Goal: Task Accomplishment & Management: Manage account settings

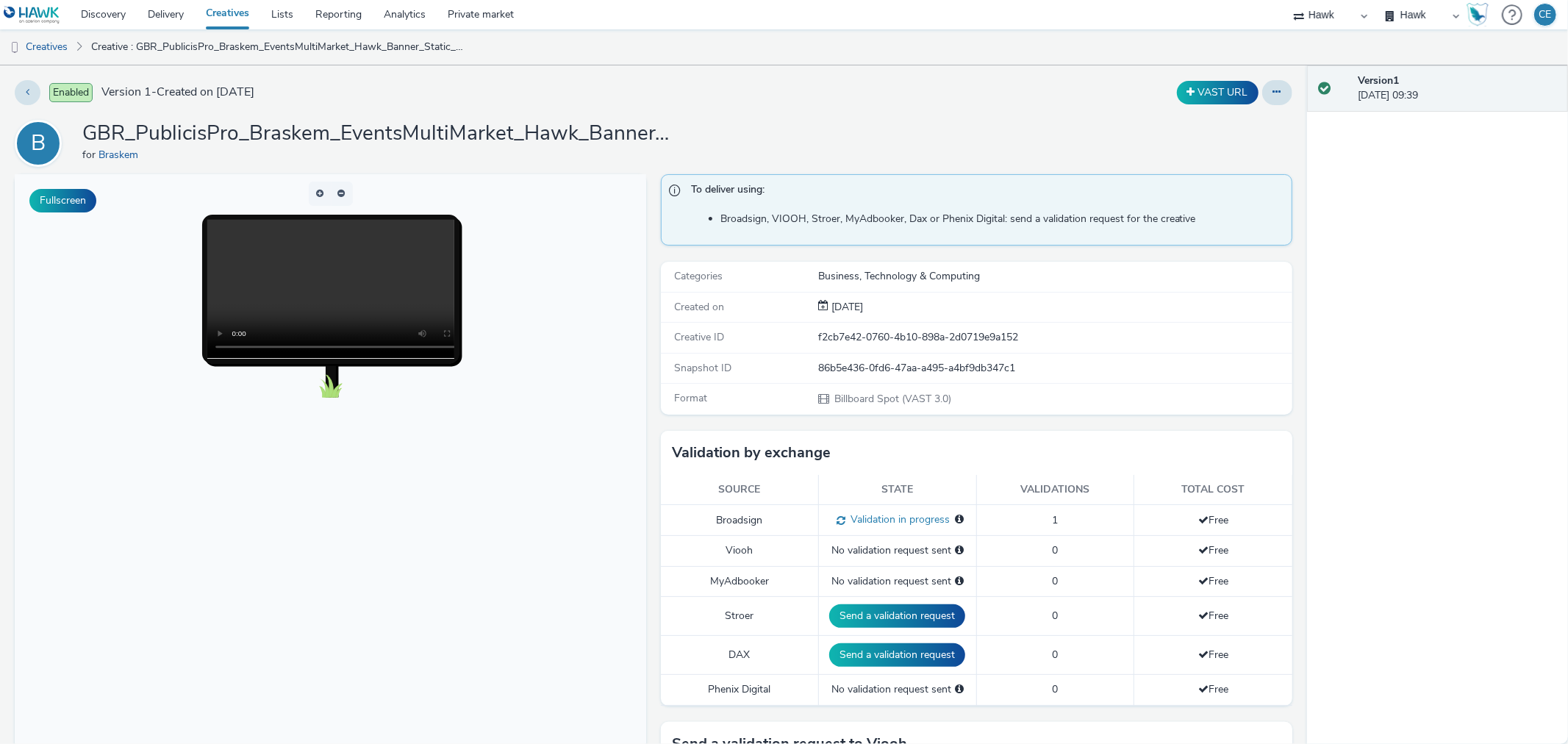
scroll to position [81, 0]
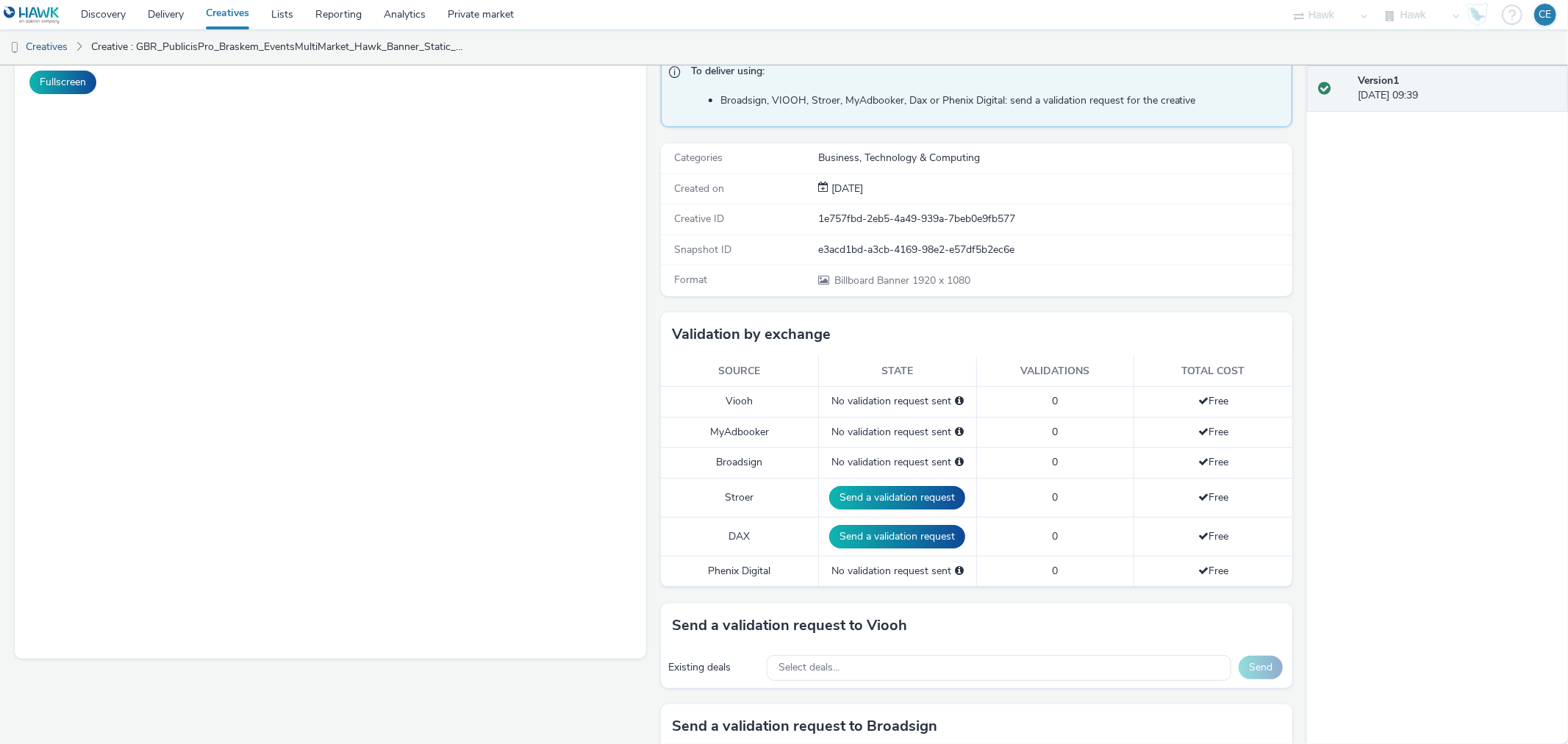
scroll to position [326, 0]
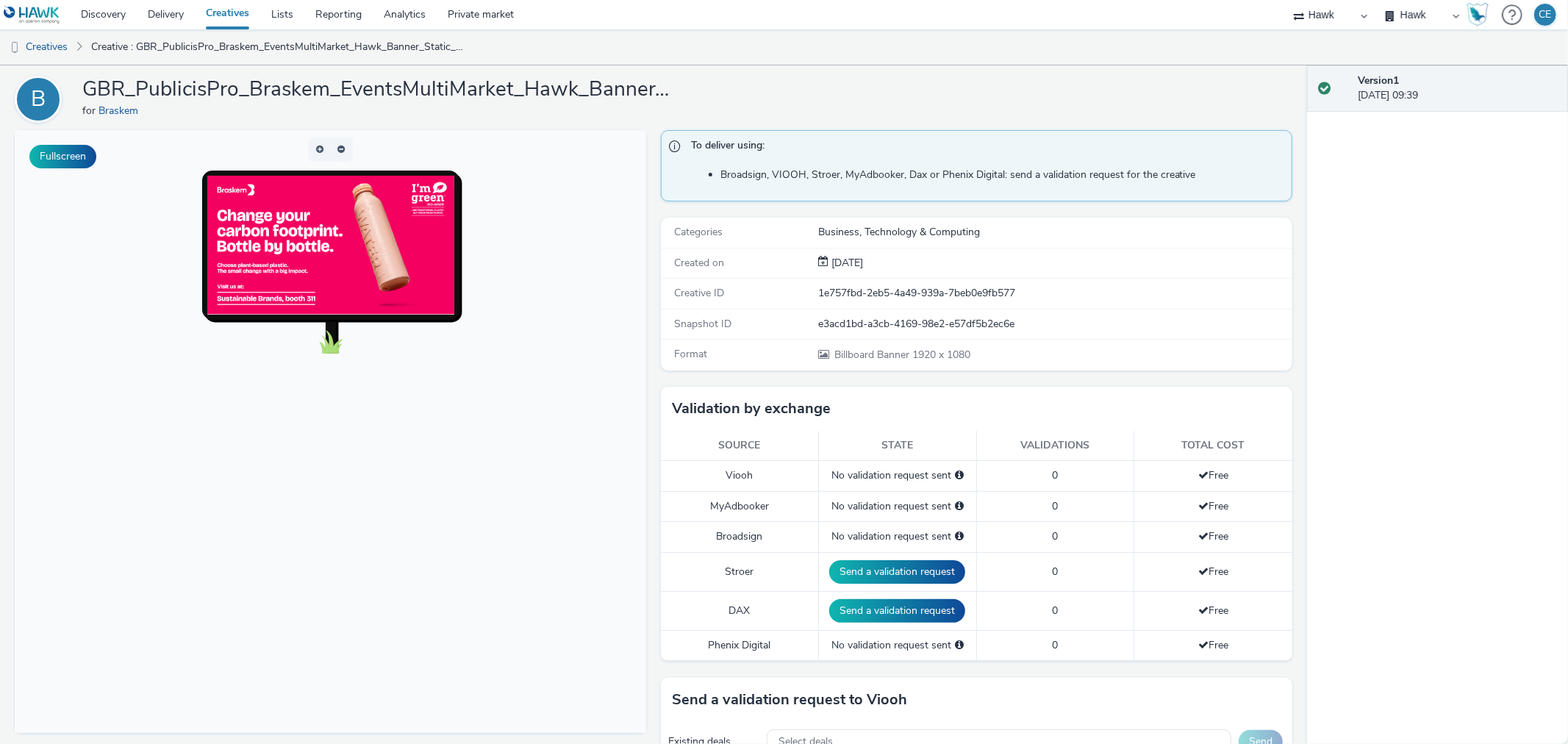
scroll to position [245, 0]
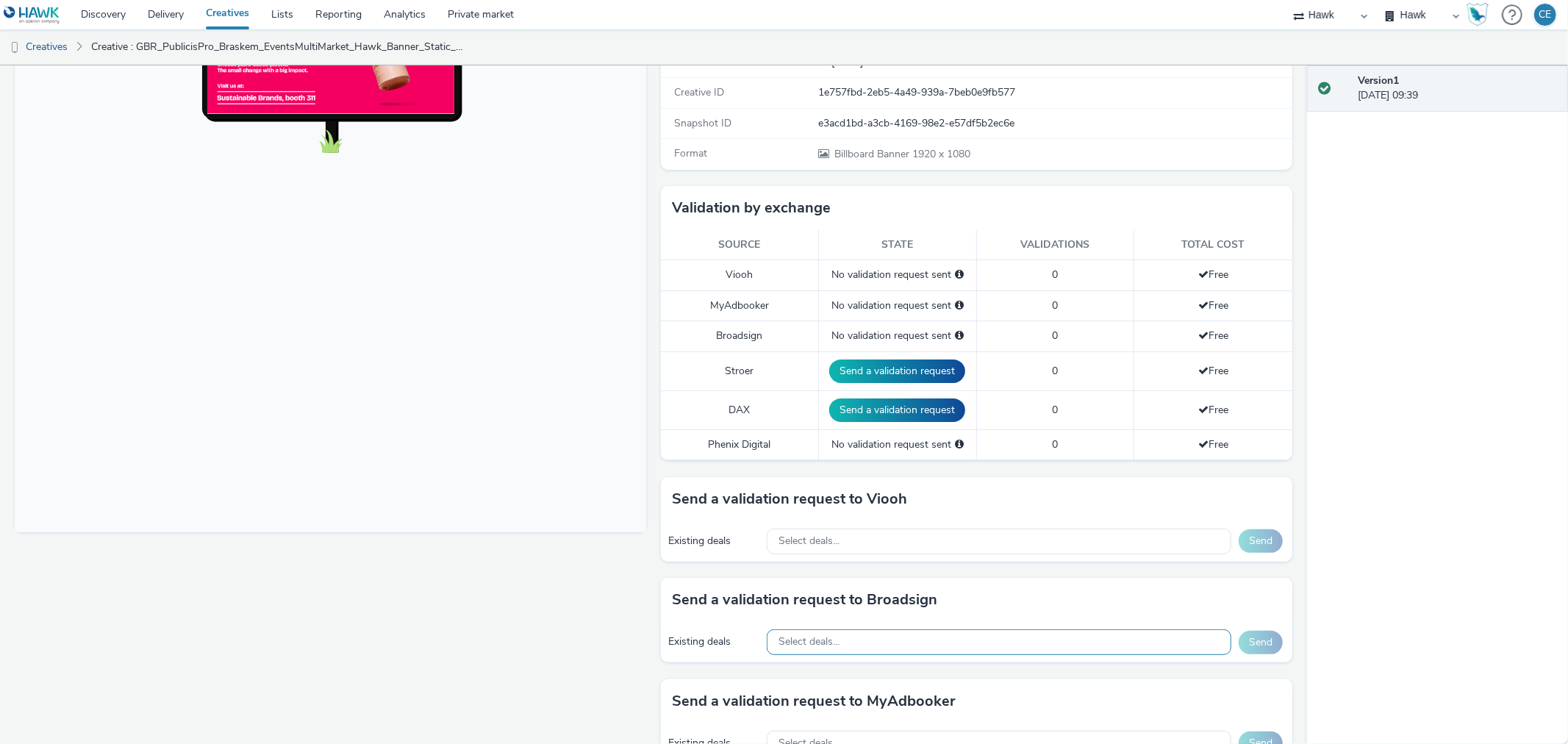
click at [861, 646] on div "Select deals..." at bounding box center [999, 642] width 464 height 26
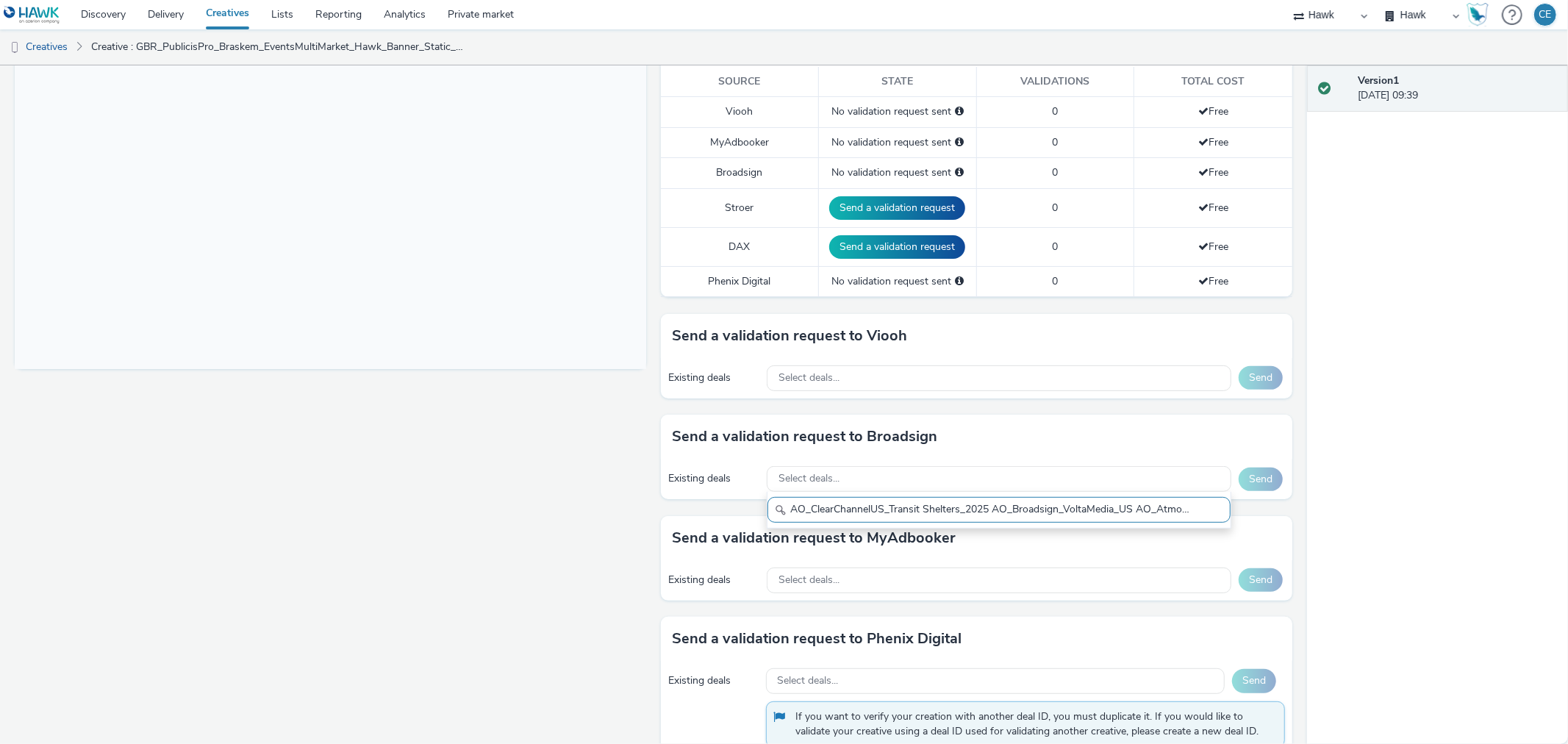
scroll to position [0, 0]
drag, startPoint x: 1194, startPoint y: 510, endPoint x: 985, endPoint y: 517, distance: 209.1
click at [985, 517] on input "AO_ClearChannelUS_Transit Shelters_2025 AO_Broadsign_VoltaMedia_US AO_Atmospher…" at bounding box center [999, 510] width 463 height 26
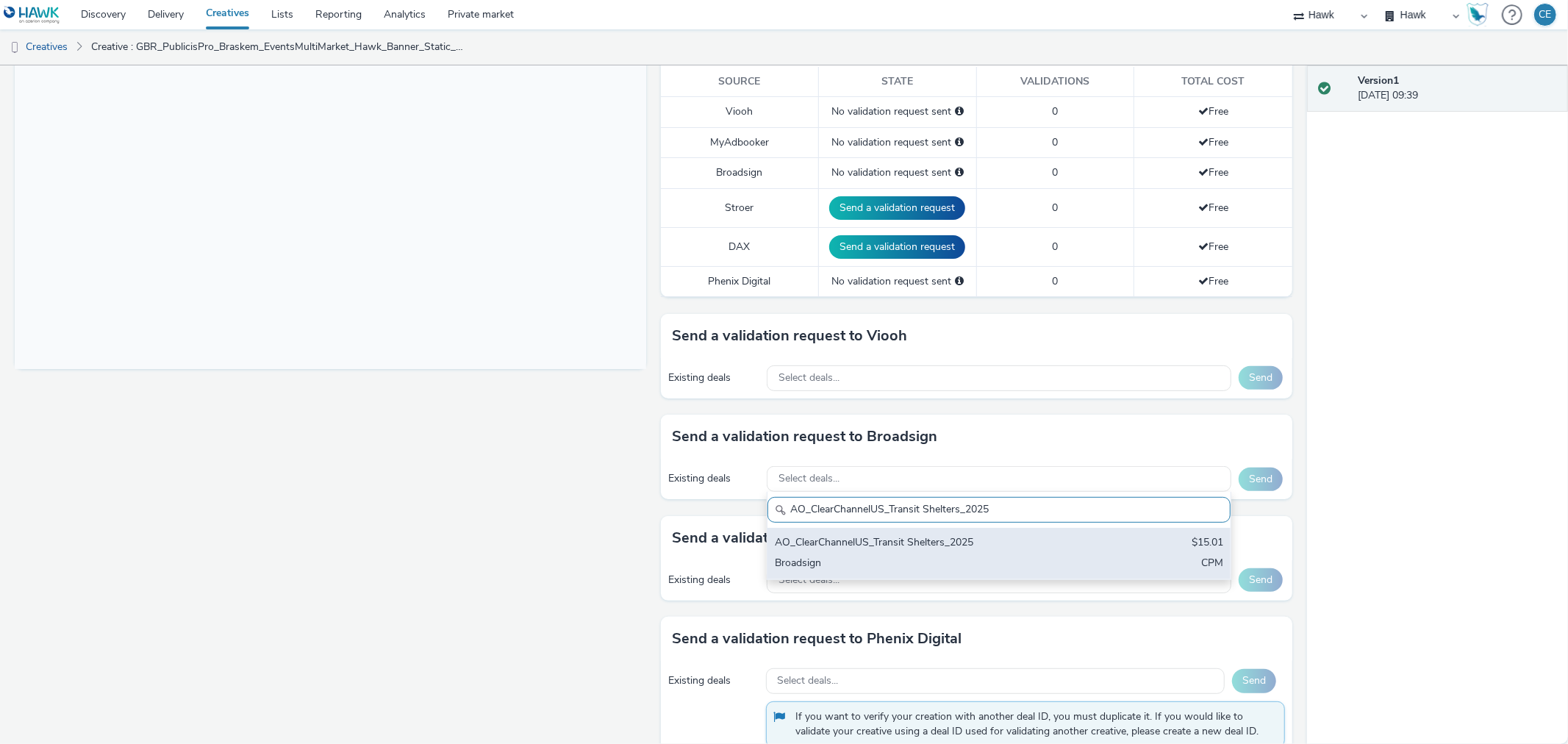
click at [887, 575] on div "AO_ClearChannelUS_Transit Shelters_2025 $15.01 Broadsign CPM" at bounding box center [999, 554] width 463 height 52
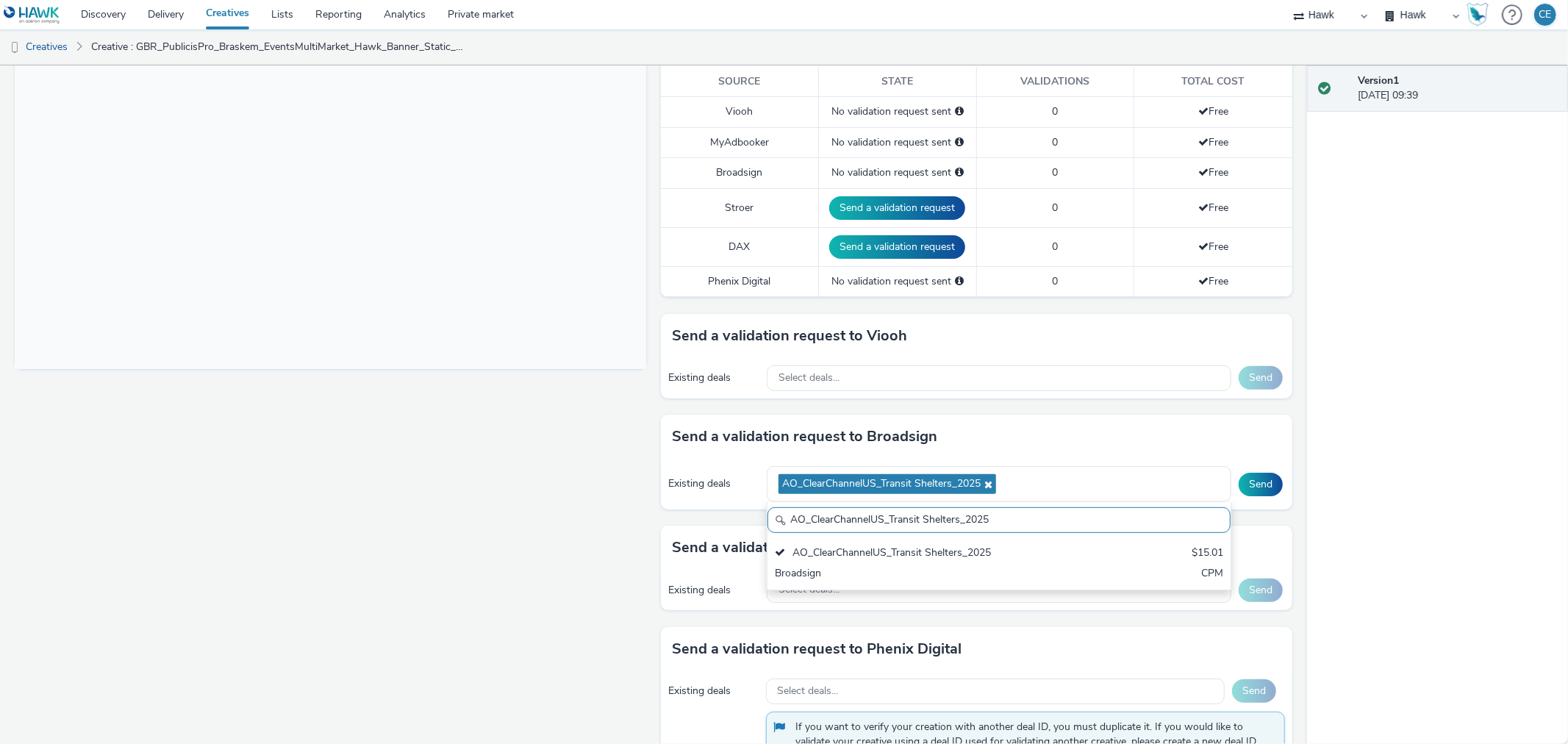
drag, startPoint x: 1004, startPoint y: 524, endPoint x: 673, endPoint y: 490, distance: 332.7
click at [663, 498] on div "Existing deals AO_ClearChannelUS_Transit Shelters_2025 AO_ClearChannelUS_Transi…" at bounding box center [976, 483] width 632 height 51
paste input "AO_Broadsign_VoltaMedia_US AO_Atmosphere_USA_$6.01 AO_USA_AdXcelerant"
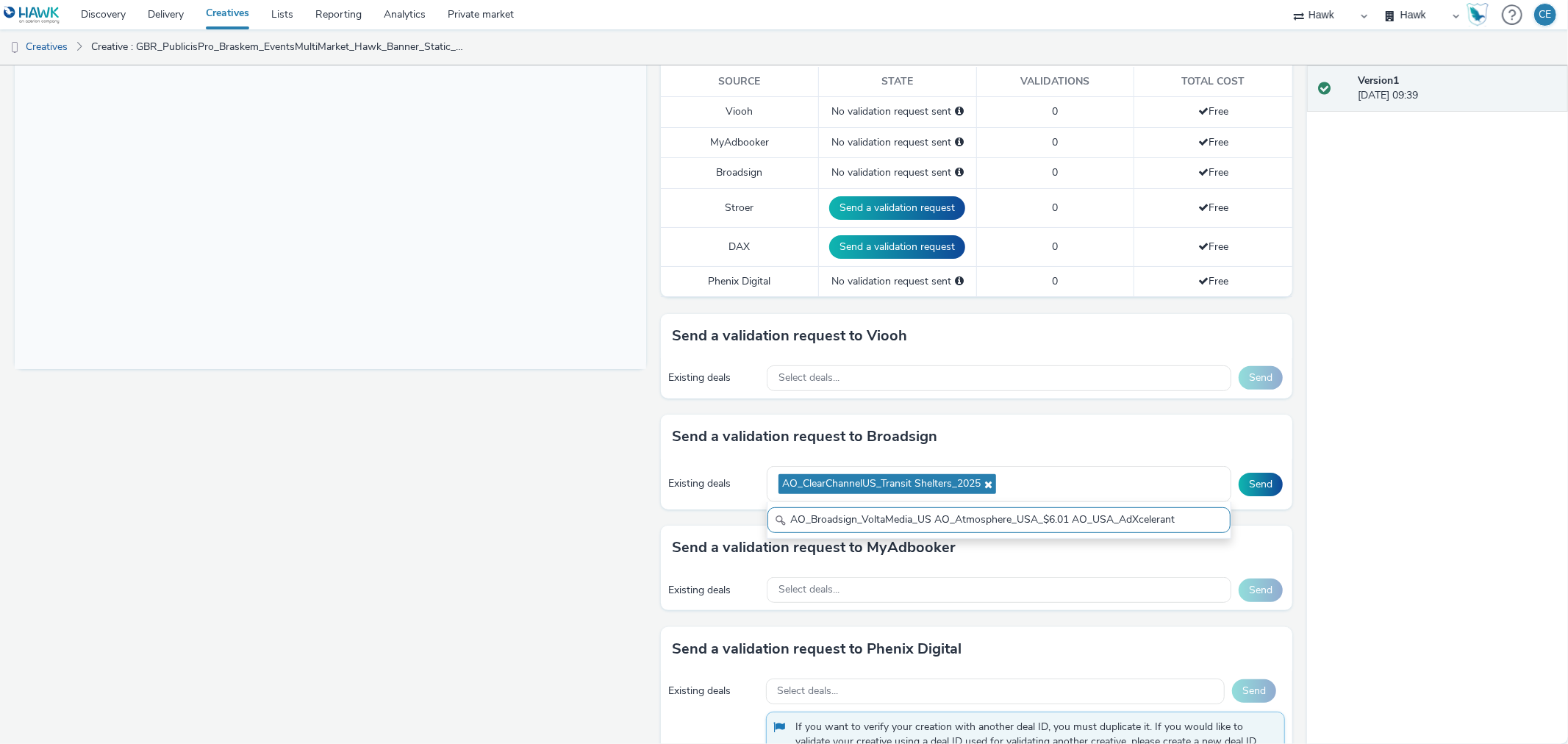
drag, startPoint x: 907, startPoint y: 525, endPoint x: 684, endPoint y: 519, distance: 223.1
click at [684, 519] on div "Send a validation request to Broadsign Existing deals AO_ClearChannelUS_Transit…" at bounding box center [976, 470] width 632 height 111
click at [891, 513] on input "AO_Broadsign_VoltaMedia_US AO_Atmosphere_USA_$6.01 AO_USA_AdXcelerant" at bounding box center [999, 520] width 463 height 26
drag, startPoint x: 930, startPoint y: 517, endPoint x: 1211, endPoint y: 525, distance: 281.1
click at [1211, 525] on input "AO_Broadsign_VoltaMedia_US AO_Atmosphere_USA_$6.01 AO_USA_AdXcelerant" at bounding box center [999, 520] width 463 height 26
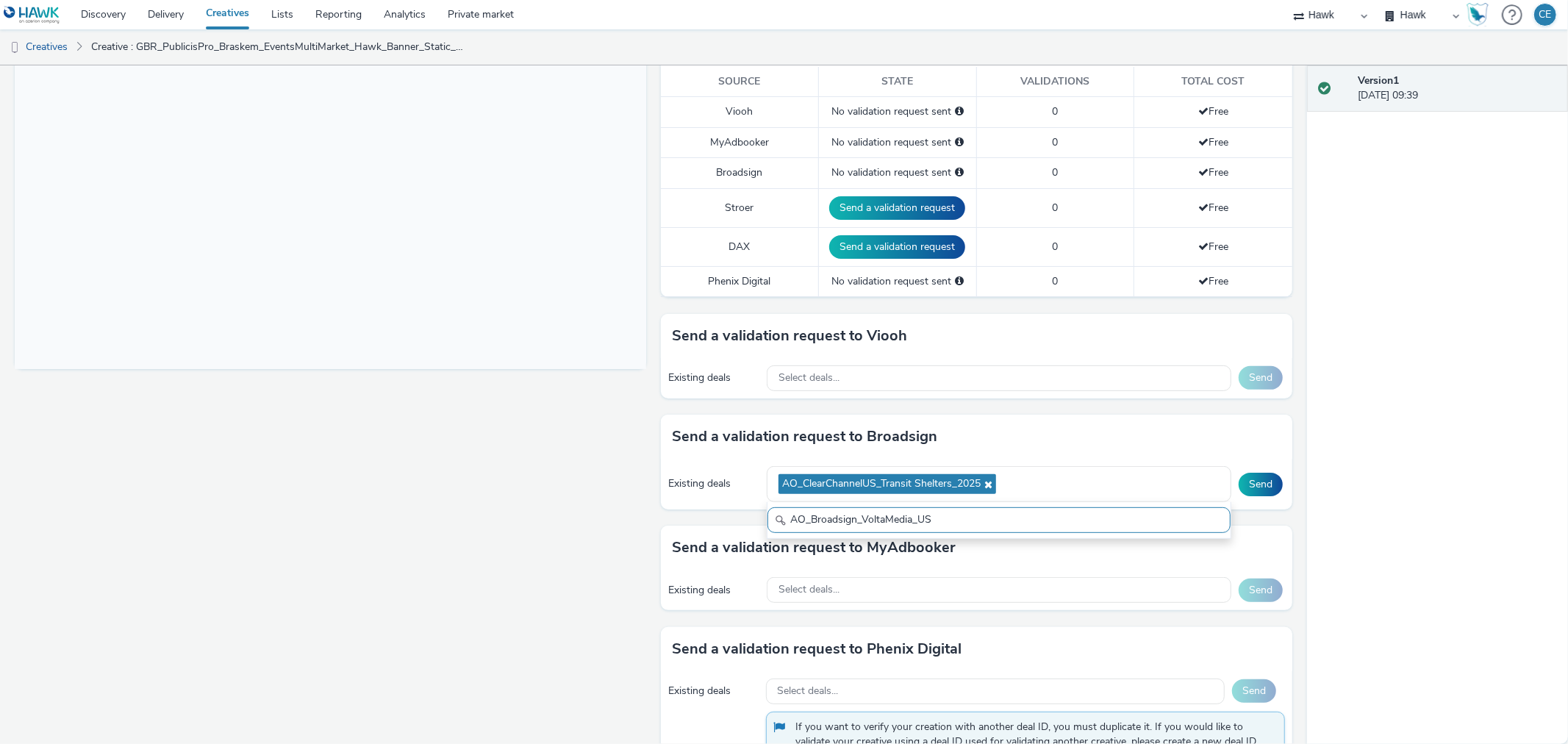
click at [787, 521] on input "AO_Broadsign_VoltaMedia_US" at bounding box center [999, 520] width 463 height 26
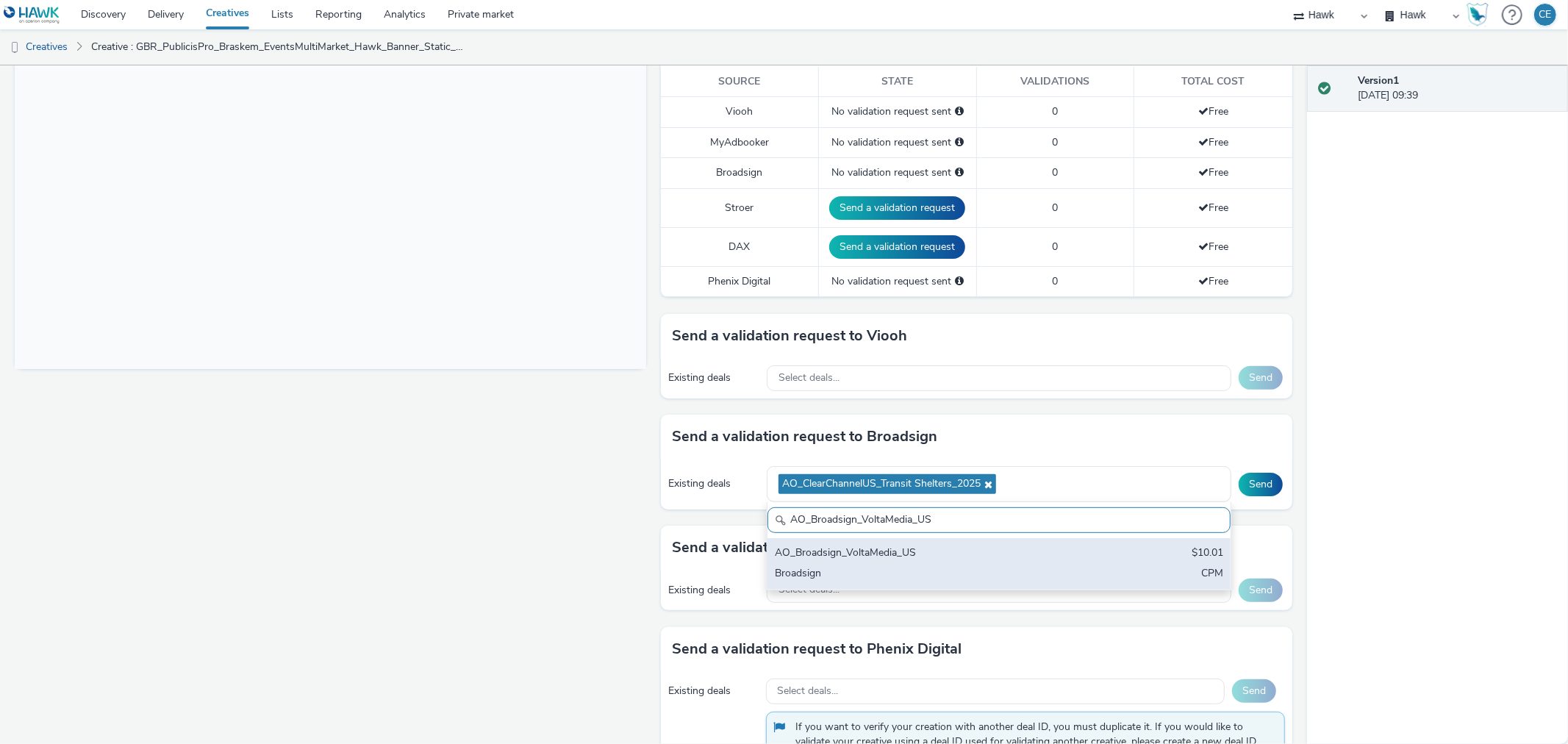
click at [851, 562] on div "AO_Broadsign_VoltaMedia_US $10.01 Broadsign CPM" at bounding box center [999, 564] width 463 height 52
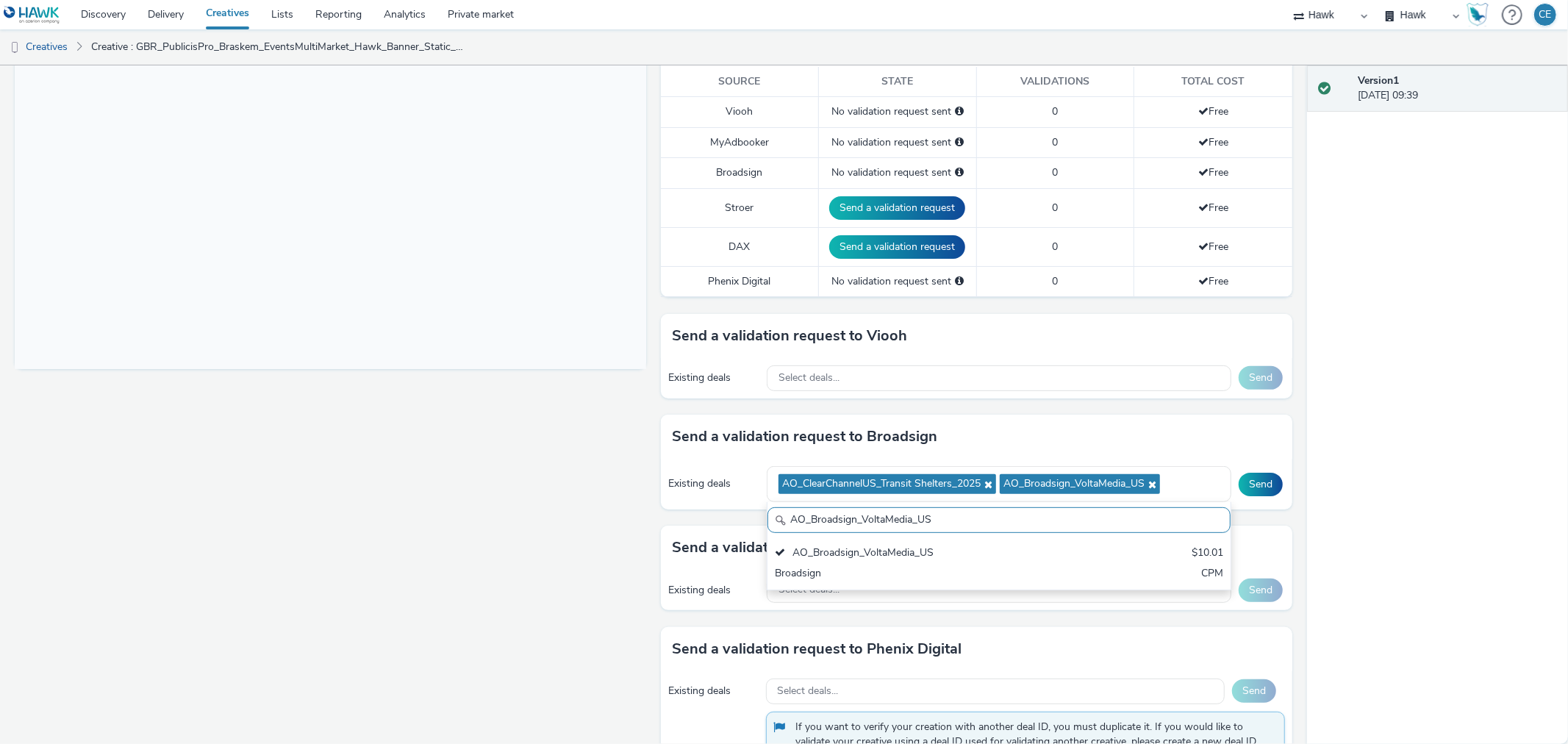
drag, startPoint x: 783, startPoint y: 525, endPoint x: 1022, endPoint y: 521, distance: 239.0
click at [1022, 521] on input "AO_Broadsign_VoltaMedia_US" at bounding box center [999, 520] width 463 height 26
paste input "Atmosphere_USA_$6.01 AO_USA_AdXcelerant"
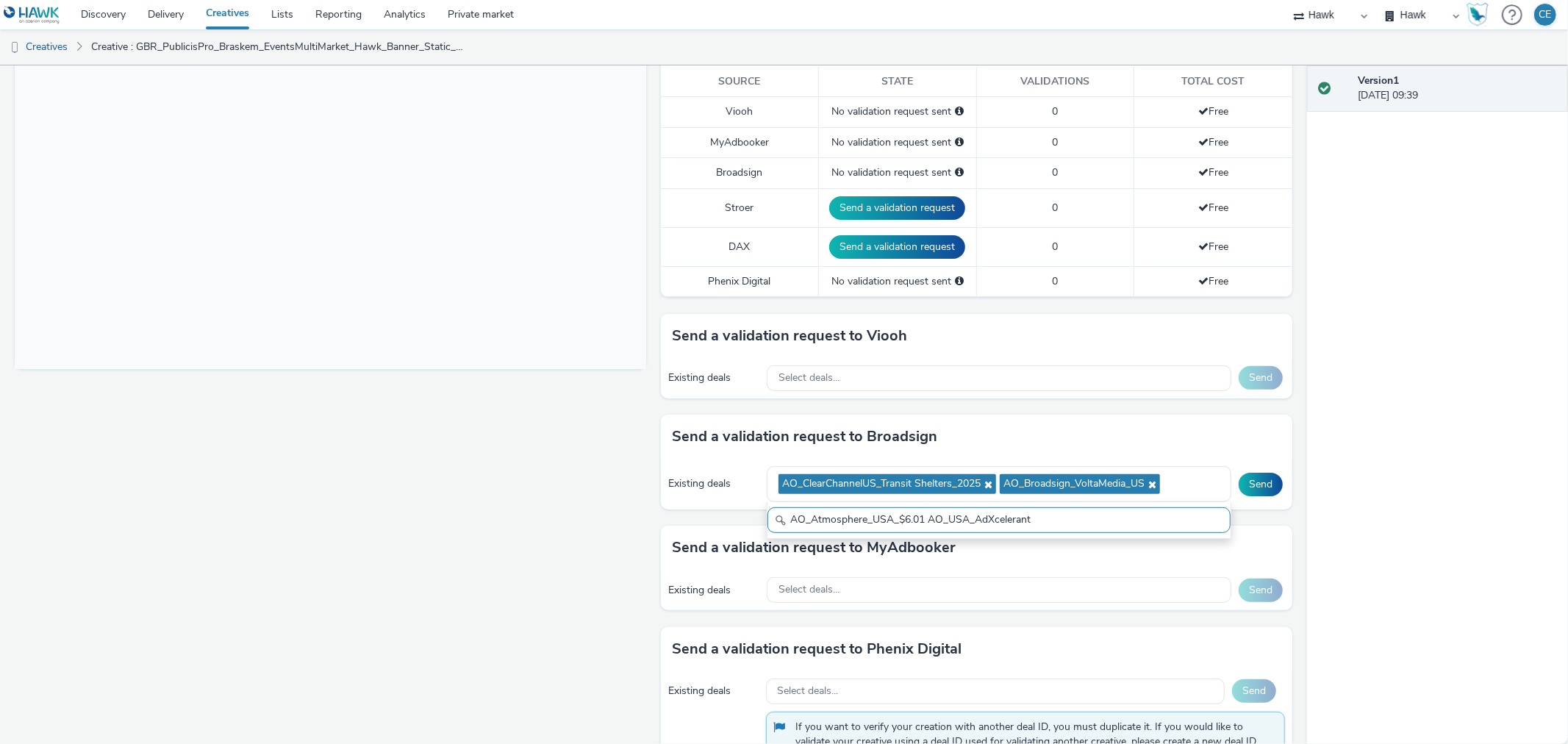
drag, startPoint x: 919, startPoint y: 519, endPoint x: 1063, endPoint y: 520, distance: 144.0
click at [1063, 520] on input "AO_Atmosphere_USA_$6.01 AO_USA_AdXcelerant" at bounding box center [999, 520] width 463 height 26
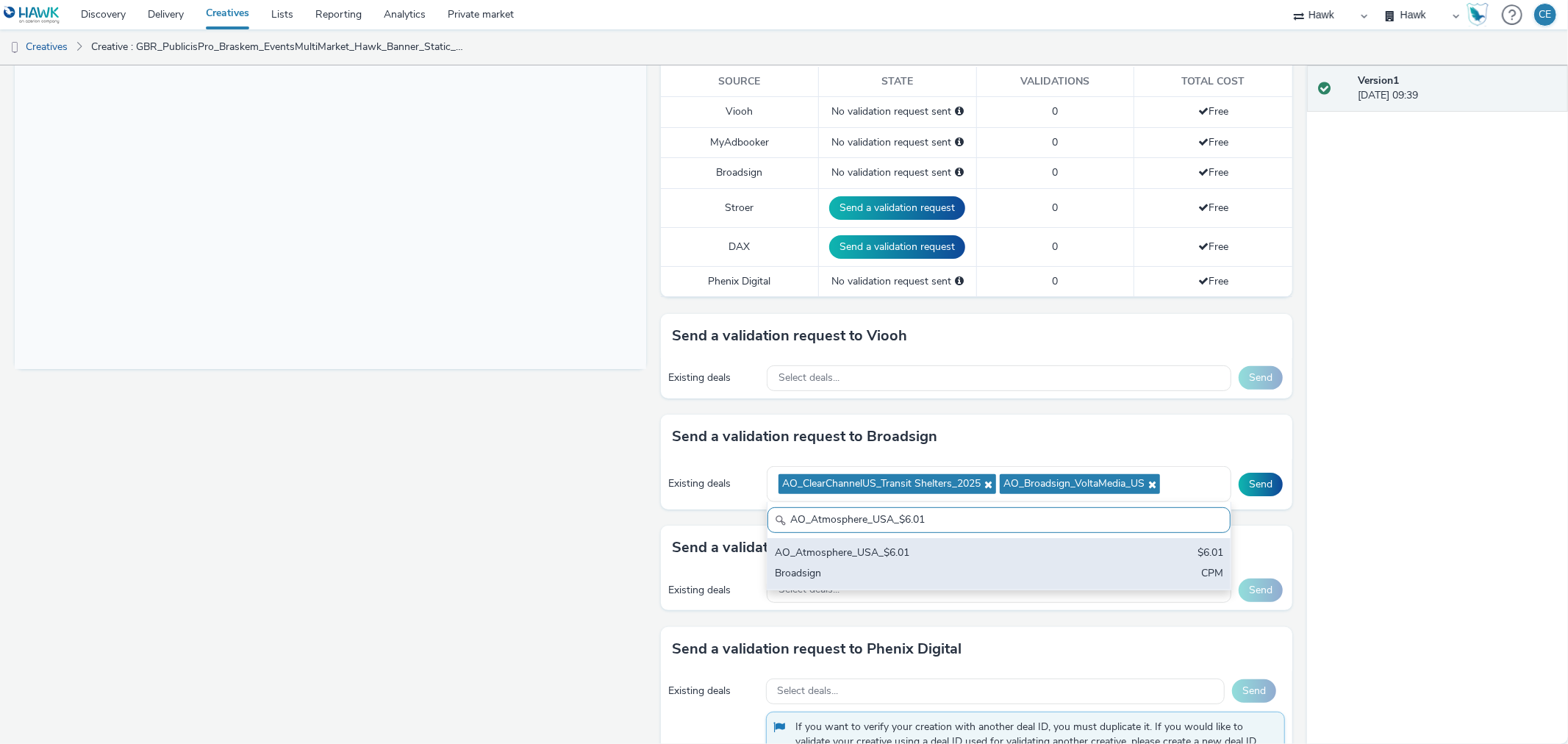
click at [907, 566] on div "Broadsign" at bounding box center [922, 574] width 297 height 17
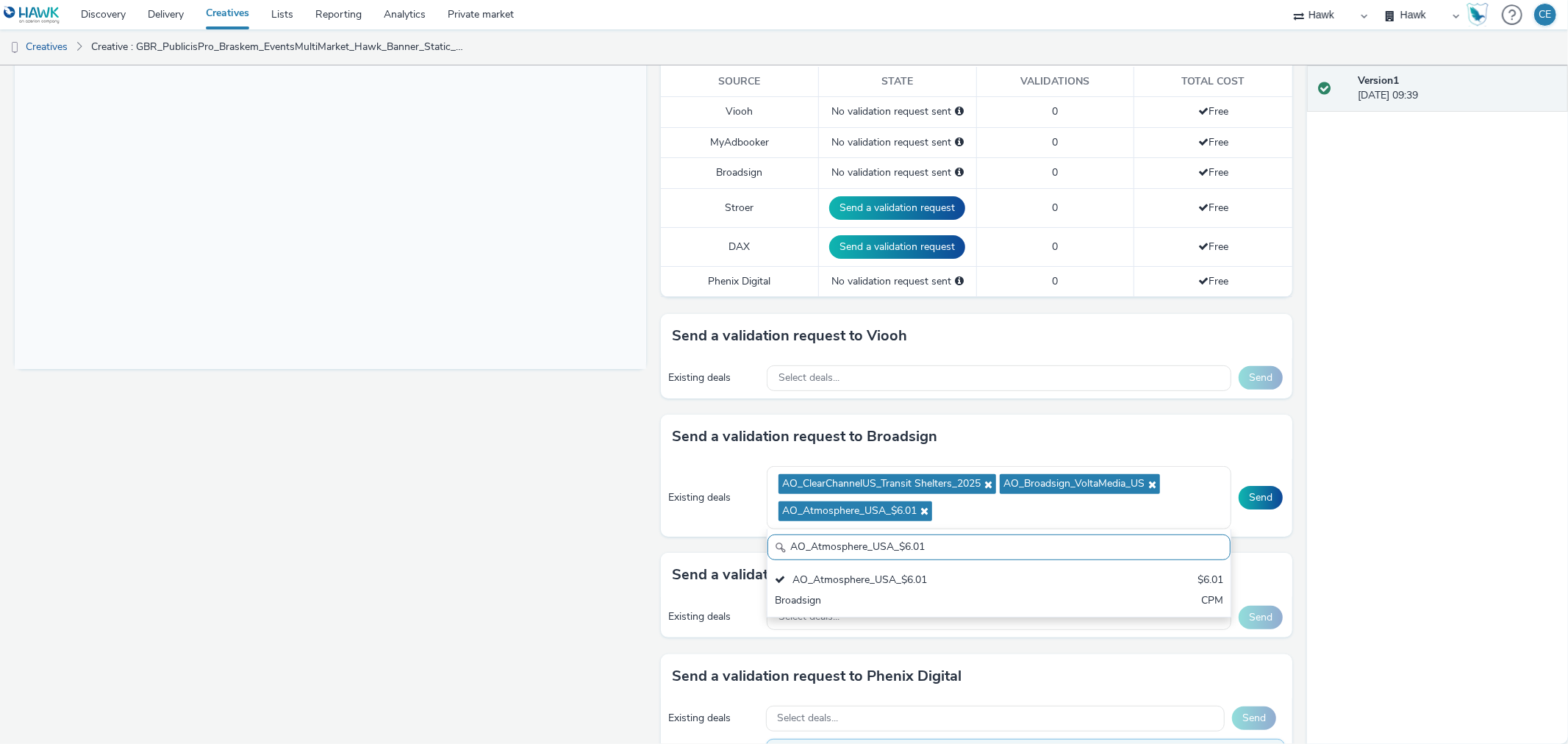
drag, startPoint x: 943, startPoint y: 548, endPoint x: 744, endPoint y: 545, distance: 199.0
click at [744, 545] on div "Send a validation request to Broadsign Existing deals AO_ClearChannelUS_Transit…" at bounding box center [976, 483] width 632 height 138
paste input "AO_USA_AdXcelerant"
click at [789, 547] on input "AO_USA_AdXcelerant" at bounding box center [999, 548] width 463 height 26
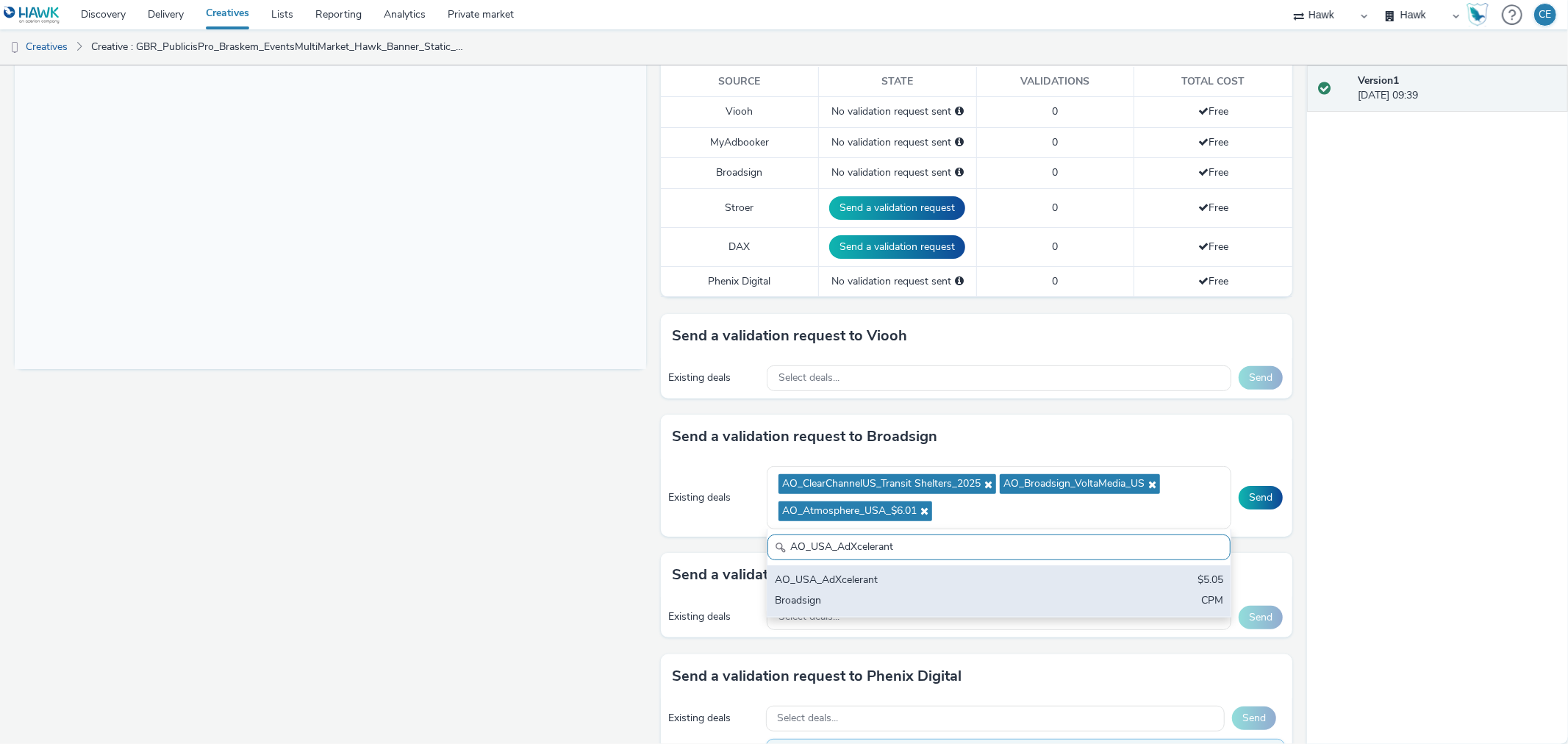
type input "AO_USA_AdXcelerant"
click at [827, 581] on div "AO_USA_AdXcelerant" at bounding box center [922, 580] width 297 height 17
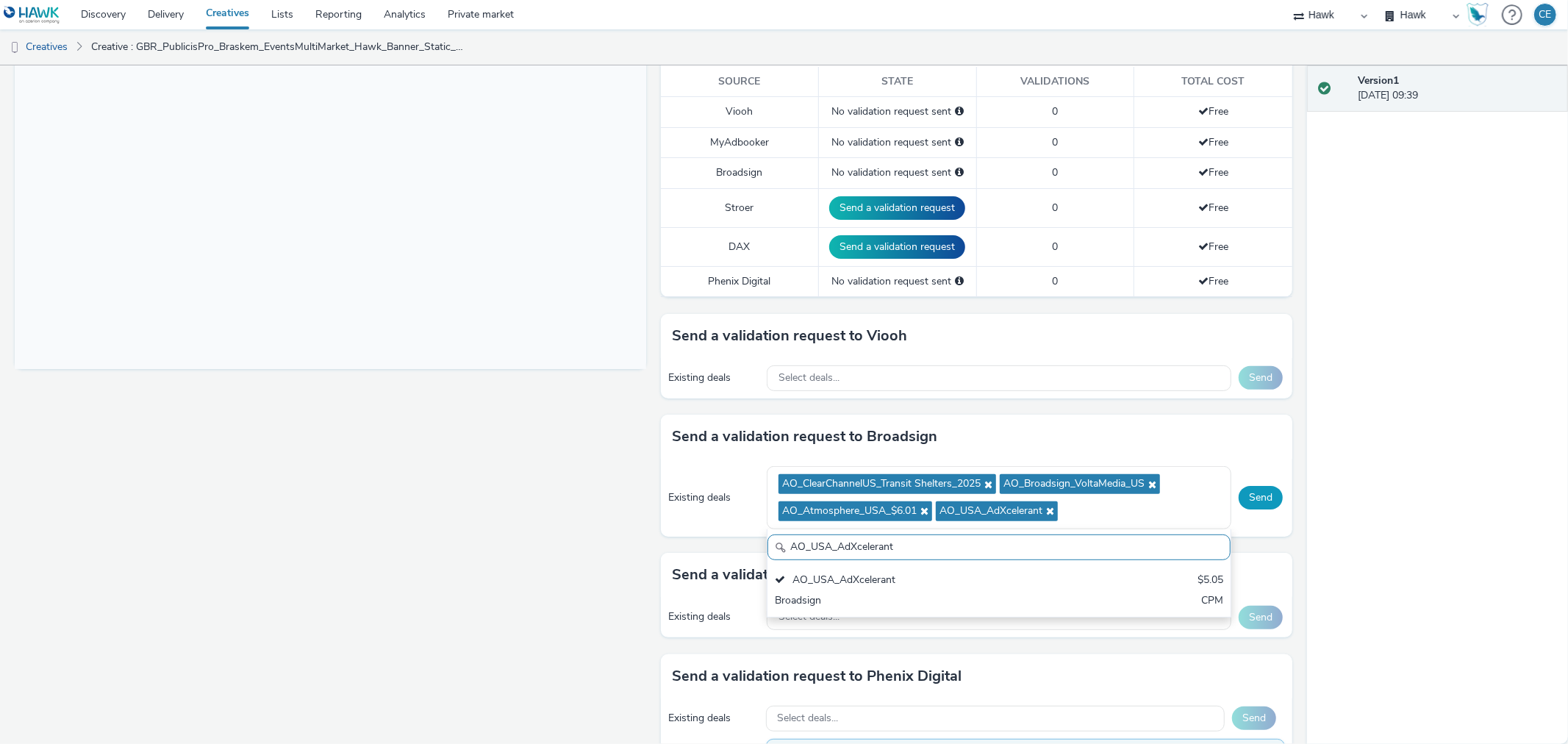
click at [1258, 490] on button "Send" at bounding box center [1261, 498] width 44 height 24
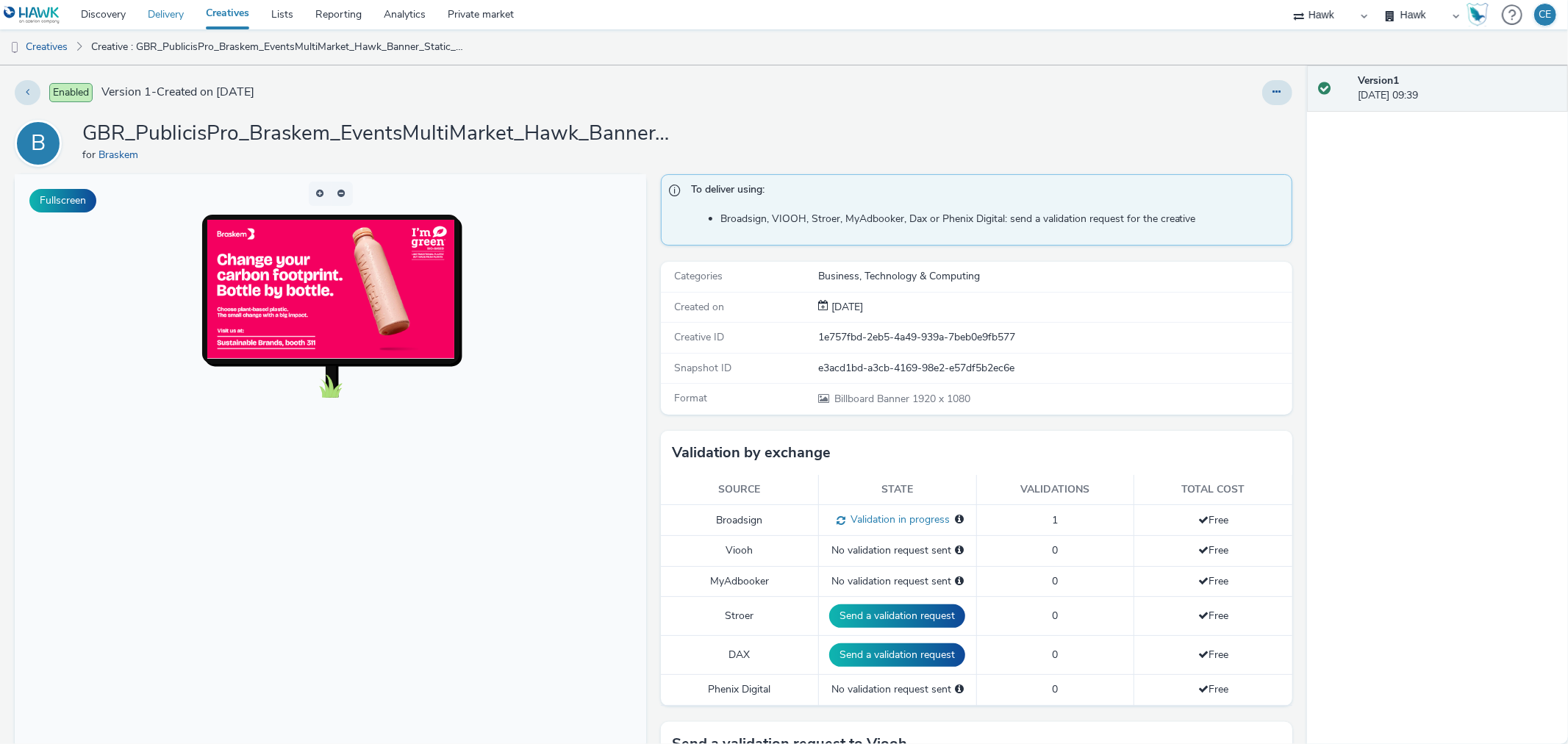
click at [147, 25] on link "Delivery" at bounding box center [166, 15] width 59 height 30
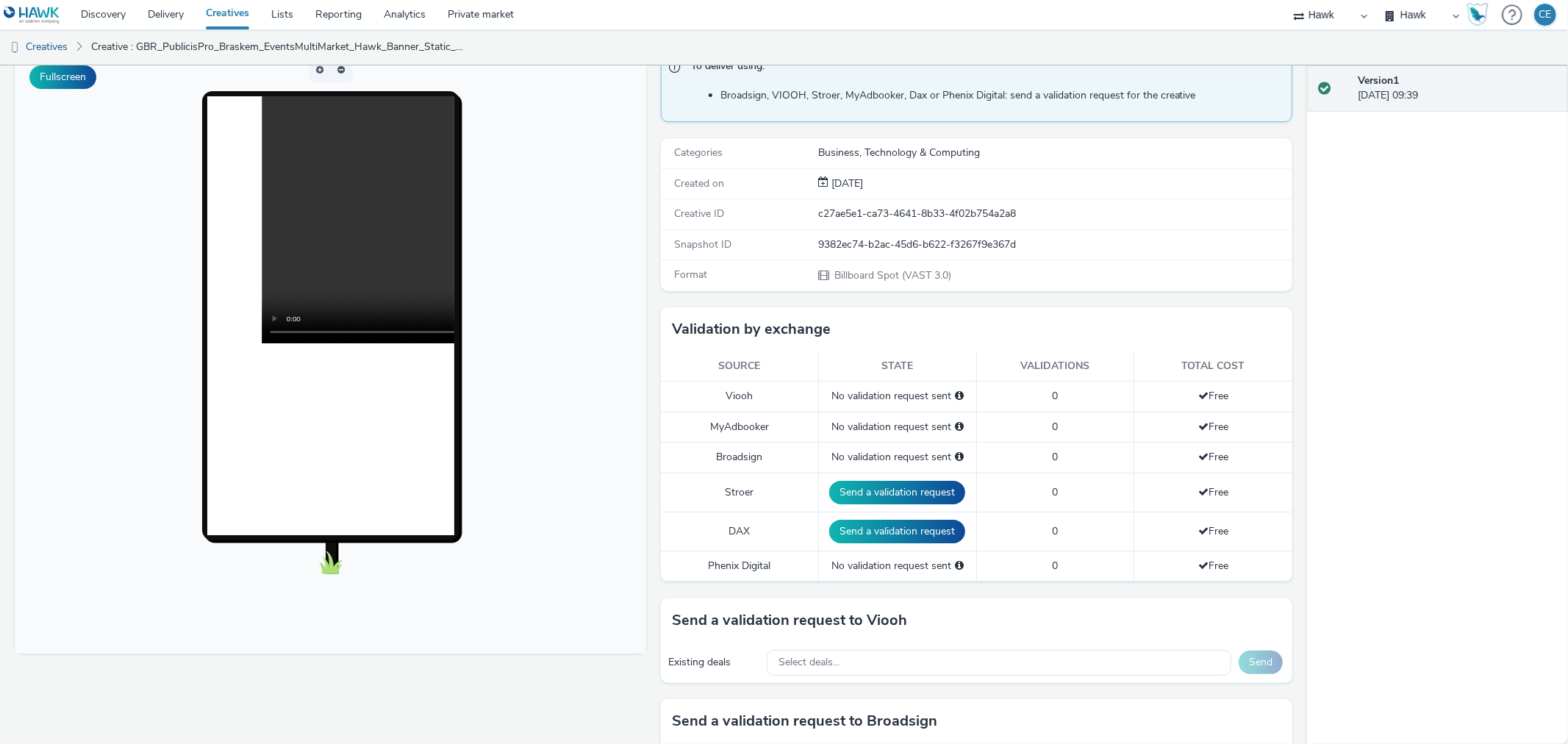
scroll to position [326, 0]
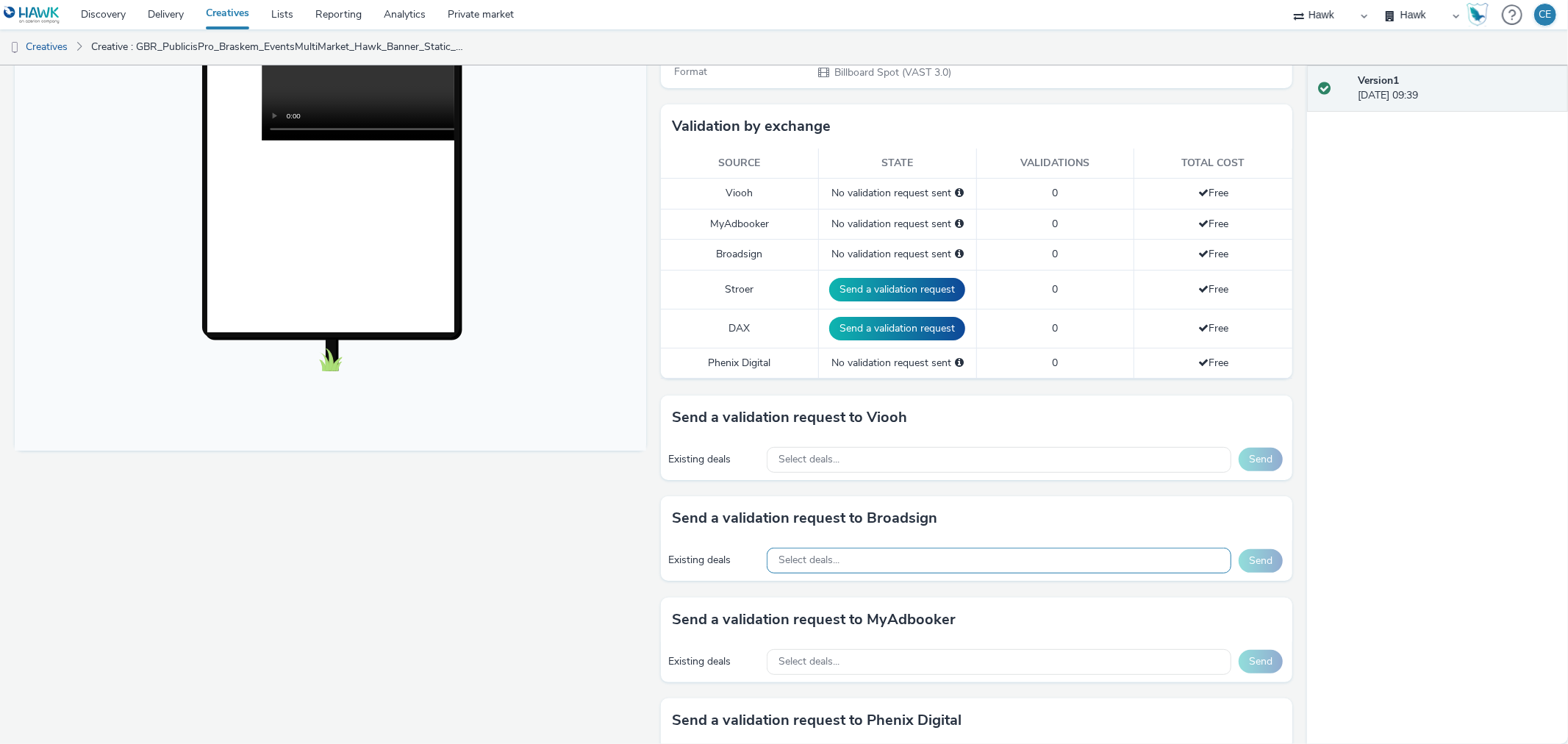
click at [894, 556] on div "Existing deals Select deals... Send" at bounding box center [976, 560] width 632 height 41
click at [892, 558] on div "Select deals..." at bounding box center [999, 560] width 464 height 26
drag, startPoint x: 1195, startPoint y: 589, endPoint x: 995, endPoint y: 590, distance: 200.0
click at [987, 598] on input "AO_ClearChannelUS_Transit Shelters_2025 AO_Broadsign_VoltaMedia_US AO_Atmospher…" at bounding box center [999, 591] width 463 height 26
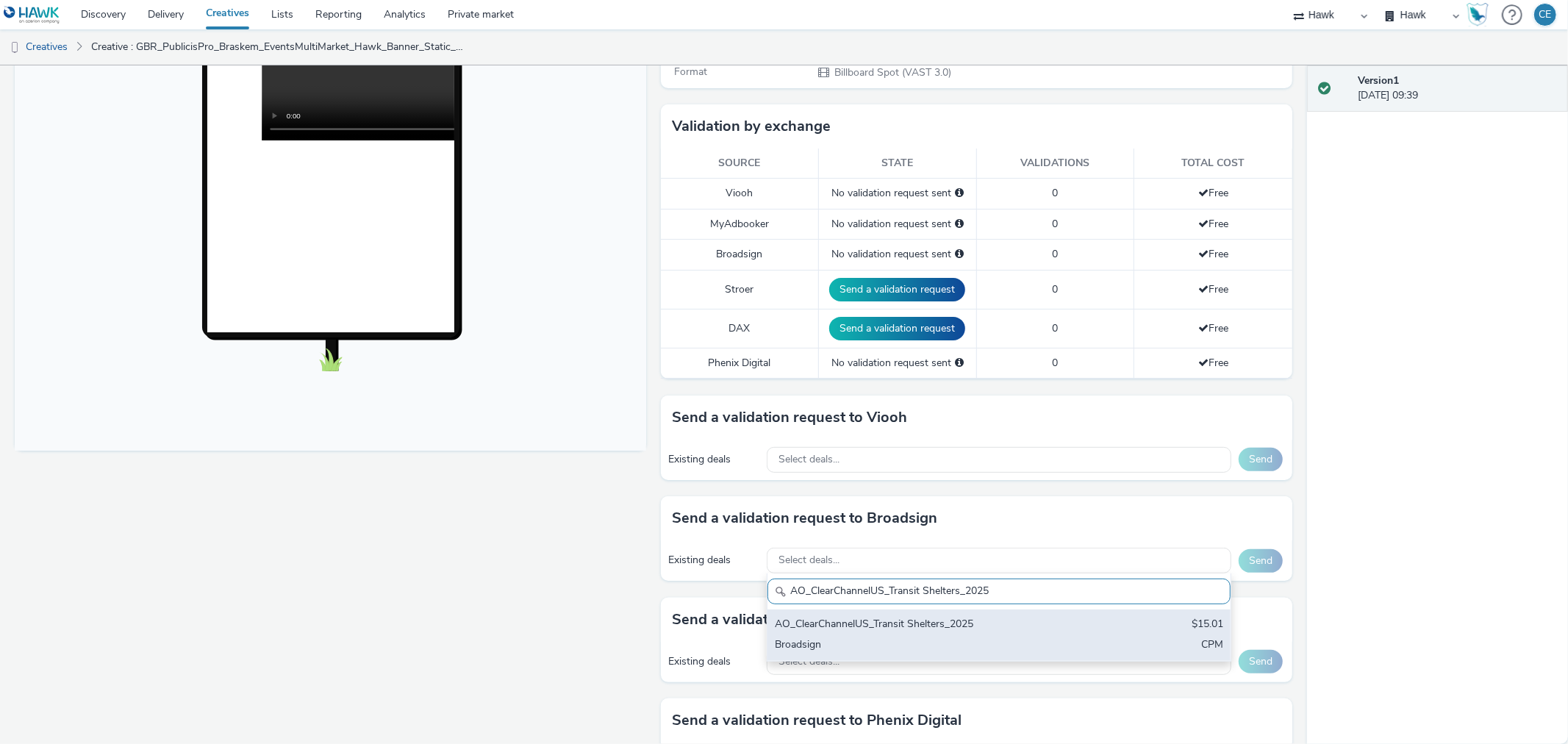
click at [1086, 621] on div "AO_ClearChannelUS_Transit Shelters_2025 $15.01 Broadsign CPM" at bounding box center [999, 635] width 463 height 52
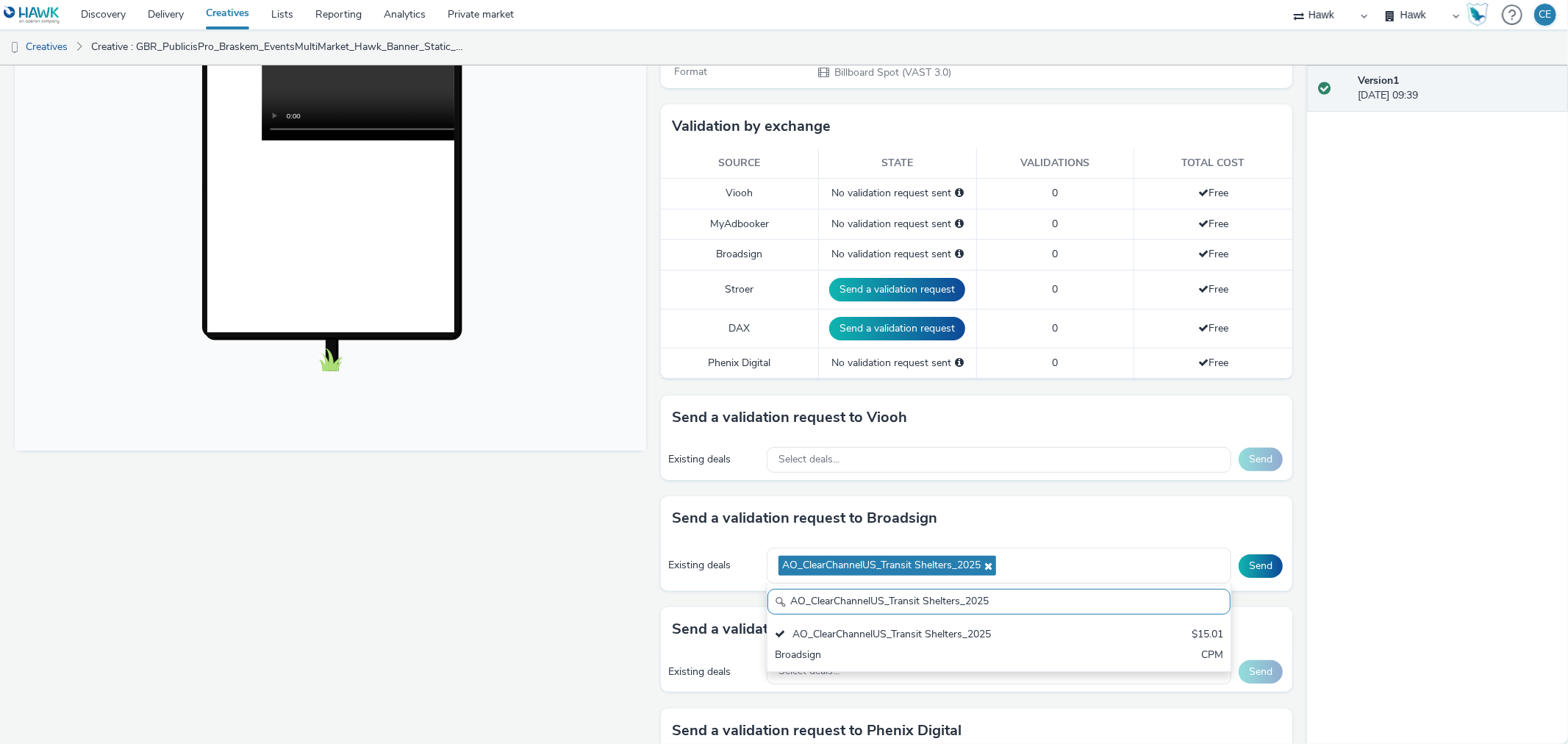
drag, startPoint x: 1034, startPoint y: 594, endPoint x: 683, endPoint y: 590, distance: 351.0
click at [683, 590] on div "Existing deals AO_ClearChannelUS_Transit Shelters_2025 AO_ClearChannelUS_Transi…" at bounding box center [976, 565] width 632 height 51
paste input "Broadsign_VoltaMedia_US AO_Atmosphere_USA_$6.01 AO_USA_AdXcelerant"
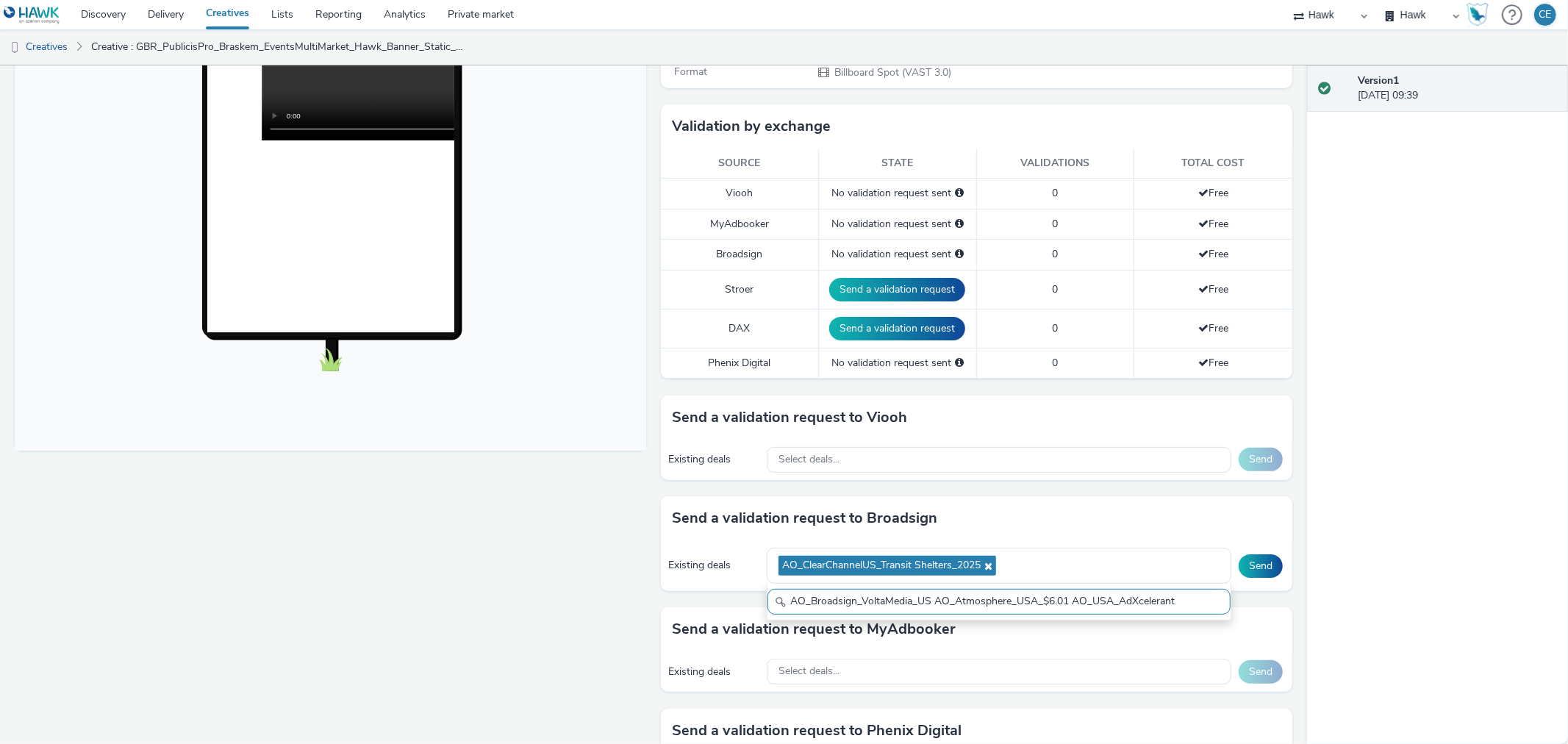
drag, startPoint x: 1185, startPoint y: 610, endPoint x: 926, endPoint y: 598, distance: 259.3
click at [926, 598] on input "AO_Broadsign_VoltaMedia_US AO_Atmosphere_USA_$6.01 AO_USA_AdXcelerant" at bounding box center [999, 602] width 463 height 26
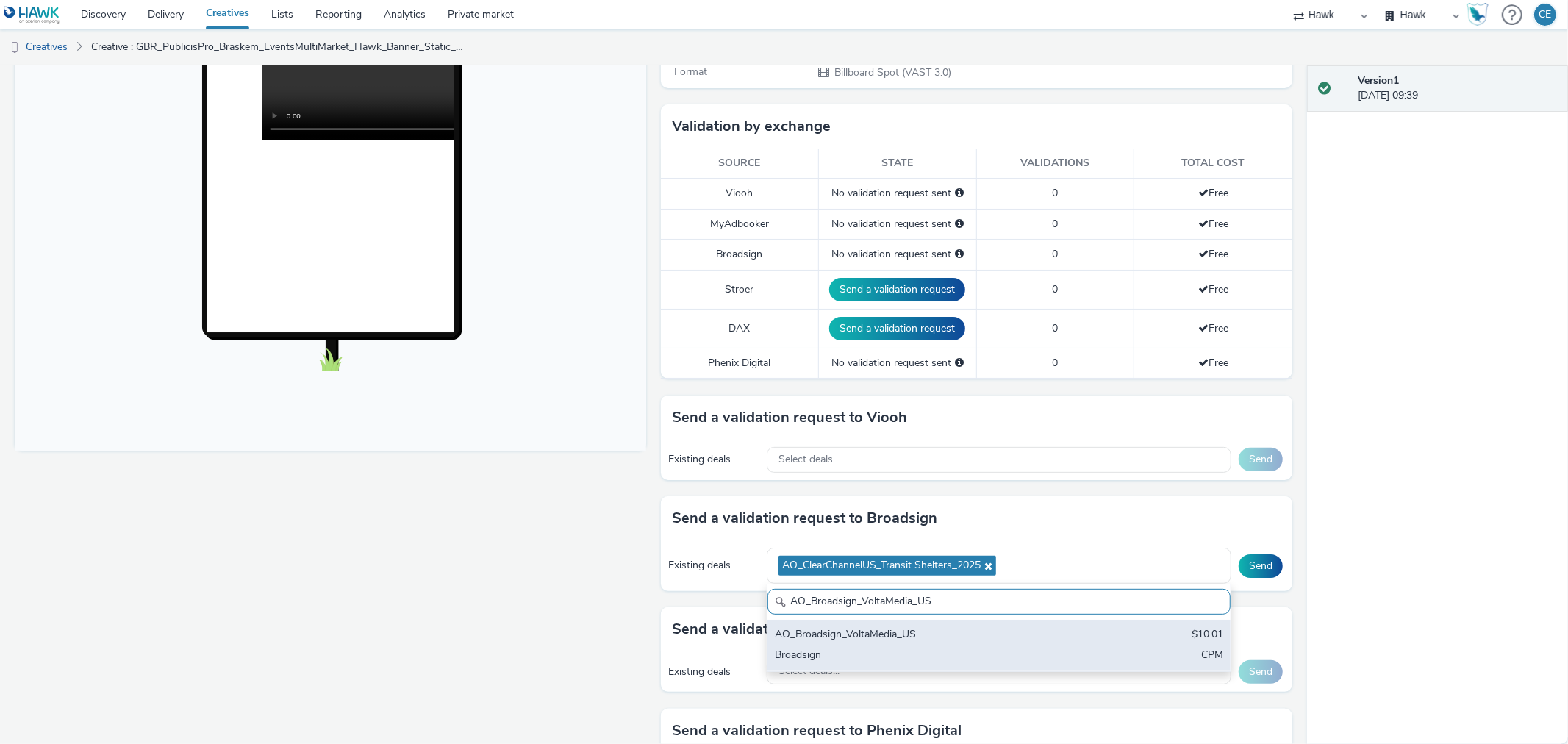
click at [1097, 631] on div "AO_Broadsign_VoltaMedia_US $10.01 Broadsign CPM" at bounding box center [999, 646] width 463 height 52
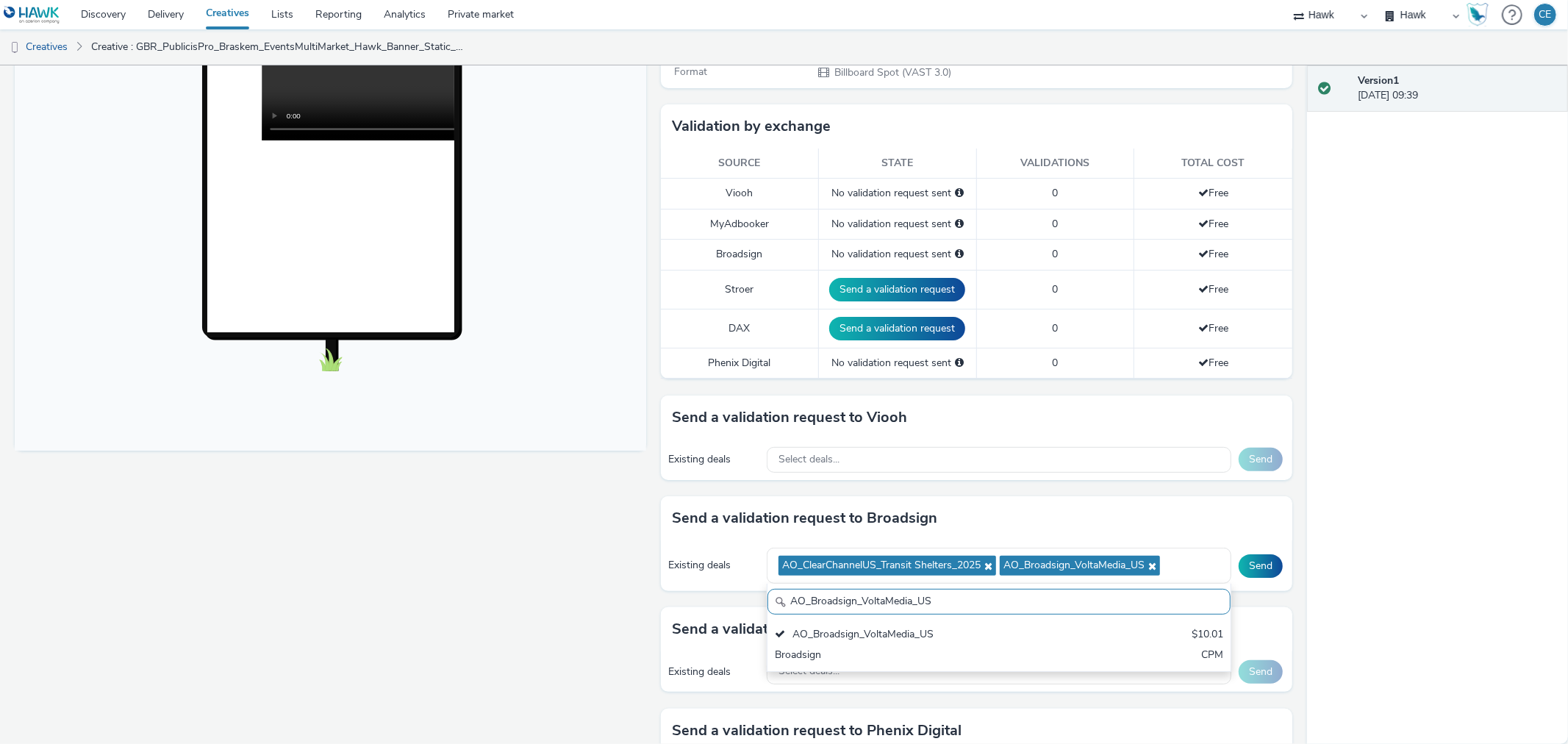
drag, startPoint x: 944, startPoint y: 600, endPoint x: 748, endPoint y: 596, distance: 196.0
click at [745, 597] on div "Send a validation request to Broadsign Existing deals AO_ClearChannelUS_Transit…" at bounding box center [976, 552] width 632 height 111
paste input "AO_Atmosphere_USA_$6.01 AO_USA_AdXcelerant"
drag, startPoint x: 926, startPoint y: 600, endPoint x: 1042, endPoint y: 616, distance: 117.1
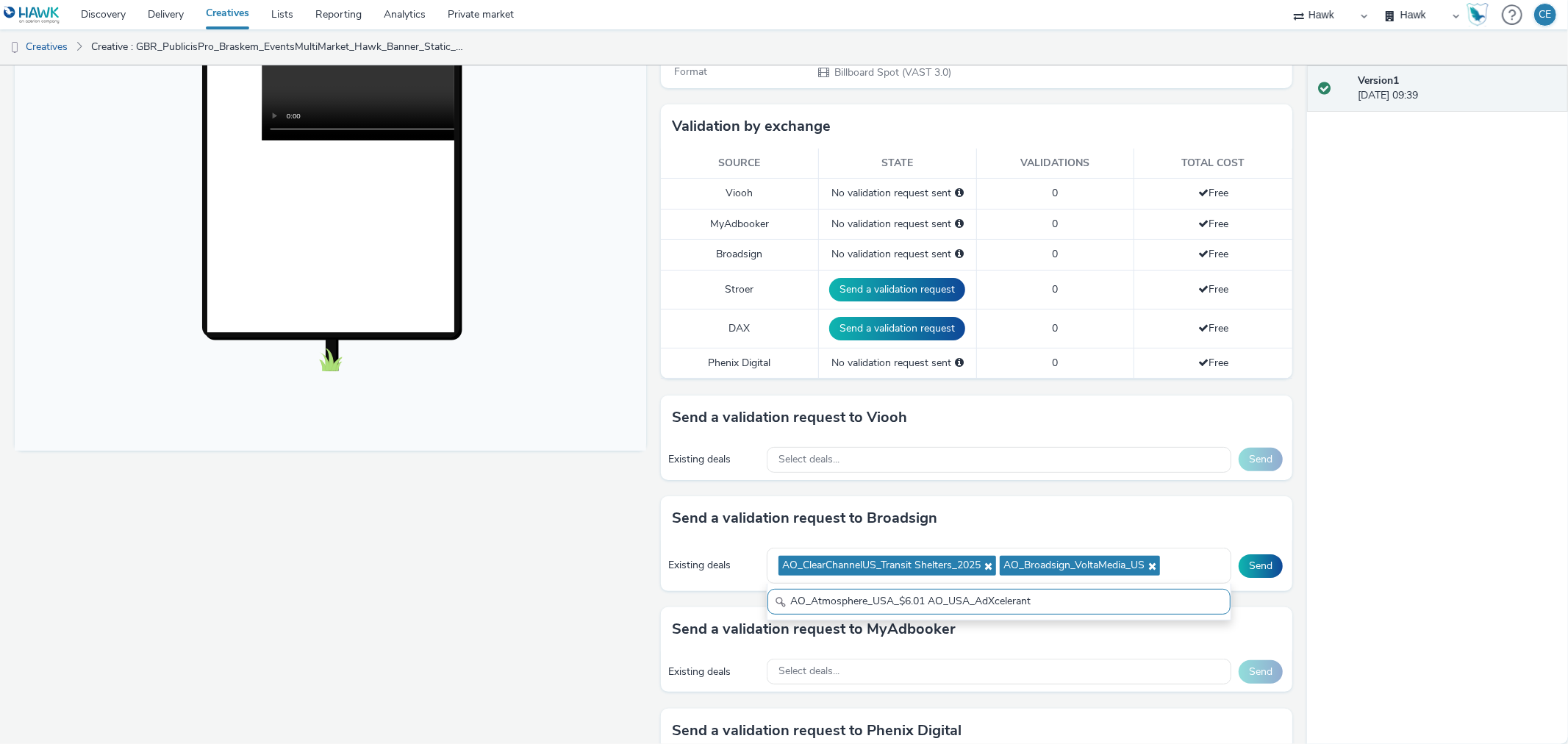
click at [1042, 616] on div "AO_Atmosphere_USA_$6.01 AO_USA_AdXcelerant" at bounding box center [999, 601] width 464 height 37
drag, startPoint x: 785, startPoint y: 598, endPoint x: 767, endPoint y: 595, distance: 18.2
click at [768, 595] on input "AO_Atmosphere_USA_$6.01" at bounding box center [999, 602] width 463 height 26
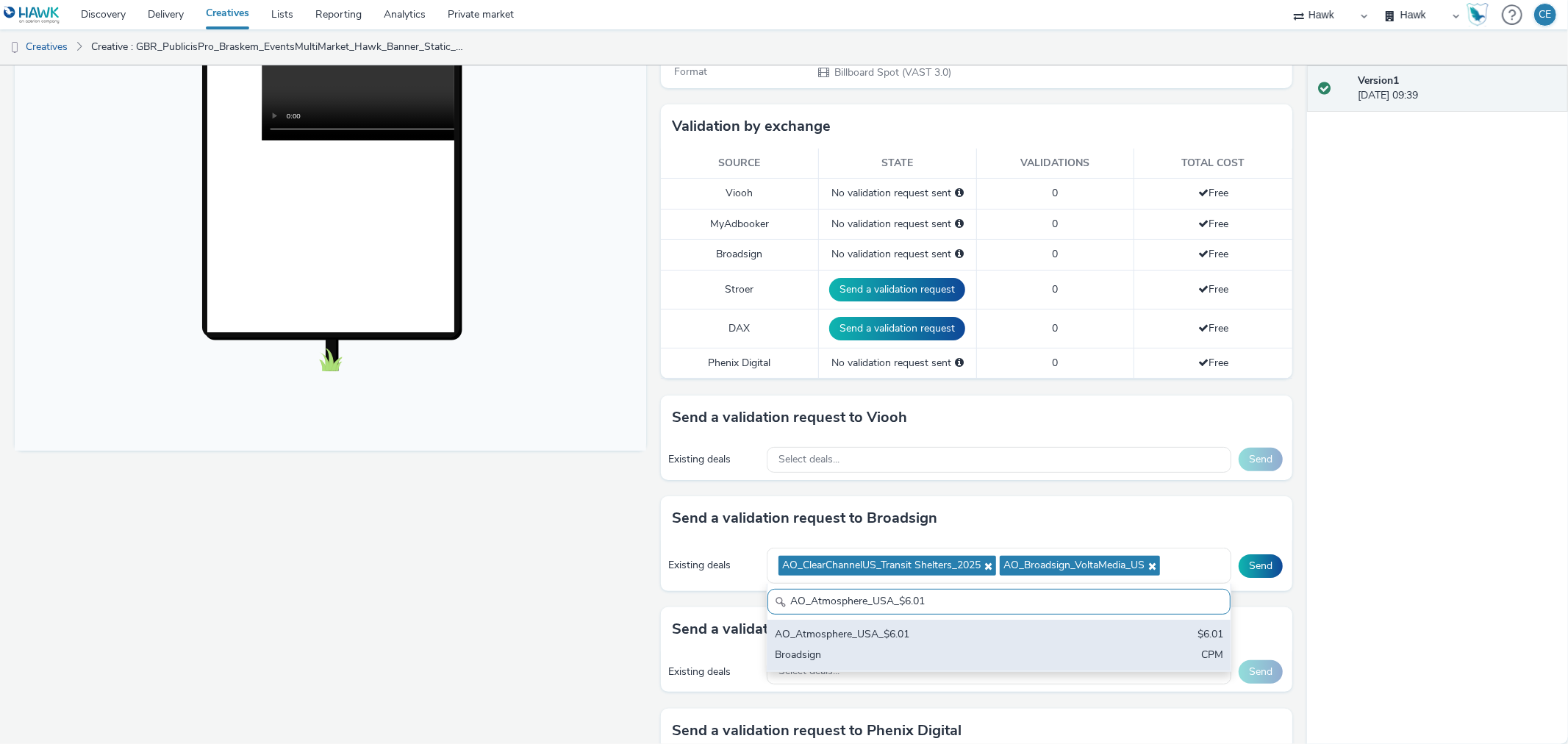
click at [856, 633] on div "AO_Atmosphere_USA_$6.01" at bounding box center [922, 635] width 297 height 17
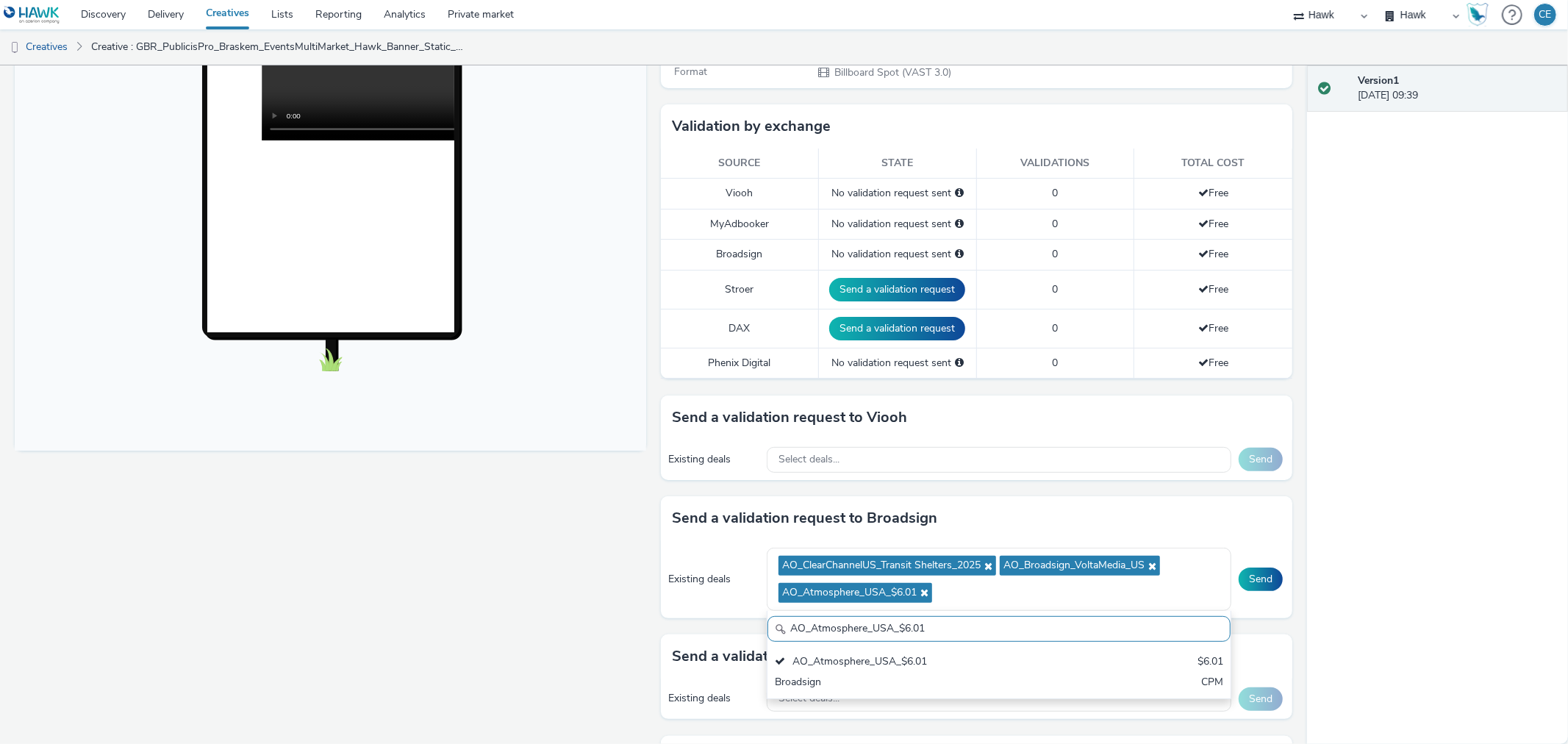
drag, startPoint x: 930, startPoint y: 630, endPoint x: 740, endPoint y: 631, distance: 190.0
click at [740, 631] on div "Send a validation request to Broadsign Existing deals AO_ClearChannelUS_Transit…" at bounding box center [976, 564] width 632 height 138
paste input "USA_AdXcelerant"
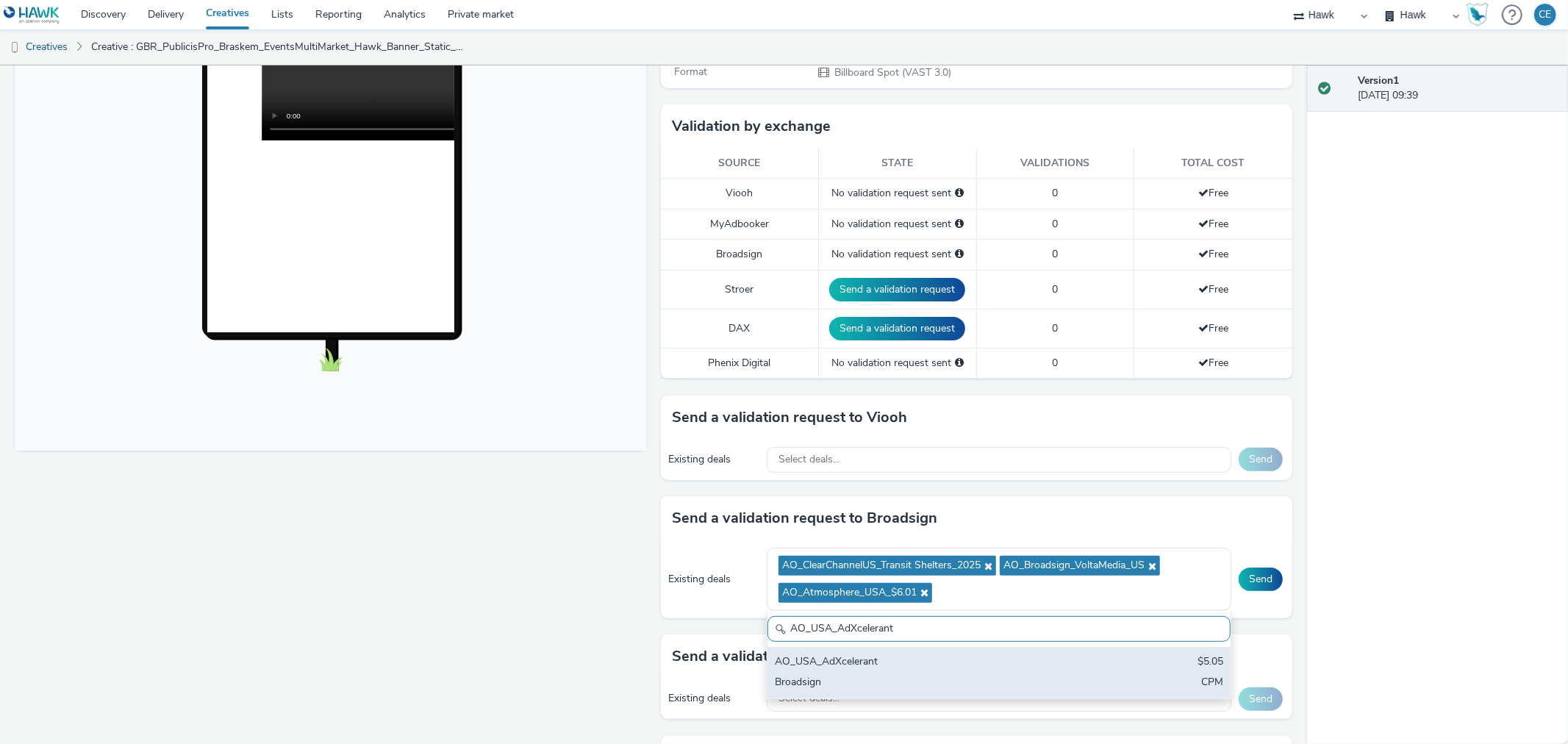
type input "AO_USA_AdXcelerant"
click at [865, 663] on div "AO_USA_AdXcelerant" at bounding box center [922, 663] width 297 height 17
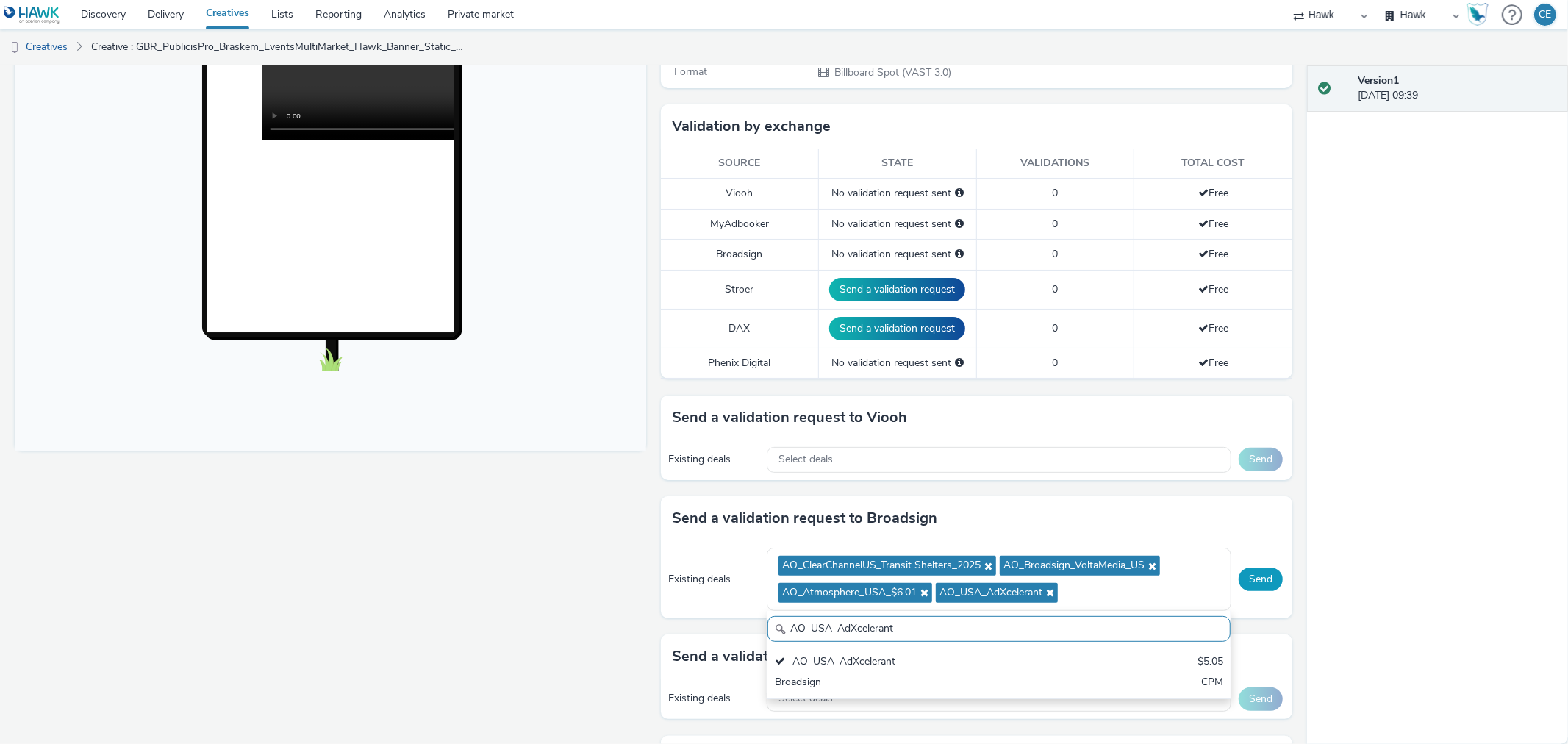
click at [1250, 581] on button "Send" at bounding box center [1261, 579] width 44 height 24
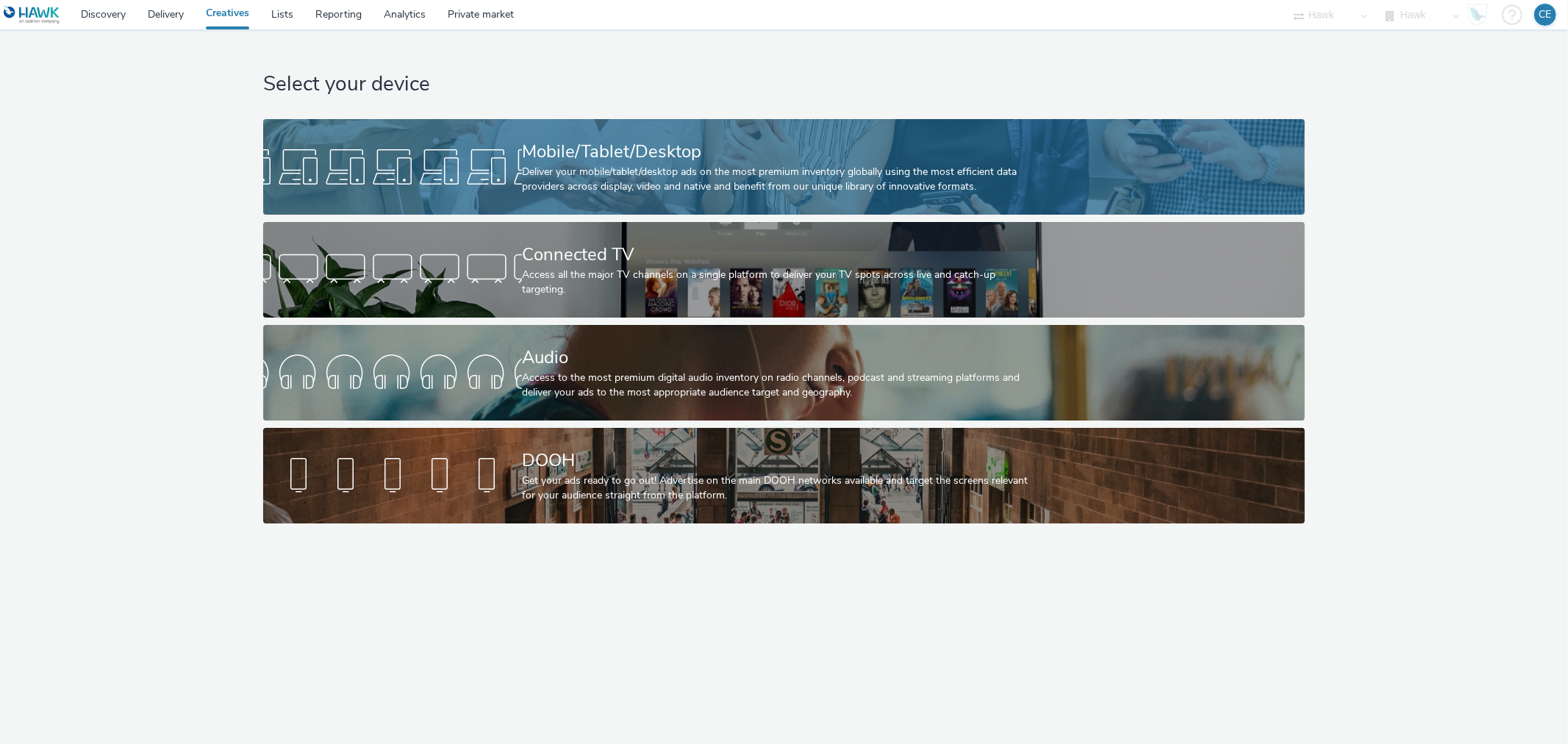
click at [717, 175] on div "Deliver your mobile/tablet/desktop ads on the most premium inventory globally u…" at bounding box center [781, 180] width 519 height 30
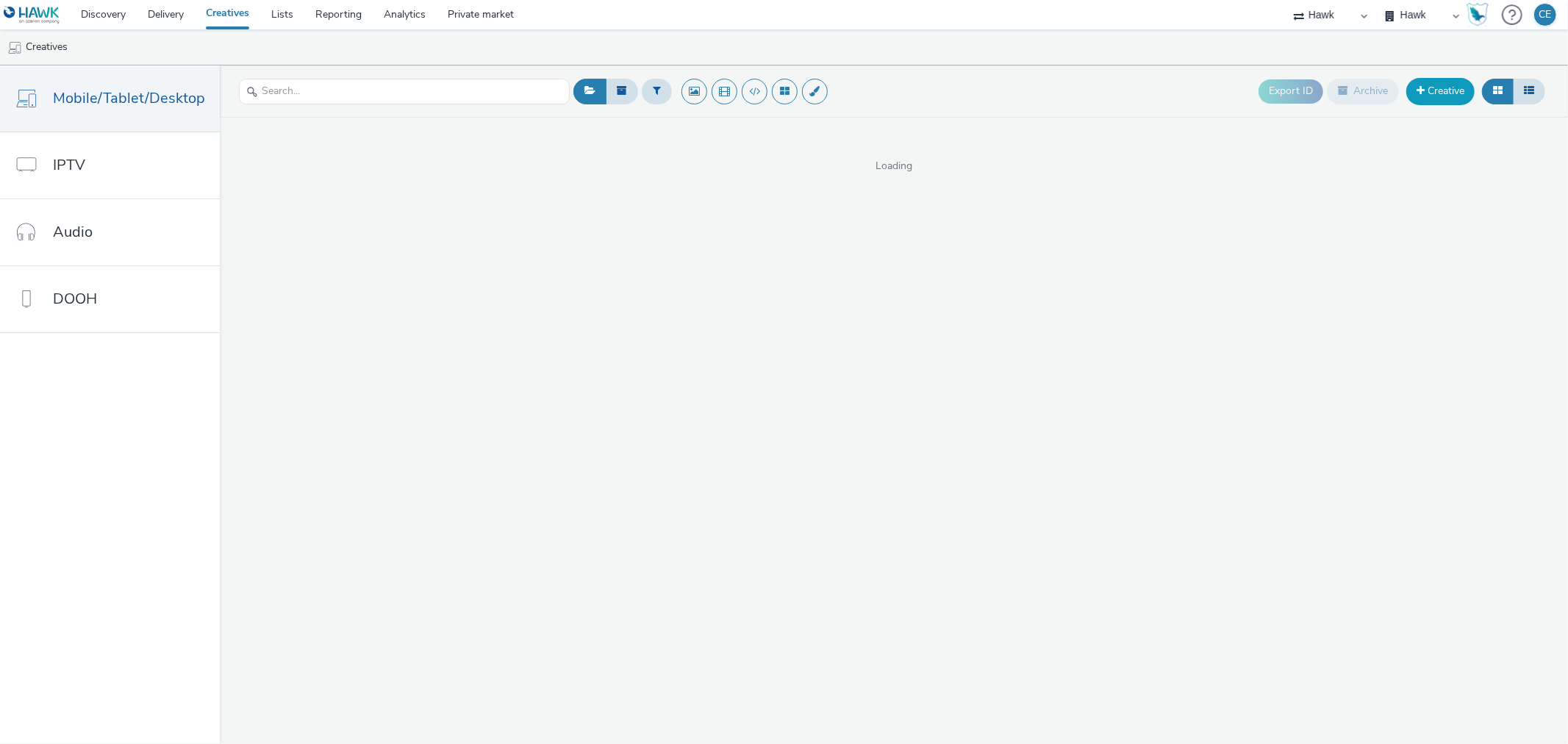
click at [1426, 100] on link "Creative" at bounding box center [1440, 91] width 68 height 27
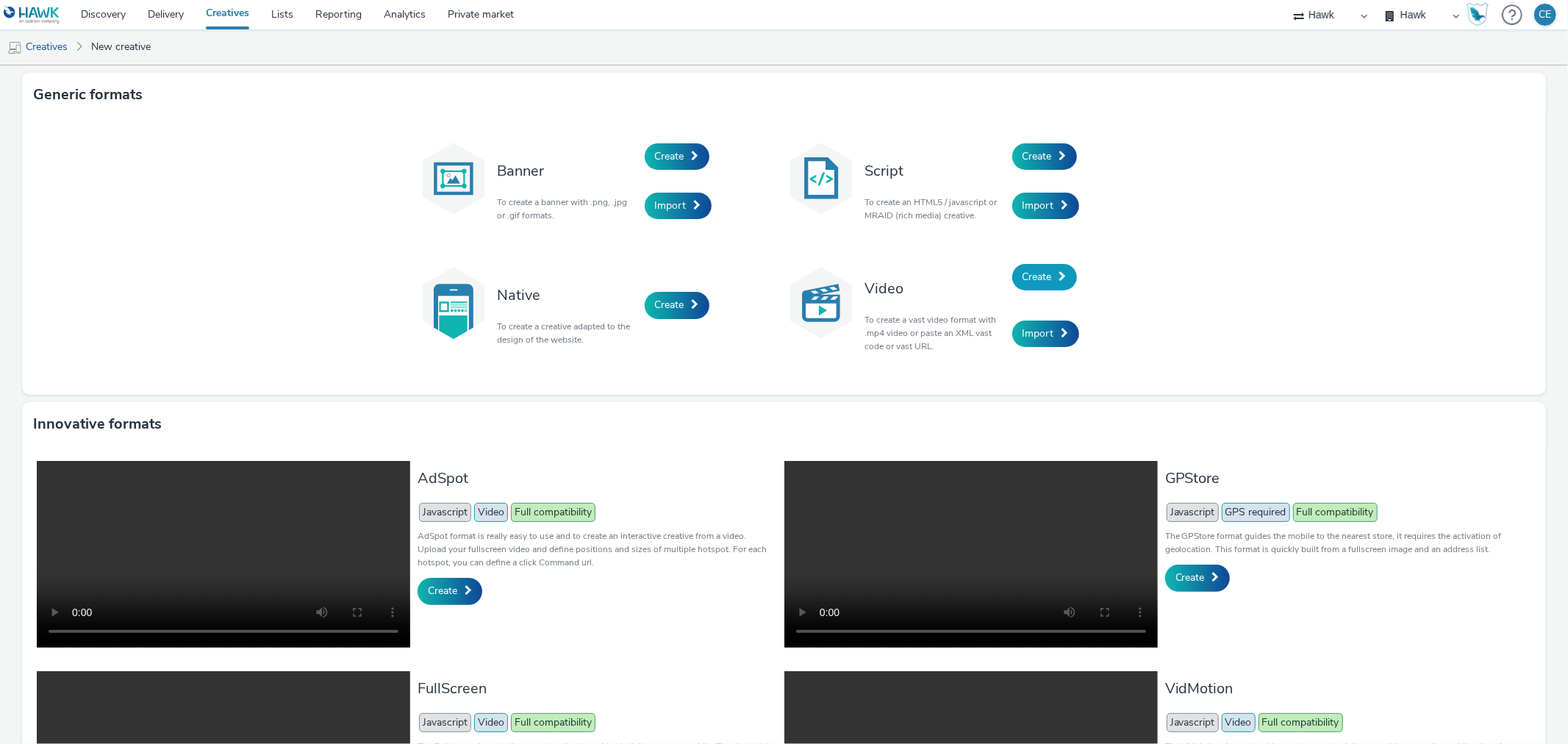
click at [1026, 267] on link "Create" at bounding box center [1044, 277] width 64 height 27
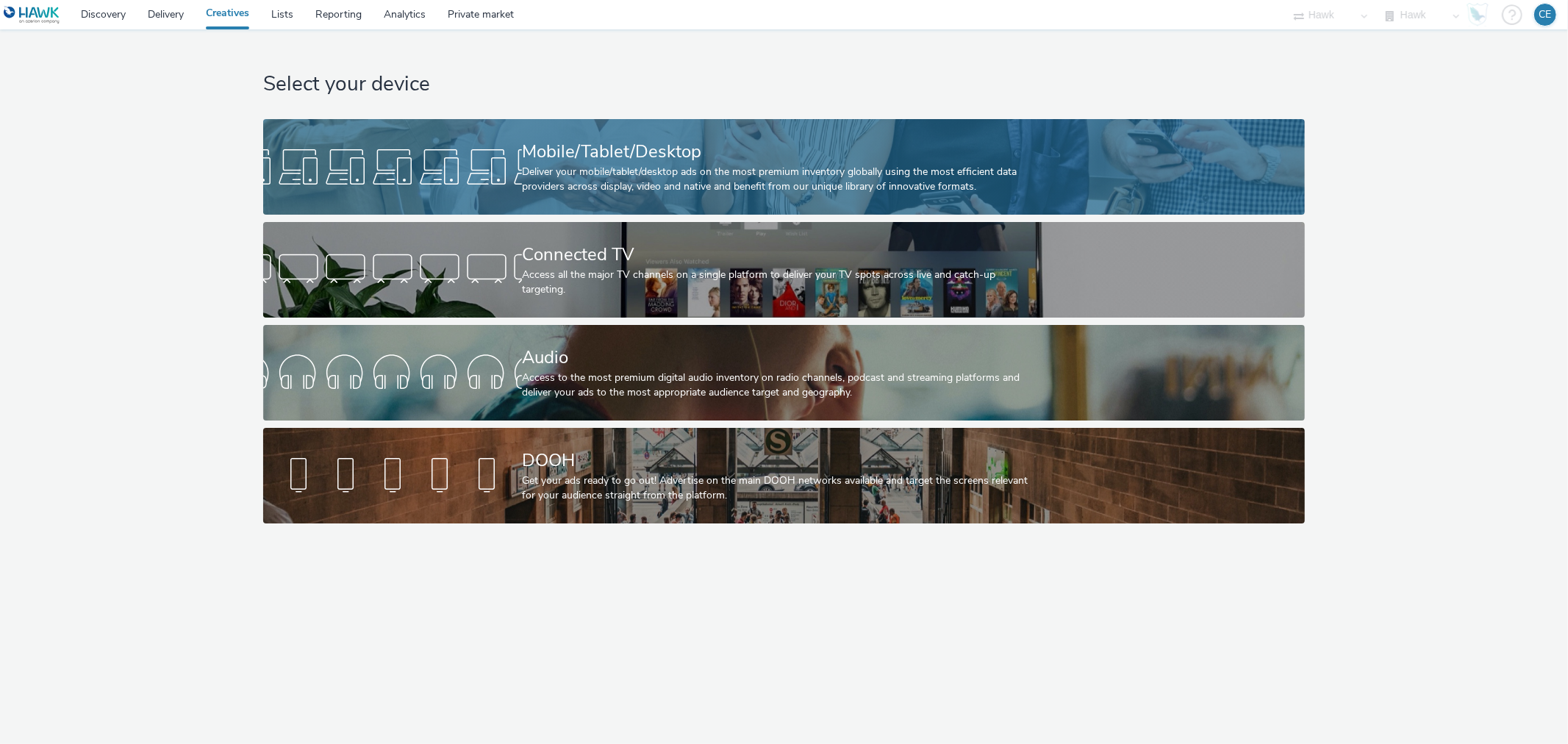
click at [483, 191] on link "Mobile/Tablet/Desktop Deliver your mobile/tablet/desktop ads on the most premiu…" at bounding box center [784, 167] width 1041 height 95
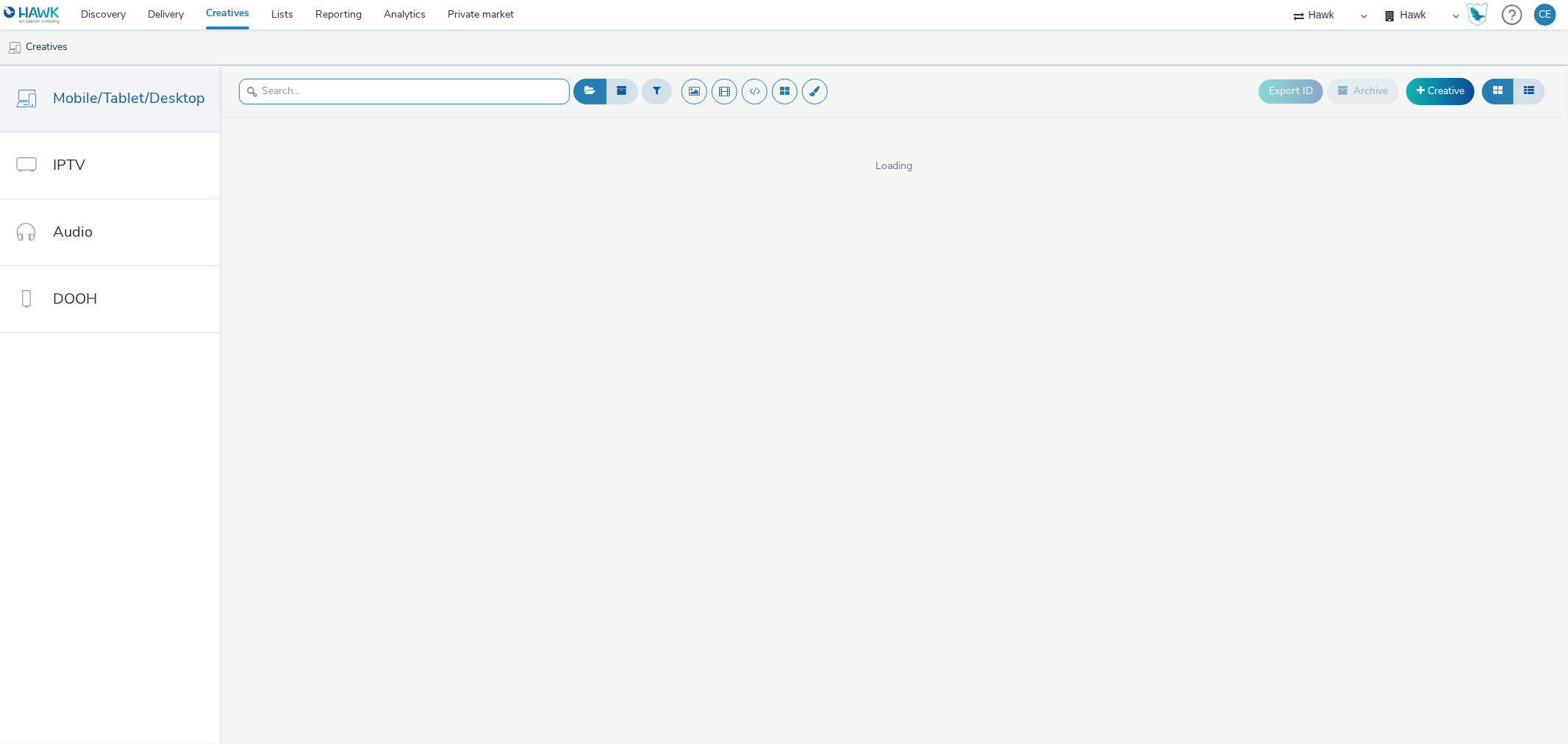
click at [453, 96] on input "text" at bounding box center [405, 91] width 331 height 26
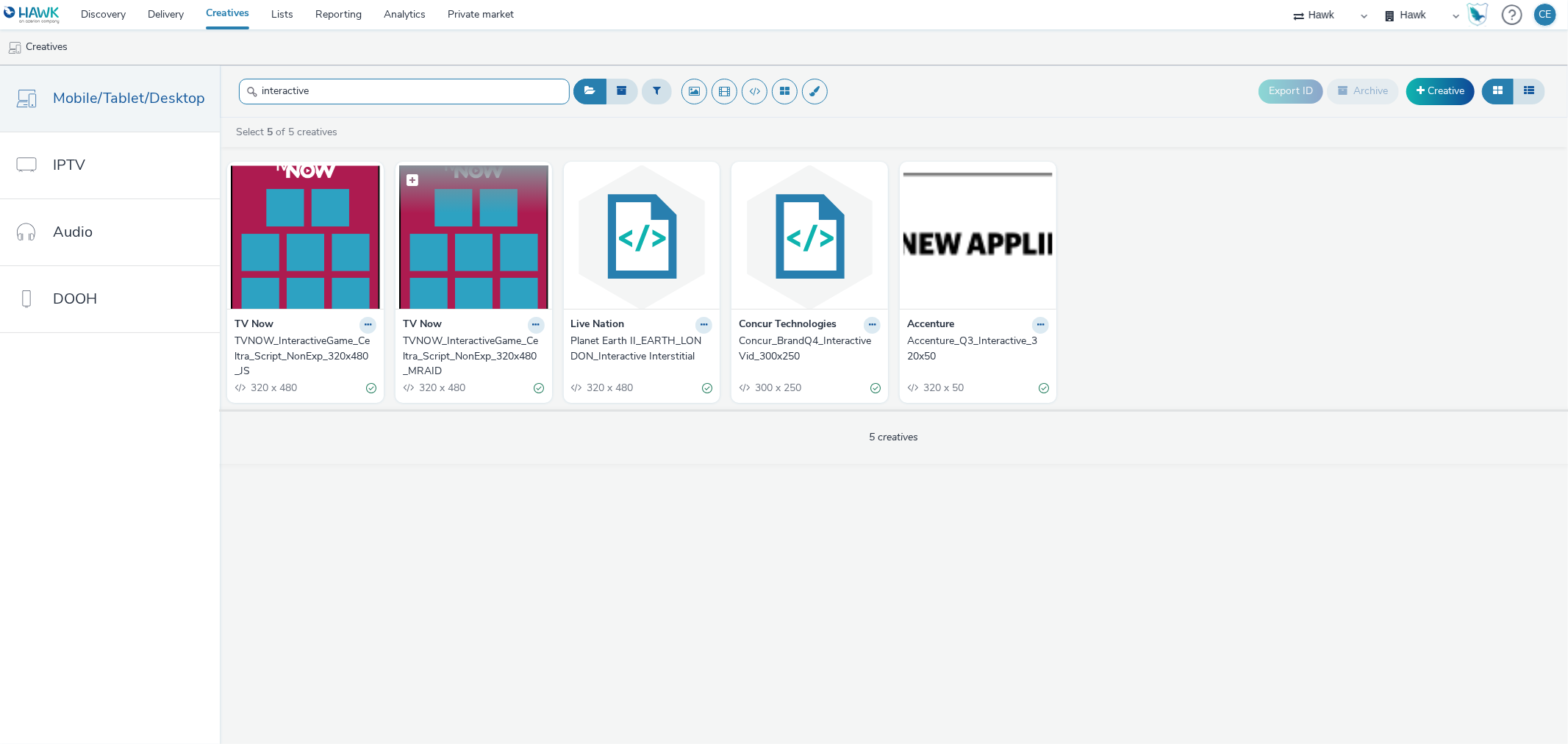
type input "interactive"
click at [495, 271] on img at bounding box center [473, 237] width 149 height 144
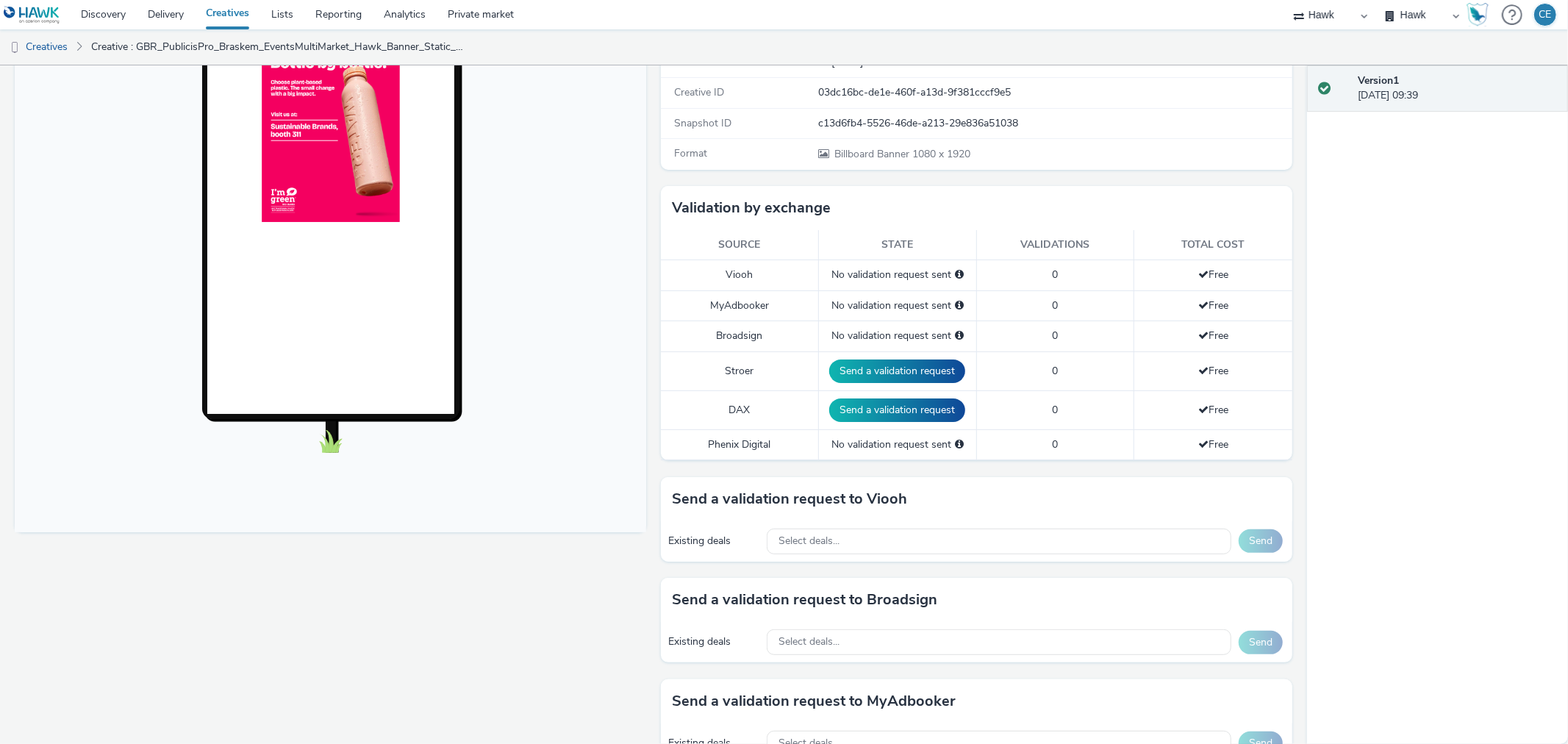
scroll to position [408, 0]
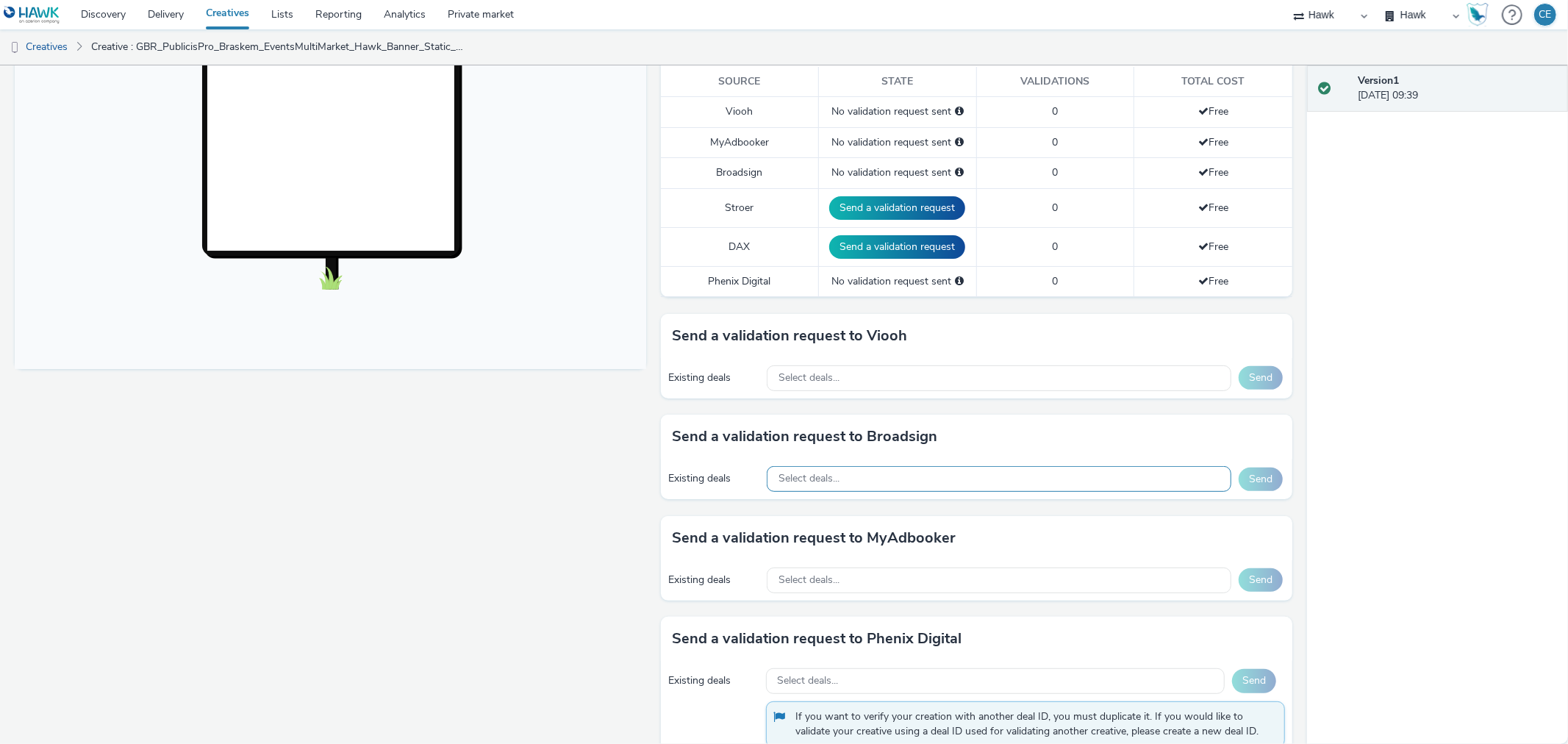
drag, startPoint x: 806, startPoint y: 481, endPoint x: 797, endPoint y: 472, distance: 12.7
click at [797, 473] on span "Select deals..." at bounding box center [809, 479] width 61 height 13
drag, startPoint x: 1196, startPoint y: 516, endPoint x: 986, endPoint y: 505, distance: 210.3
click at [986, 505] on input "AO_ClearChannelUS_Transit Shelters_2025 AO_Broadsign_VoltaMedia_US AO_Atmospher…" at bounding box center [999, 510] width 463 height 26
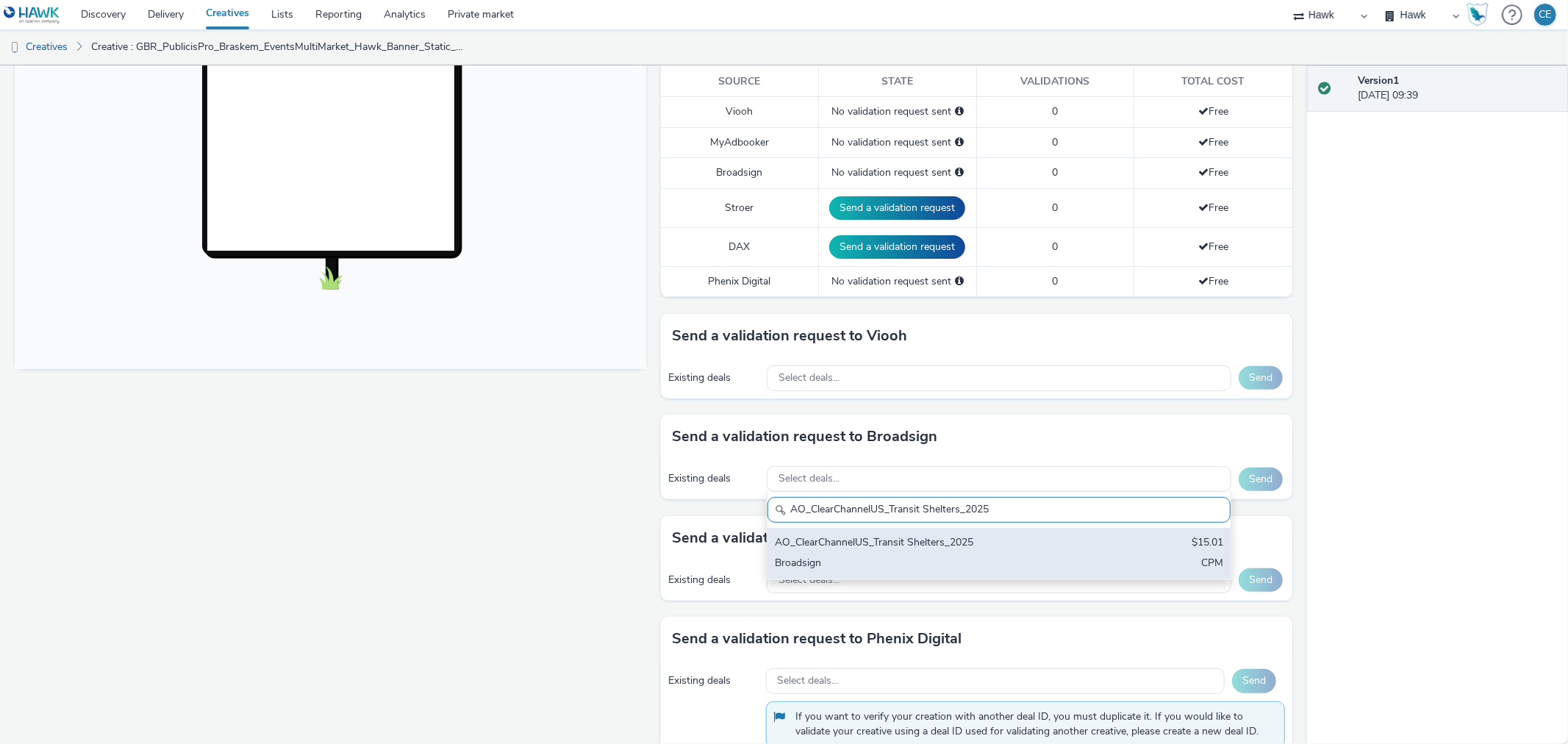
click at [964, 536] on div "AO_ClearChannelUS_Transit Shelters_2025" at bounding box center [922, 544] width 297 height 17
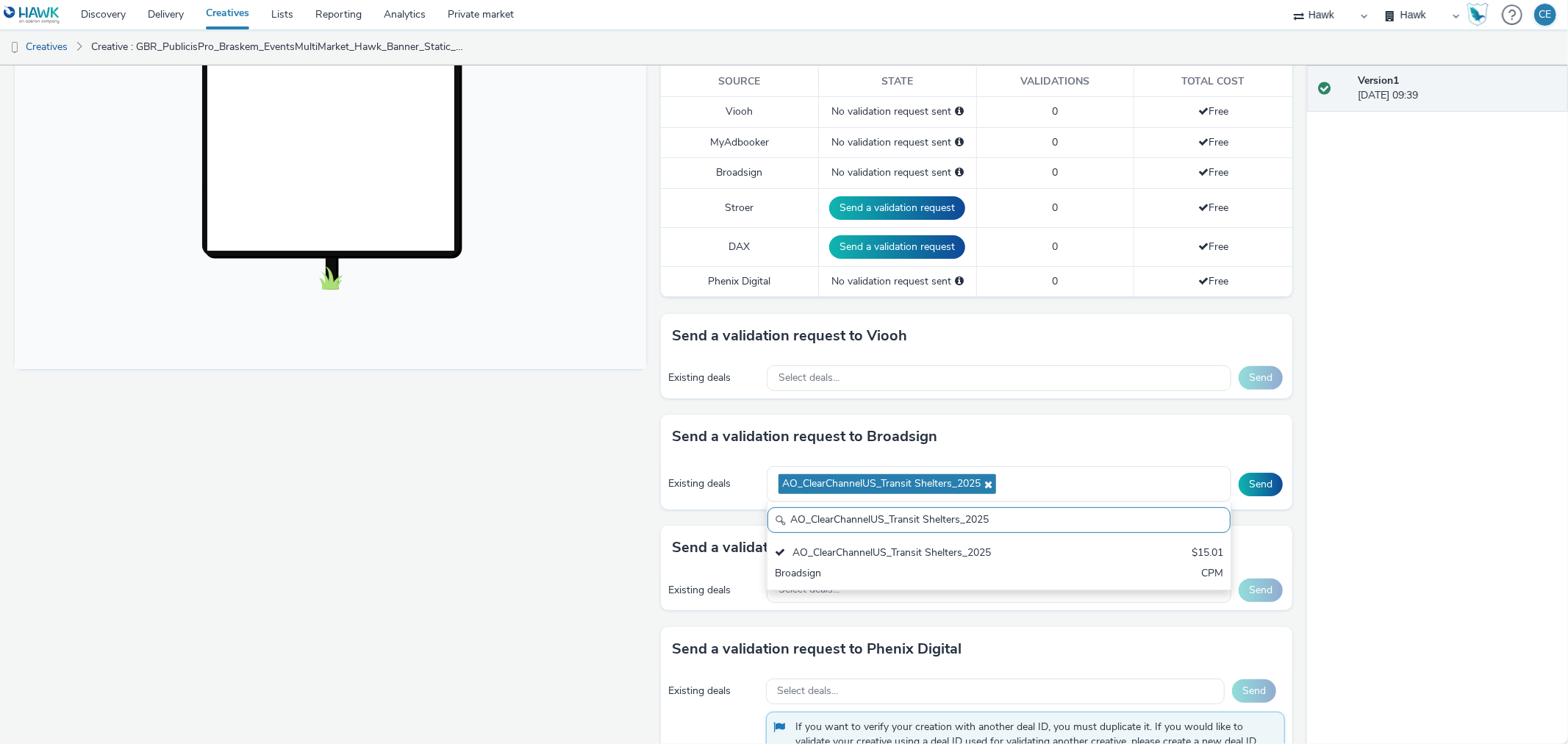
drag, startPoint x: 989, startPoint y: 519, endPoint x: 751, endPoint y: 518, distance: 238.0
click at [751, 518] on div "Send a validation request to Broadsign Existing deals AO_ClearChannelUS_Transit…" at bounding box center [976, 470] width 632 height 111
paste input "Broadsign_VoltaMedia_US AO_Atmosphere_USA_$6.01 AO_USA_AdXcelerant"
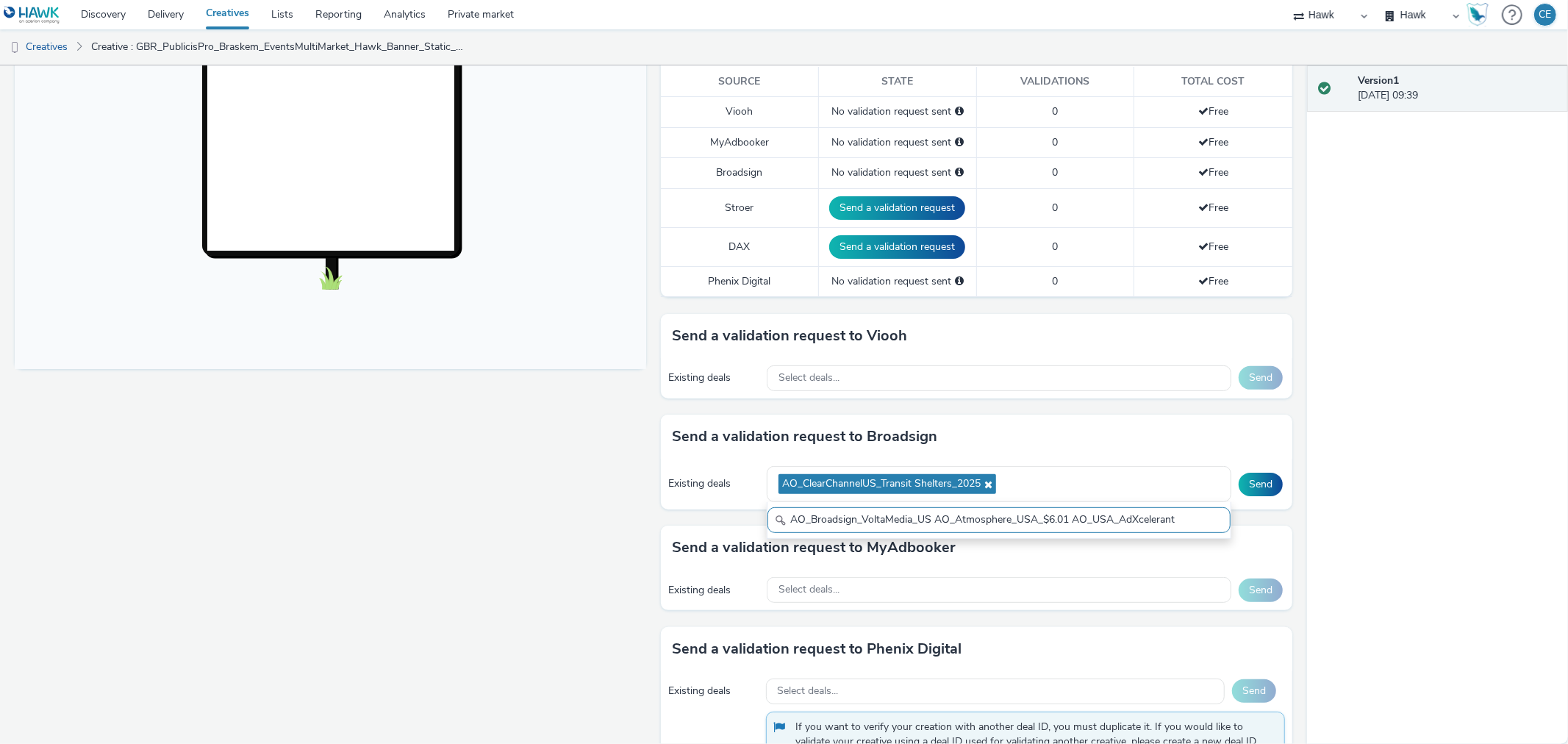
drag, startPoint x: 924, startPoint y: 517, endPoint x: 1222, endPoint y: 520, distance: 298.0
click at [1222, 520] on div "Send a validation request to Broadsign Existing deals AO_ClearChannelUS_Transit…" at bounding box center [976, 470] width 632 height 111
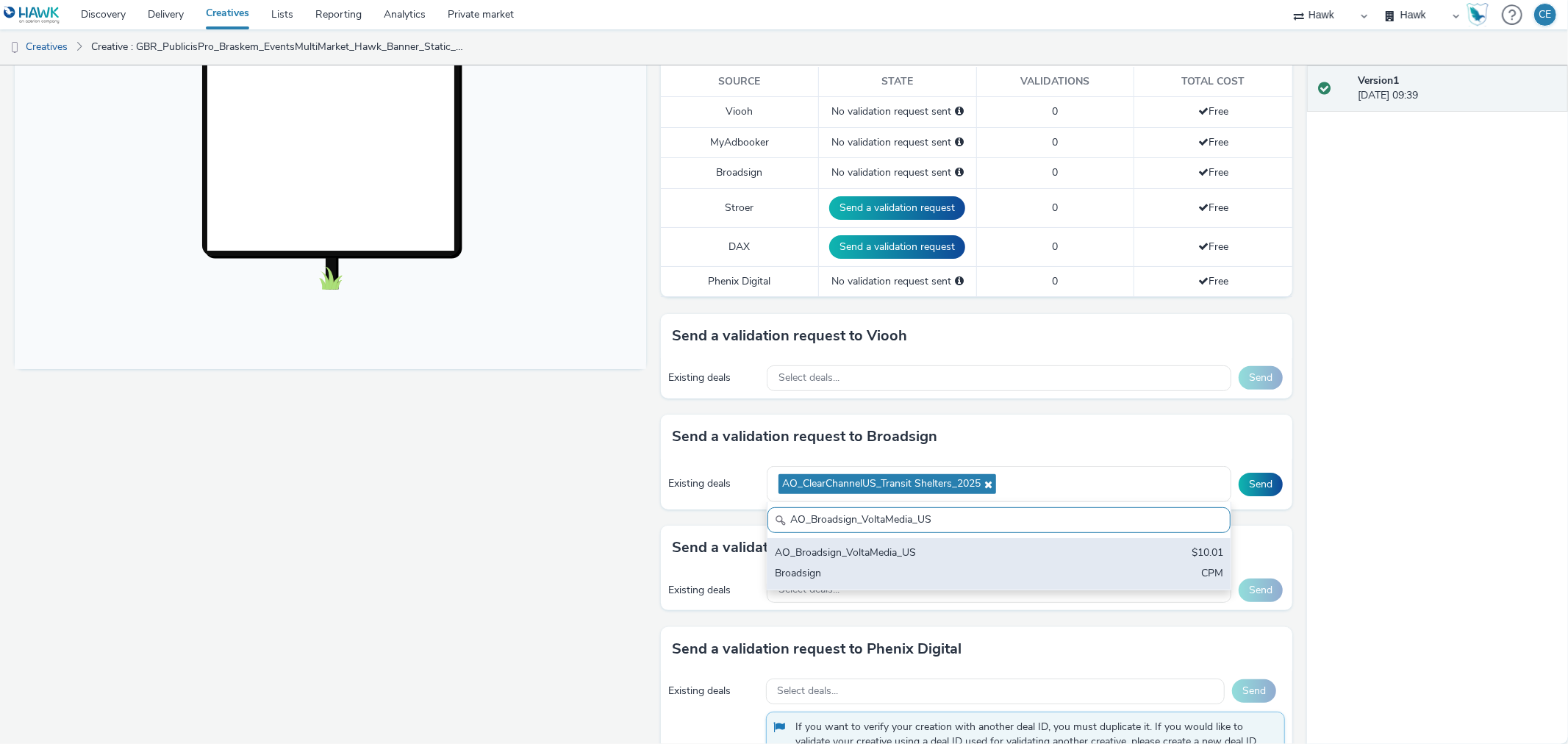
click at [967, 570] on div "Broadsign" at bounding box center [922, 574] width 297 height 17
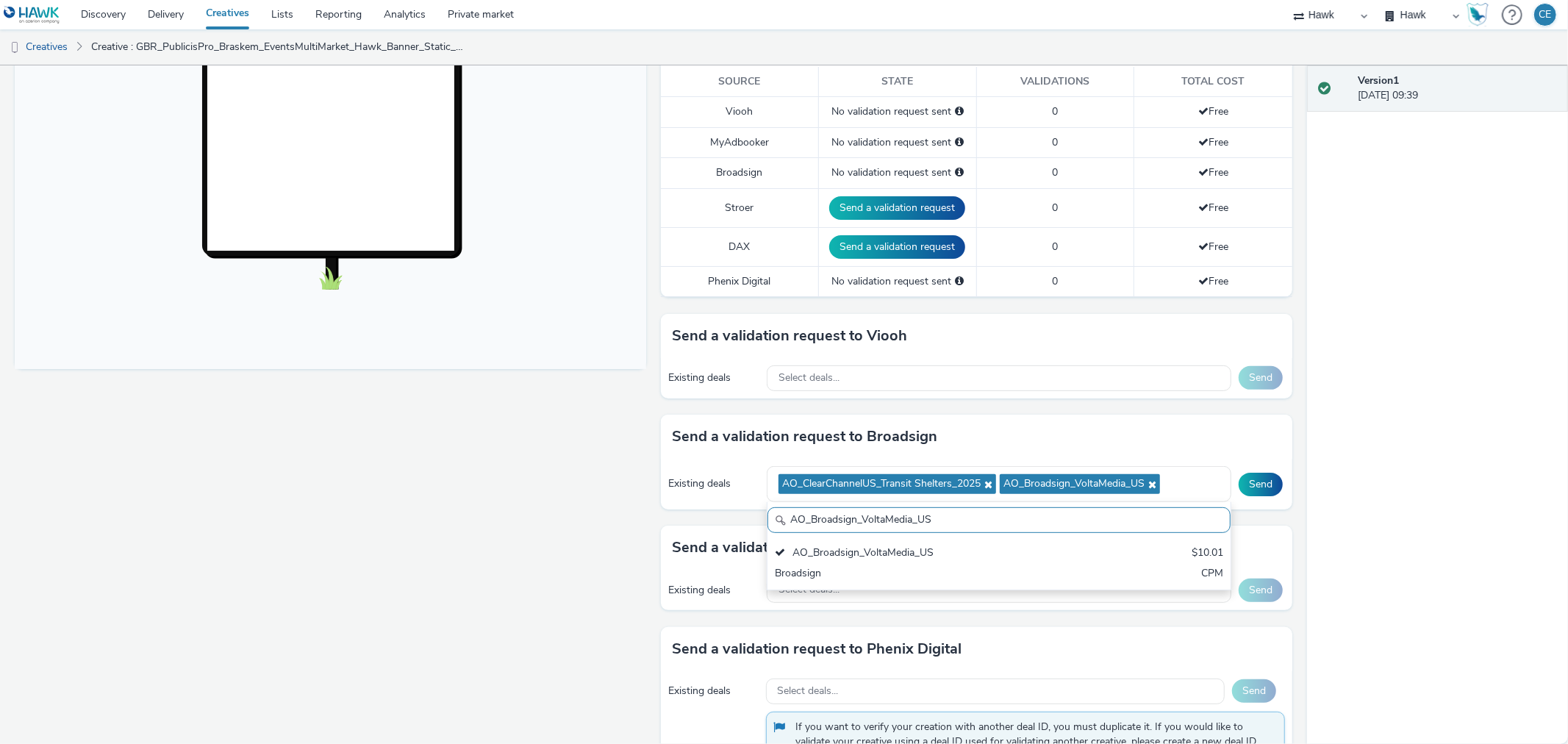
drag, startPoint x: 941, startPoint y: 512, endPoint x: 753, endPoint y: 513, distance: 188.0
click at [753, 513] on div "Send a validation request to Broadsign Existing deals AO_ClearChannelUS_Transit…" at bounding box center [976, 470] width 632 height 111
paste input "AO_Atmosphere_USA_$6.01 AO_USA_AdXcelerant"
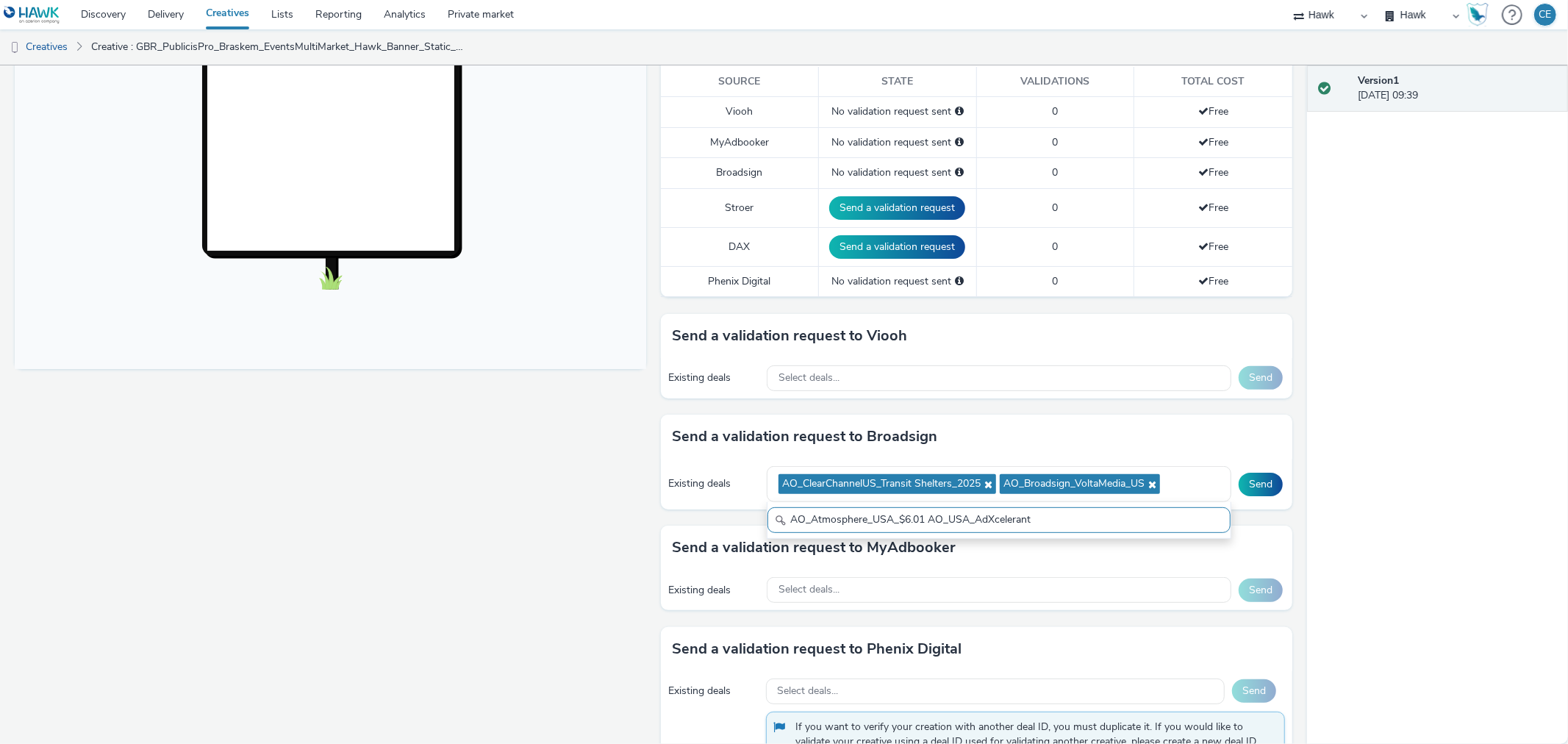
drag, startPoint x: 924, startPoint y: 518, endPoint x: 1038, endPoint y: 523, distance: 114.1
click at [1038, 523] on input "AO_Atmosphere_USA_$6.01 AO_USA_AdXcelerant" at bounding box center [999, 520] width 463 height 26
click at [788, 513] on input "AO_Atmosphere_USA_$6.01" at bounding box center [999, 520] width 463 height 26
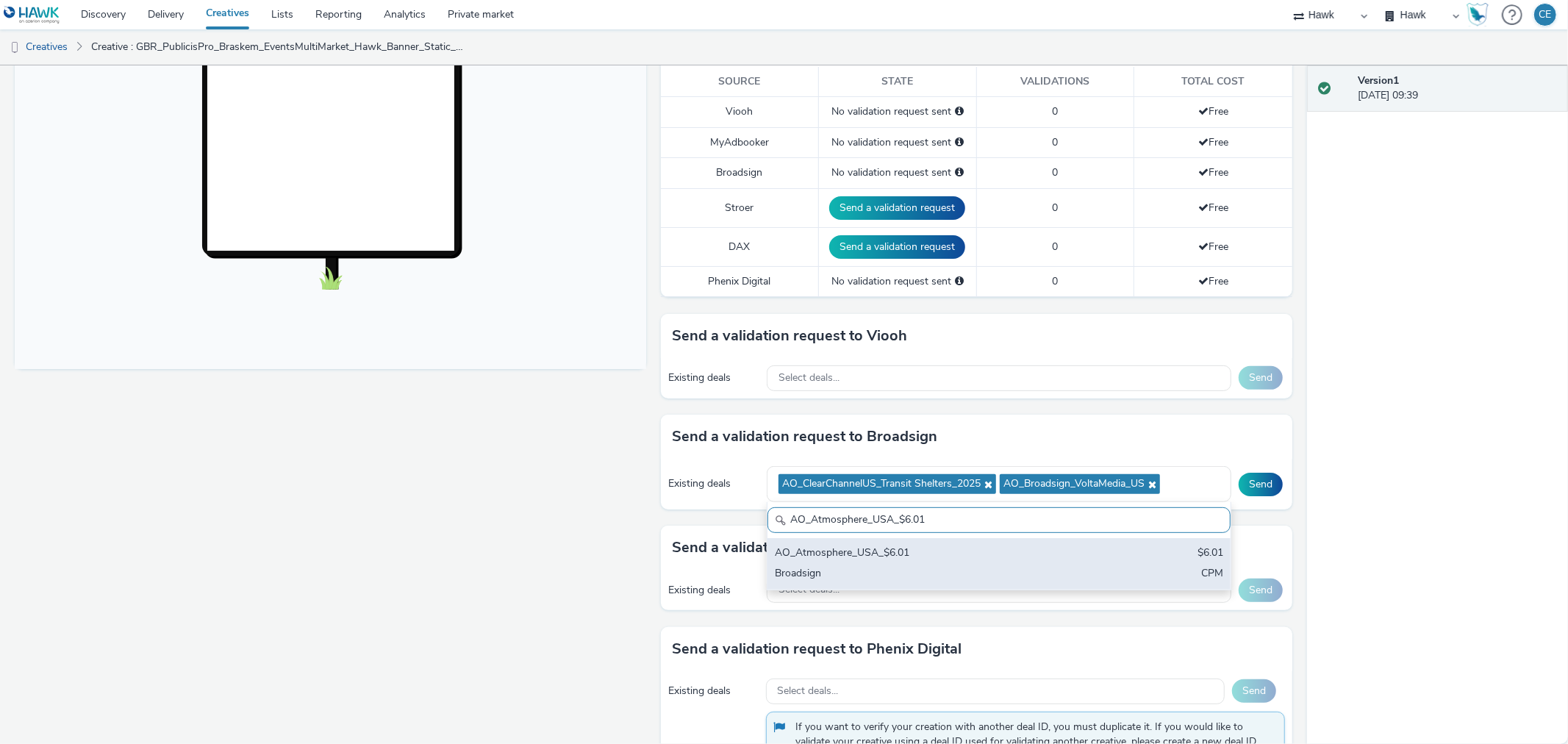
click at [885, 569] on div "Broadsign" at bounding box center [922, 574] width 297 height 17
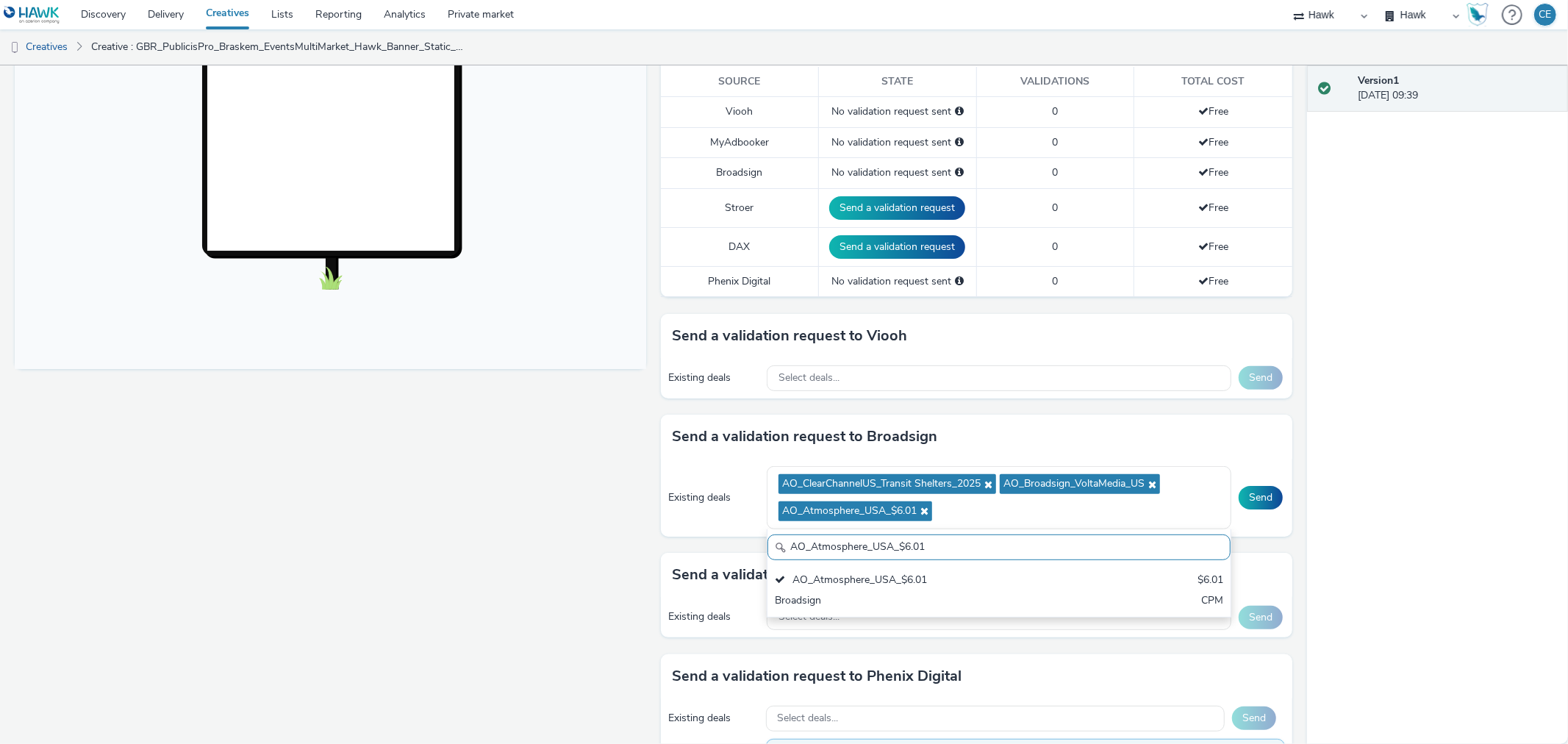
drag, startPoint x: 938, startPoint y: 549, endPoint x: 719, endPoint y: 548, distance: 219.0
click at [719, 548] on div "Send a validation request to Broadsign Existing deals AO_ClearChannelUS_Transit…" at bounding box center [976, 483] width 632 height 138
paste input "USA_AdXcelerant"
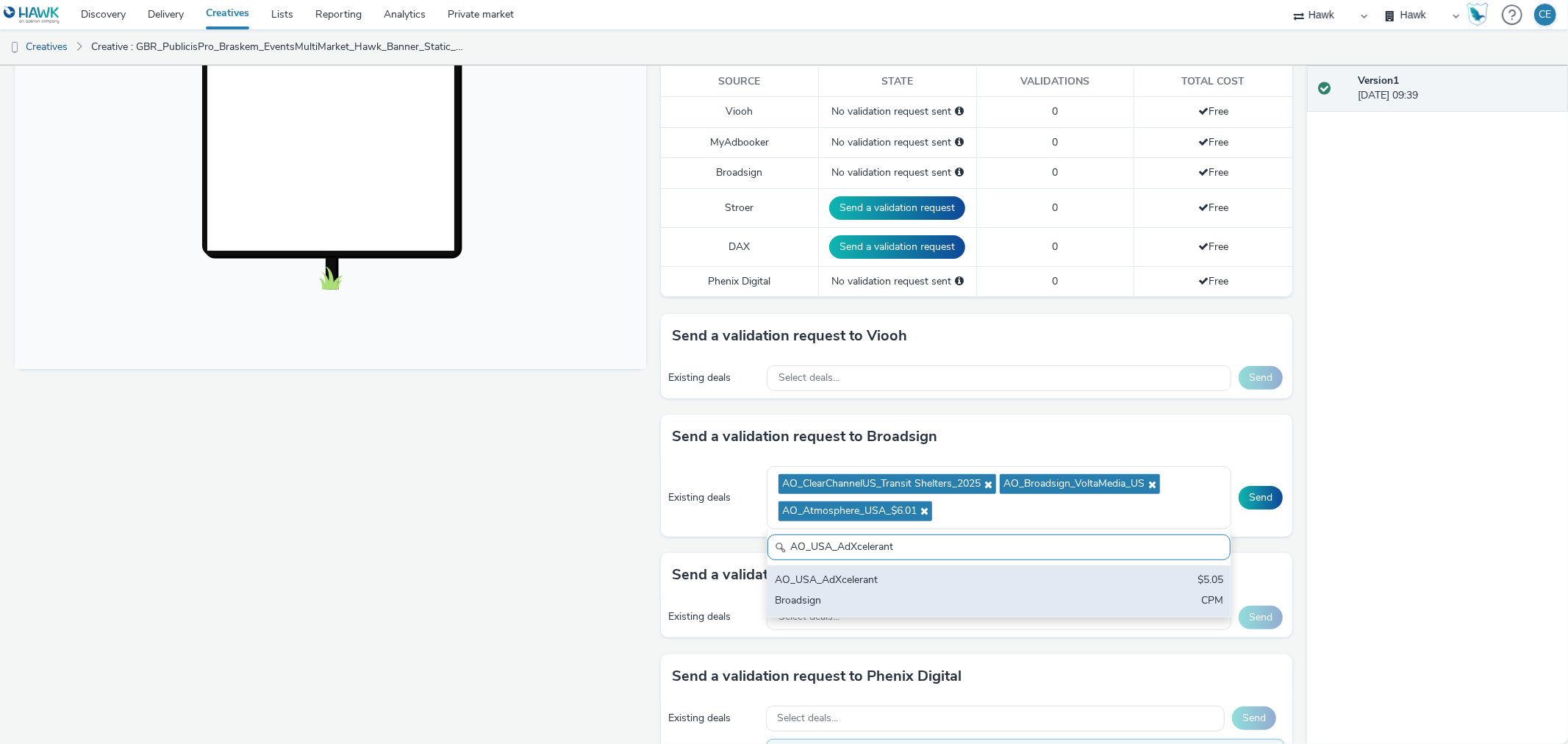
type input "AO_USA_AdXcelerant"
click at [885, 582] on div "AO_USA_AdXcelerant" at bounding box center [922, 580] width 297 height 17
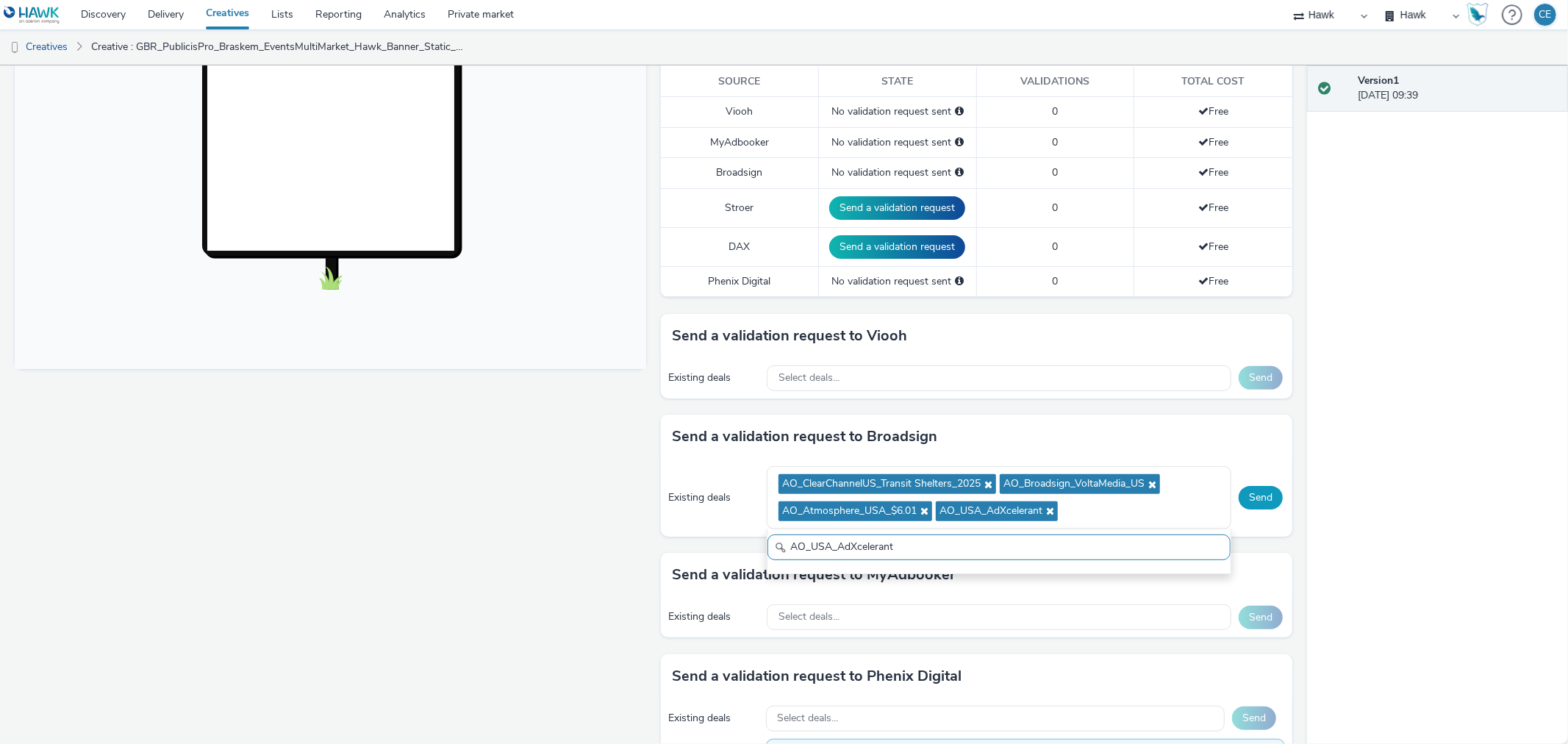
click at [1239, 493] on button "Send" at bounding box center [1261, 498] width 44 height 24
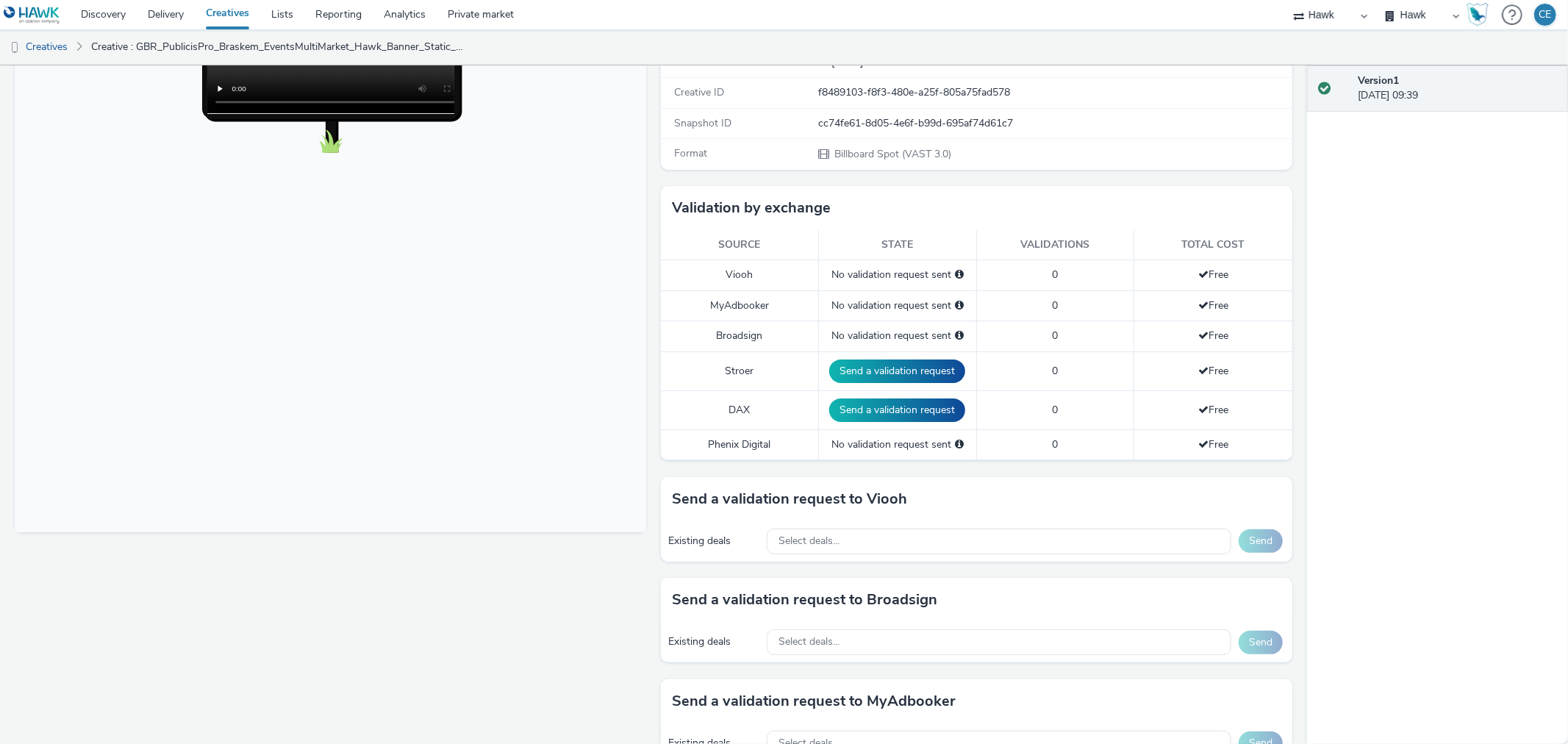
scroll to position [326, 0]
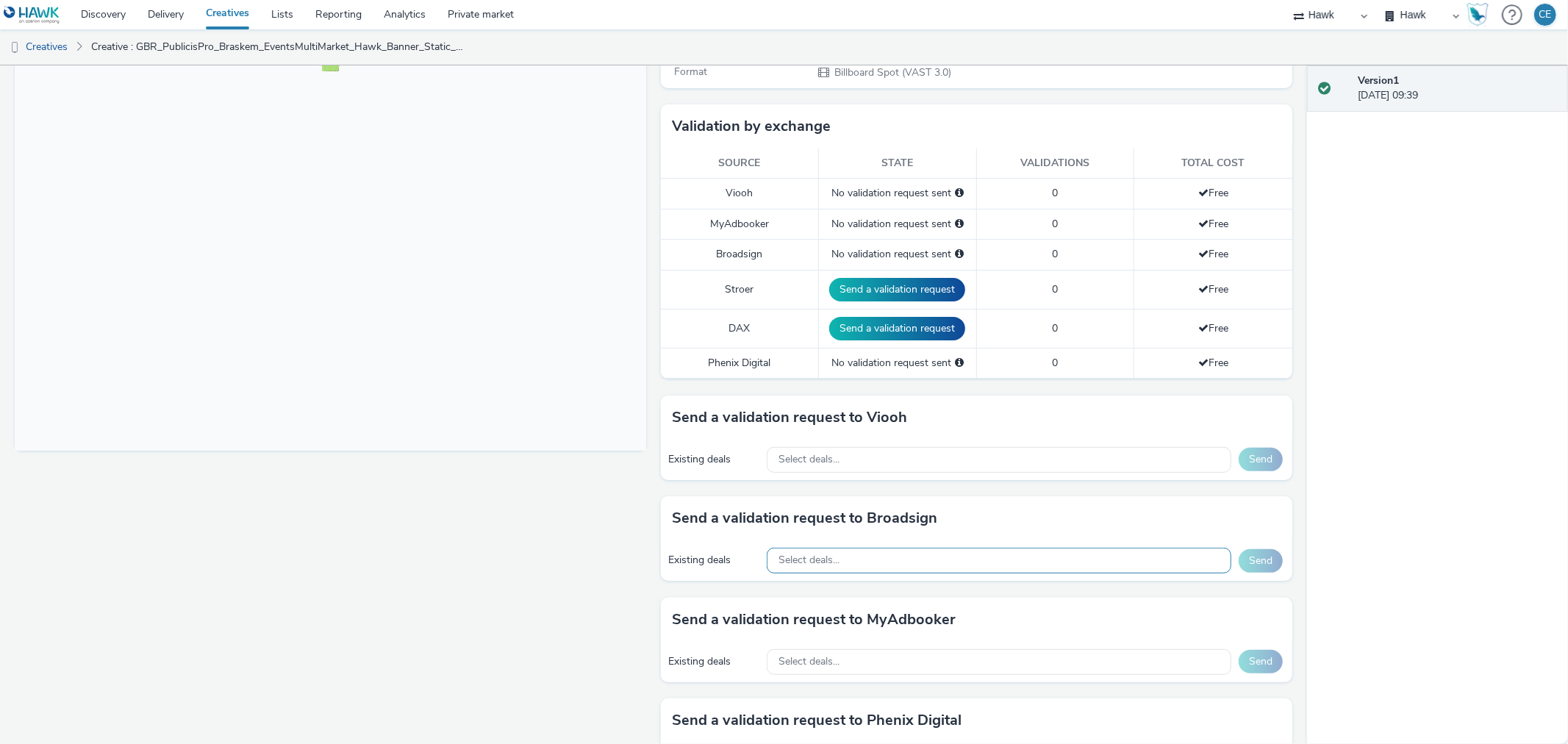
drag, startPoint x: 850, startPoint y: 553, endPoint x: 804, endPoint y: 561, distance: 46.7
click at [804, 555] on span "Select deals..." at bounding box center [809, 560] width 61 height 13
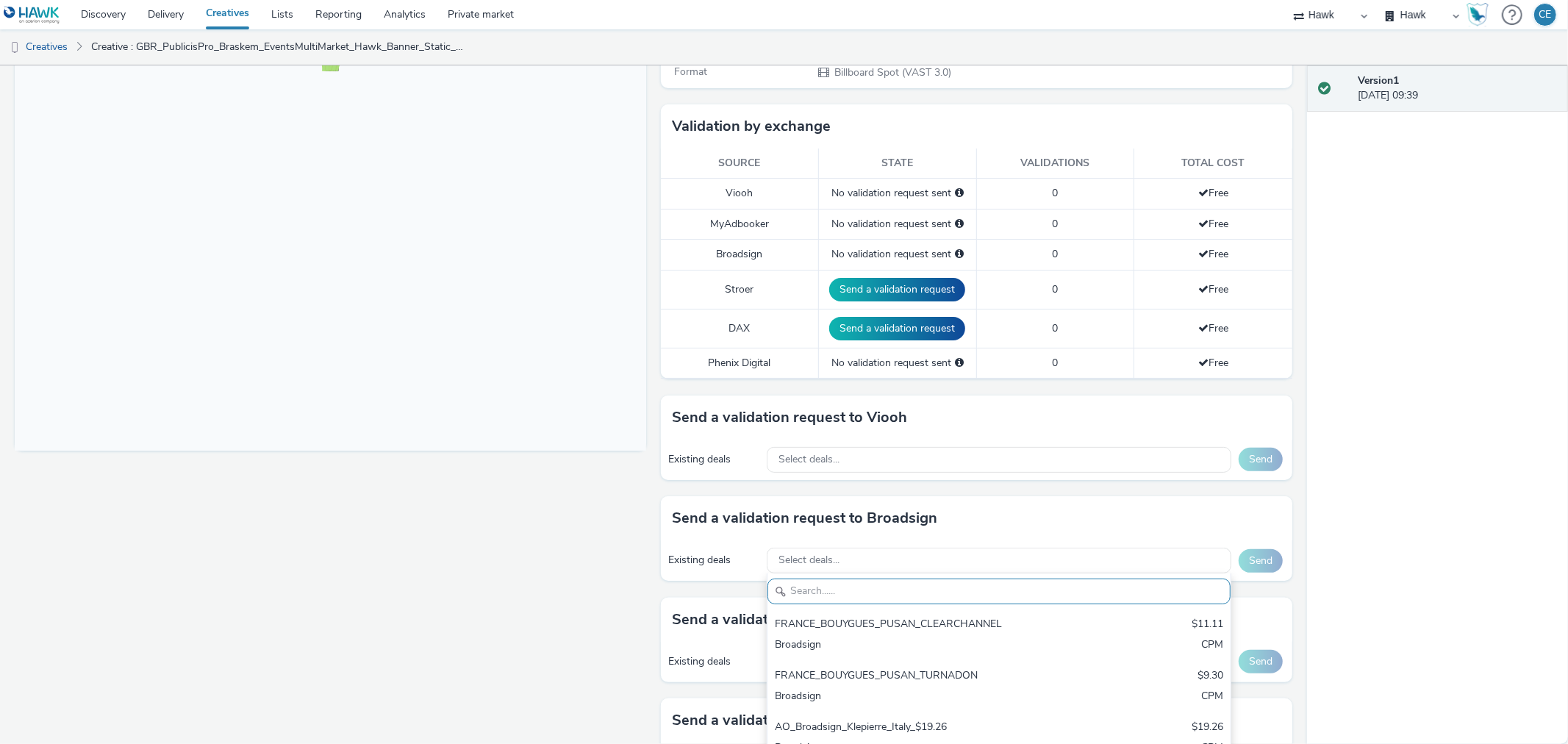
scroll to position [0, 0]
paste input "AO_USA_AdXcelerant"
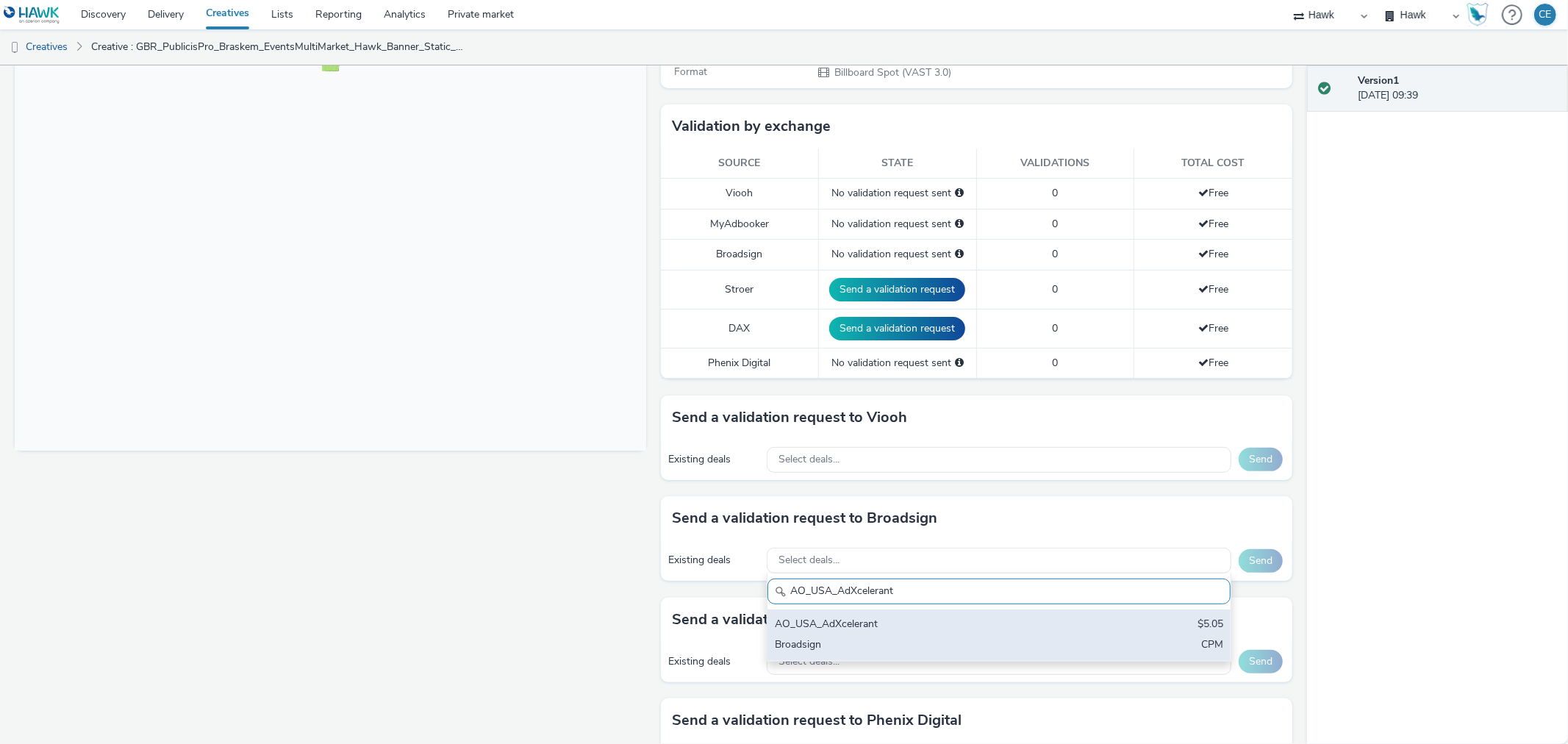
click at [880, 638] on div "Broadsign" at bounding box center [922, 646] width 297 height 17
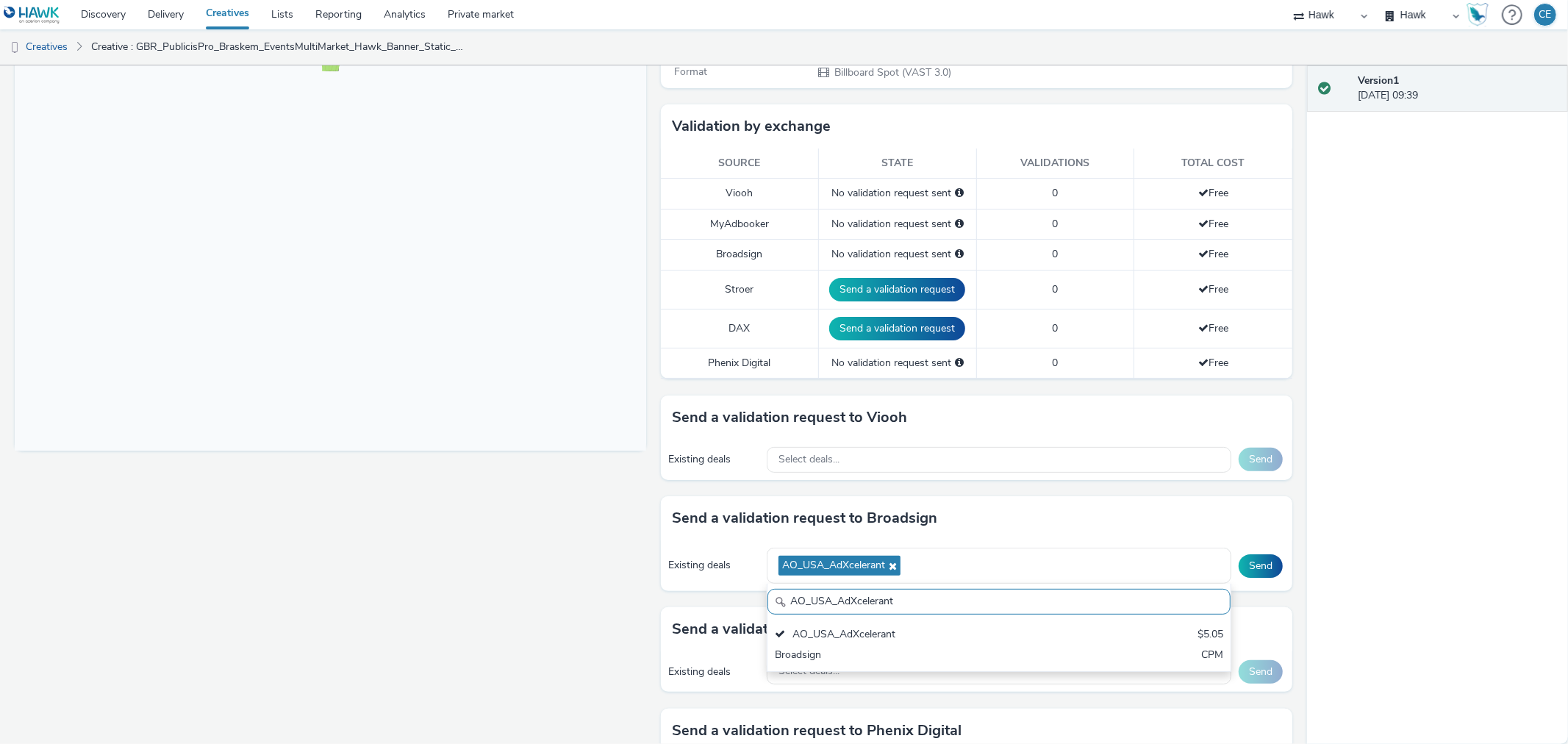
drag, startPoint x: 930, startPoint y: 600, endPoint x: 743, endPoint y: 605, distance: 187.1
click at [731, 604] on div "Send a validation request to Broadsign Existing deals AO_USA_AdXcelerant AO_USA…" at bounding box center [976, 552] width 632 height 111
paste input "ClearChannelUS_Transit Shelters_2025 AO_Broadsign_VoltaMedia_US AO_Atmosphere_U…"
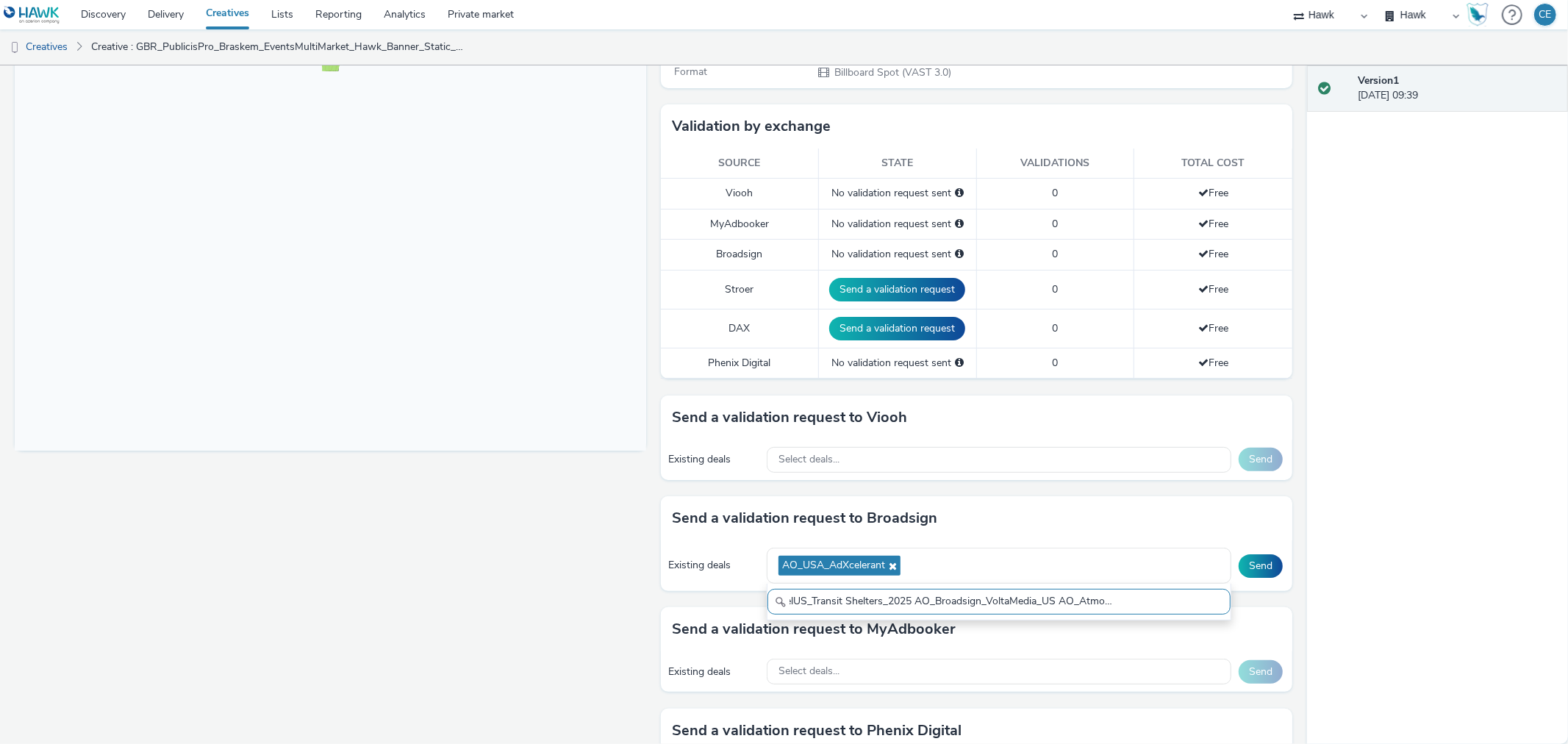
scroll to position [0, 84]
drag, startPoint x: 902, startPoint y: 599, endPoint x: 1230, endPoint y: 609, distance: 328.2
click at [1230, 609] on div "To deliver using: Broadsign, VIOOH, Stroer, MyAdbooker, Dax or Phenix Digital: …" at bounding box center [973, 473] width 639 height 1251
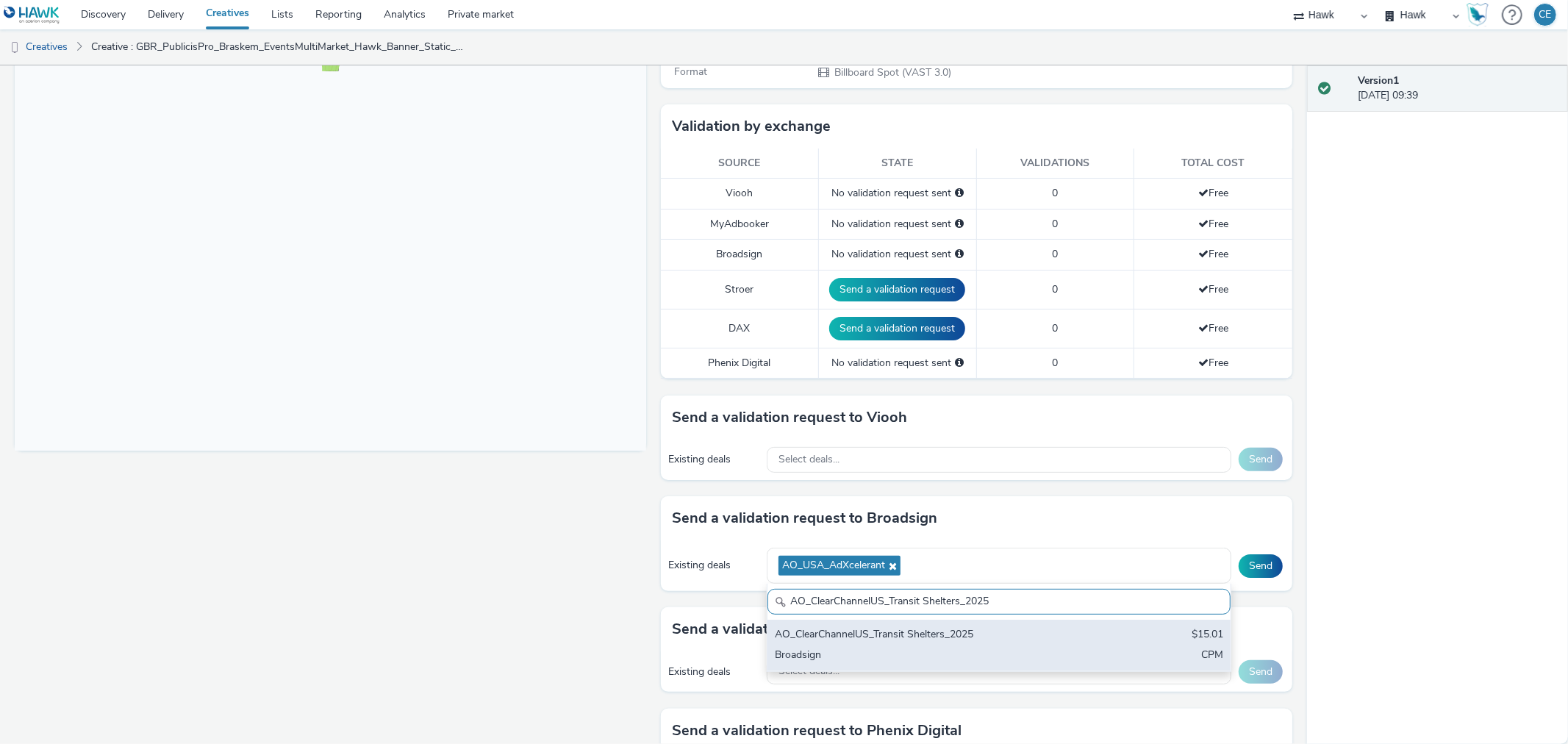
click at [910, 632] on div "AO_ClearChannelUS_Transit Shelters_2025" at bounding box center [922, 635] width 297 height 17
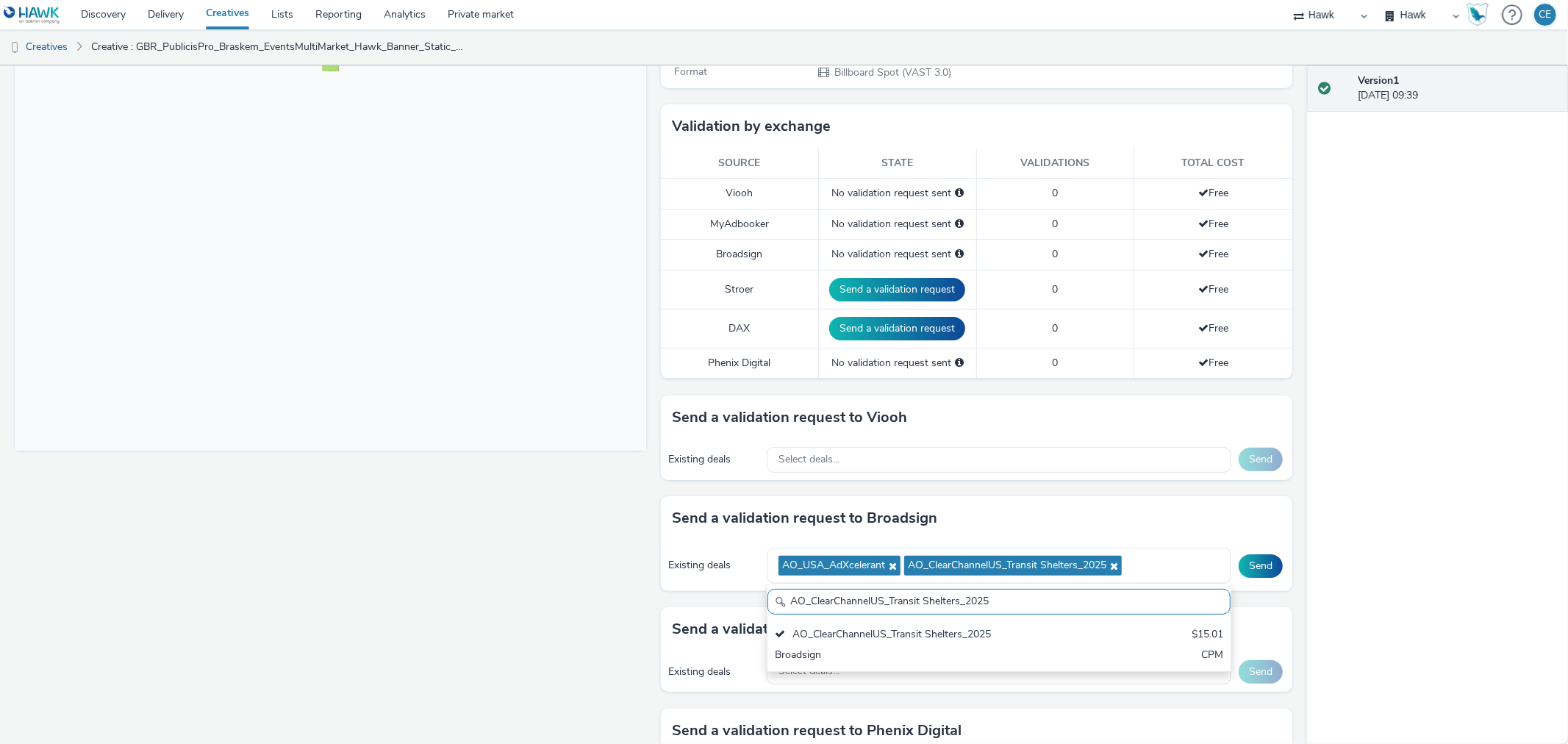
scroll to position [1, 0]
drag, startPoint x: 1013, startPoint y: 596, endPoint x: 774, endPoint y: 615, distance: 239.8
click at [774, 615] on div "AO_ClearChannelUS_Transit Shelters_2025 AO_ClearChannelUS_Transit Shelters_2025…" at bounding box center [999, 627] width 464 height 88
paste input "Broadsign_VoltaMedia_US AO_Atmosphere_USA_$6.01"
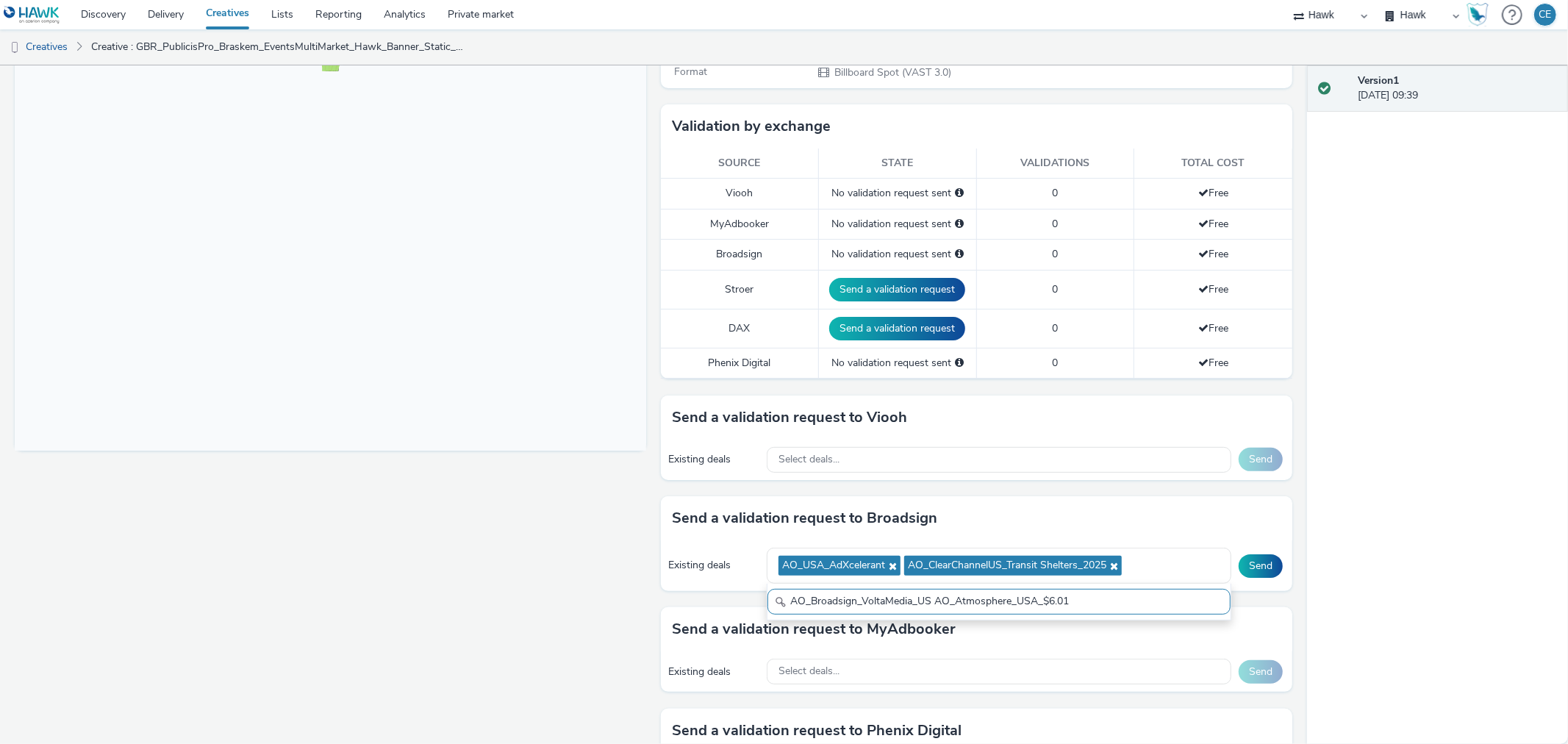
drag, startPoint x: 929, startPoint y: 596, endPoint x: 1069, endPoint y: 599, distance: 140.0
click at [1069, 599] on input "AO_Broadsign_VoltaMedia_US AO_Atmosphere_USA_$6.01" at bounding box center [999, 602] width 463 height 26
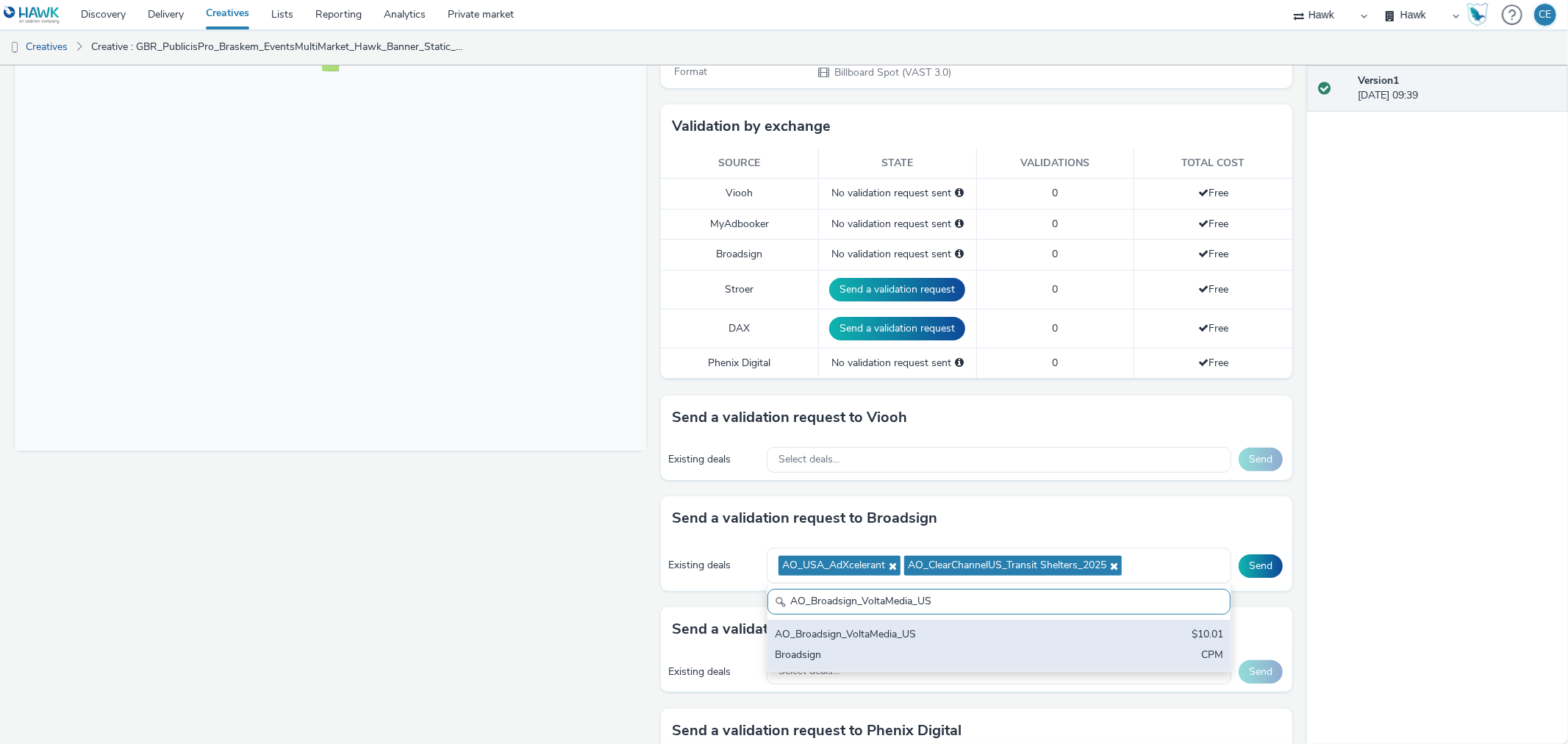
click at [1003, 631] on div "AO_Broadsign_VoltaMedia_US" at bounding box center [922, 635] width 297 height 17
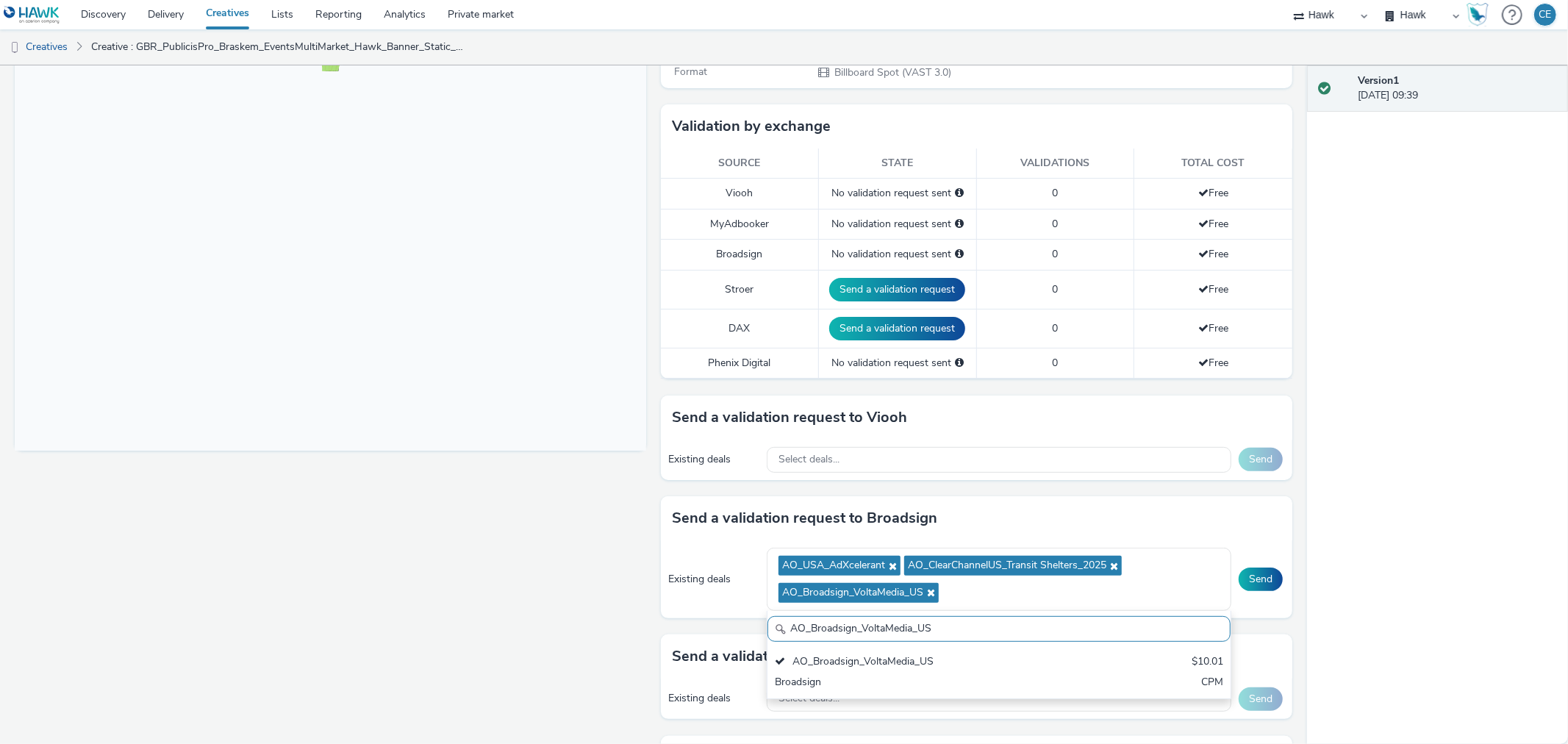
drag, startPoint x: 933, startPoint y: 626, endPoint x: 760, endPoint y: 631, distance: 173.1
click at [768, 631] on input "AO_Broadsign_VoltaMedia_US" at bounding box center [999, 629] width 463 height 26
paste input "Atmosphere_USA_$6.01"
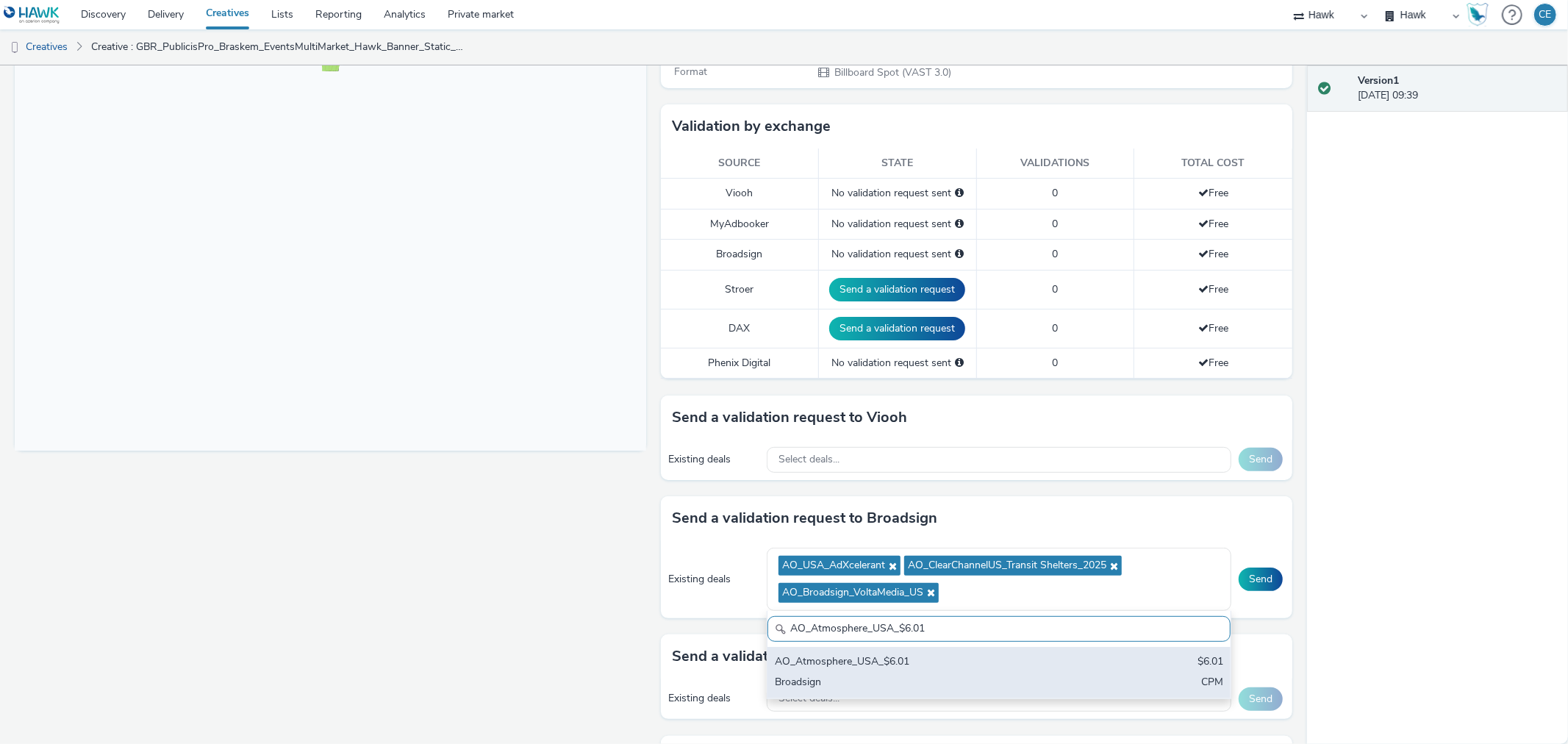
type input "AO_Atmosphere_USA_$6.01"
click at [910, 662] on div "AO_Atmosphere_USA_$6.01" at bounding box center [922, 663] width 297 height 17
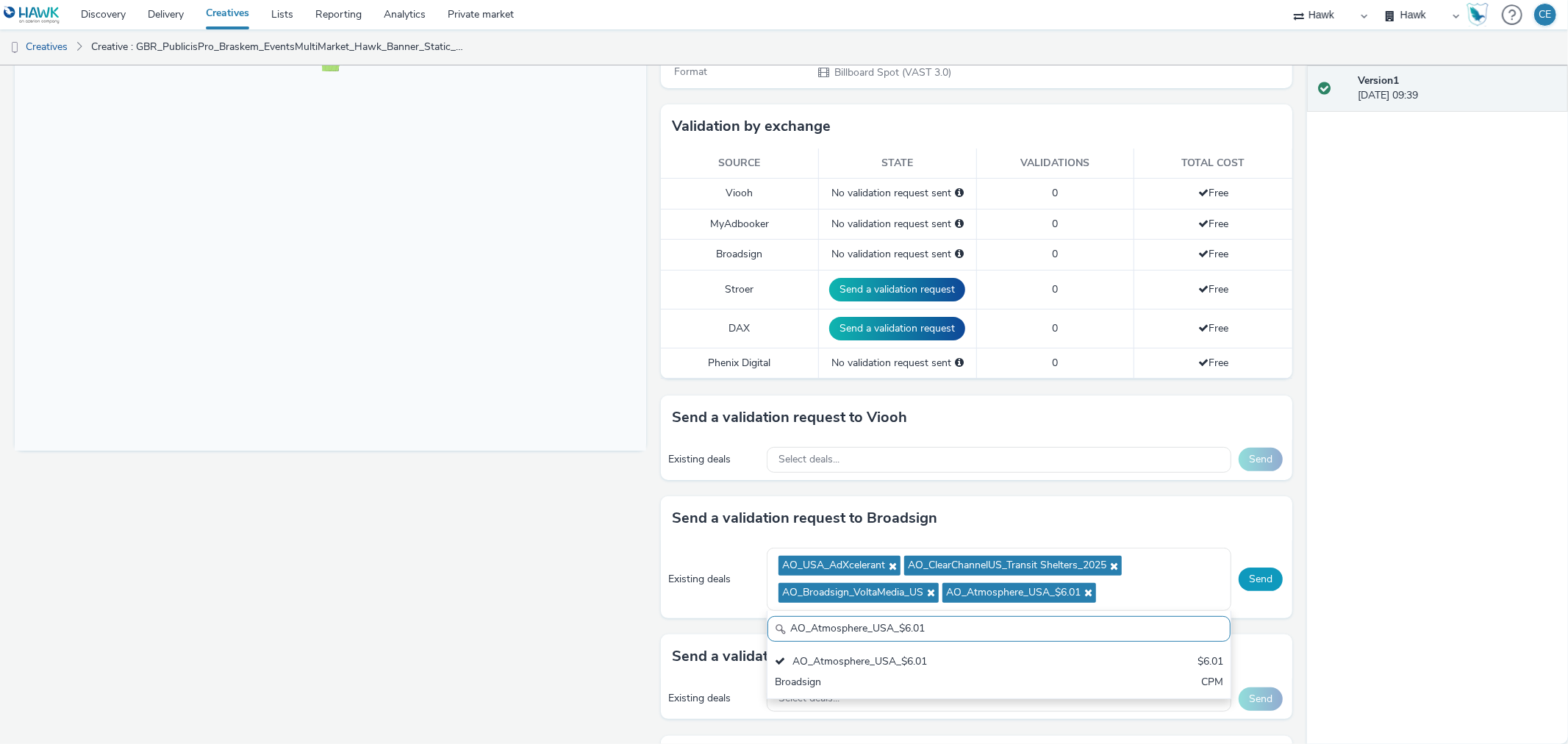
click at [1261, 576] on button "Send" at bounding box center [1261, 579] width 44 height 24
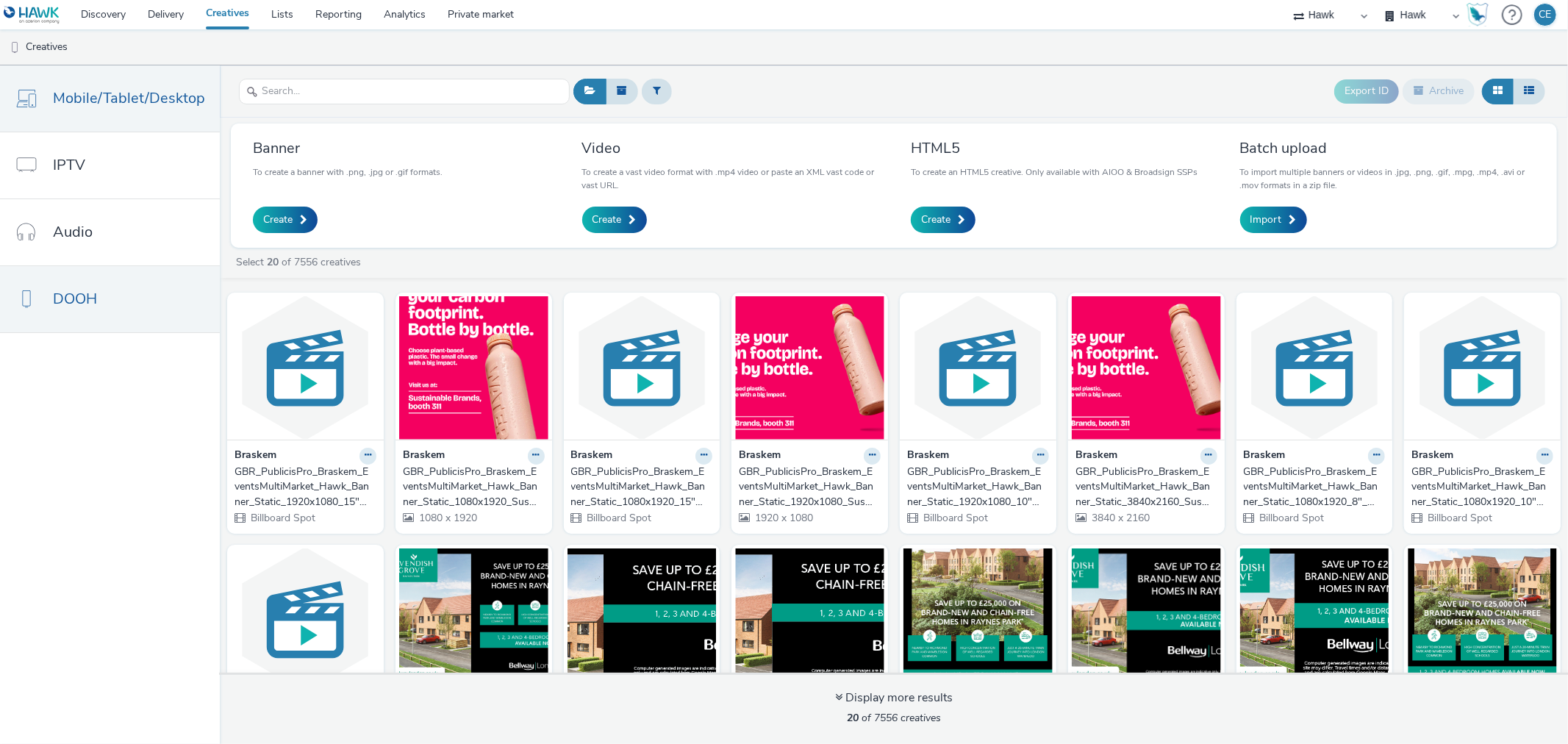
click at [174, 91] on span "Mobile/Tablet/Desktop" at bounding box center [128, 97] width 152 height 21
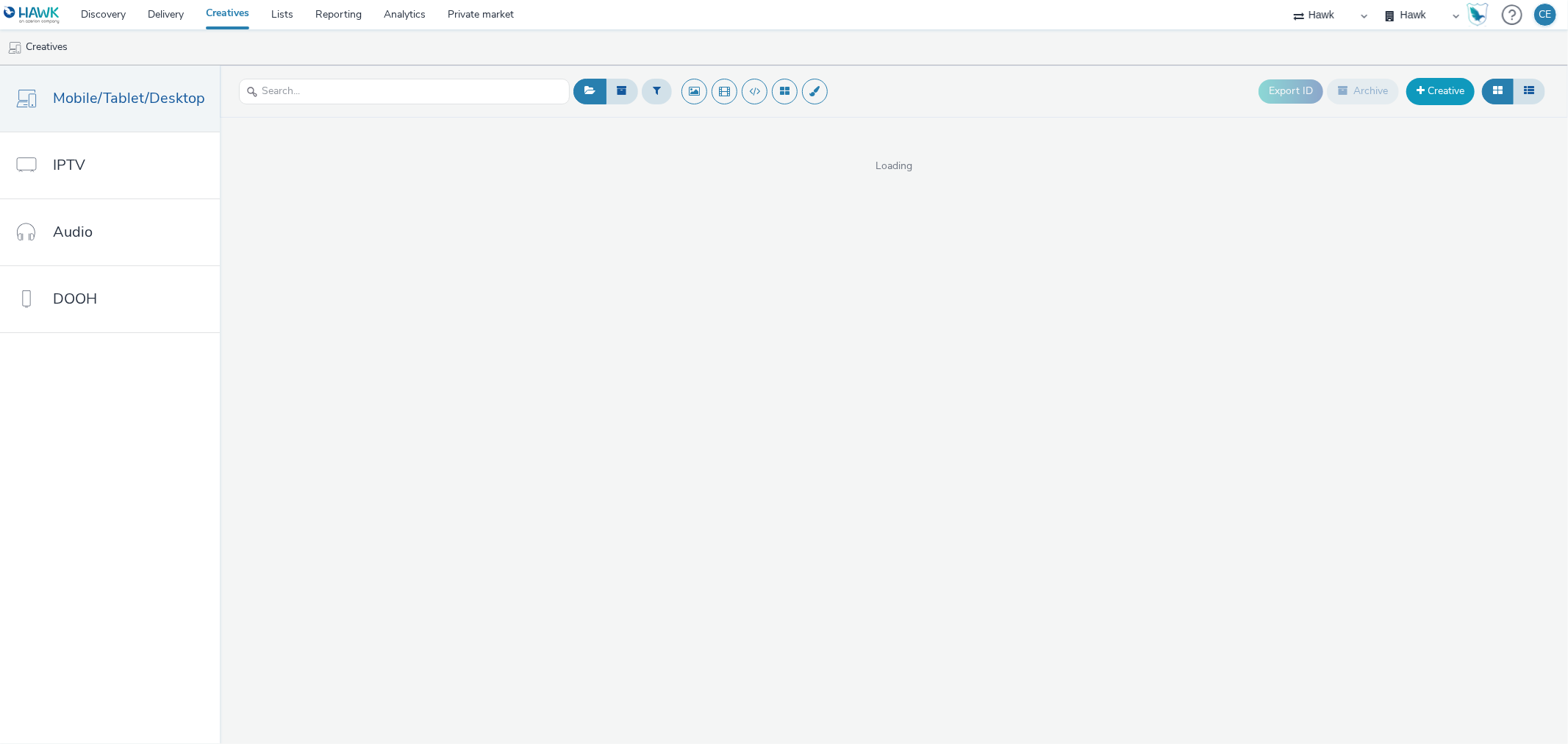
click at [1450, 83] on link "Creative" at bounding box center [1440, 91] width 68 height 27
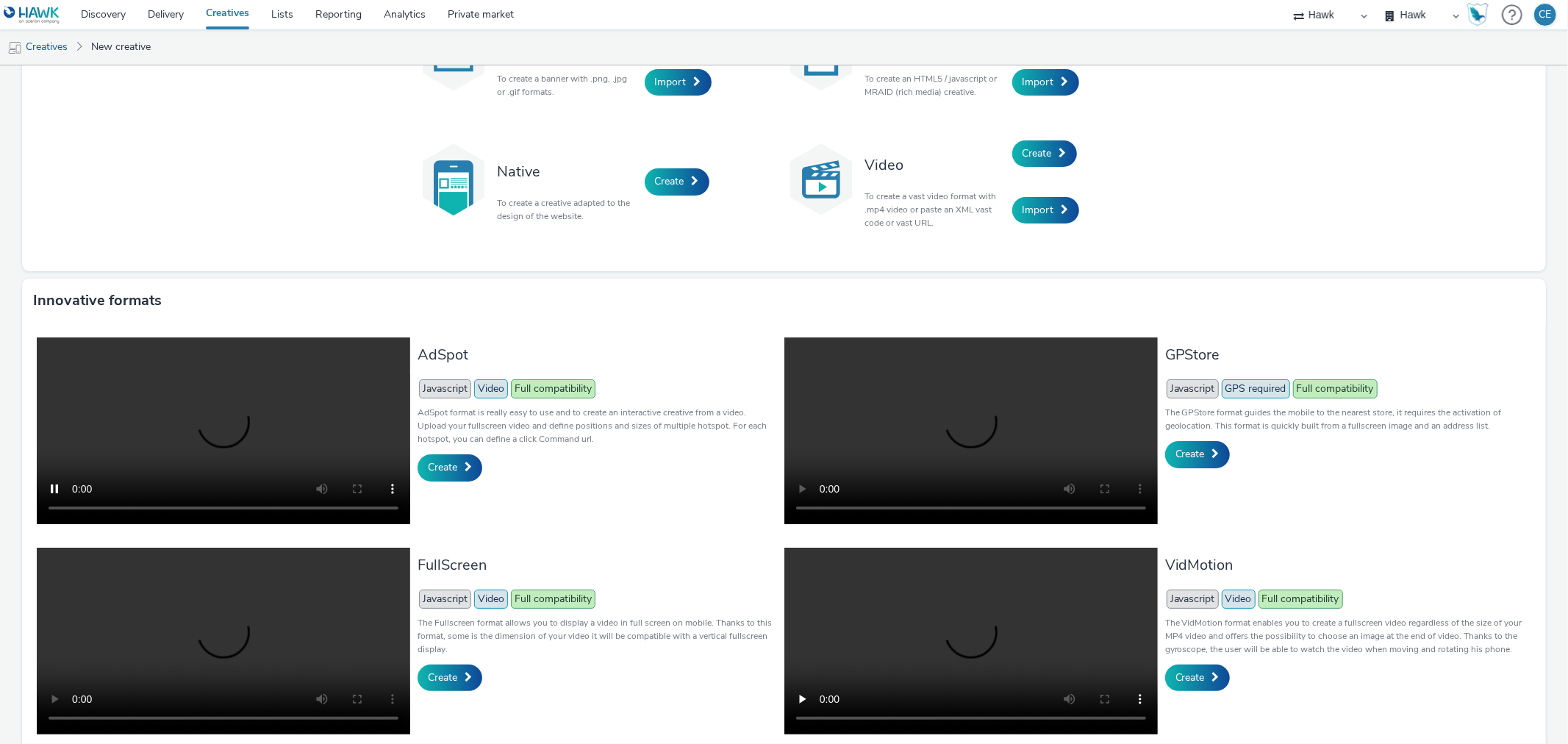
scroll to position [200, 0]
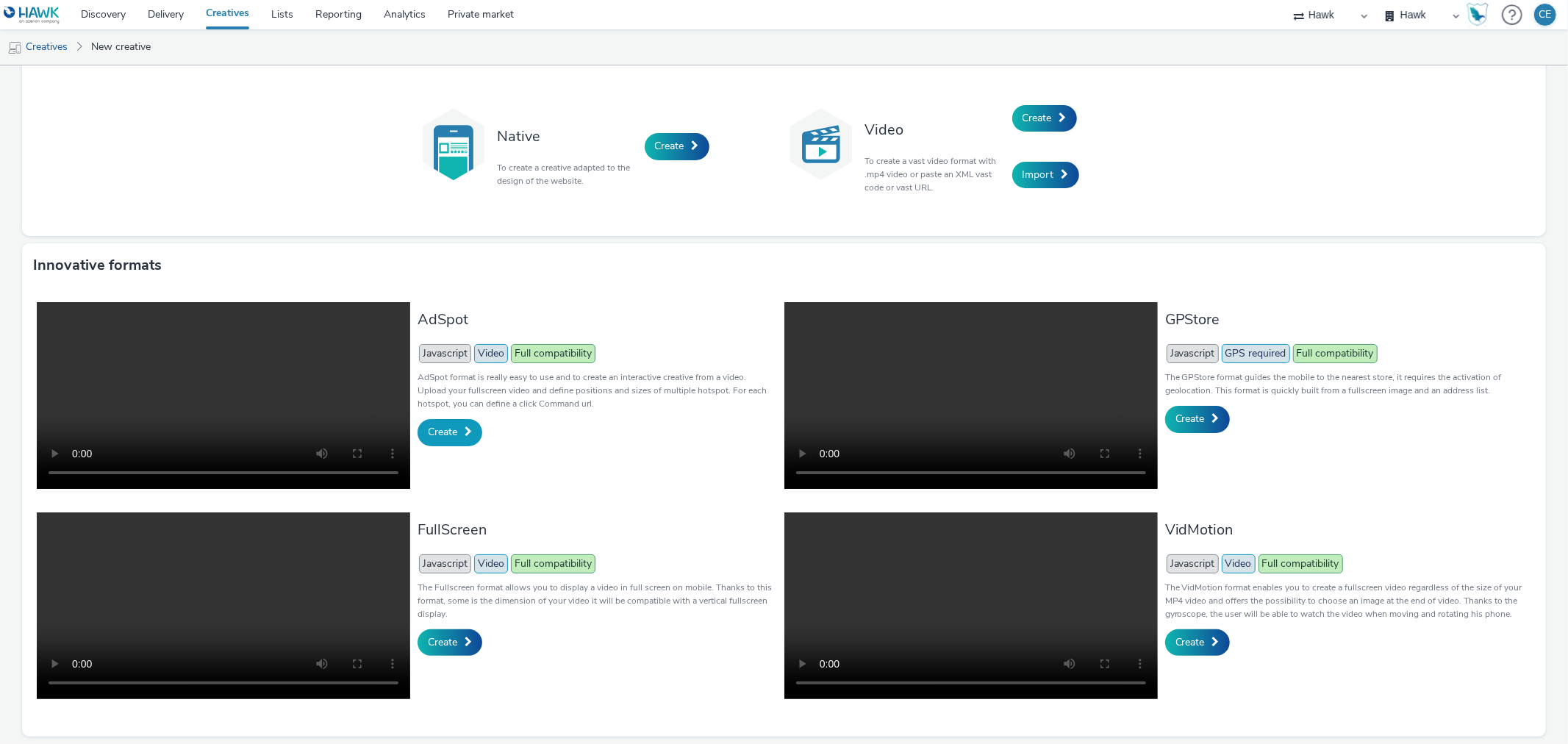
click at [444, 425] on span "Create" at bounding box center [442, 432] width 30 height 14
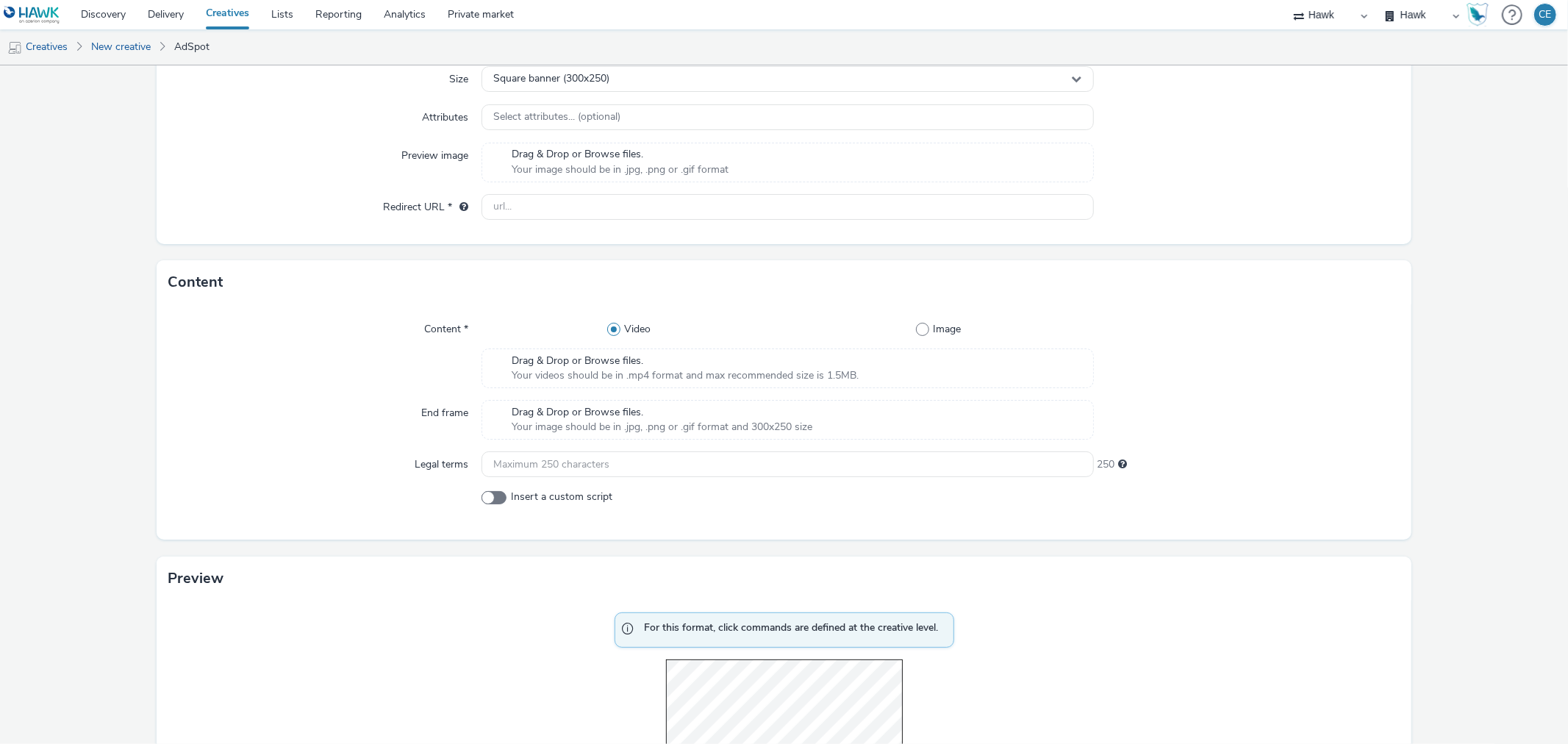
scroll to position [314, 0]
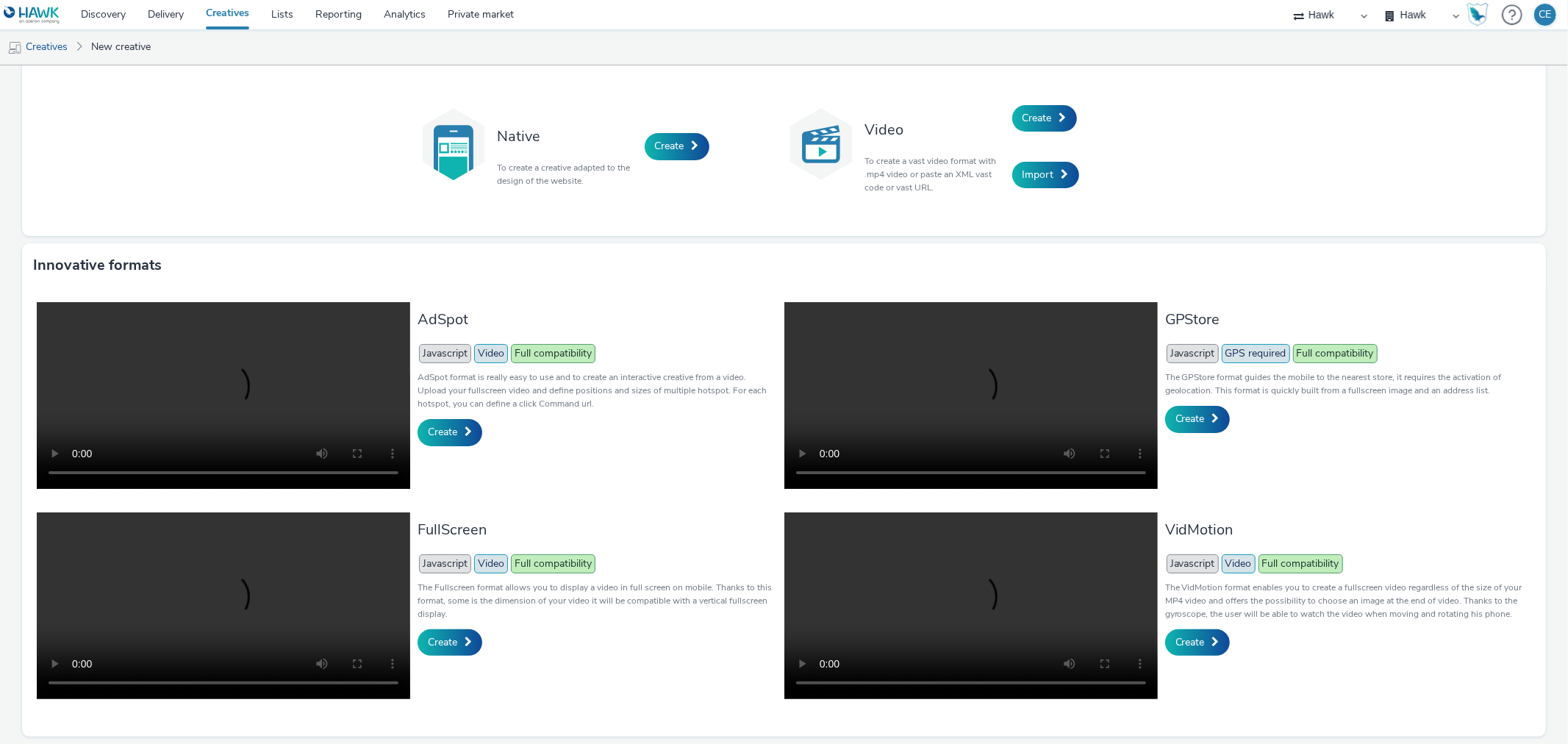
scroll to position [200, 0]
click at [441, 635] on span "Create" at bounding box center [442, 642] width 30 height 14
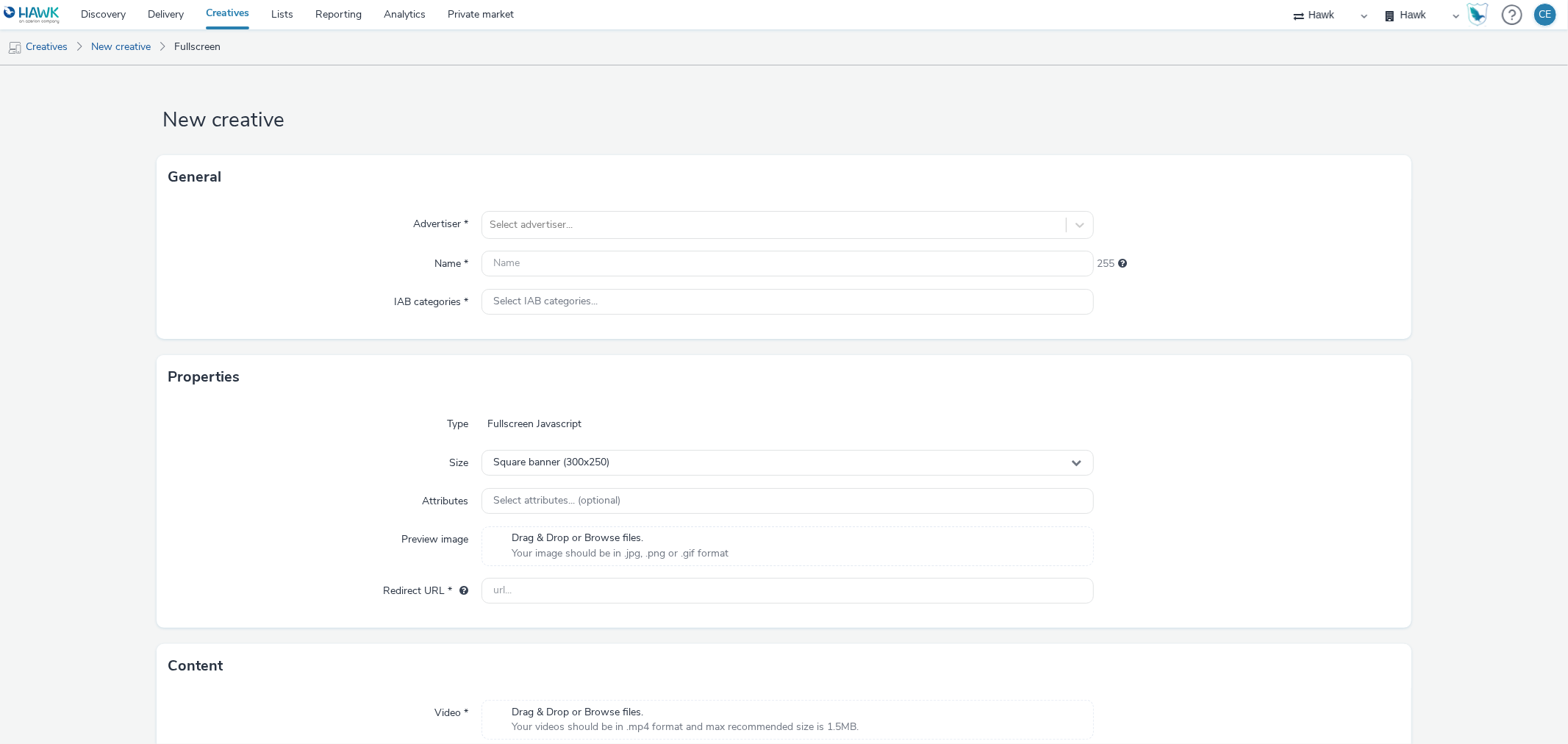
click at [666, 533] on span "Drag & Drop or Browse files." at bounding box center [620, 538] width 217 height 15
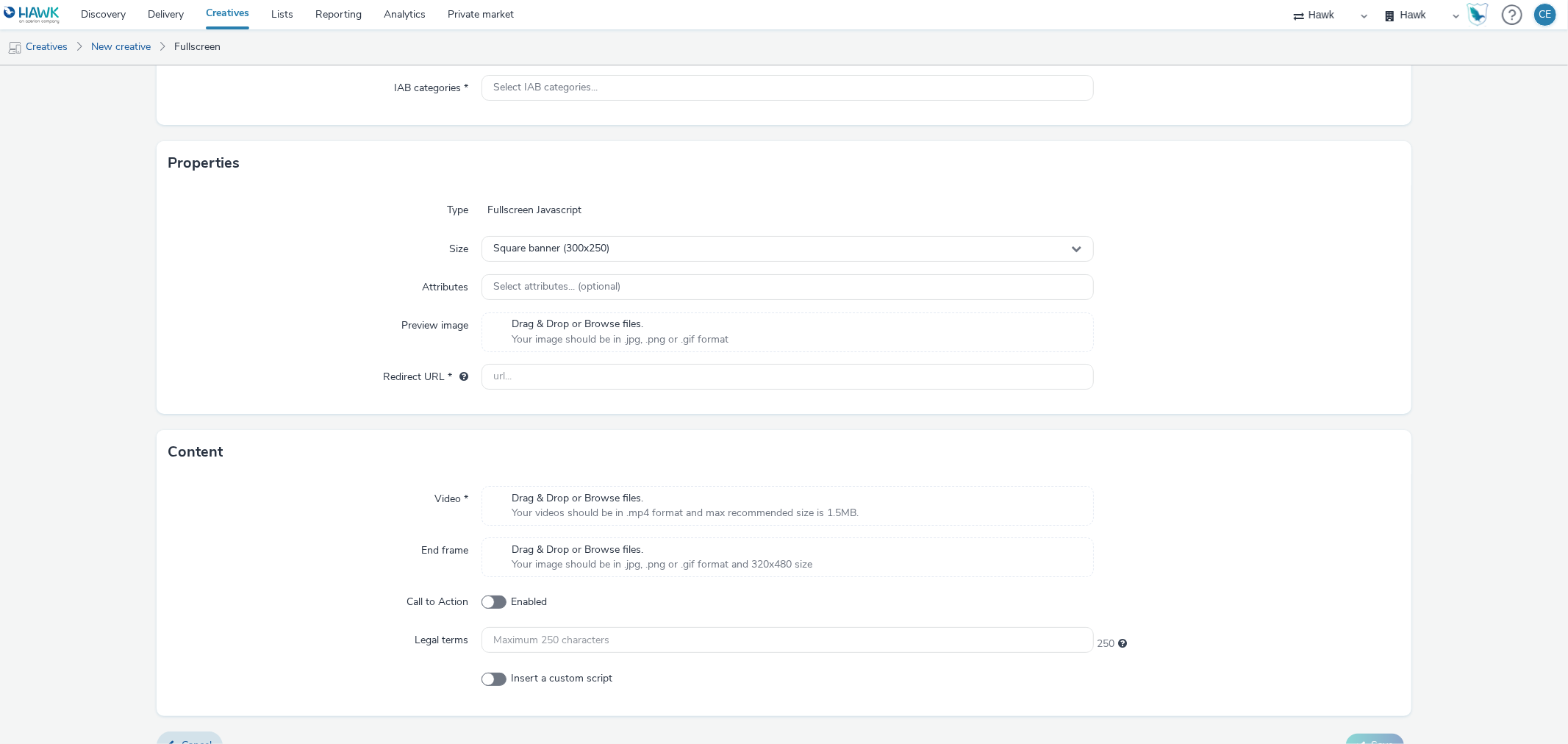
scroll to position [240, 0]
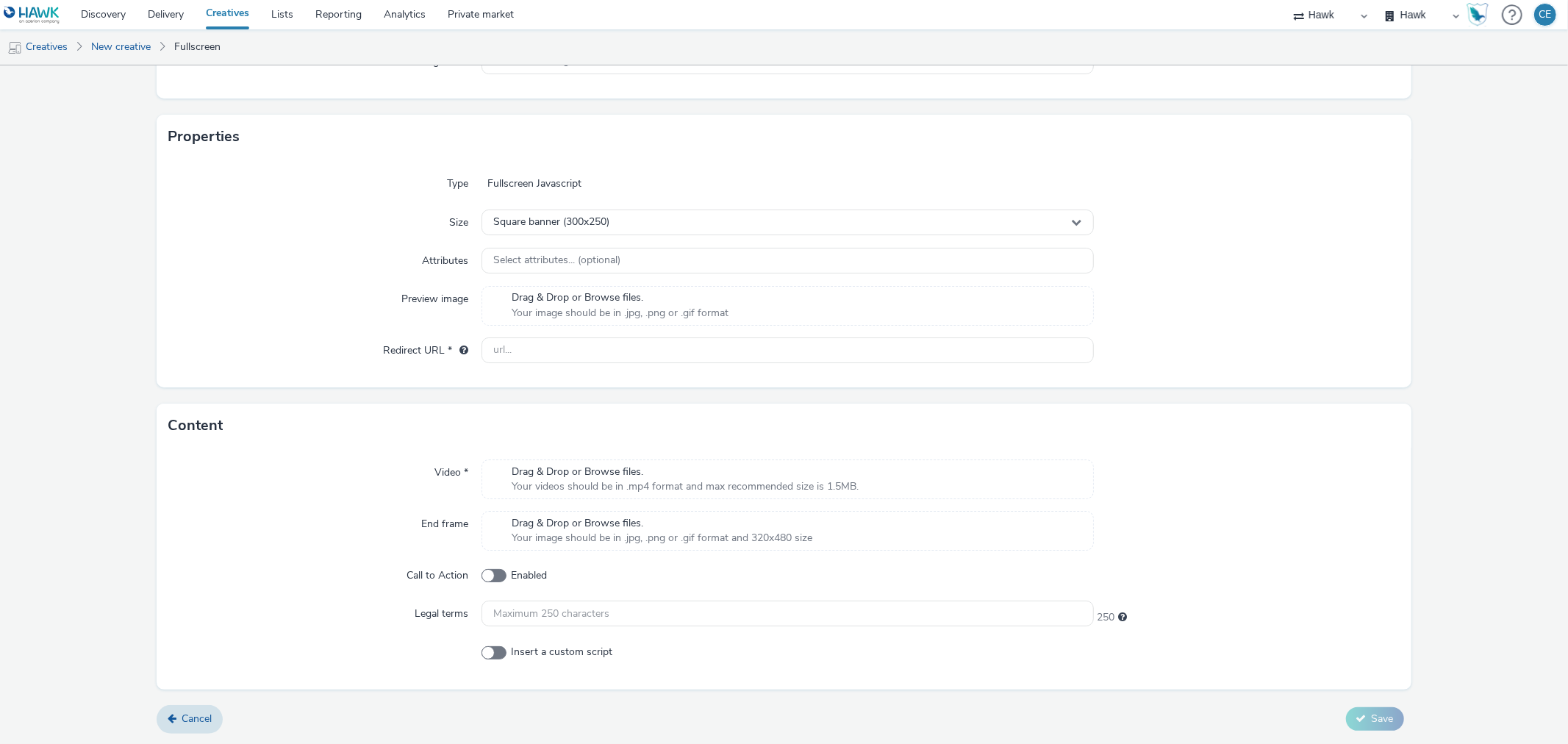
click at [622, 481] on span "Your videos should be in .mp4 format and max recommended size is 1.5MB." at bounding box center [685, 486] width 347 height 15
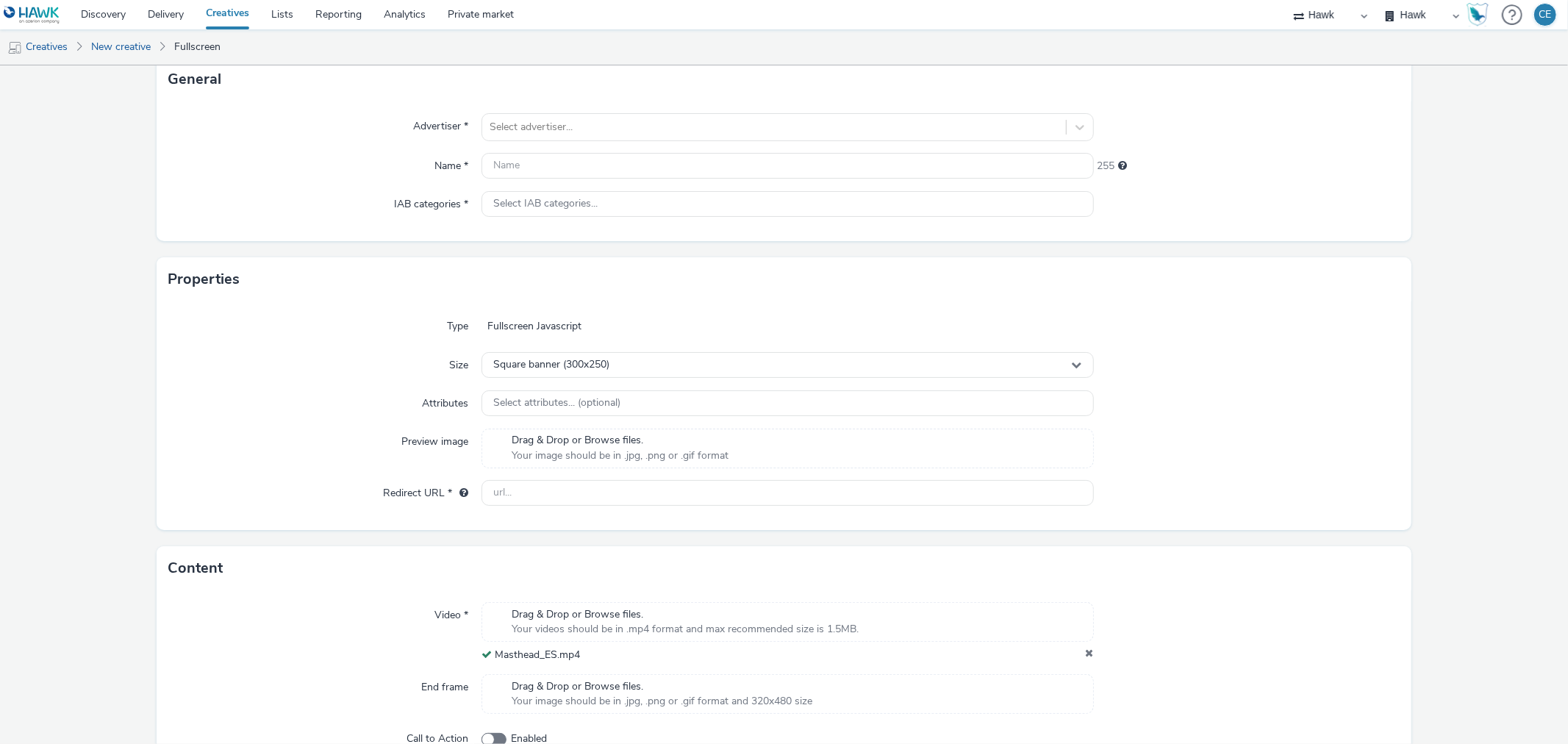
scroll to position [0, 0]
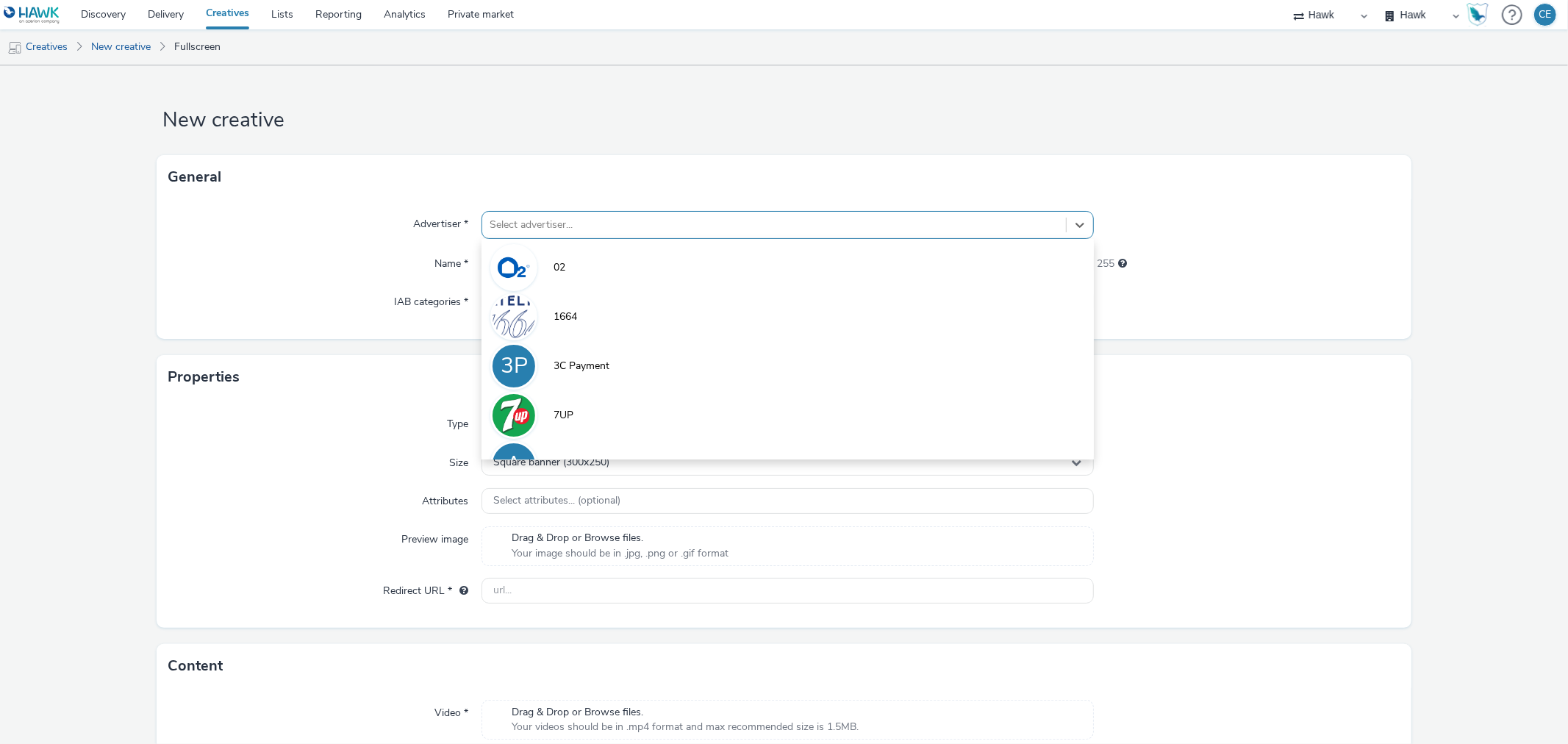
click at [614, 225] on div at bounding box center [774, 225] width 568 height 18
type input "k"
click at [543, 222] on div at bounding box center [774, 225] width 568 height 18
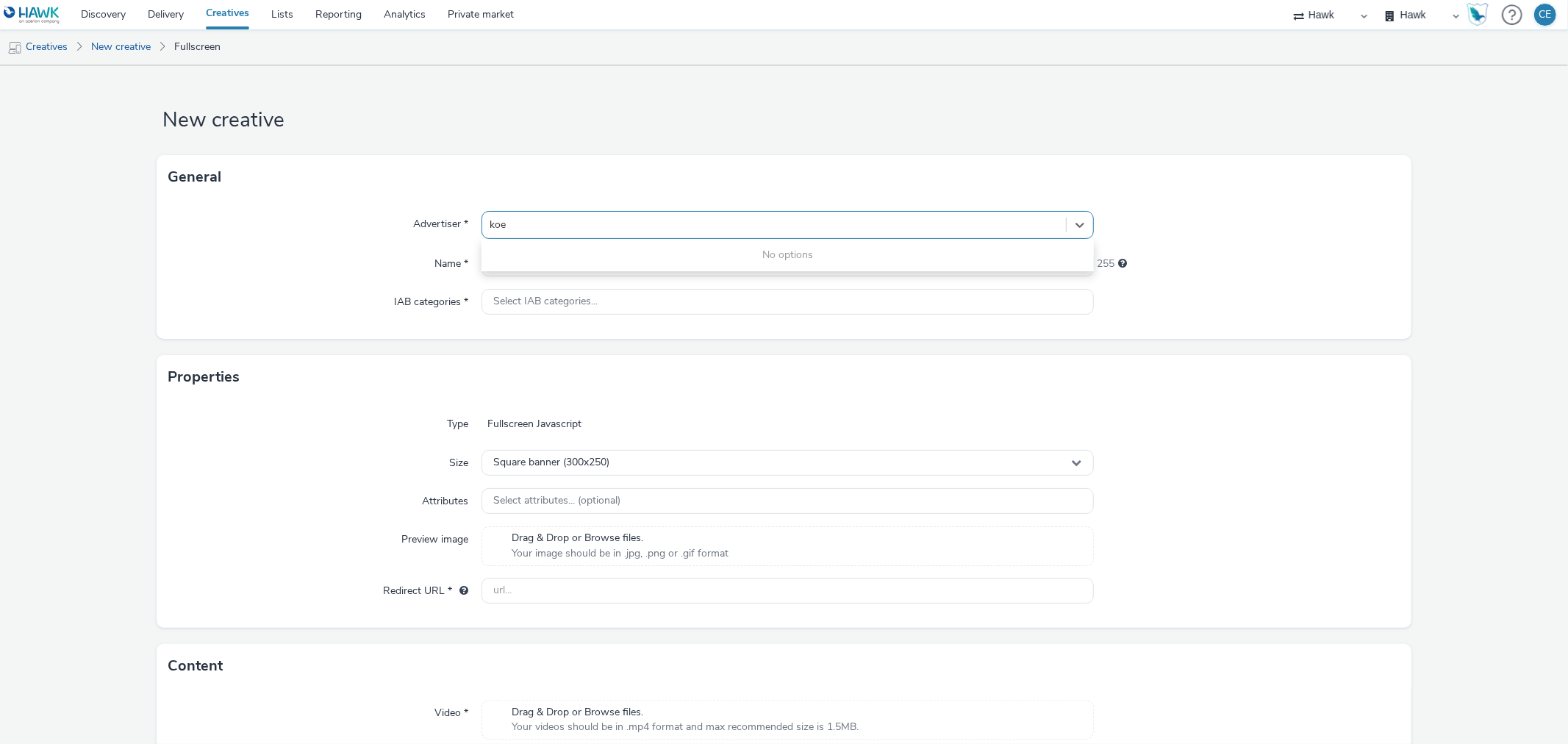
type input "koe"
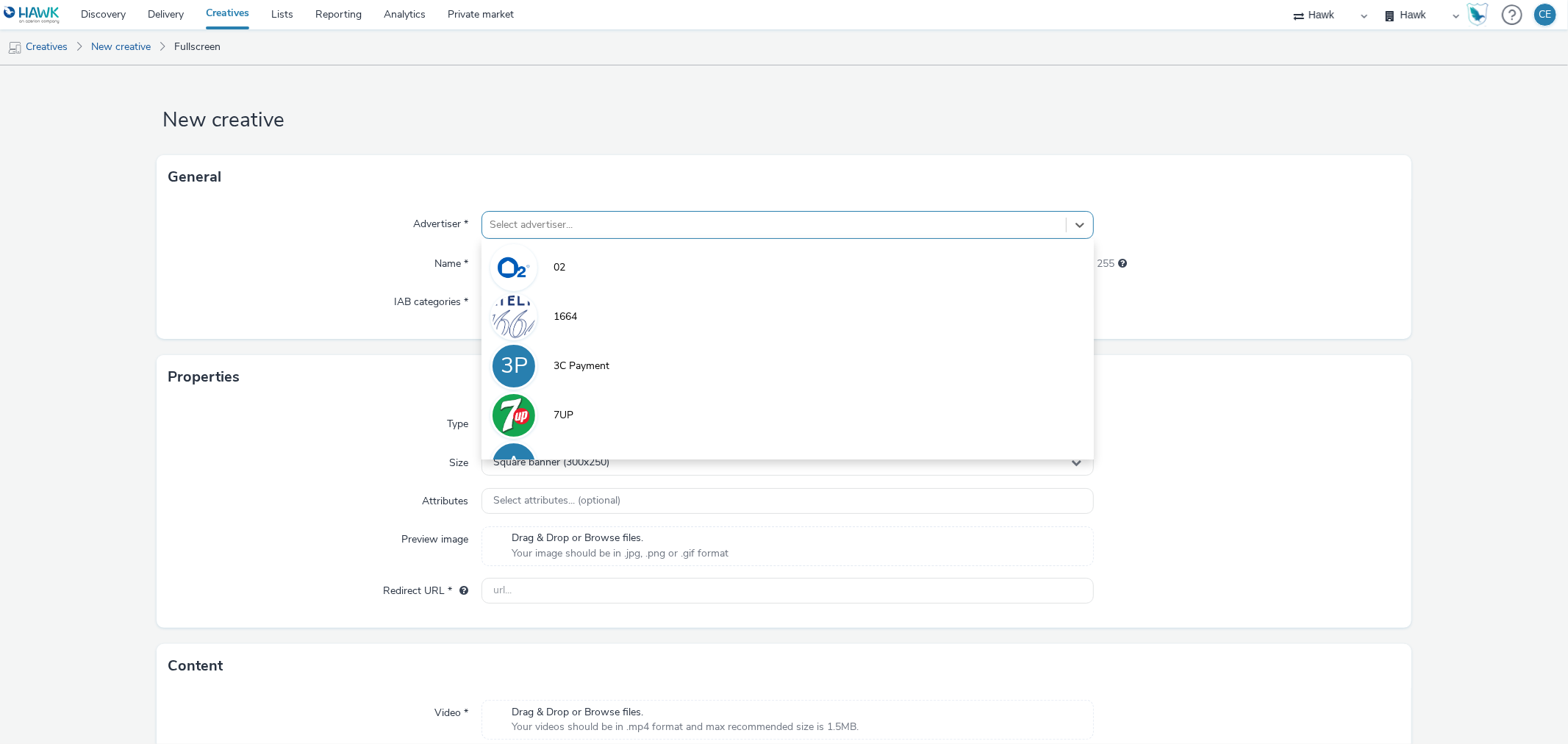
click at [518, 226] on div at bounding box center [774, 225] width 568 height 18
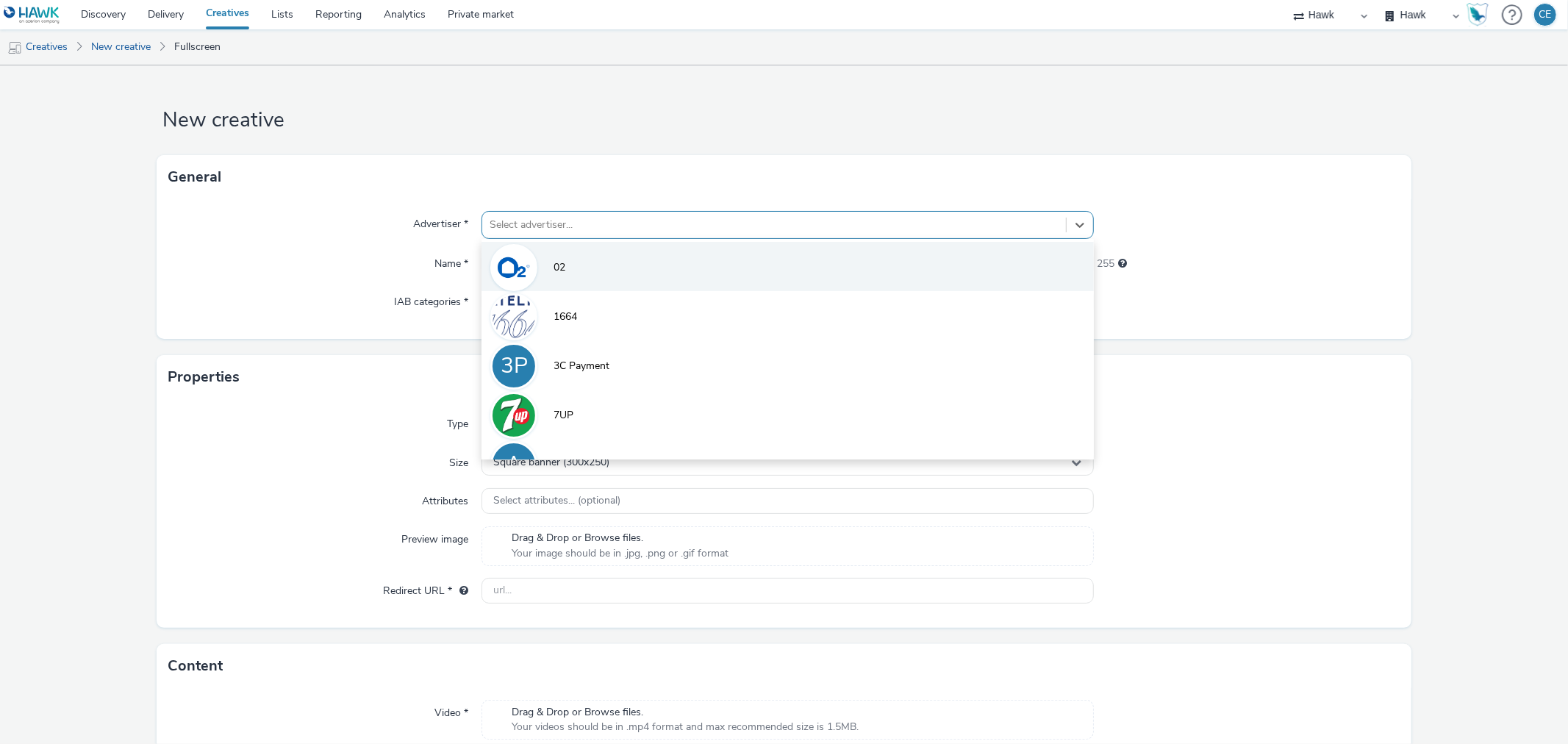
click at [519, 268] on img at bounding box center [514, 267] width 43 height 43
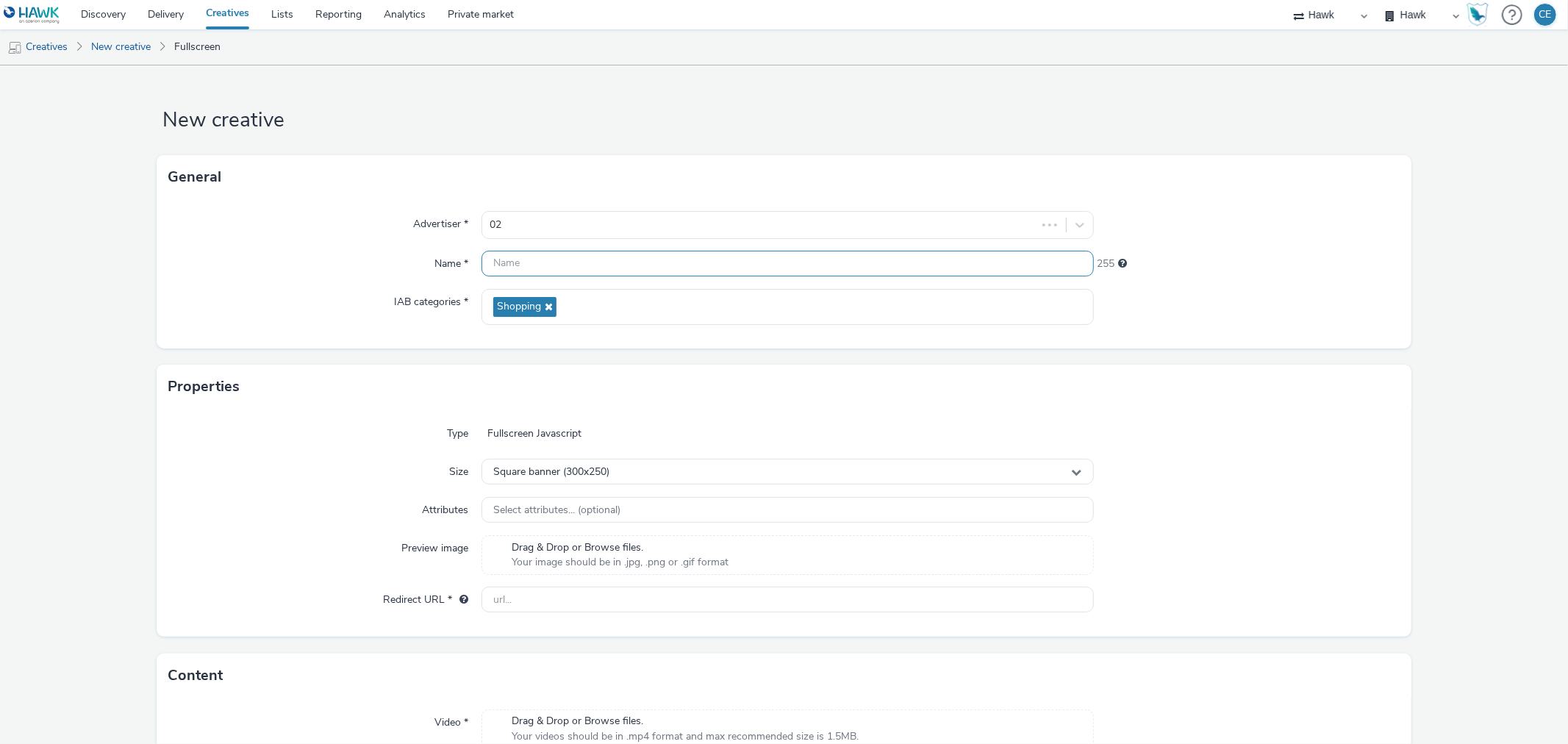
click at [500, 274] on input "text" at bounding box center [786, 264] width 612 height 26
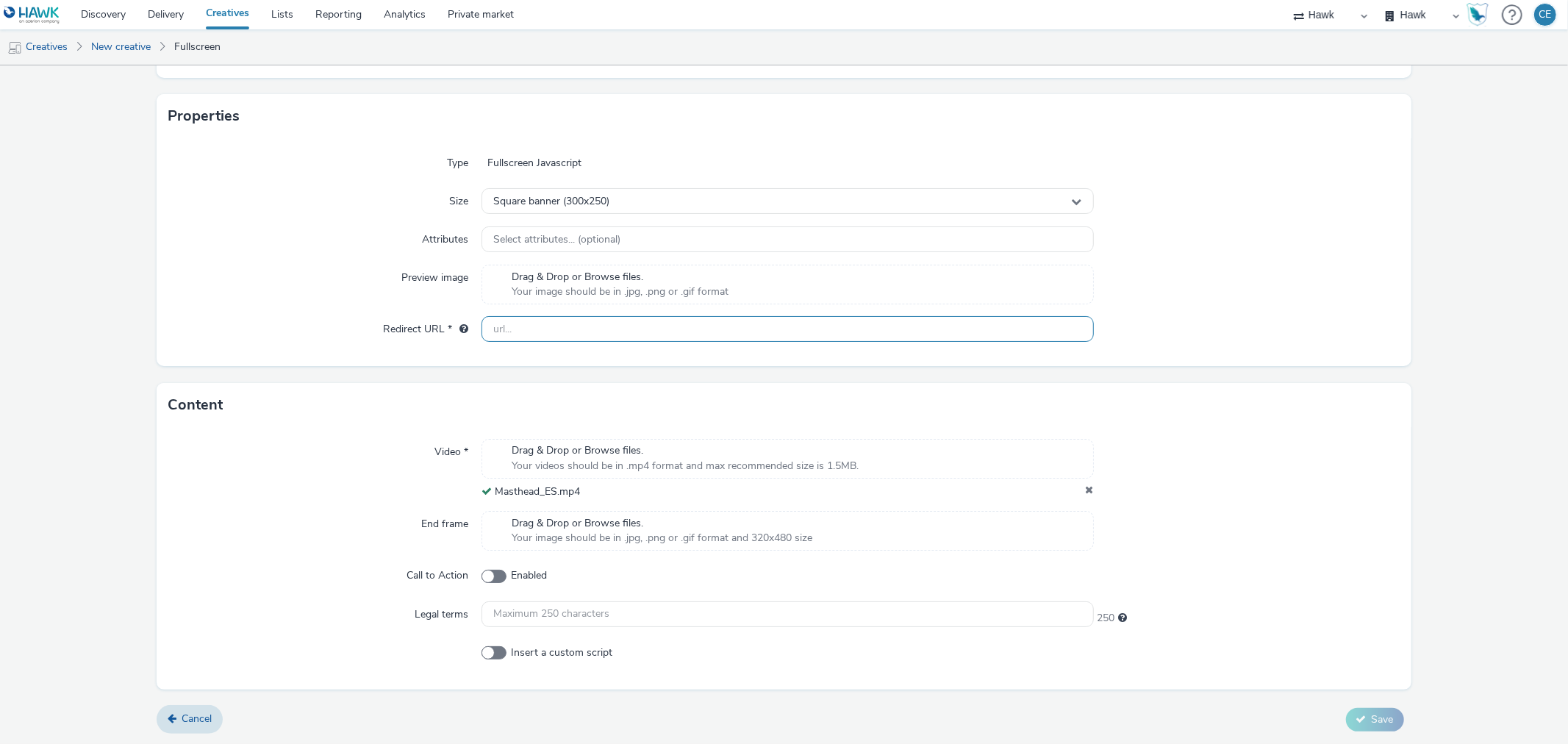
type input "test_feat"
click at [519, 341] on input "text" at bounding box center [786, 329] width 612 height 26
type input "https://nationaldebtline.org/freedebtadvice/?utm_source=HAWK&utm_medium=DOOH"
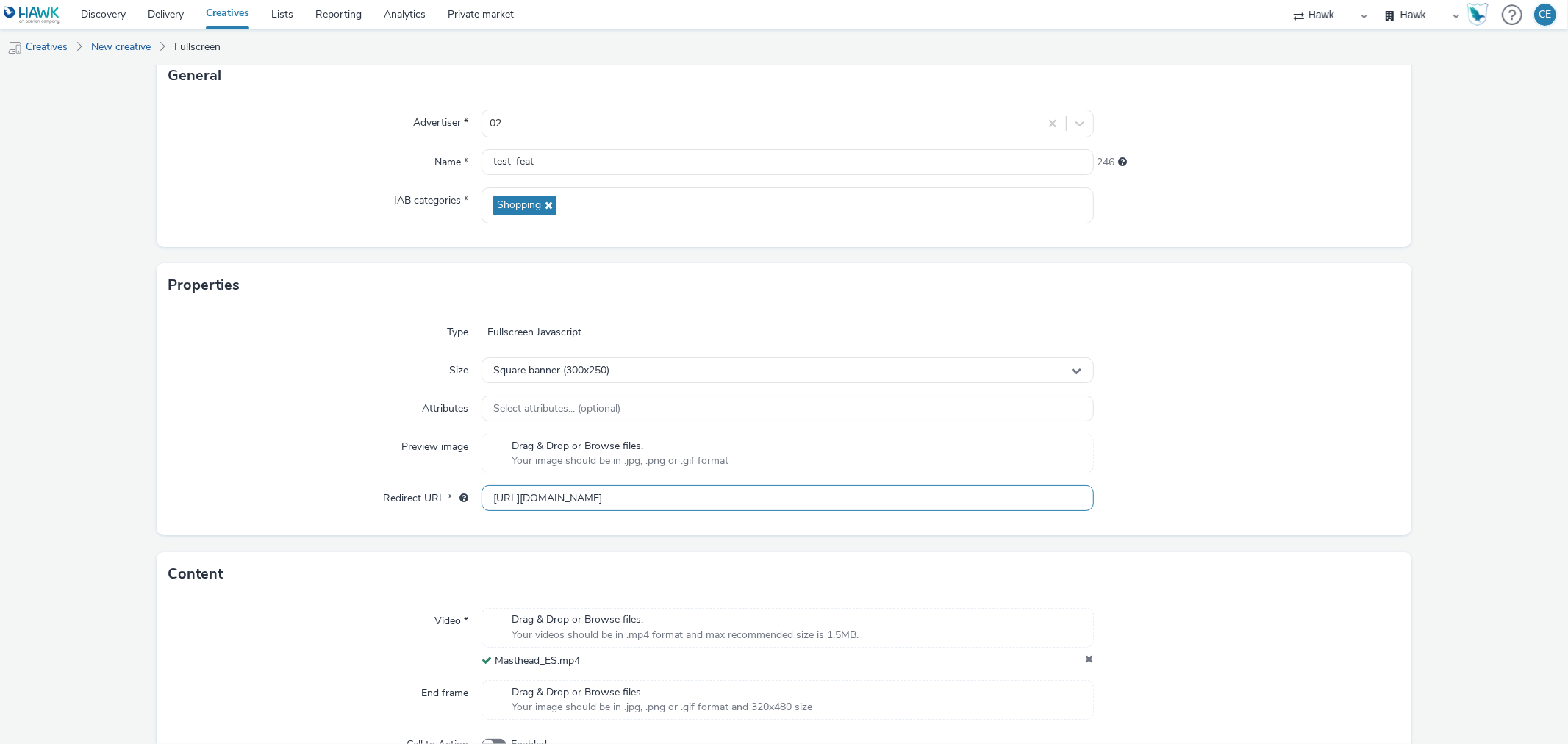
scroll to position [271, 0]
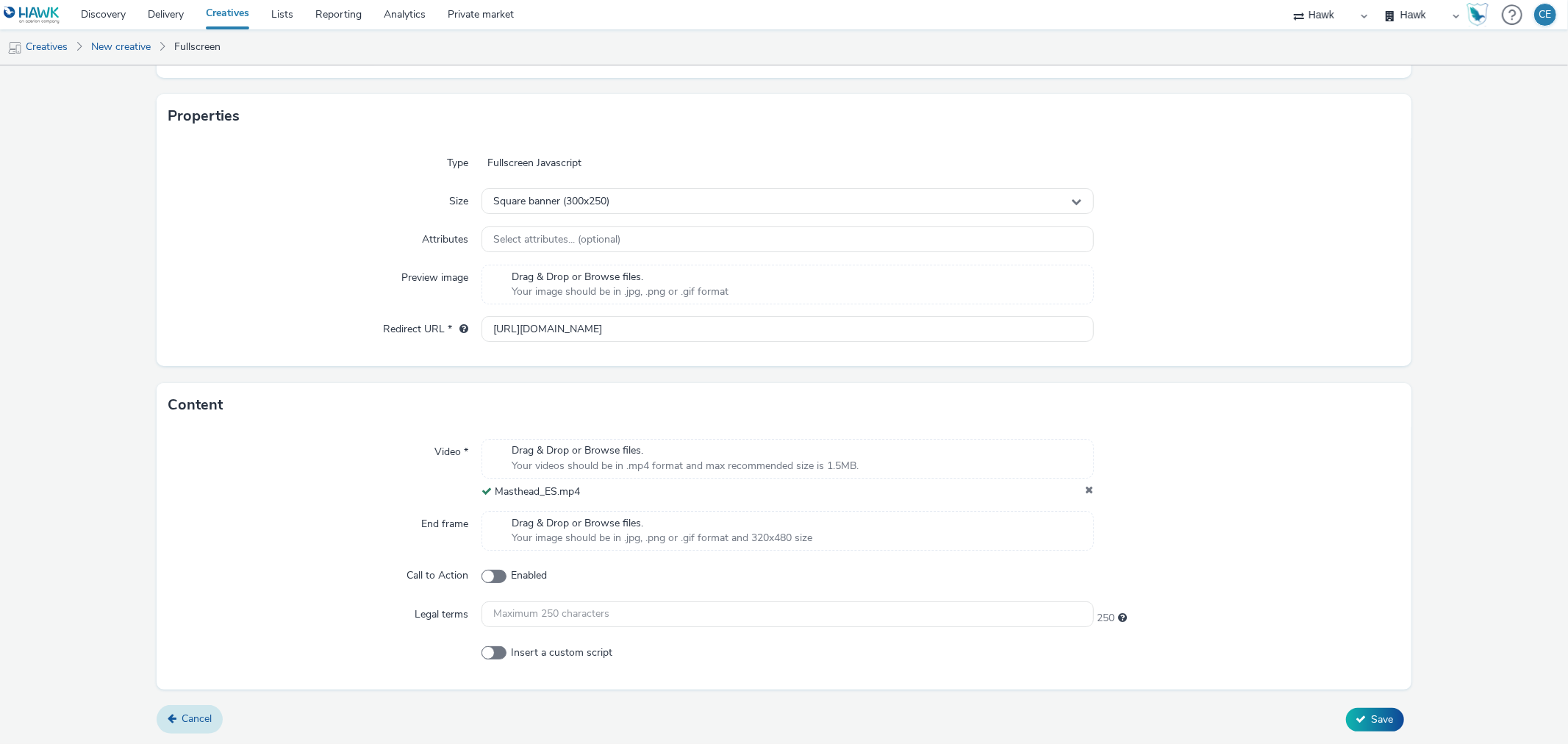
click at [167, 732] on link "Cancel" at bounding box center [189, 719] width 66 height 28
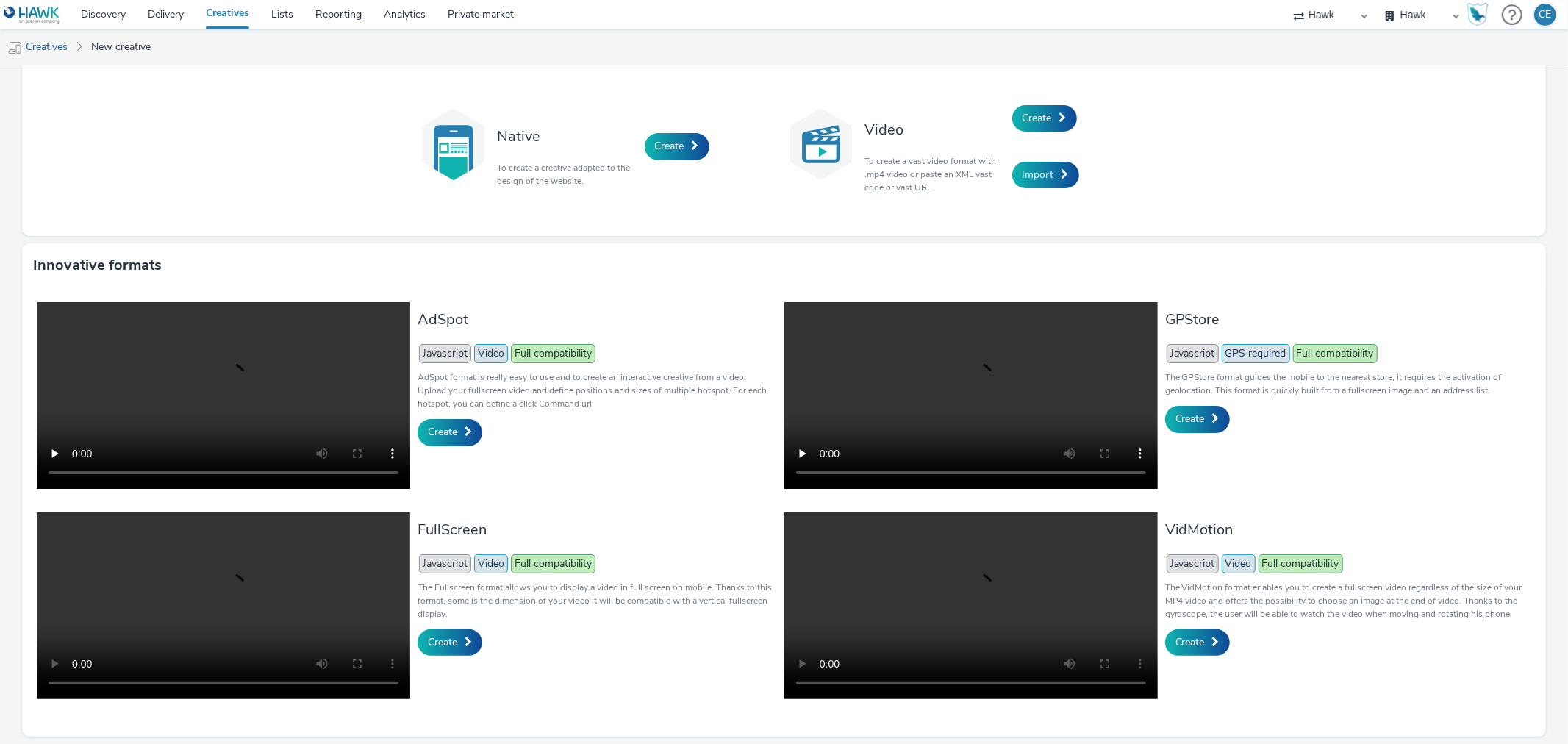
scroll to position [200, 0]
click at [437, 425] on span "Create" at bounding box center [442, 432] width 30 height 14
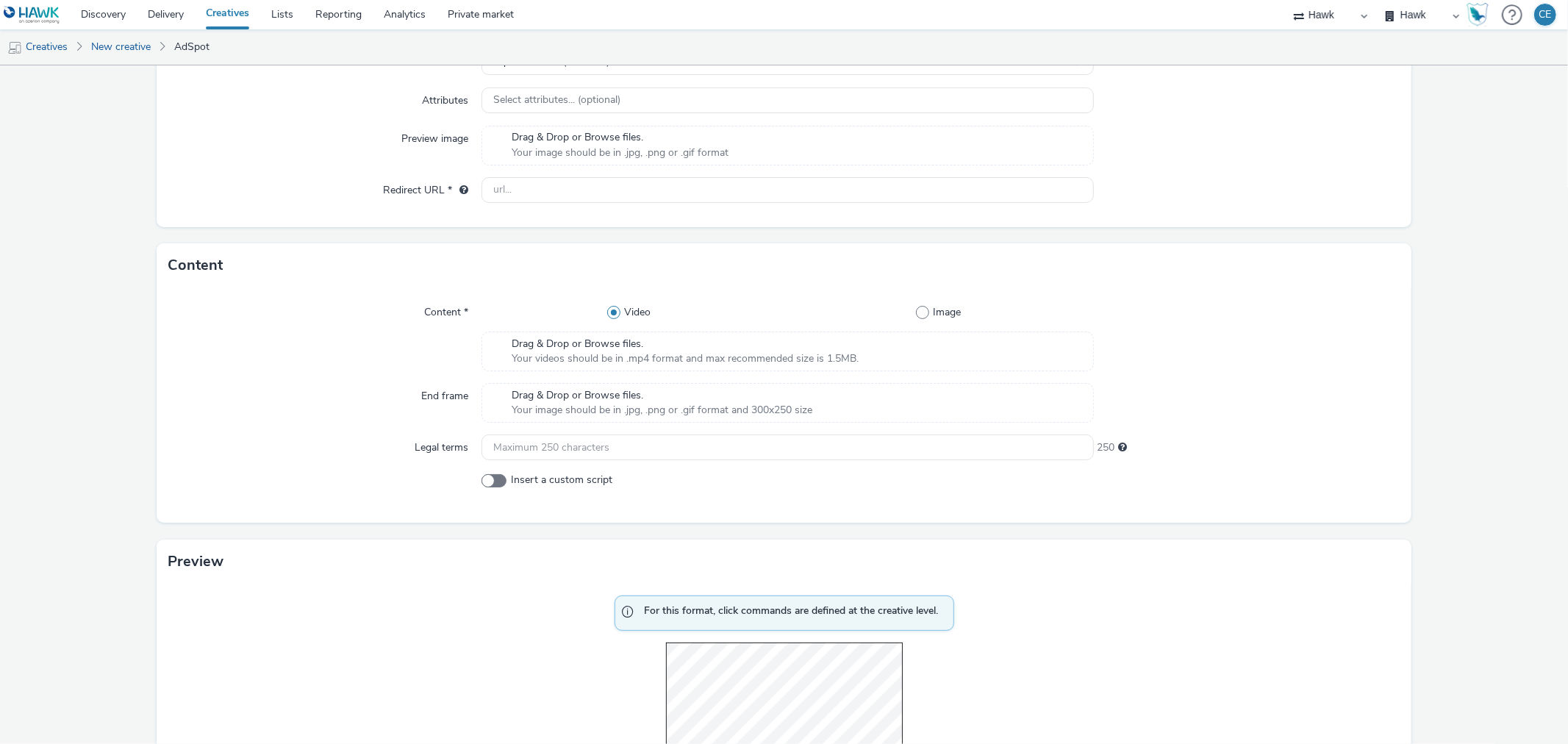
scroll to position [398, 0]
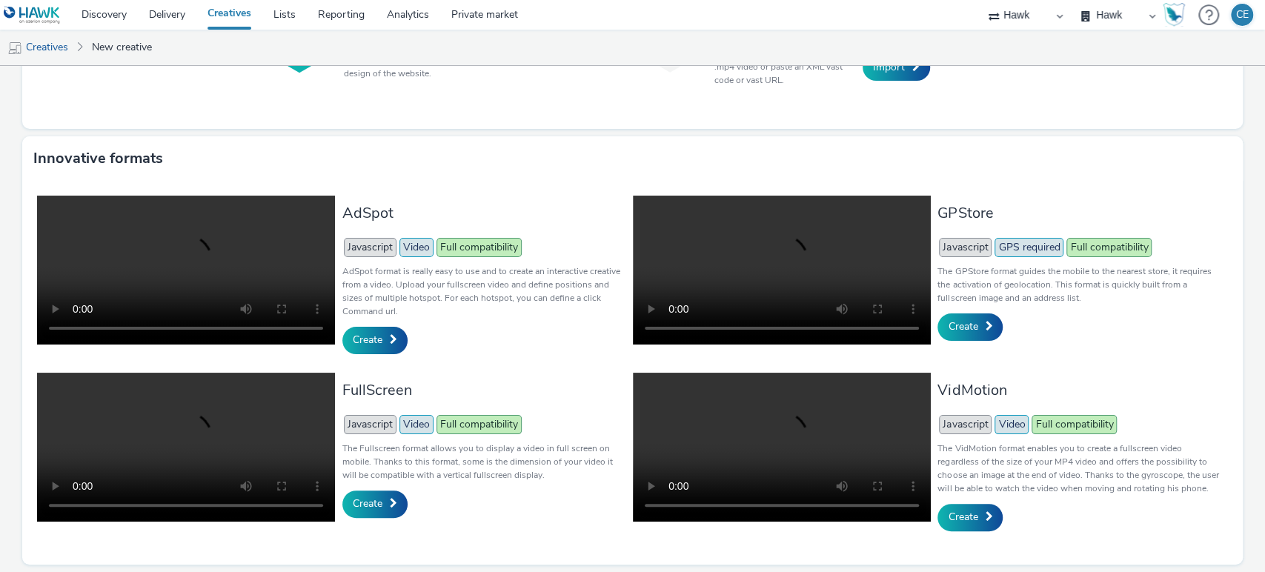
scroll to position [279, 0]
click at [368, 502] on span "Create" at bounding box center [368, 504] width 30 height 14
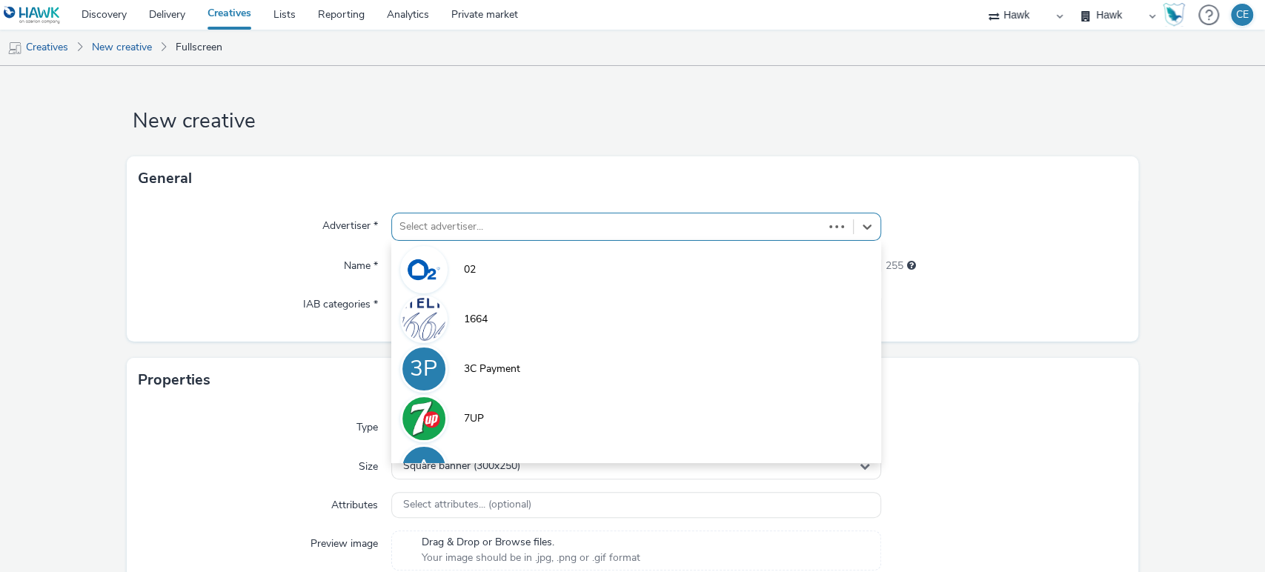
click at [440, 225] on div at bounding box center [607, 227] width 417 height 18
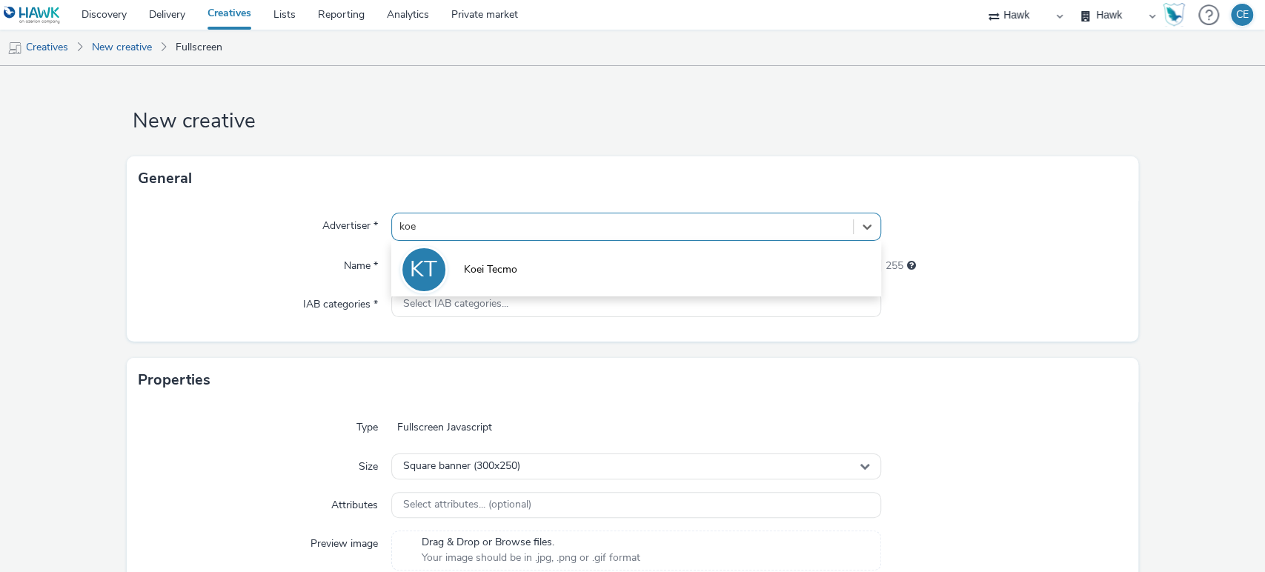
type input "koei"
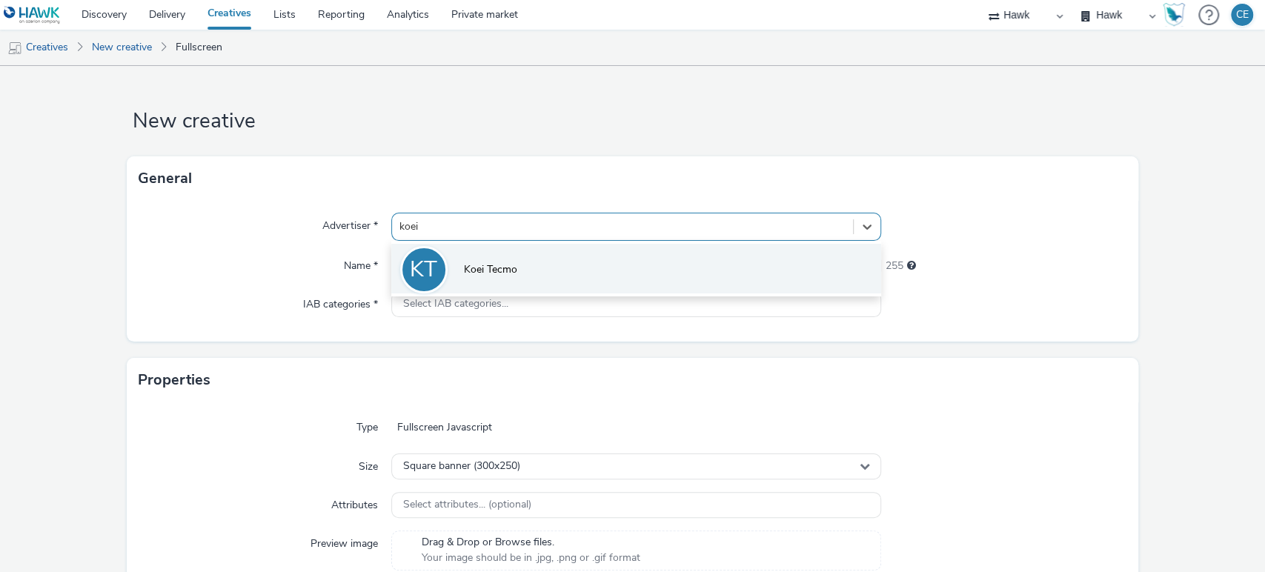
click at [474, 277] on li "KT Koei Tecmo" at bounding box center [636, 269] width 491 height 50
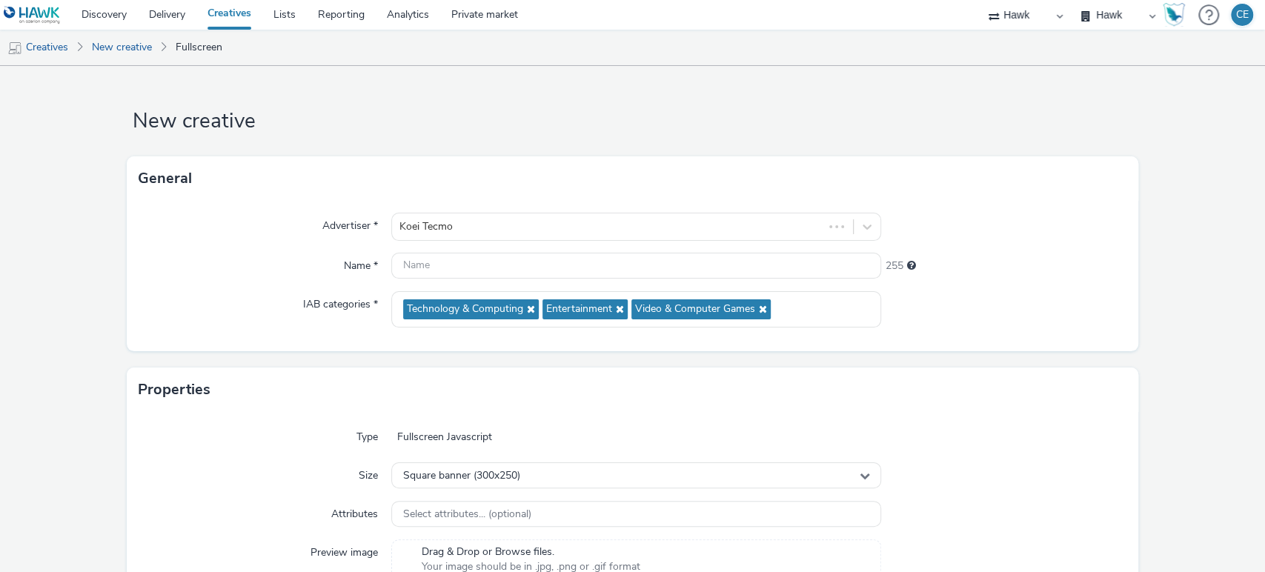
click at [581, 70] on form "New creative General Advertiser * Koei Tecmo Name * 255 IAB categories * Techno…" at bounding box center [632, 534] width 1265 height 936
click at [457, 256] on input "text" at bounding box center [636, 266] width 491 height 26
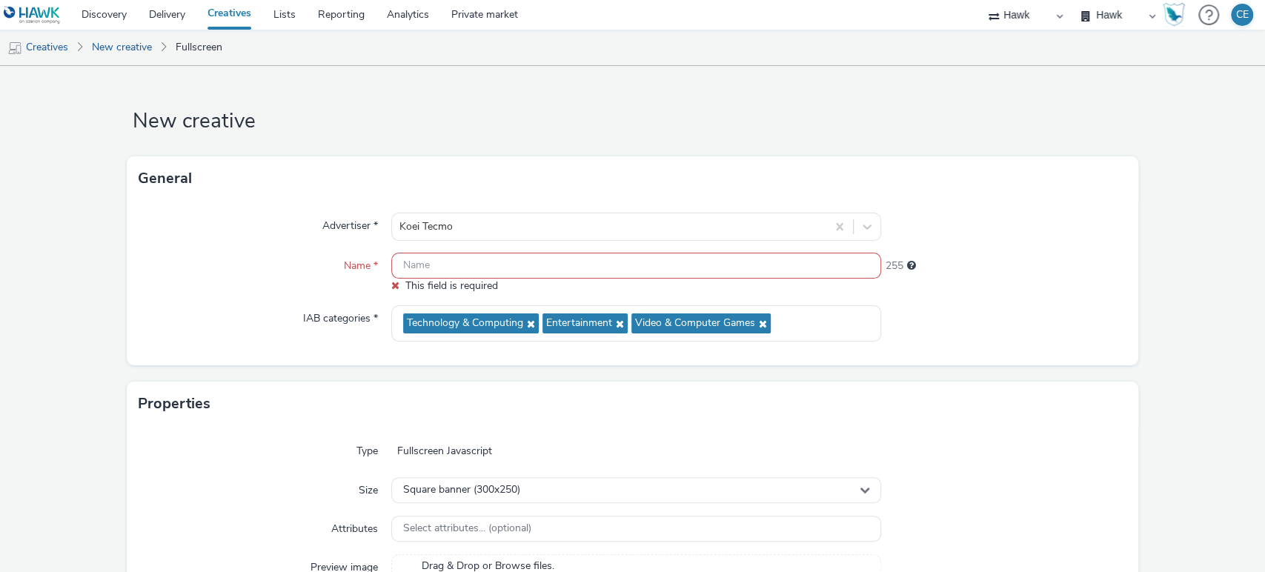
paste input "GBR_LovellHomes_NorthWest_Hawk_Banner_NonExp_Animated_320x50_MBanner_EdenPark_2…"
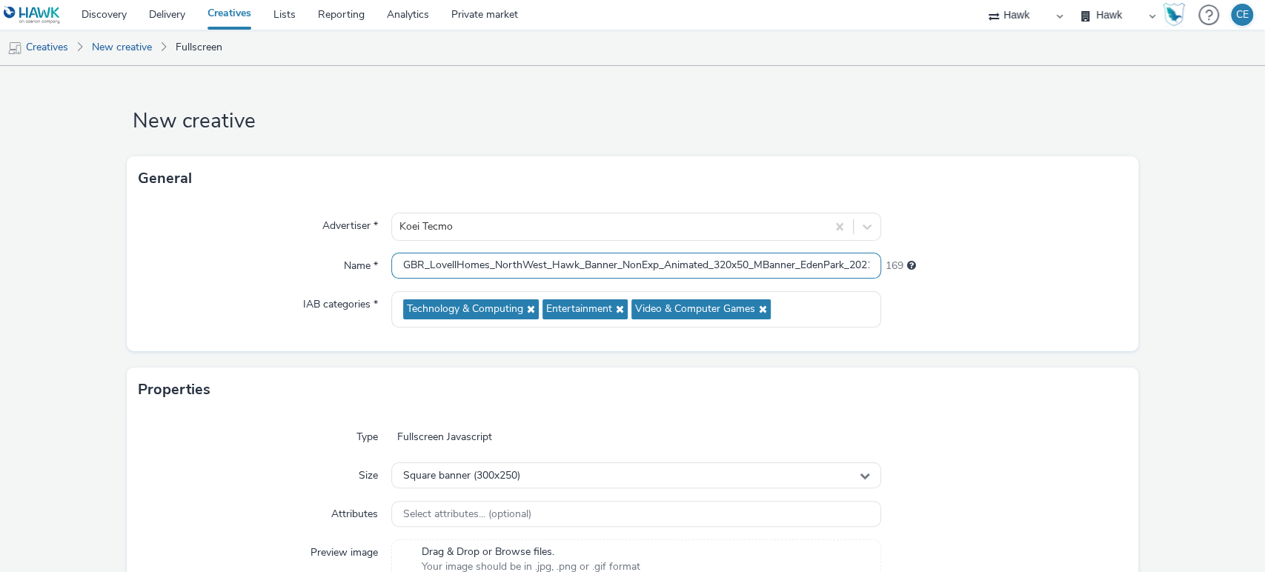
drag, startPoint x: 442, startPoint y: 267, endPoint x: 345, endPoint y: 271, distance: 96.5
click at [345, 271] on div "Name * GBR_LovellHomes_NorthWest_Hawk_Banner_NonExp_Animated_320x50_MBanner_Ede…" at bounding box center [633, 266] width 989 height 27
click at [454, 273] on input "GBR_LovellHomes_NorthWest_Hawk_Banner_NonExp_Animated_320x50_MBanner_EdenPark_2…" at bounding box center [636, 266] width 491 height 26
drag, startPoint x: 482, startPoint y: 265, endPoint x: 429, endPoint y: 260, distance: 52.8
click at [429, 260] on input "GBR_LovellHomes_NorthWest_Hawk_Banner_NonExp_Animated_320x50_MBanner_EdenPark_2…" at bounding box center [636, 266] width 491 height 26
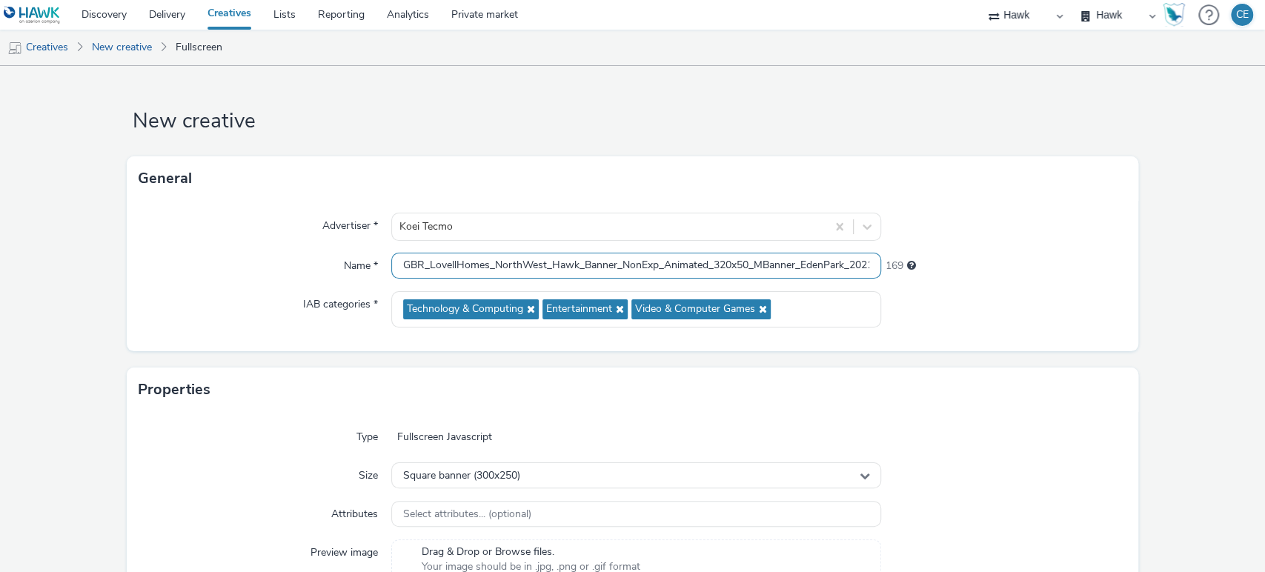
click at [488, 268] on input "GBR_LovellHomes_NorthWest_Hawk_Banner_NonExp_Animated_320x50_MBanner_EdenPark_2…" at bounding box center [636, 266] width 491 height 26
drag, startPoint x: 485, startPoint y: 262, endPoint x: 424, endPoint y: 260, distance: 60.8
click at [424, 260] on input "GBR_LovellHomes_NorthWest_Hawk_Banner_NonExp_Animated_320x50_MBanner_EdenPark_2…" at bounding box center [636, 266] width 491 height 26
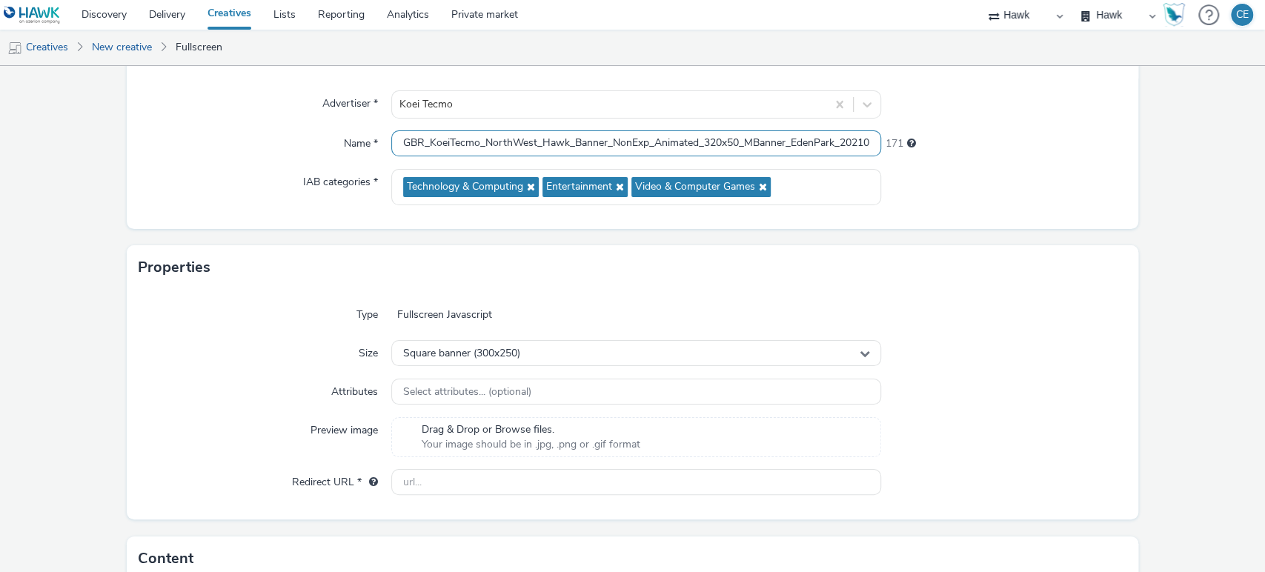
scroll to position [122, 0]
drag, startPoint x: 535, startPoint y: 138, endPoint x: 487, endPoint y: 141, distance: 48.3
click at [487, 141] on input "GBR_KoeiTecmo_NorthWest_Hawk_Banner_NonExp_Animated_320x50_MBanner_EdenPark_202…" at bounding box center [636, 144] width 491 height 26
drag, startPoint x: 582, startPoint y: 145, endPoint x: 548, endPoint y: 145, distance: 34.1
click at [548, 145] on input "GBR_KoeiTecmo_Nioh3_Hawk_Banner_NonExp_Animated_320x50_MBanner_EdenPark_20210604" at bounding box center [636, 144] width 491 height 26
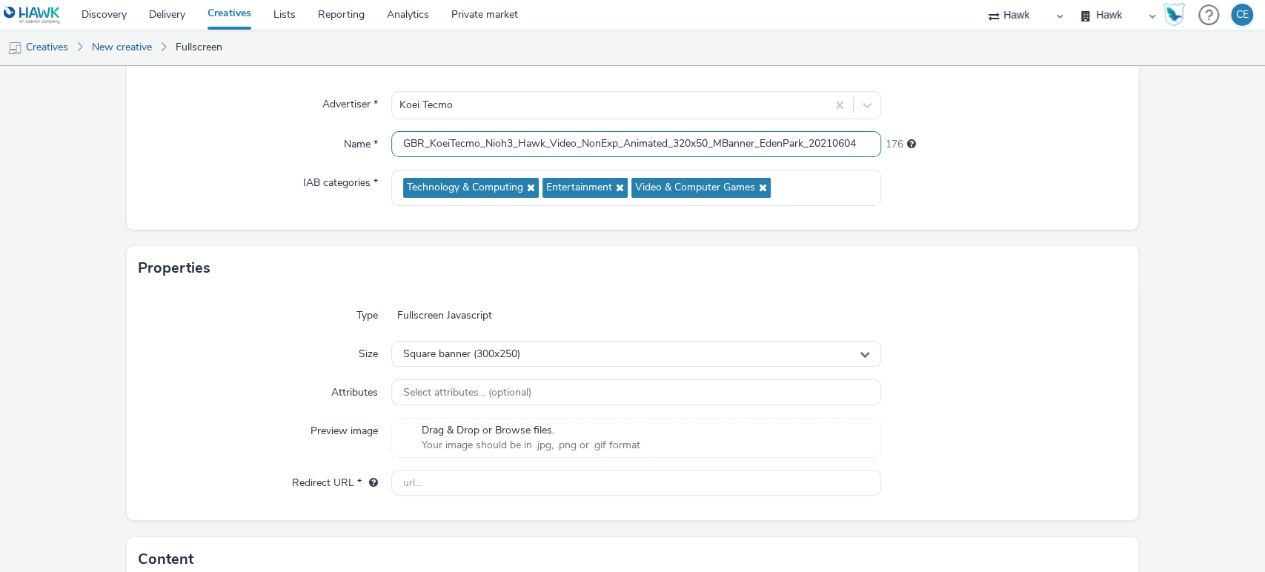
drag, startPoint x: 826, startPoint y: 139, endPoint x: 880, endPoint y: 148, distance: 54.8
click at [880, 148] on div "Name * GBR_KoeiTecmo_Nioh3_Hawk_Video_NonExp_Animated_320x50_MBanner_EdenPark_2…" at bounding box center [633, 144] width 989 height 27
drag, startPoint x: 802, startPoint y: 139, endPoint x: 720, endPoint y: 136, distance: 82.3
click at [720, 136] on input "GBR_KoeiTecmo_Nioh3_Hawk_Video_NonExp_Animated_320x50_MBanner_EdenPark_20251001" at bounding box center [636, 144] width 491 height 26
click at [217, 157] on div "Name *" at bounding box center [265, 144] width 253 height 27
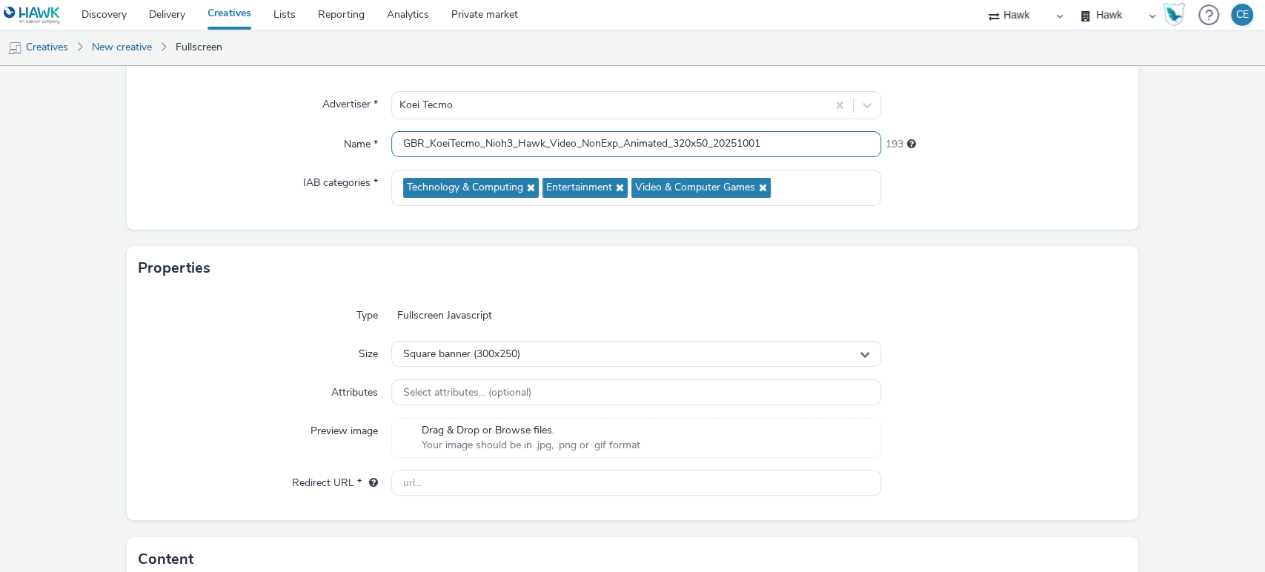
click at [671, 144] on input "GBR_KoeiTecmo_Nioh3_Hawk_Video_NonExp_Animated_320x50_20251001" at bounding box center [636, 144] width 491 height 26
click at [622, 136] on input "GBR_KoeiTecmo_Nioh3_Hawk_Video_NonExp_Animated_320x50_20251001" at bounding box center [636, 144] width 491 height 26
click at [720, 143] on input "GBR_KoeiTecmo_Nioh3_Hawk_Video_NonExp_Masthead_Animated_320x50_20251001" at bounding box center [636, 144] width 491 height 26
click at [765, 140] on input "GBR_KoeiTecmo_Nioh3_Hawk_Video_NonExp_Masthead_Animated_320x50_20251001" at bounding box center [636, 144] width 491 height 26
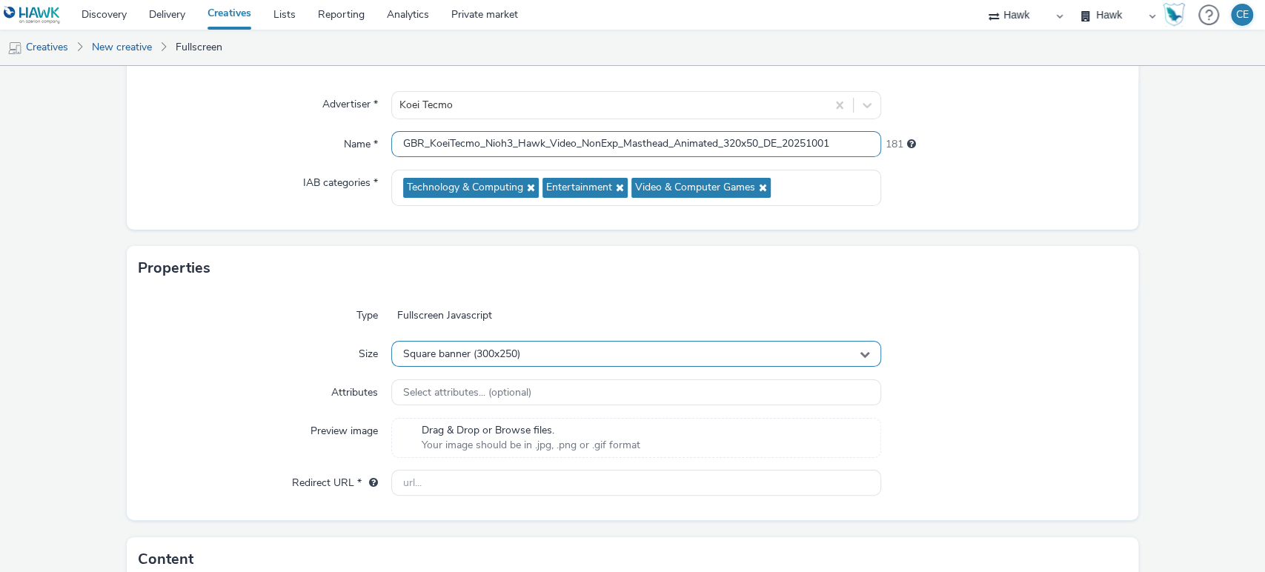
type input "GBR_KoeiTecmo_Nioh3_Hawk_Video_NonExp_Masthead_Animated_320x50_DE_20251001"
click at [445, 356] on span "Square banner (300x250)" at bounding box center [461, 354] width 117 height 13
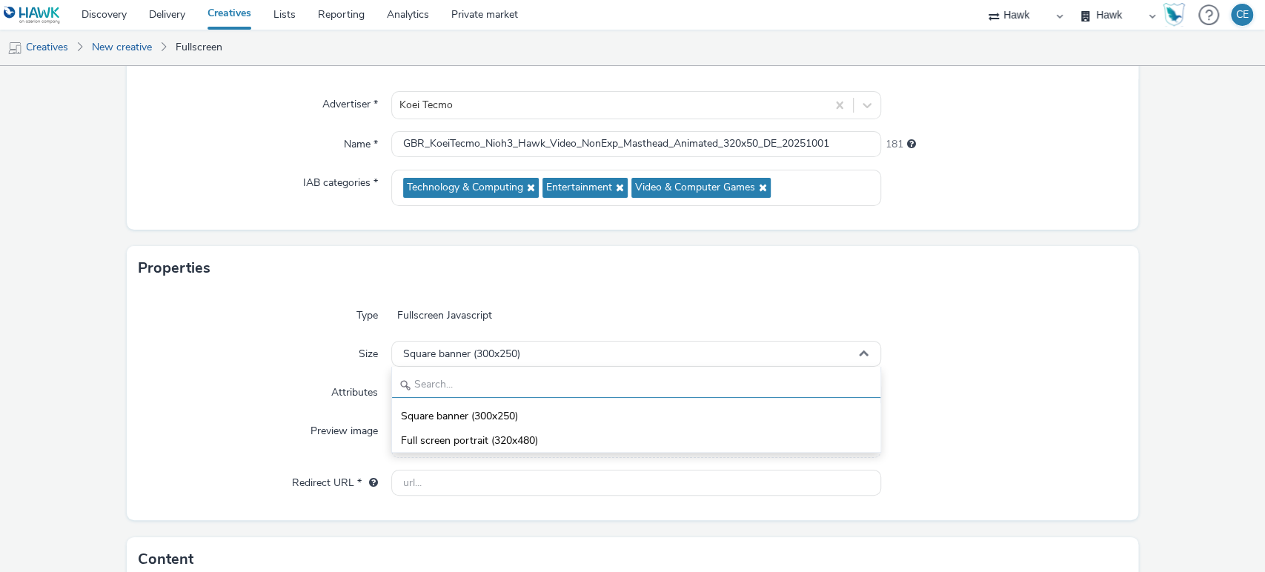
click at [448, 388] on input "text" at bounding box center [636, 385] width 489 height 26
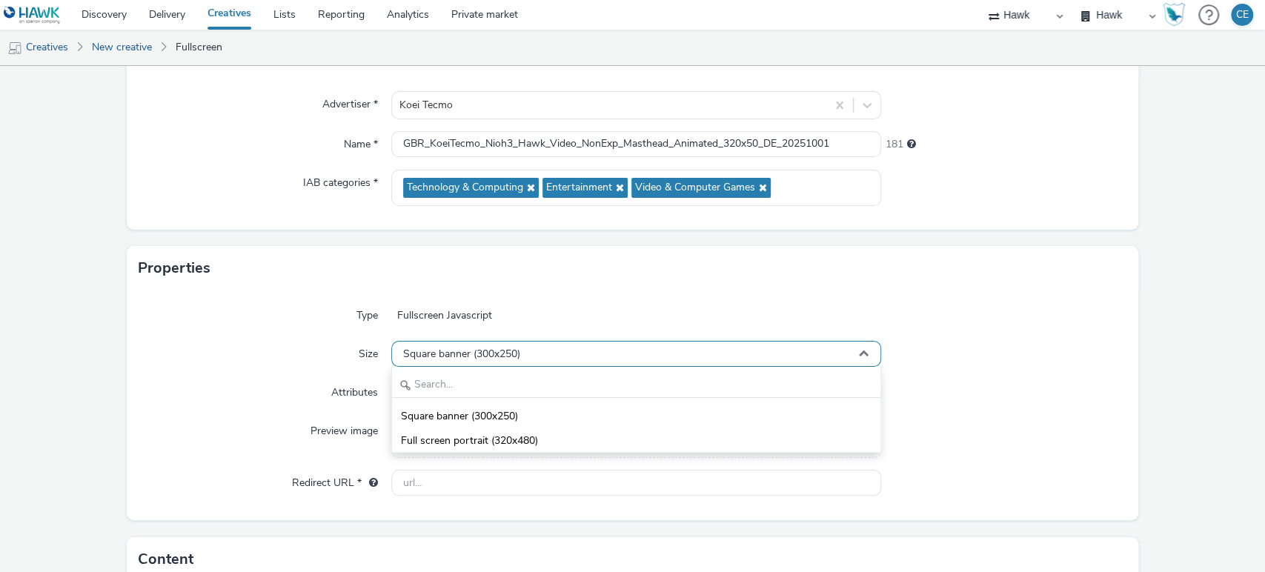
click at [468, 362] on div "Square banner (300x250)" at bounding box center [636, 354] width 491 height 26
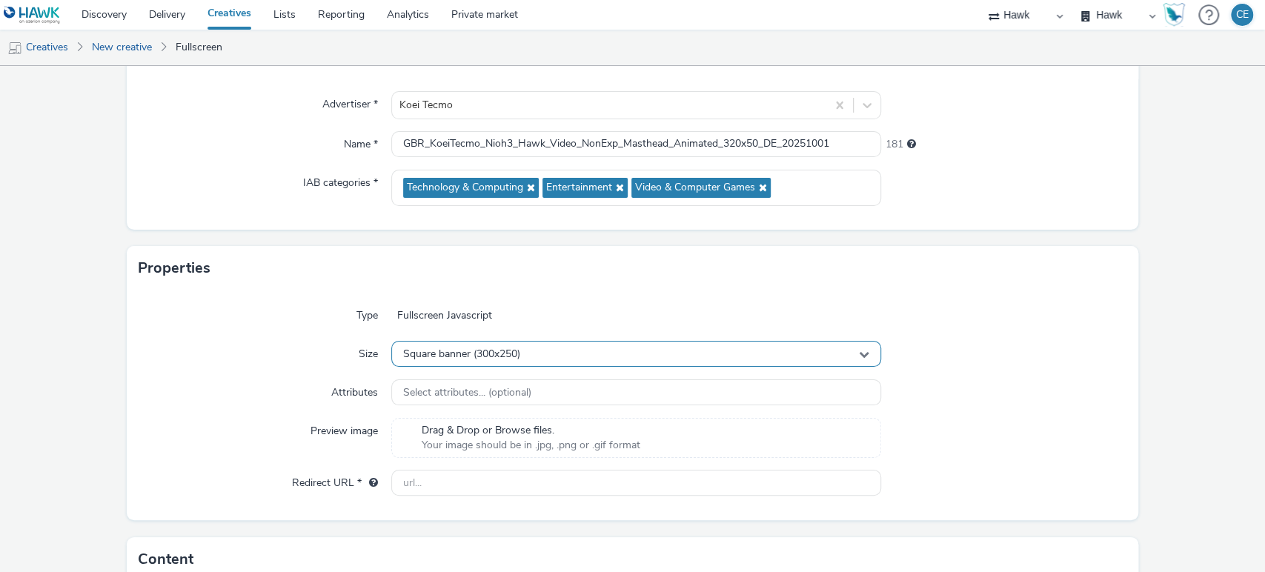
click at [468, 362] on div "Square banner (300x250)" at bounding box center [636, 354] width 491 height 26
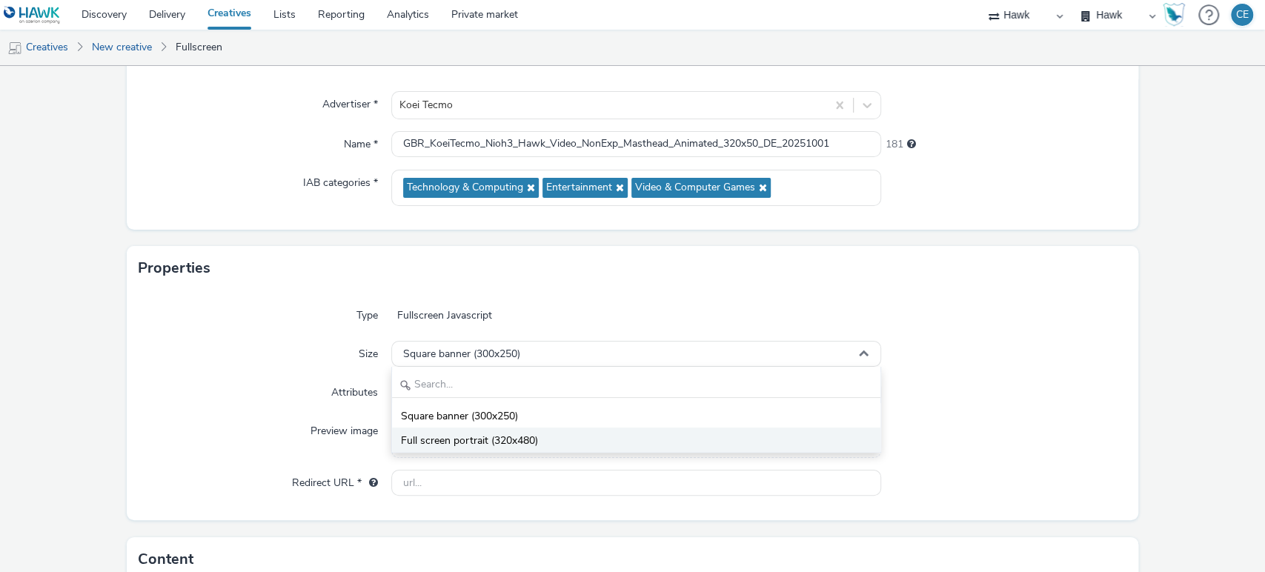
click at [435, 442] on span "Full screen portrait (320x480)" at bounding box center [469, 441] width 137 height 15
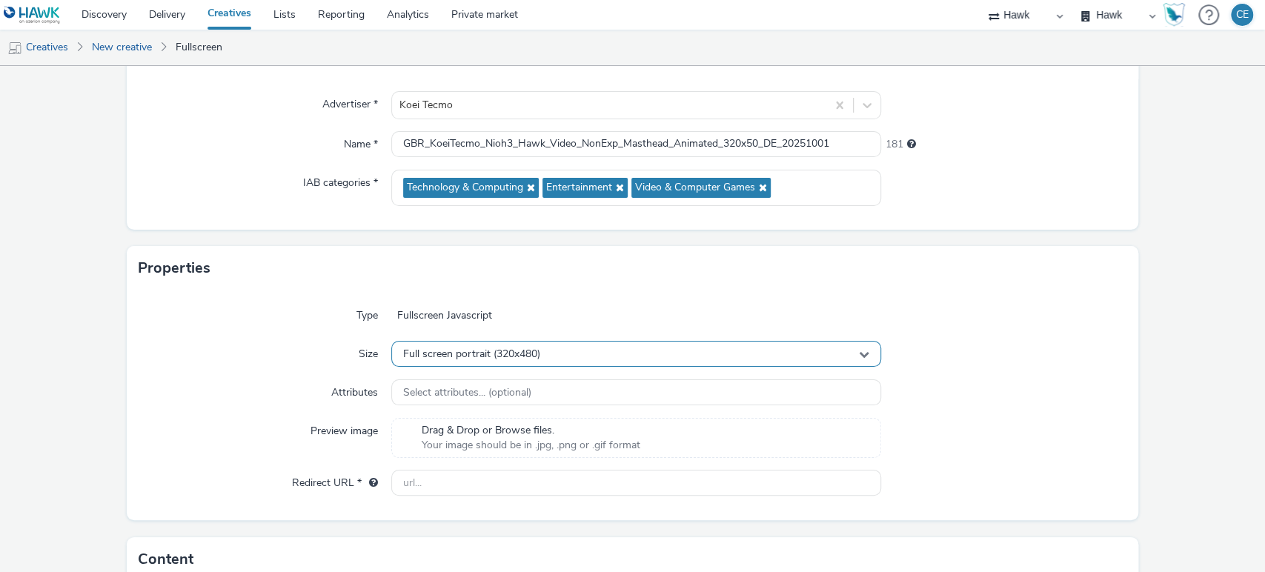
click at [457, 360] on div "Full screen portrait (320x480)" at bounding box center [636, 354] width 491 height 26
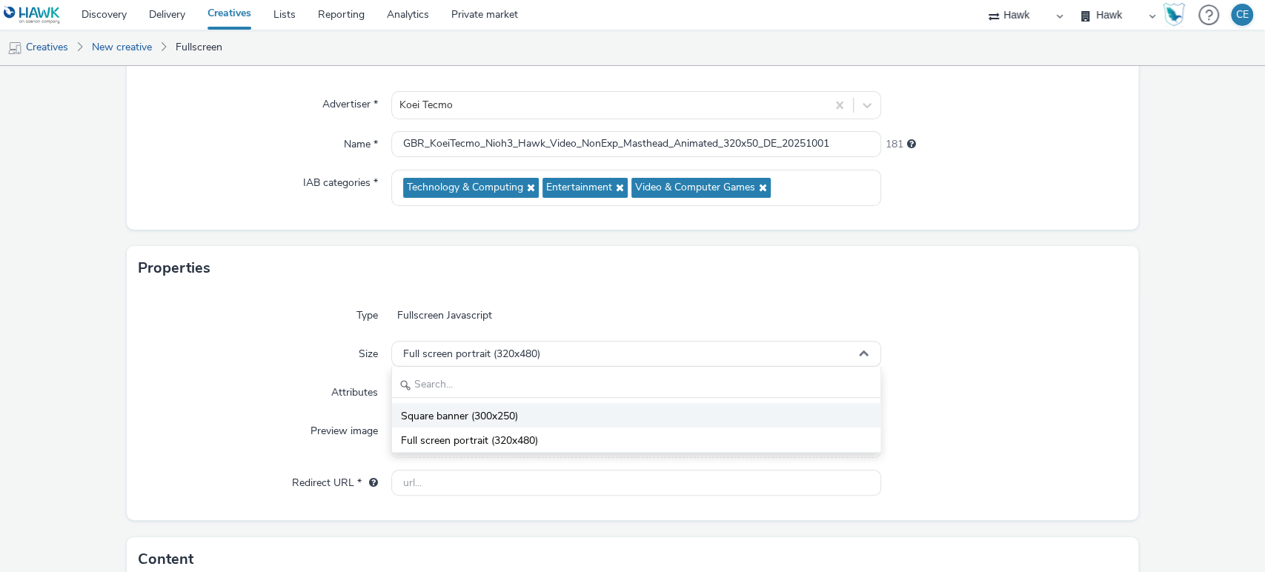
click at [427, 419] on span "Square banner (300x250)" at bounding box center [459, 416] width 117 height 15
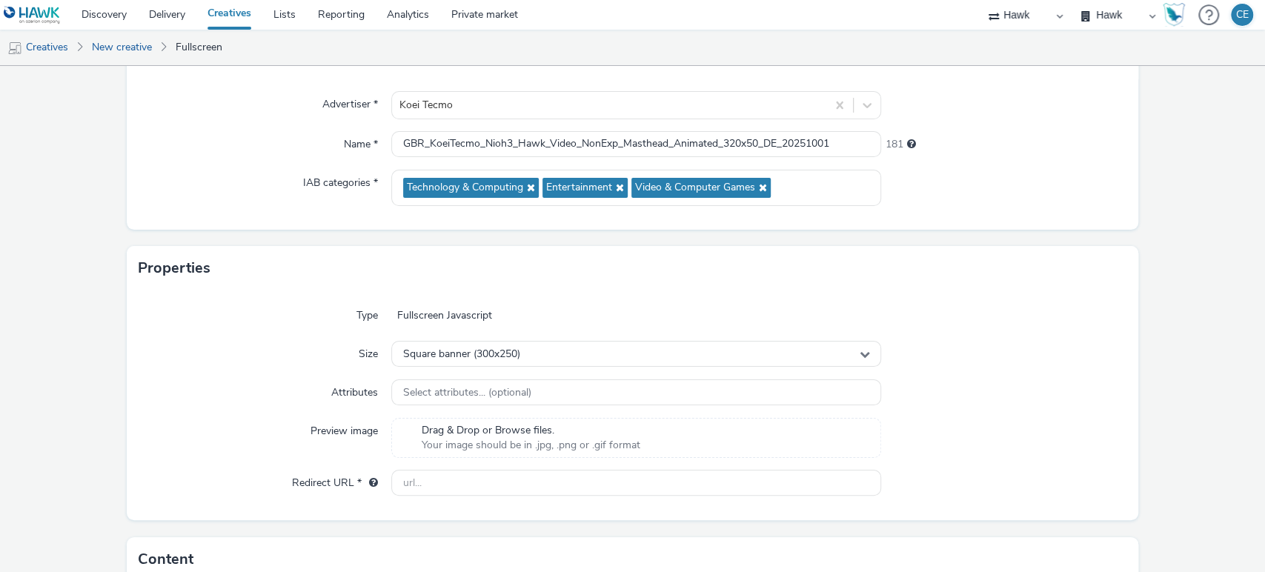
click at [122, 515] on form "New creative General Advertiser * Koei Tecmo Name * GBR_KoeiTecmo_Nioh3_Hawk_Vi…" at bounding box center [632, 412] width 1265 height 936
click at [190, 257] on h3 "Properties" at bounding box center [174, 268] width 73 height 22
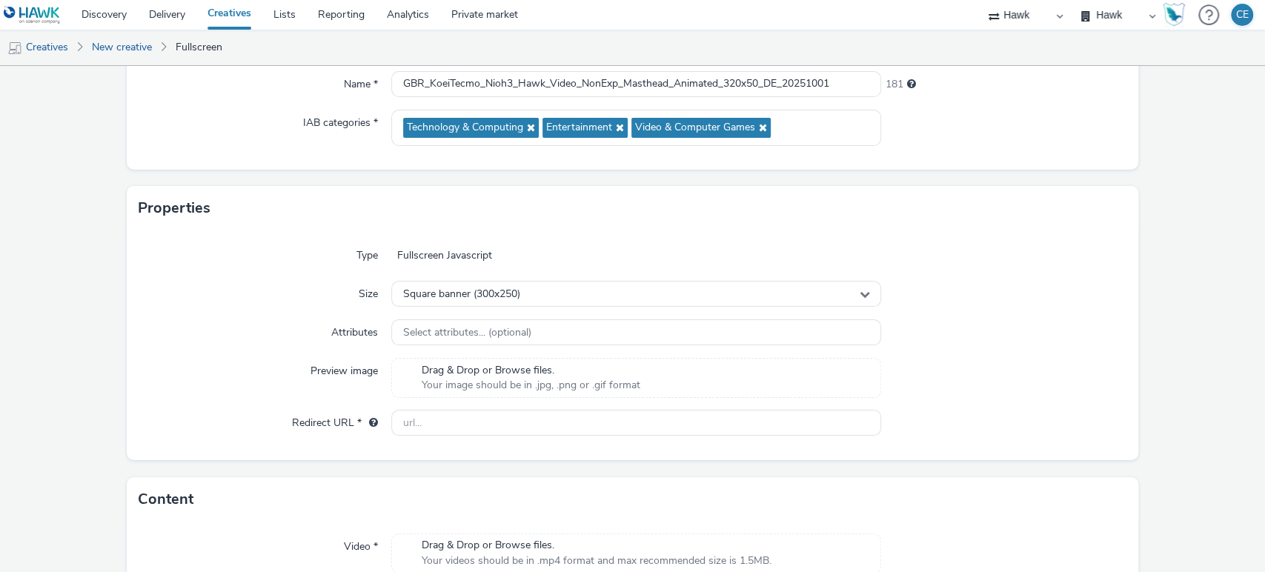
scroll to position [186, 0]
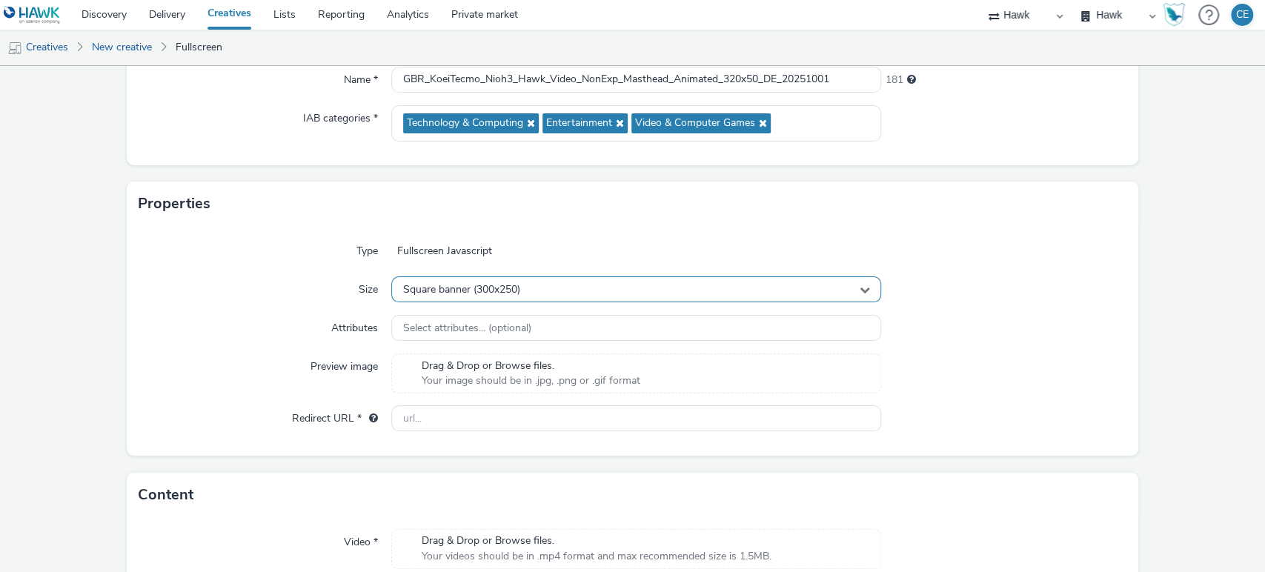
click at [526, 290] on div "Square banner (300x250)" at bounding box center [636, 289] width 491 height 26
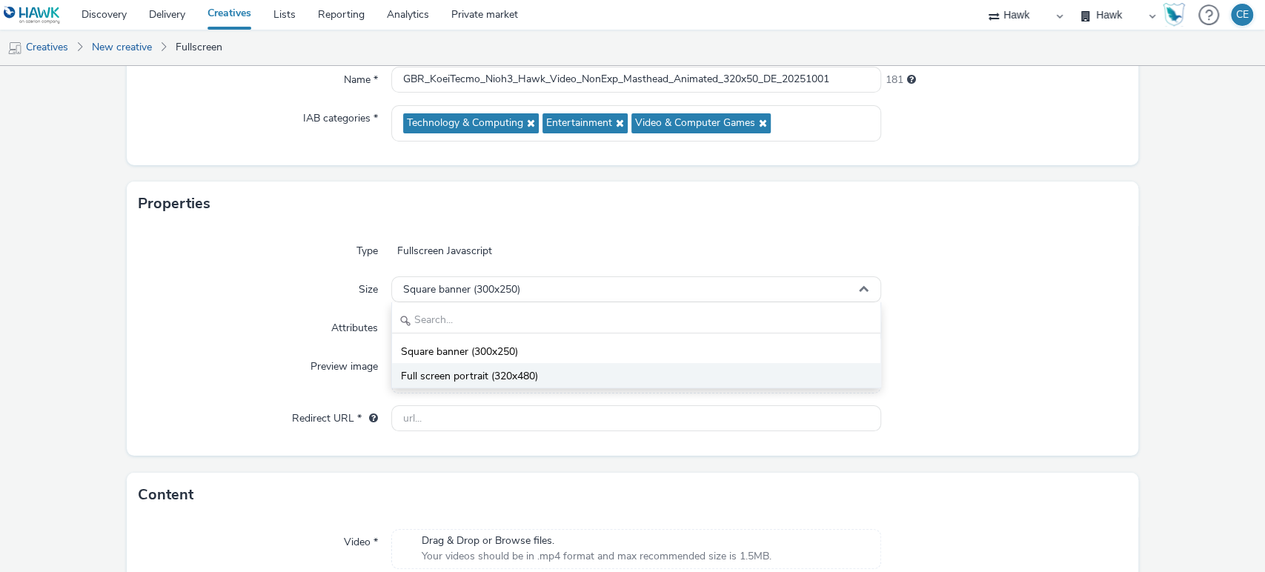
click at [493, 369] on span "Full screen portrait (320x480)" at bounding box center [469, 376] width 137 height 15
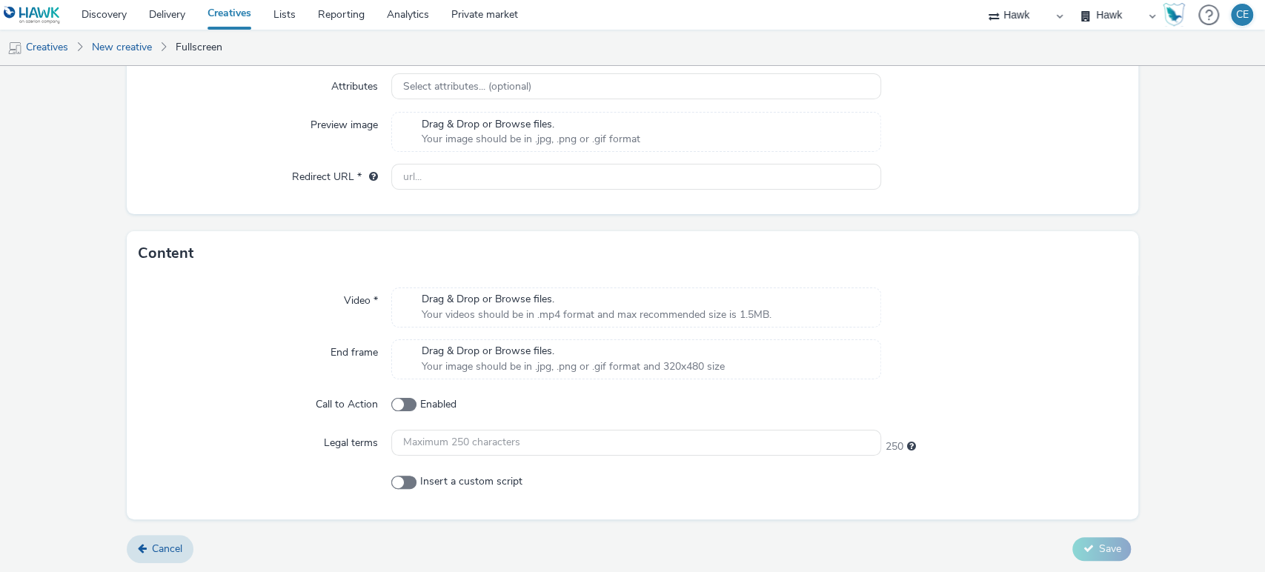
scroll to position [428, 0]
click at [521, 302] on span "Drag & Drop or Browse files." at bounding box center [597, 298] width 350 height 15
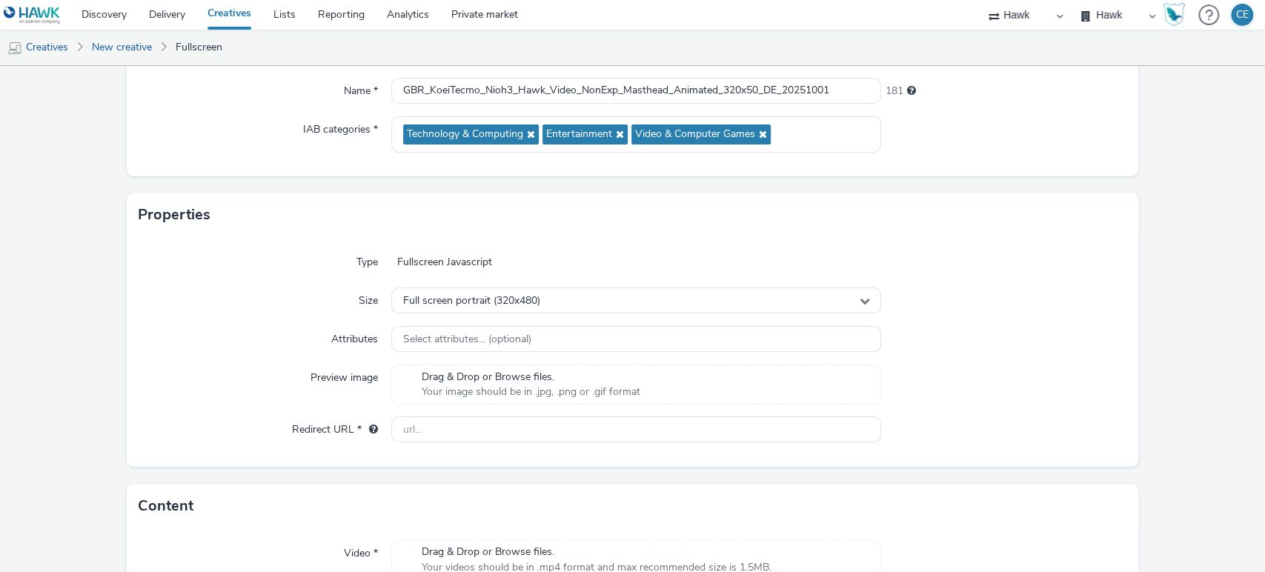
scroll to position [176, 0]
click at [439, 423] on input "text" at bounding box center [636, 429] width 491 height 26
paste input "[URL][DOMAIN_NAME]"
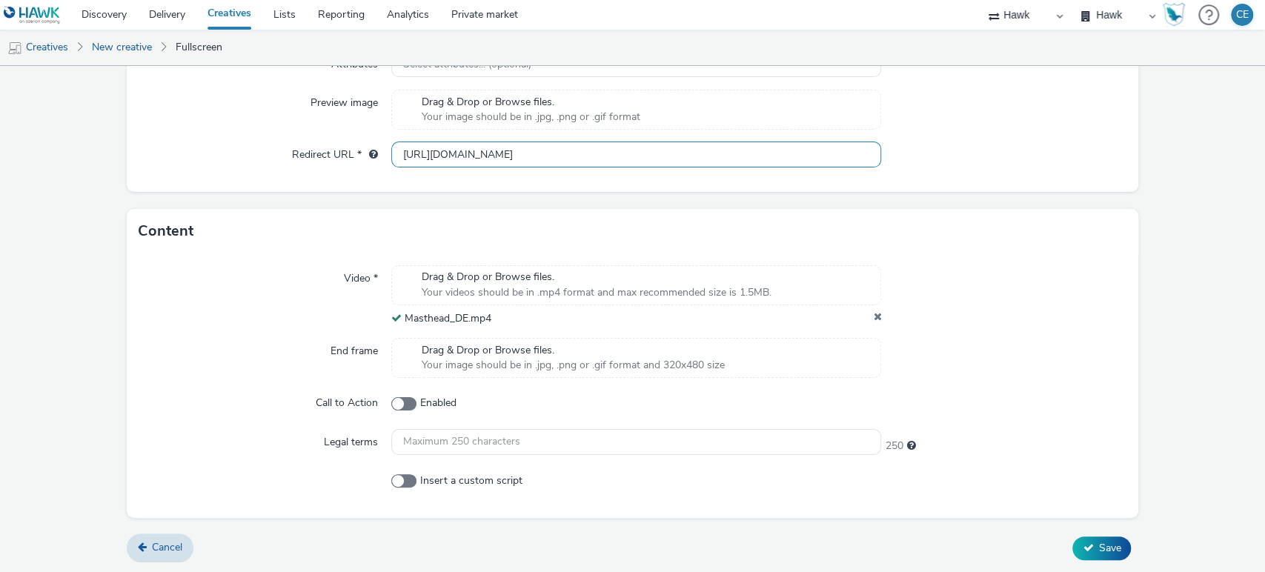
type input "[URL][DOMAIN_NAME]"
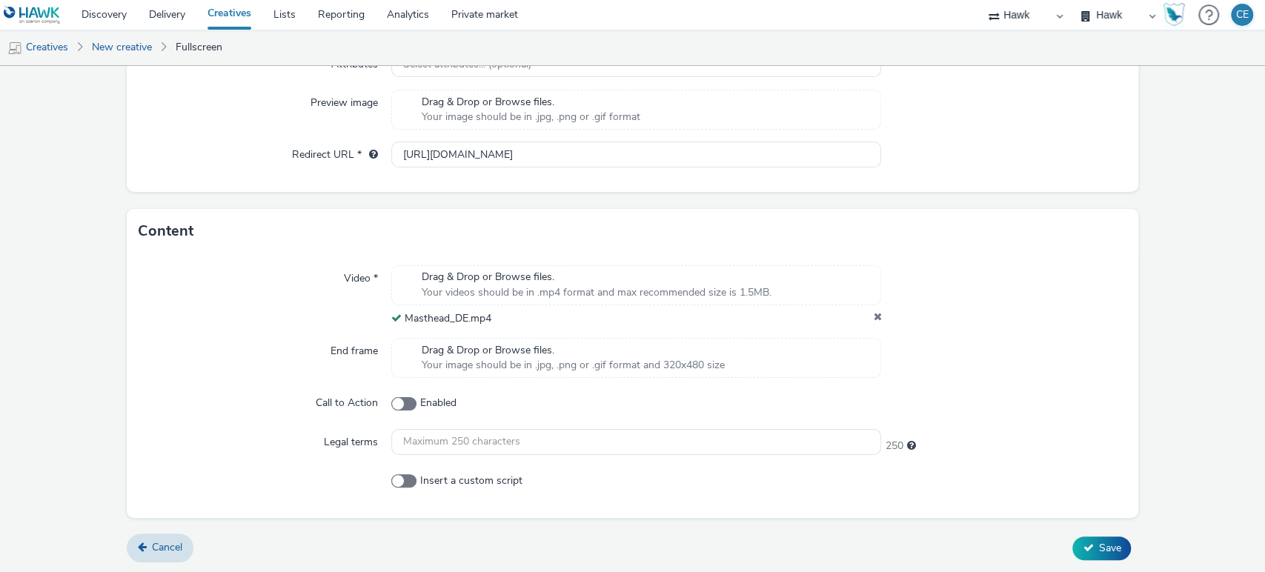
click at [615, 526] on form "New creative General Advertiser * Koei Tecmo Name * GBR_KoeiTecmo_Nioh3_Hawk_Vi…" at bounding box center [632, 95] width 1265 height 958
click at [1108, 545] on span "Save" at bounding box center [1109, 548] width 22 height 14
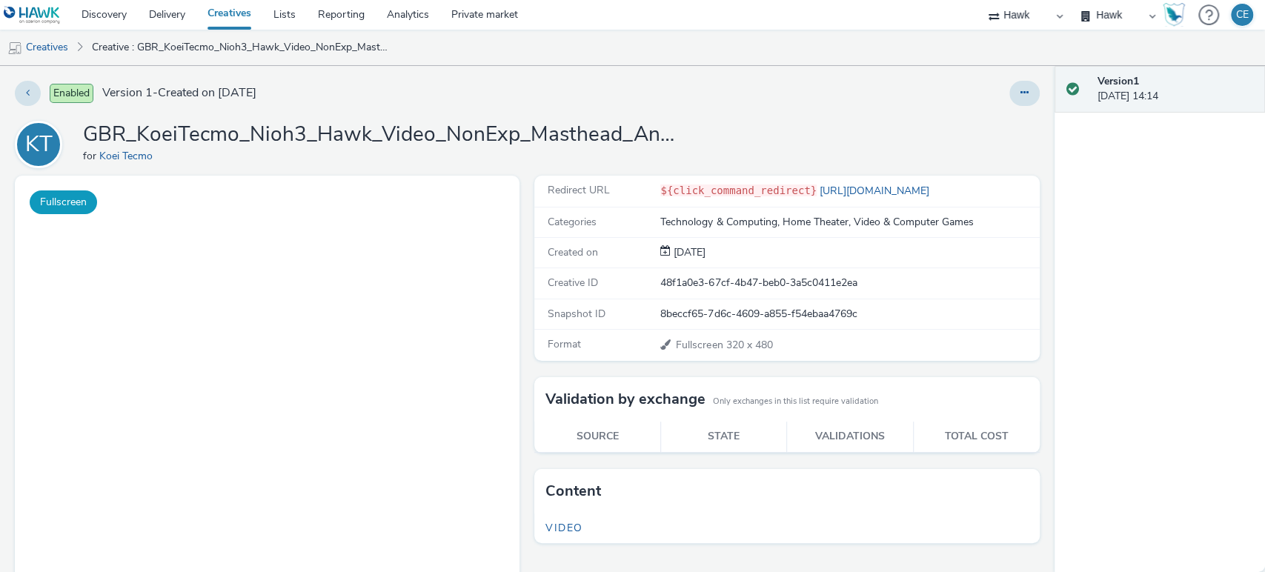
click at [59, 205] on button "Fullscreen" at bounding box center [63, 202] width 67 height 24
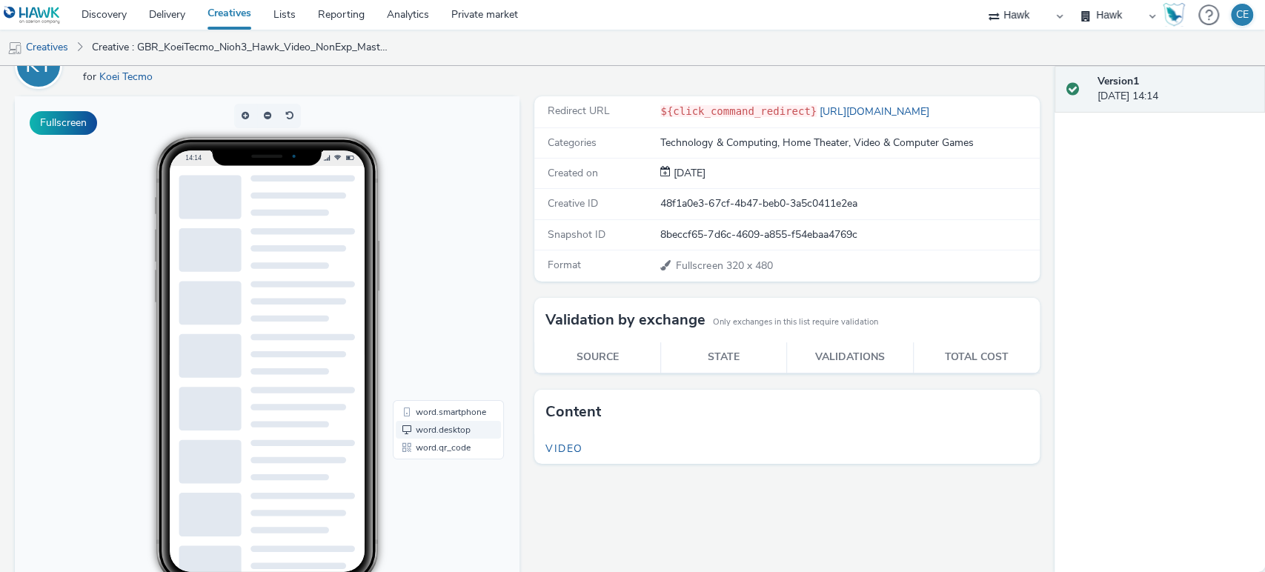
scroll to position [47, 0]
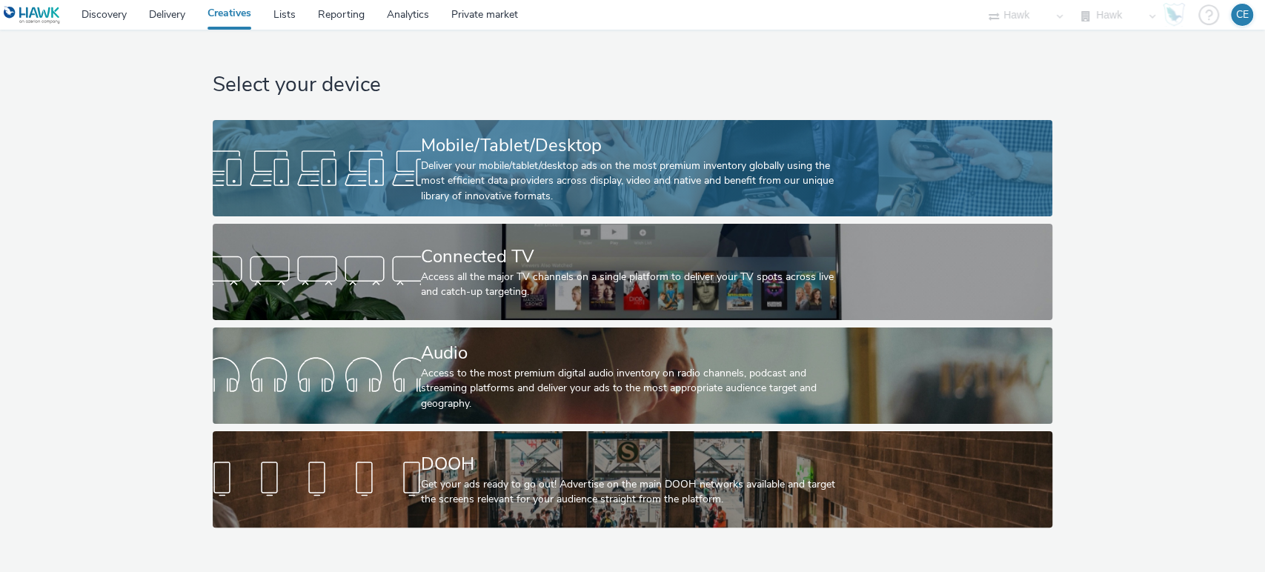
click at [791, 177] on div "Deliver your mobile/tablet/desktop ads on the most premium inventory globally u…" at bounding box center [629, 181] width 417 height 45
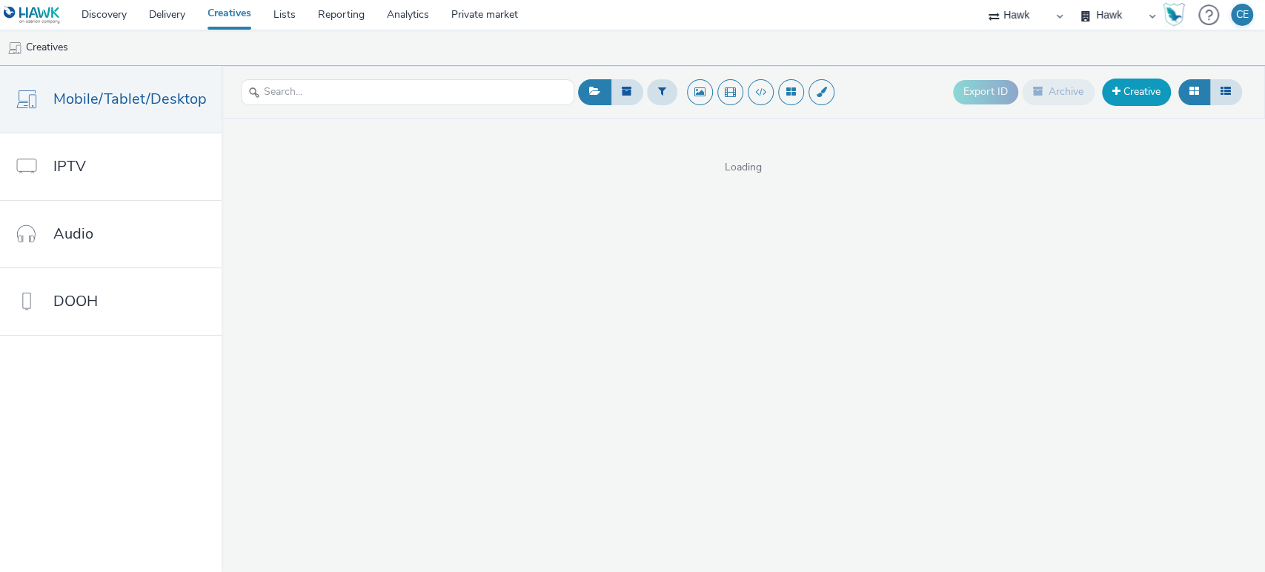
click at [1124, 87] on link "Creative" at bounding box center [1136, 92] width 69 height 27
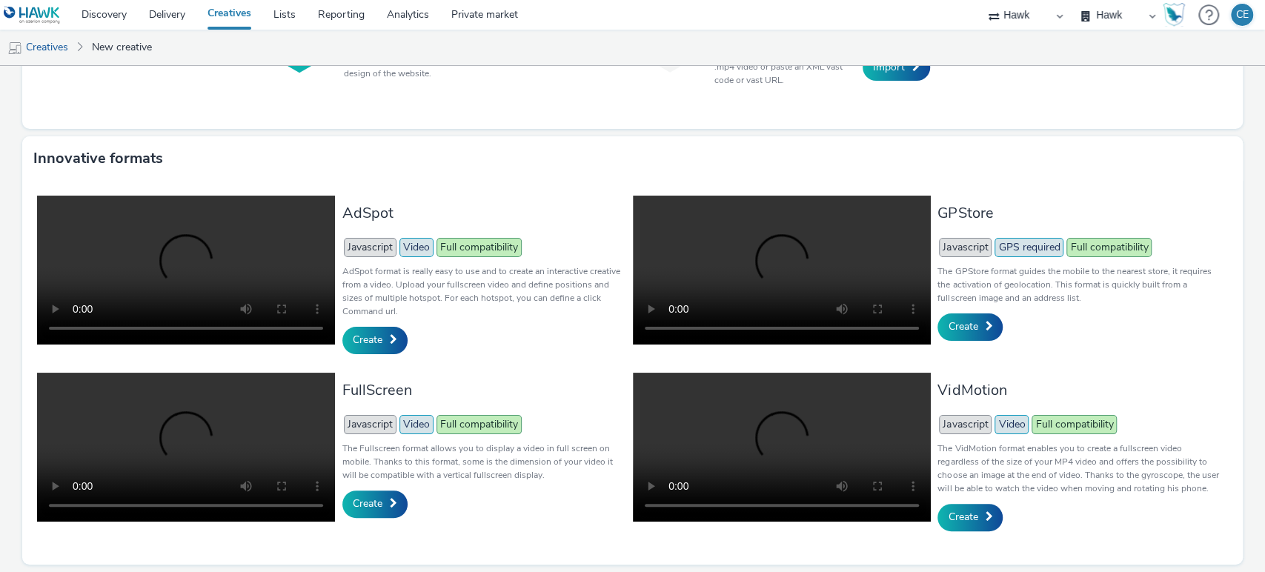
scroll to position [293, 0]
click at [391, 498] on span at bounding box center [393, 503] width 7 height 10
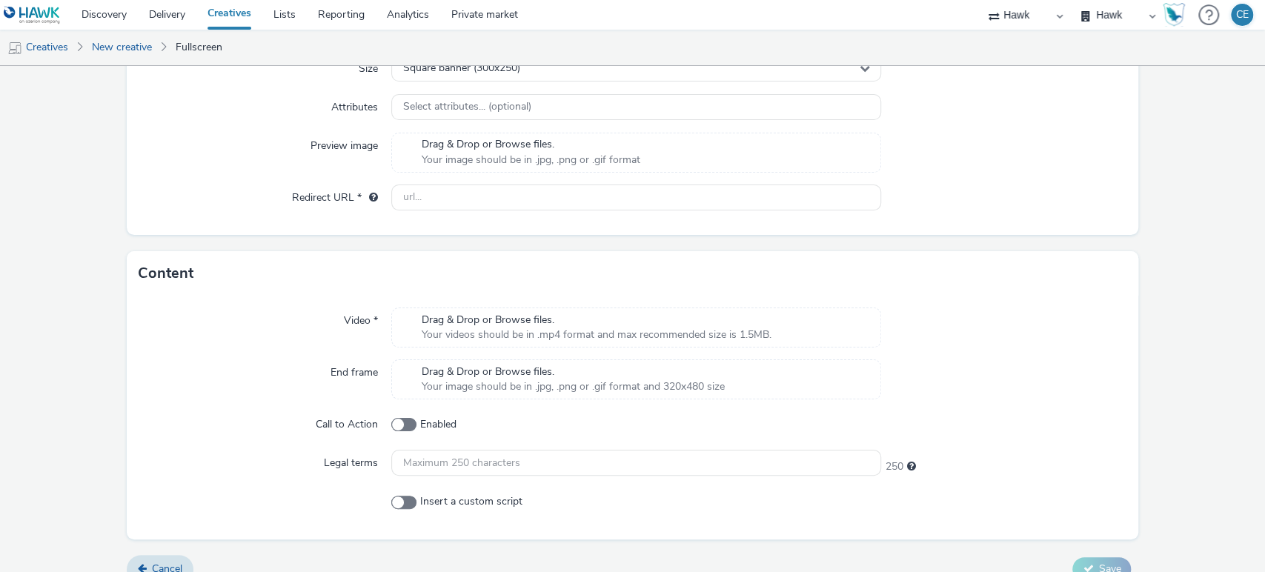
scroll to position [399, 0]
click at [408, 506] on span at bounding box center [403, 501] width 25 height 13
click at [401, 506] on input "Insert a custom script" at bounding box center [396, 502] width 10 height 10
checkbox input "true"
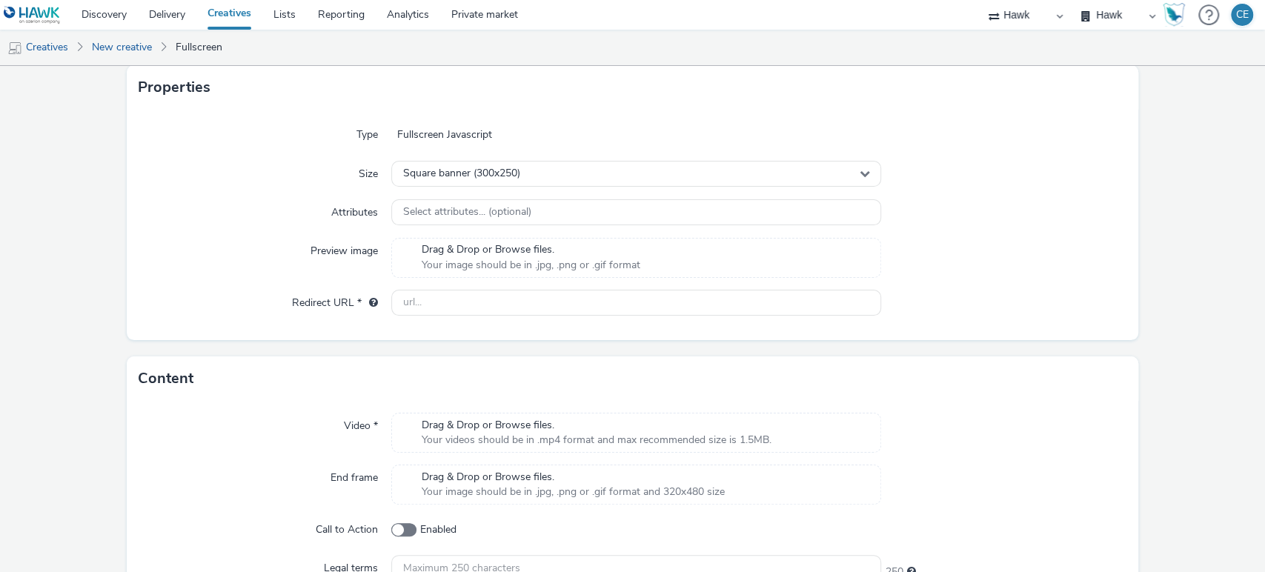
scroll to position [255, 0]
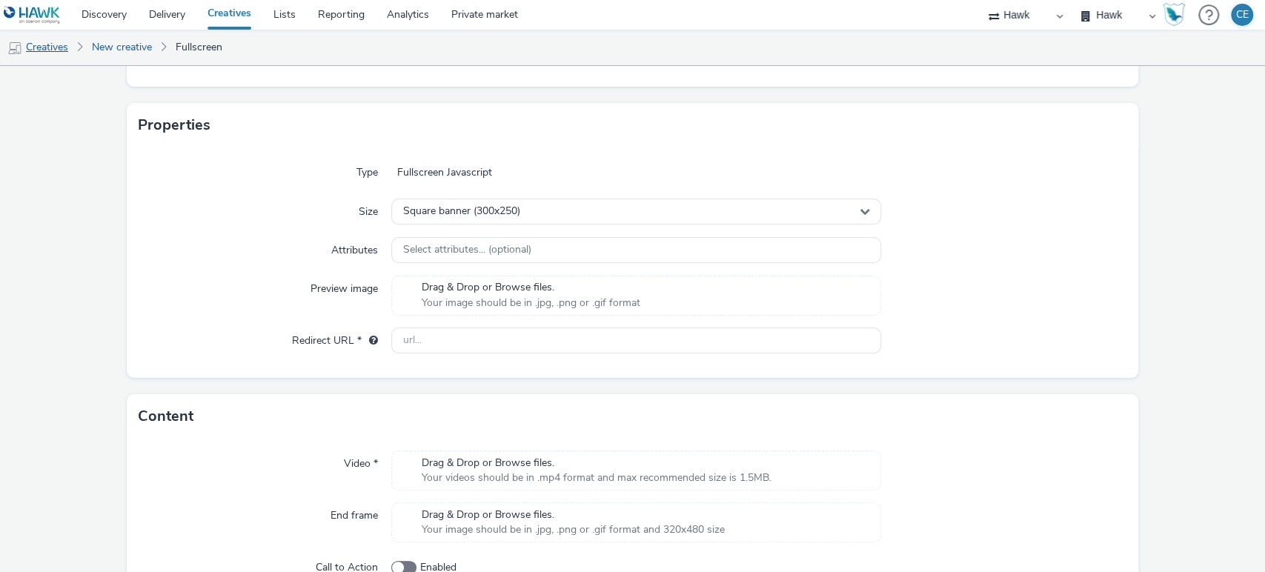
click at [68, 51] on link "Creatives" at bounding box center [38, 48] width 76 height 36
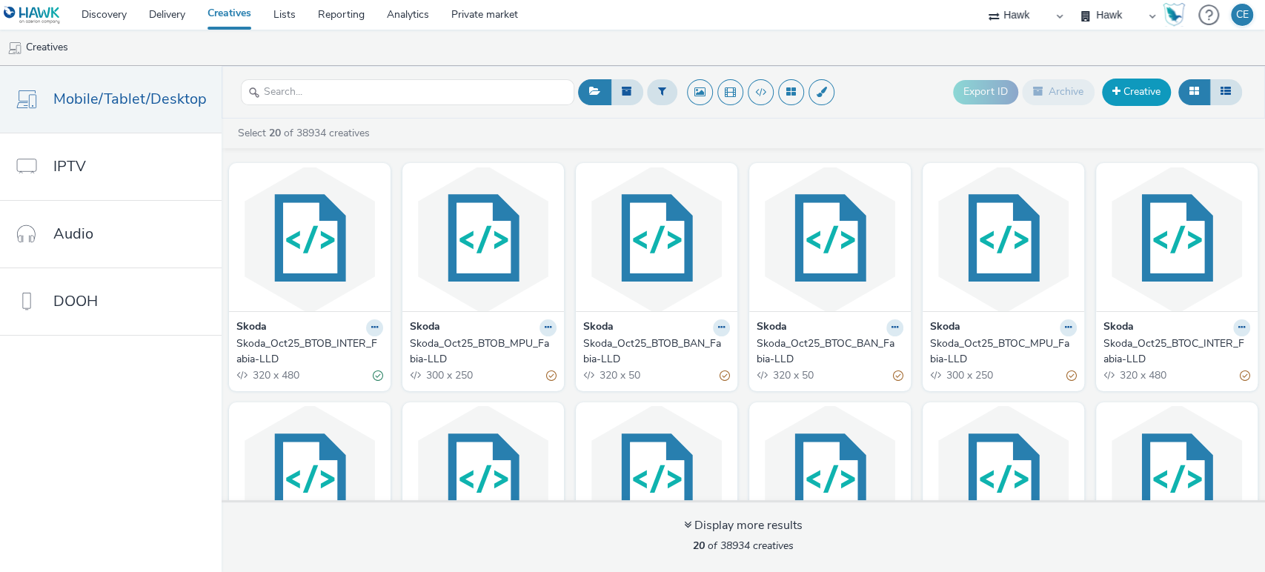
click at [1143, 93] on link "Creative" at bounding box center [1136, 92] width 69 height 27
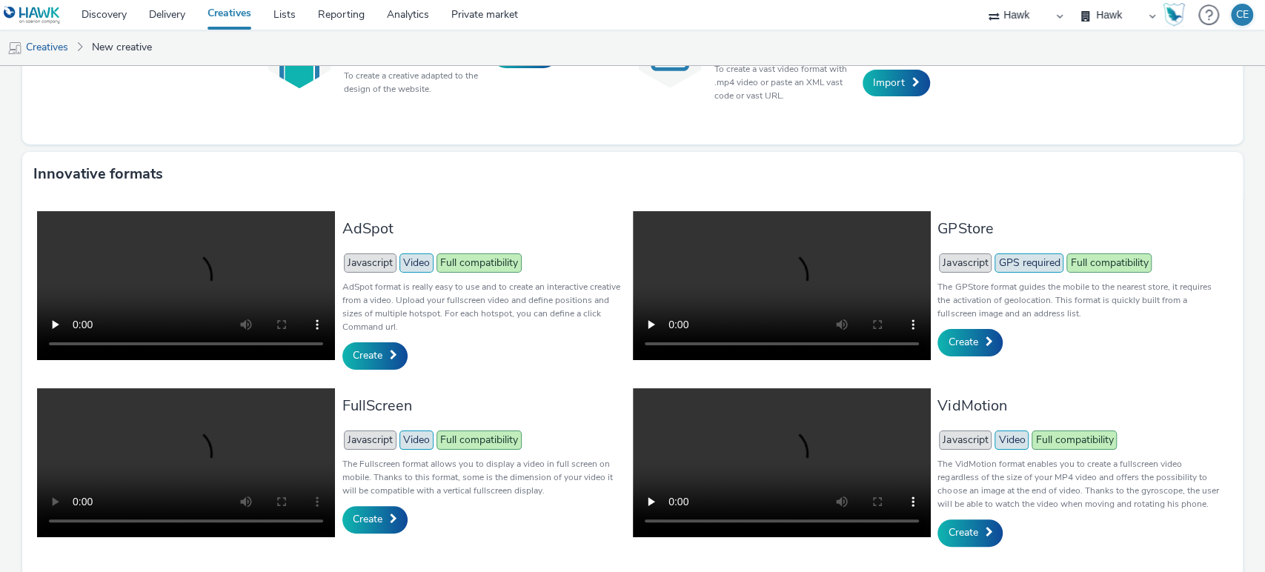
scroll to position [293, 0]
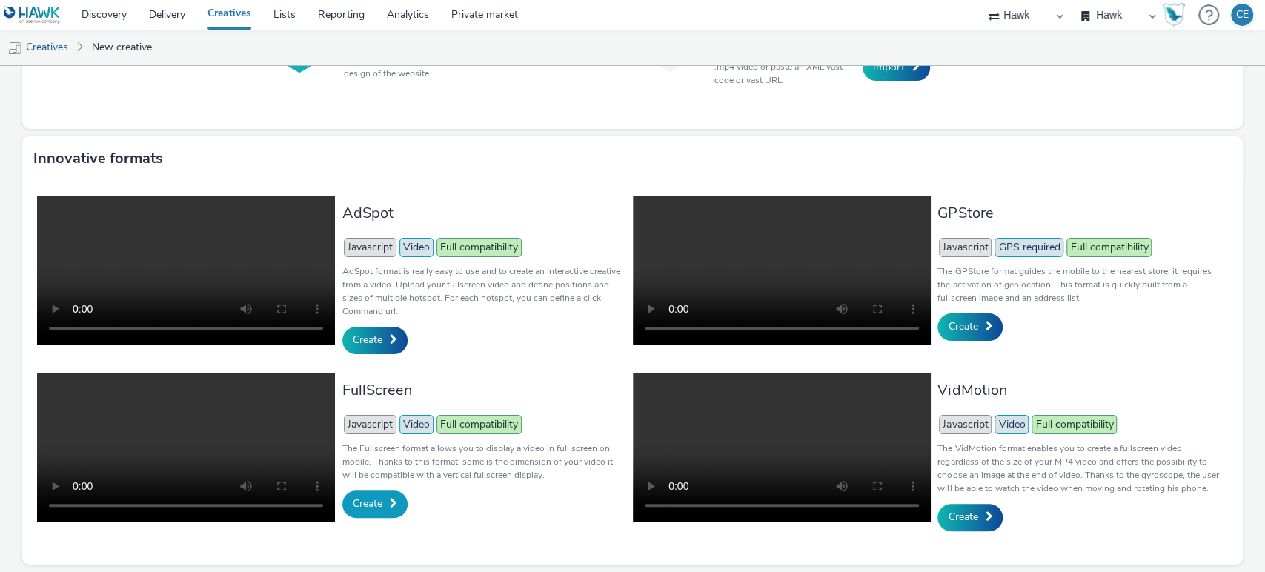
click at [365, 497] on span "Create" at bounding box center [368, 504] width 30 height 14
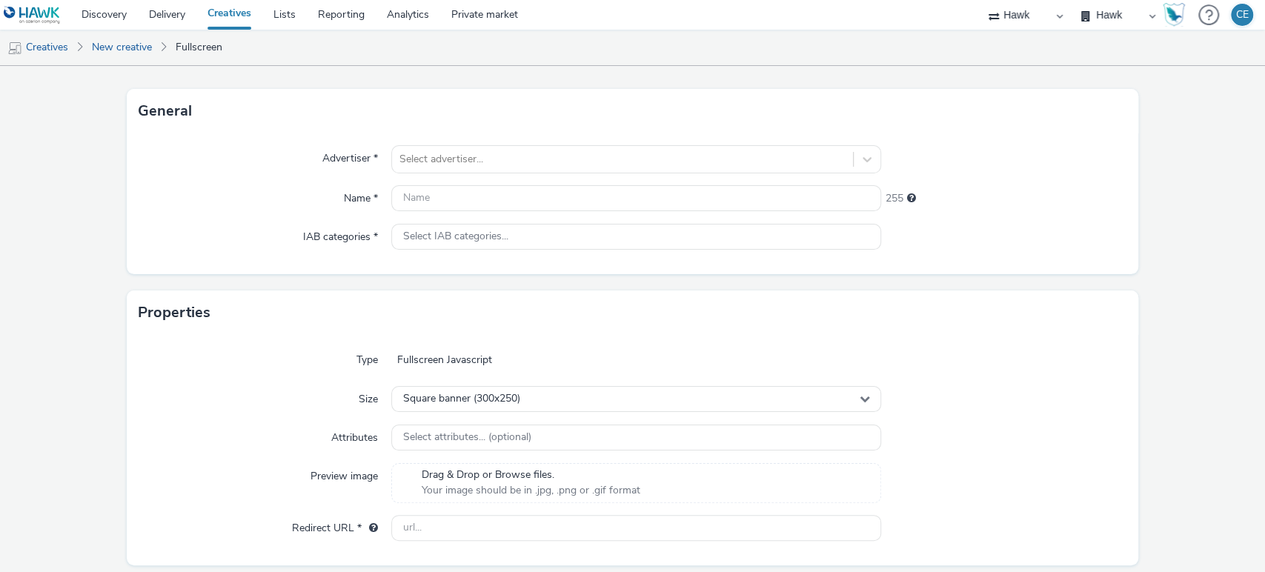
scroll to position [65, 0]
click at [486, 153] on div at bounding box center [622, 162] width 447 height 18
click at [445, 114] on div "General" at bounding box center [633, 113] width 1012 height 44
click at [409, 166] on div at bounding box center [622, 162] width 447 height 18
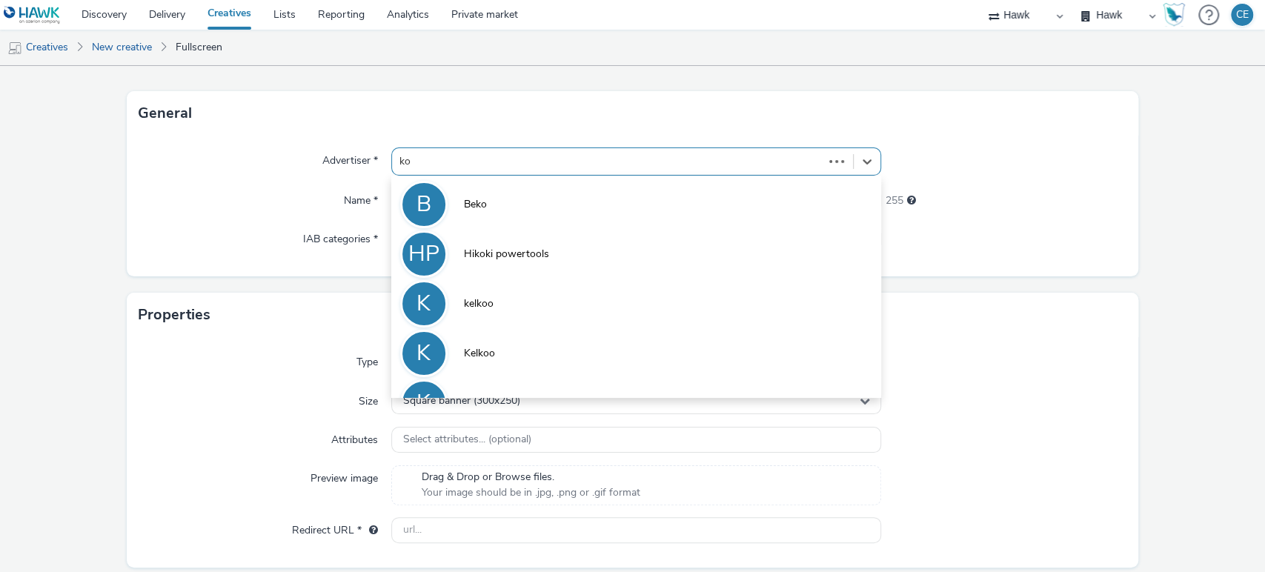
type input "k"
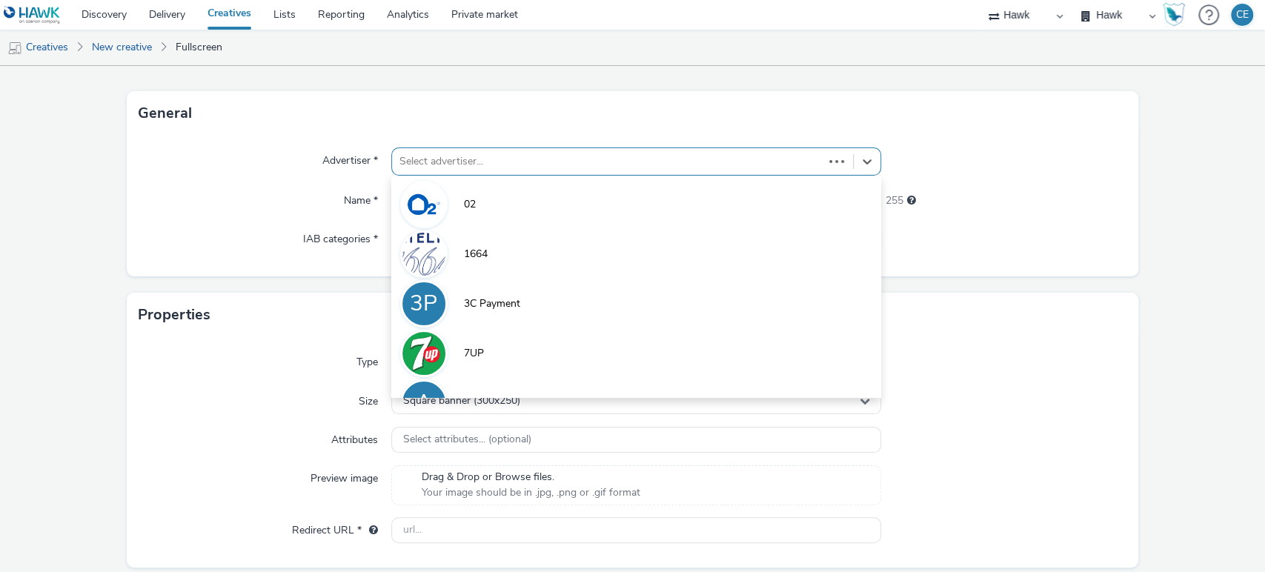
scroll to position [0, 0]
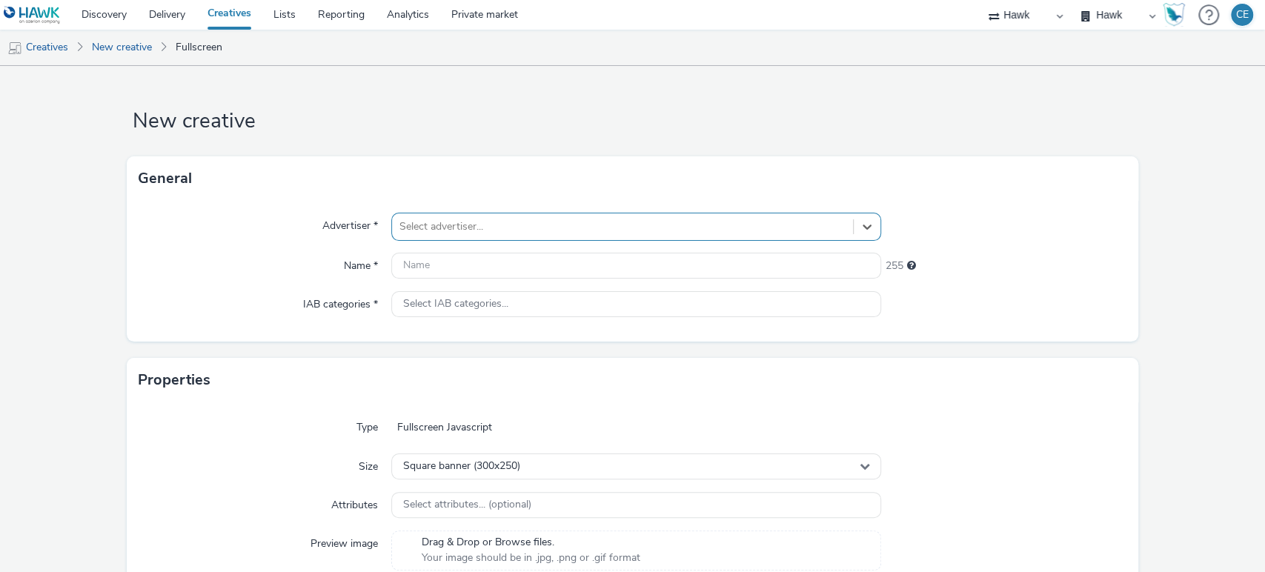
click at [222, 13] on link "Creatives" at bounding box center [229, 15] width 66 height 30
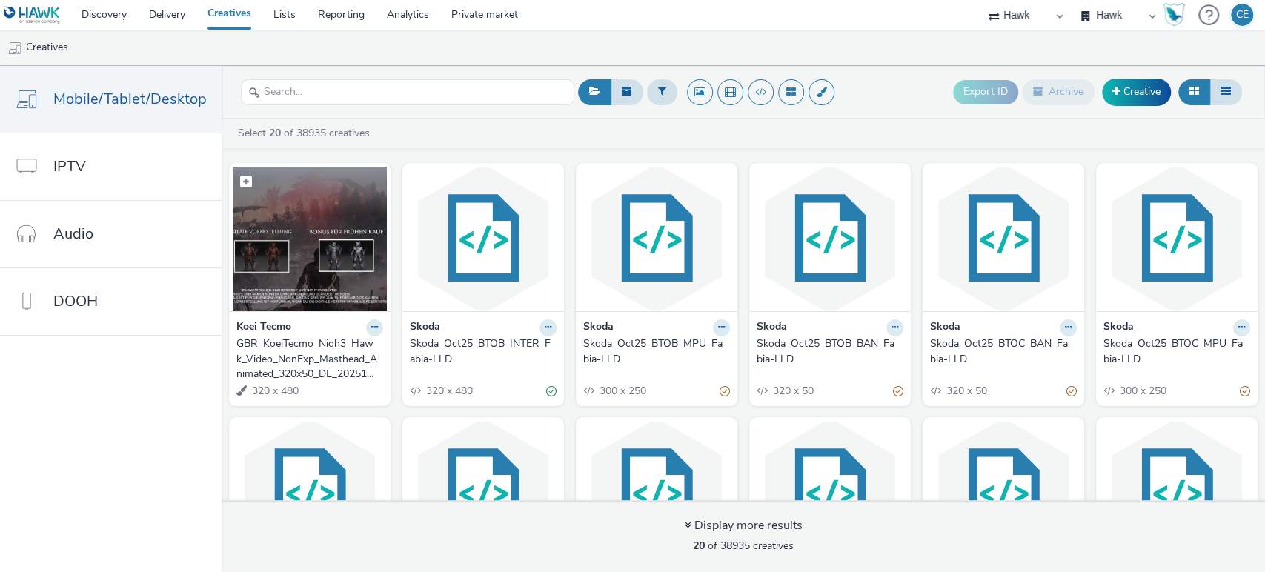
click at [290, 236] on img at bounding box center [310, 239] width 154 height 145
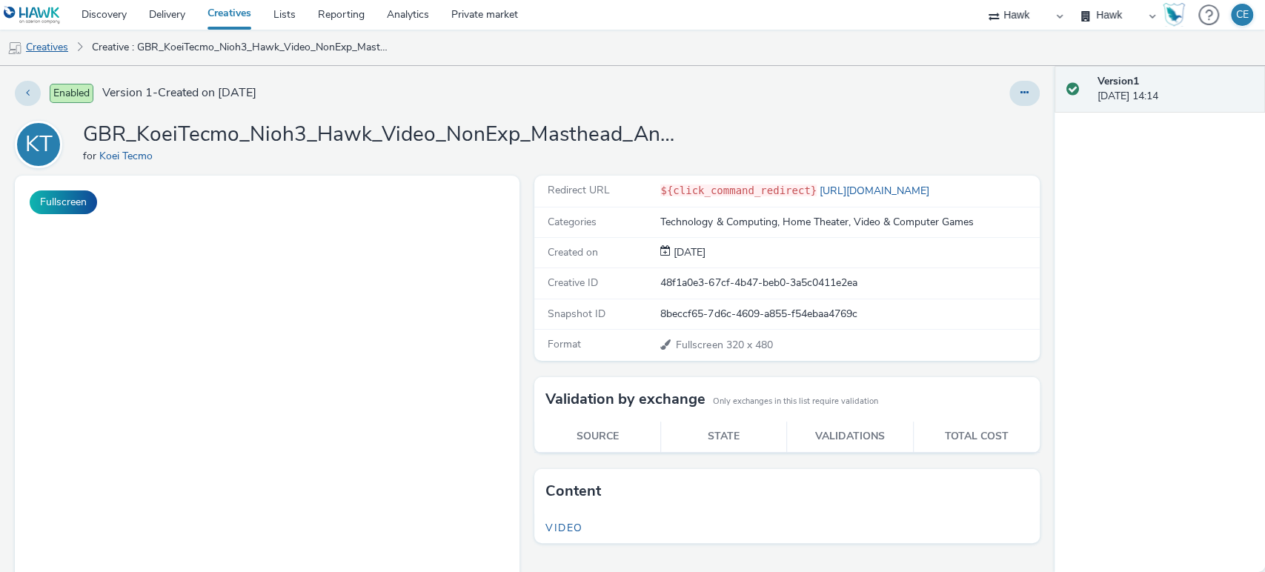
click at [65, 52] on link "Creatives" at bounding box center [38, 48] width 76 height 36
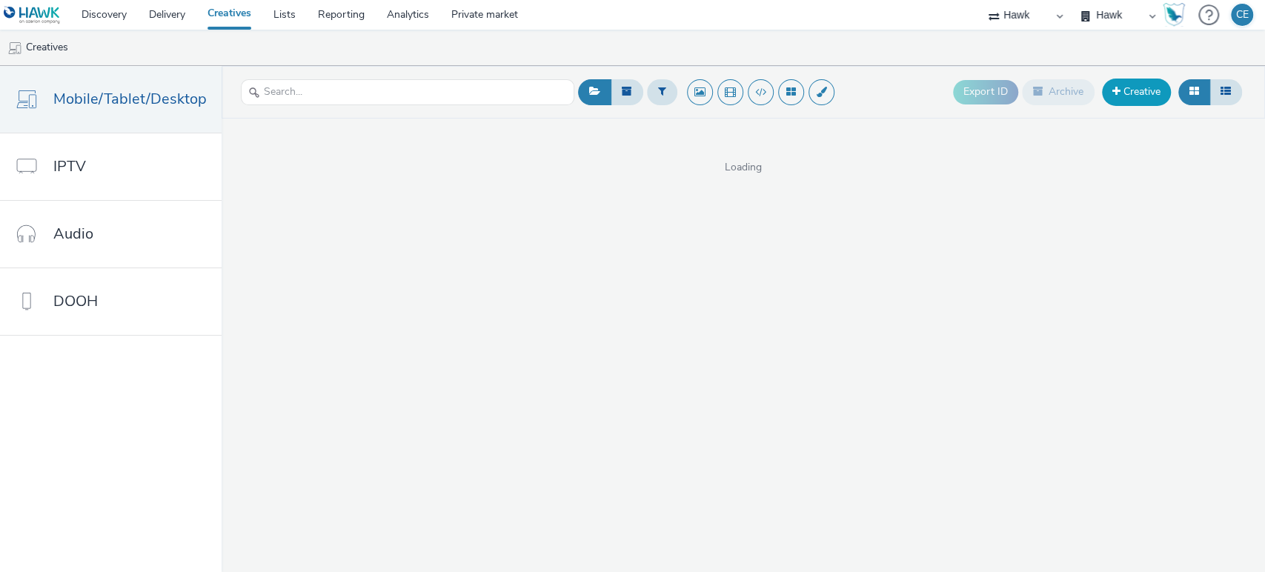
click at [1147, 95] on link "Creative" at bounding box center [1136, 92] width 69 height 27
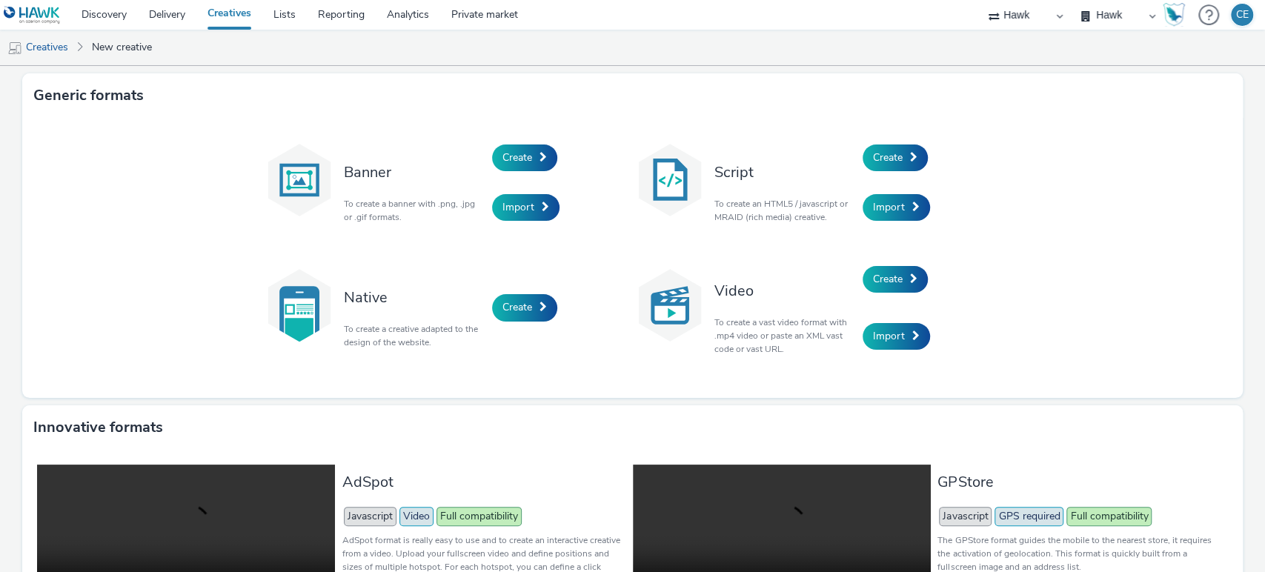
scroll to position [293, 0]
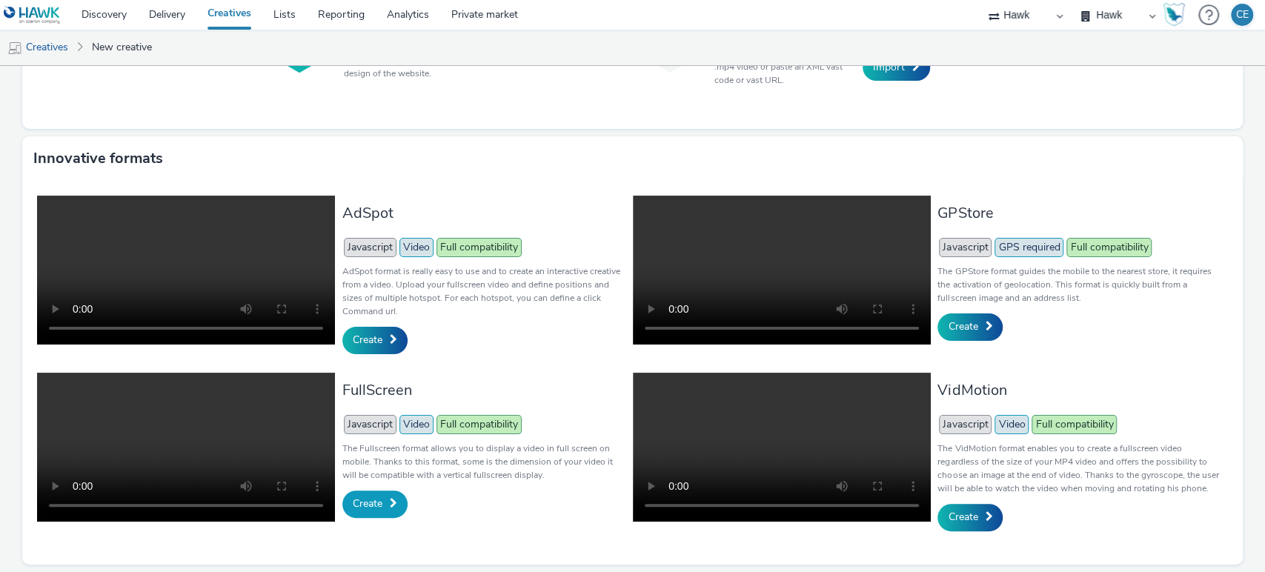
click at [365, 497] on span "Create" at bounding box center [368, 504] width 30 height 14
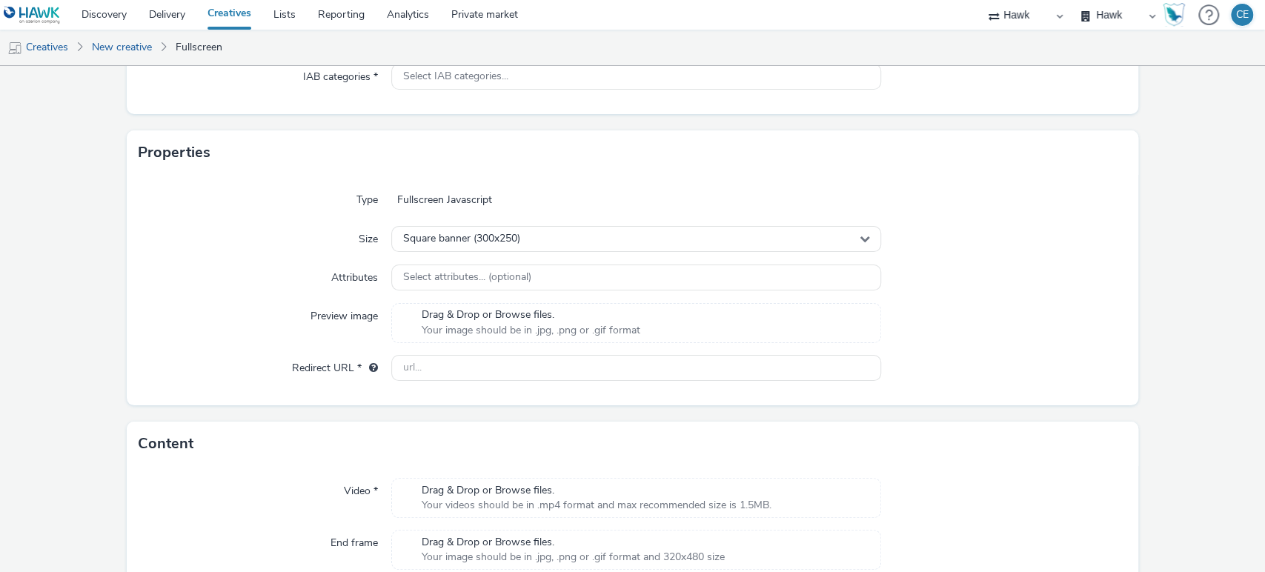
scroll to position [237, 0]
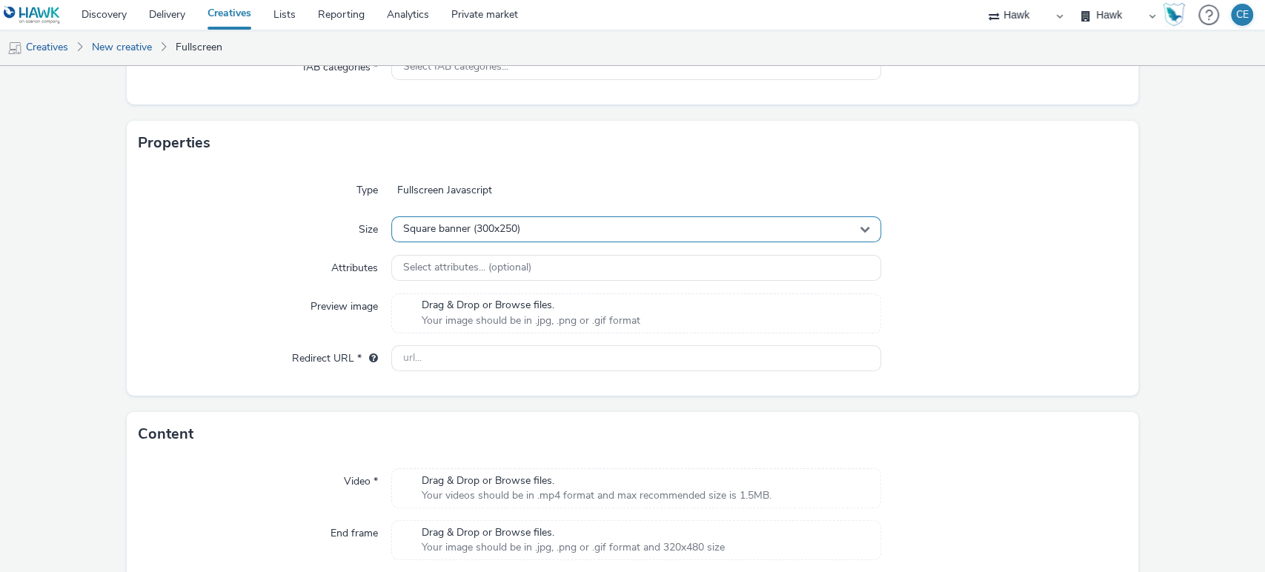
click at [472, 233] on span "Square banner (300x250)" at bounding box center [461, 229] width 117 height 13
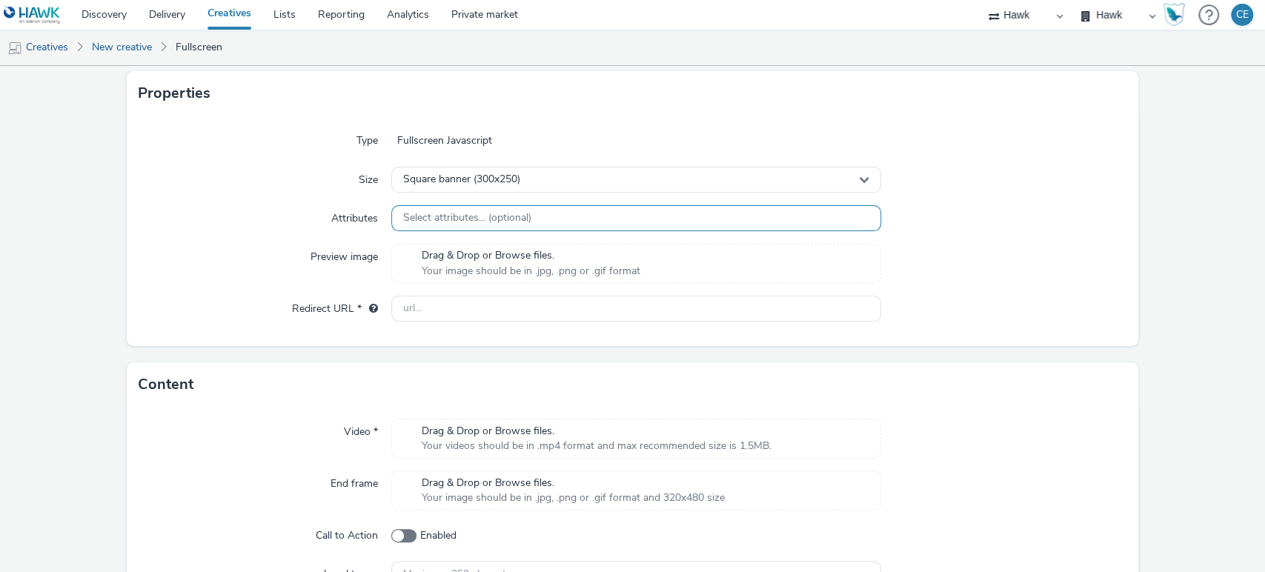
scroll to position [290, 0]
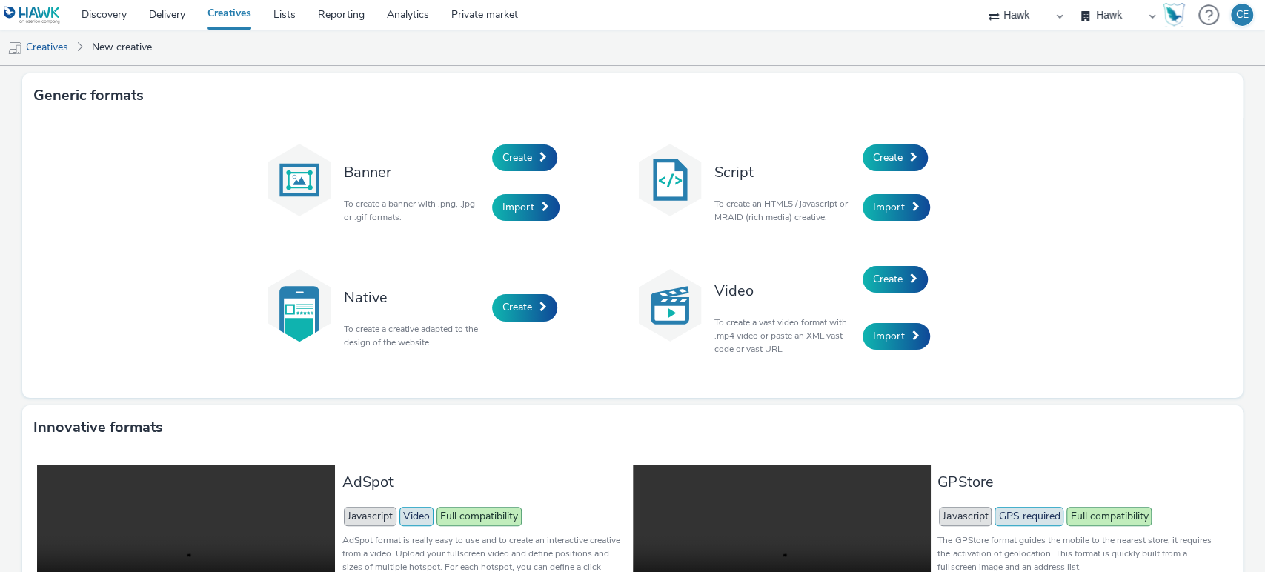
scroll to position [273, 0]
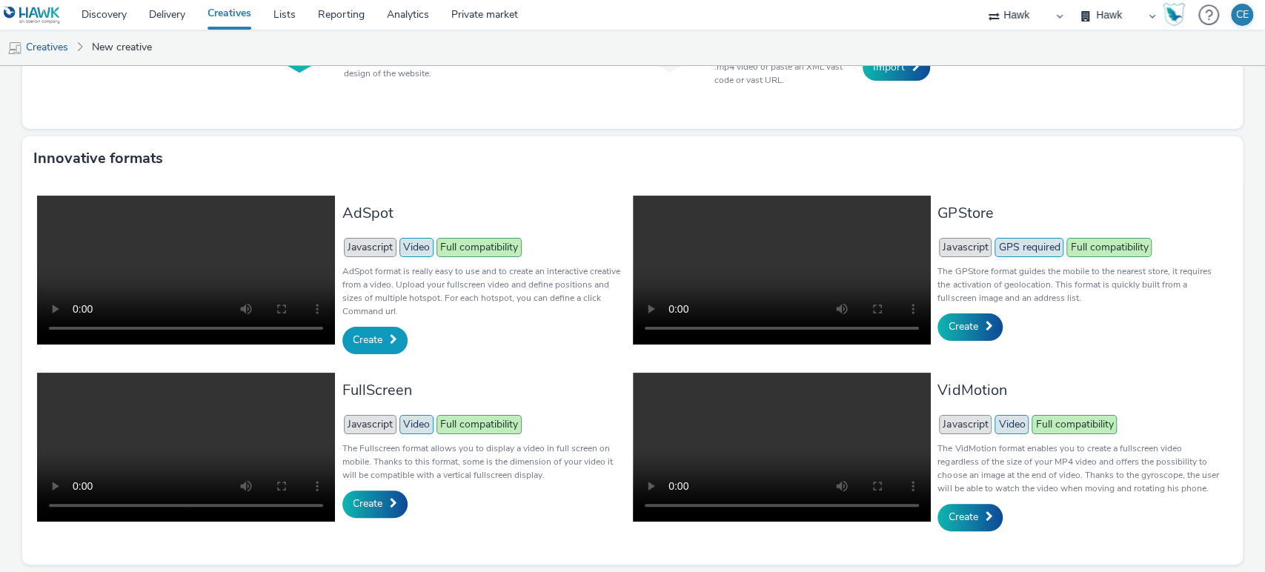
click at [383, 347] on link "Create" at bounding box center [374, 340] width 65 height 27
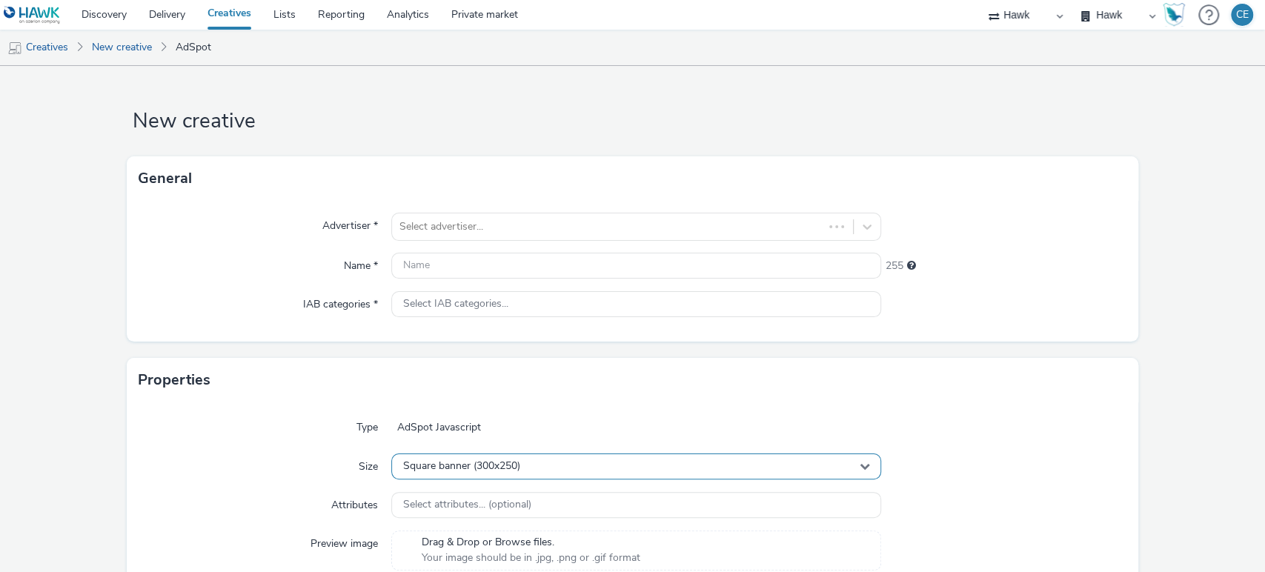
click at [474, 467] on span "Square banner (300x250)" at bounding box center [461, 466] width 117 height 13
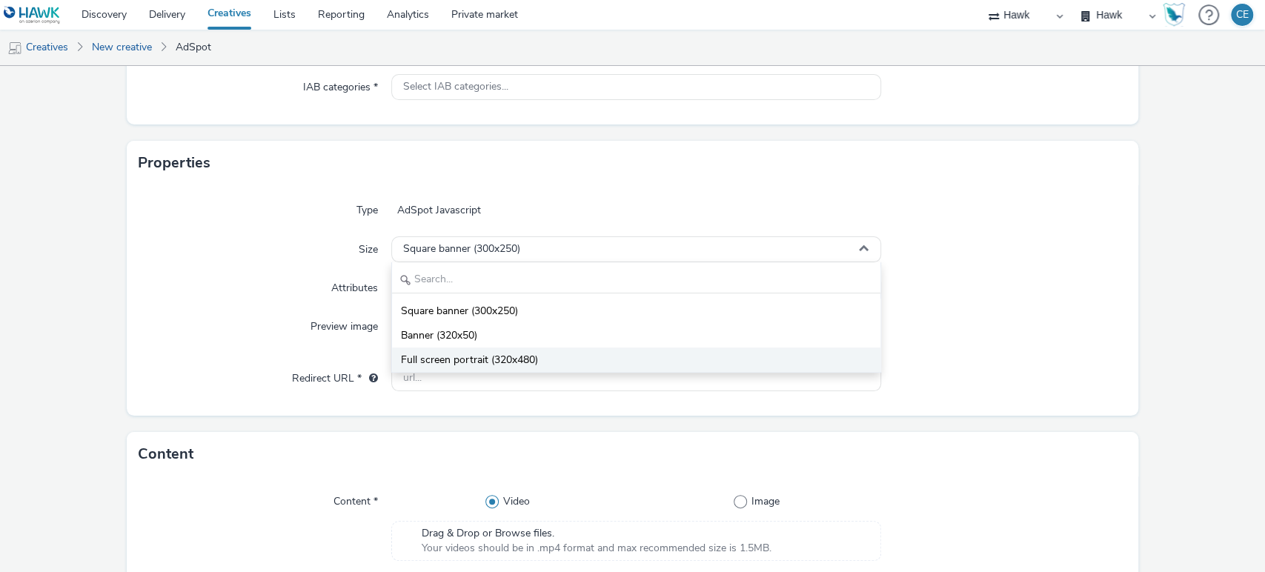
scroll to position [213, 0]
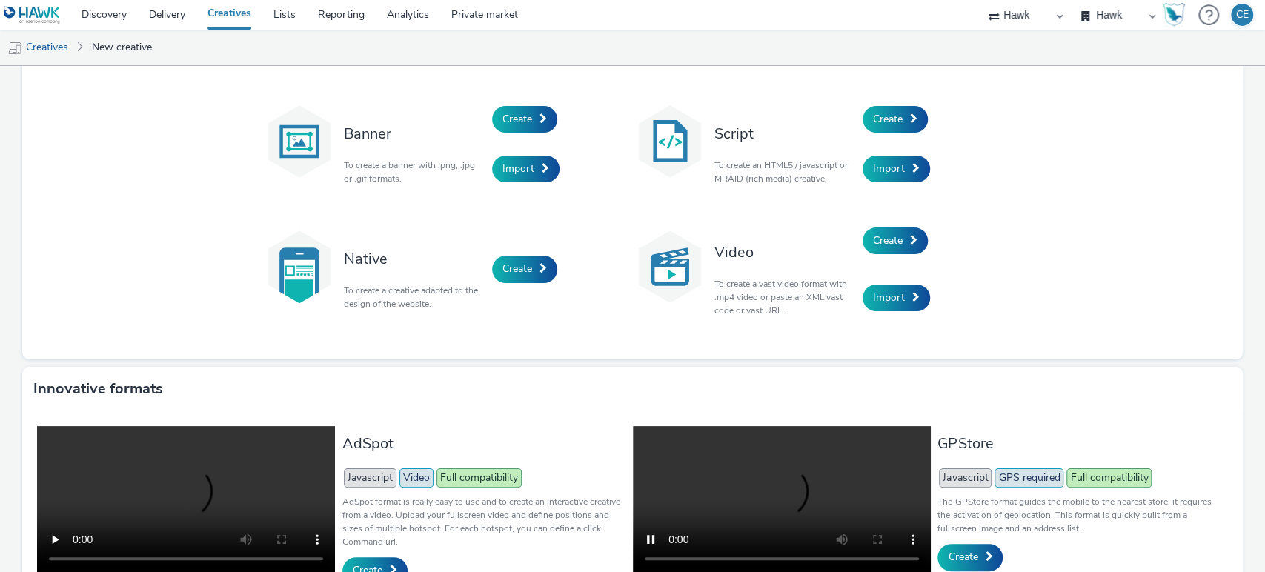
scroll to position [38, 0]
click at [958, 289] on div "Import" at bounding box center [933, 298] width 141 height 57
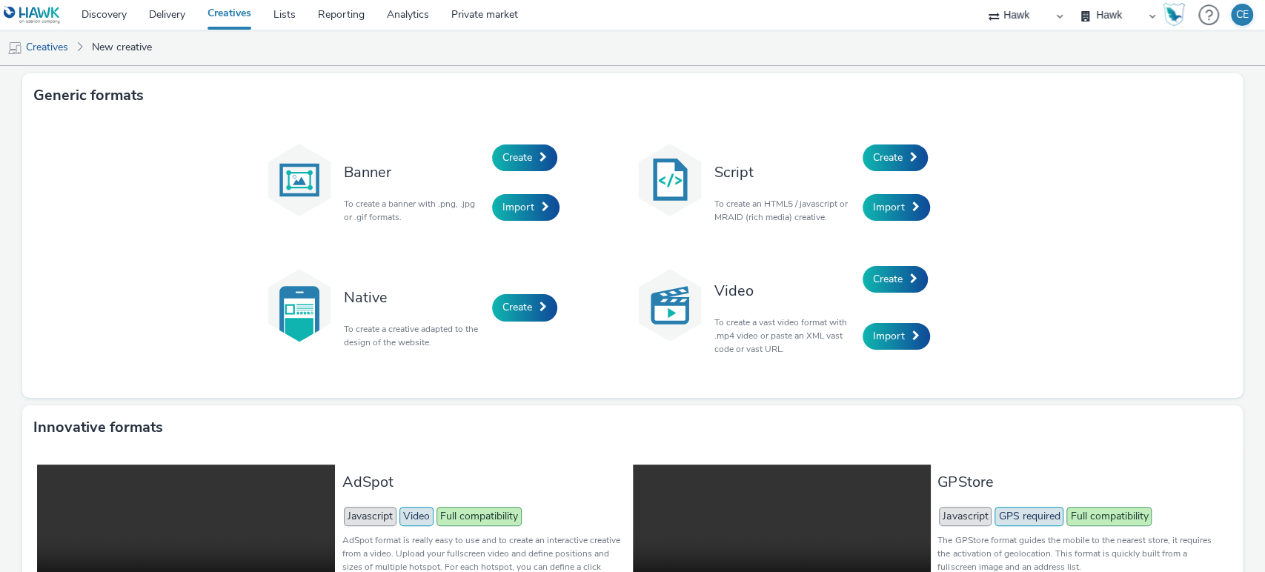
scroll to position [0, 0]
click at [50, 45] on link "Creatives" at bounding box center [38, 48] width 76 height 36
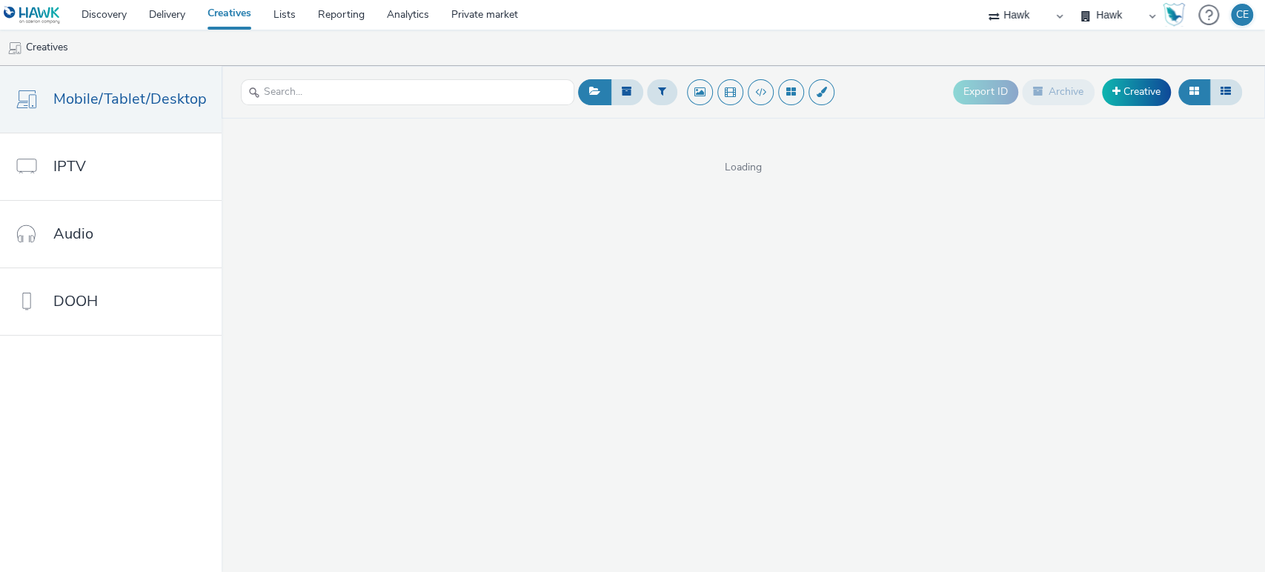
click at [302, 216] on div "Export ID Archive Creative Loading" at bounding box center [744, 319] width 1044 height 506
click at [167, 103] on span "Mobile/Tablet/Desktop" at bounding box center [129, 98] width 153 height 21
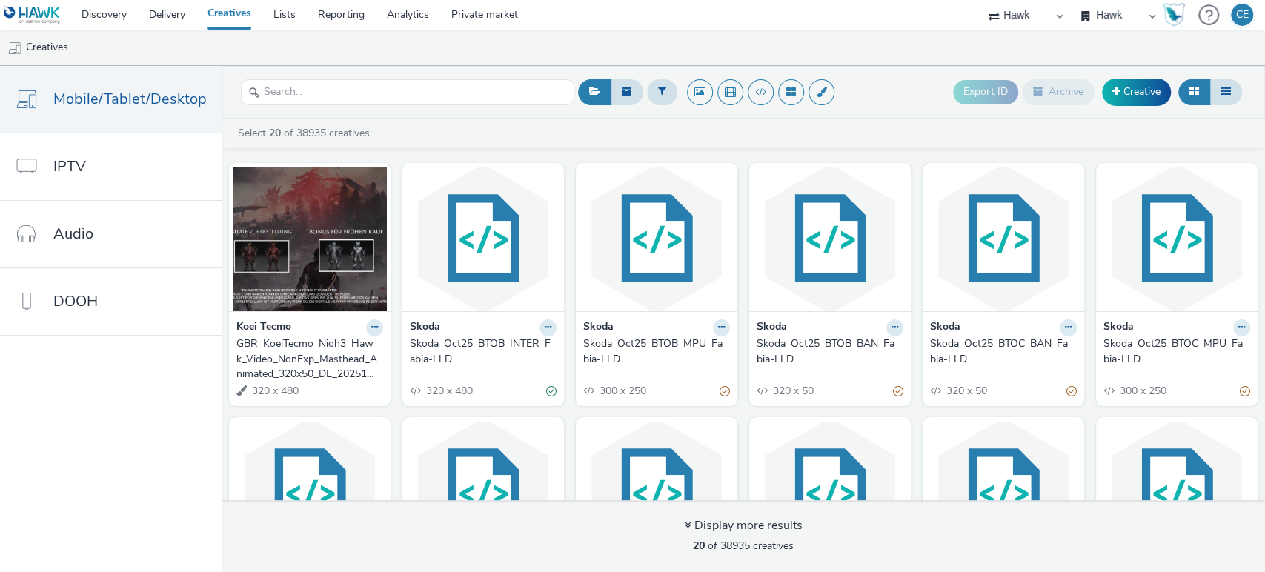
click at [268, 348] on div "GBR_KoeiTecmo_Nioh3_Hawk_Video_NonExp_Masthead_Animated_320x50_DE_20251001" at bounding box center [306, 358] width 141 height 45
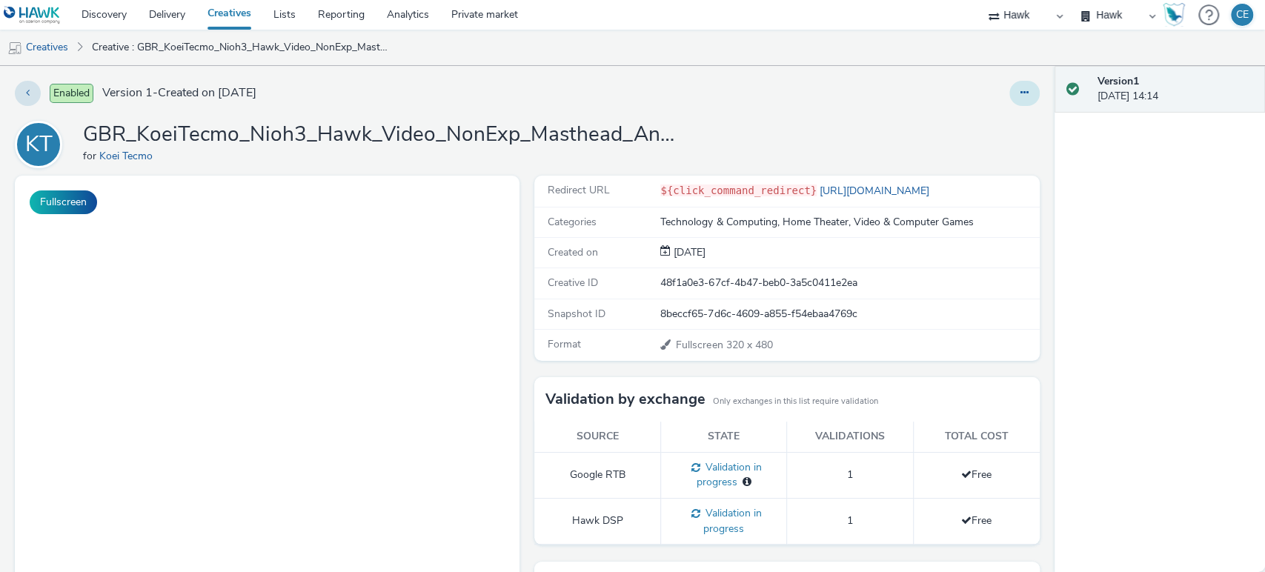
click at [1009, 105] on button at bounding box center [1024, 93] width 30 height 25
click at [984, 151] on link "Duplicate" at bounding box center [984, 153] width 111 height 30
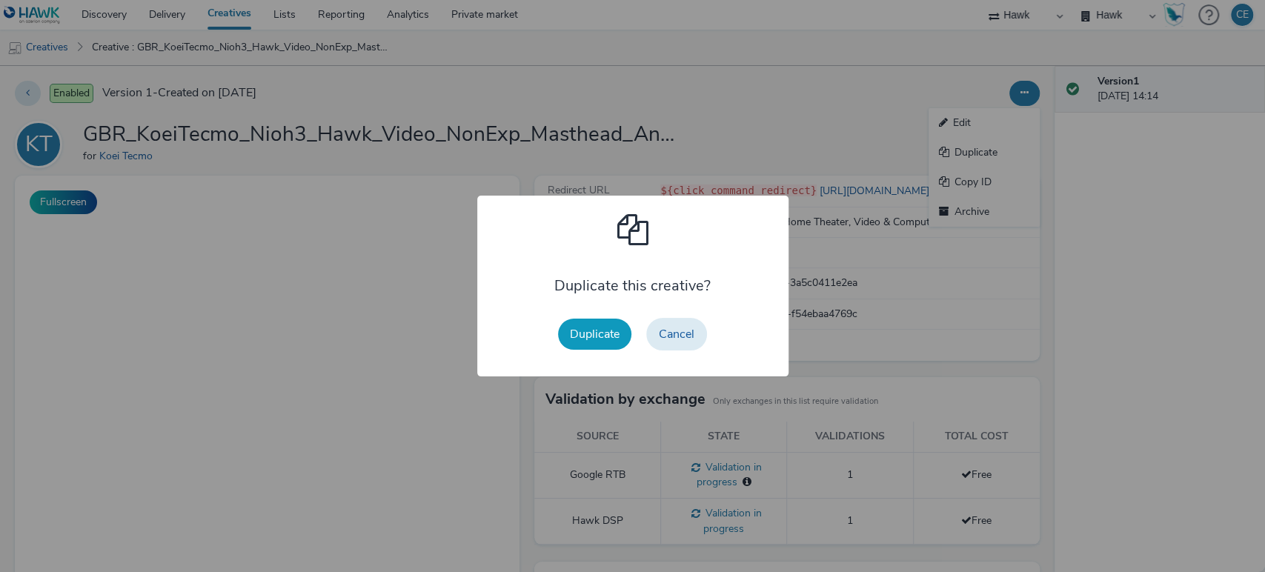
click at [588, 334] on button "Duplicate" at bounding box center [594, 334] width 73 height 31
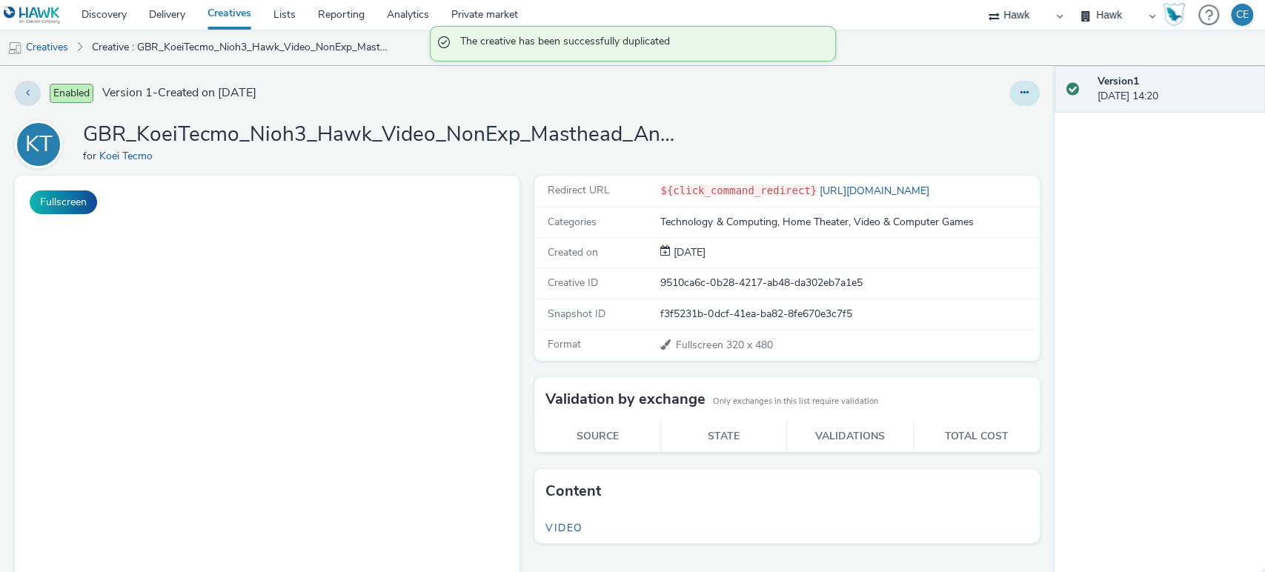
click at [1021, 94] on icon at bounding box center [1025, 92] width 8 height 10
click at [969, 116] on link "Edit" at bounding box center [984, 123] width 111 height 30
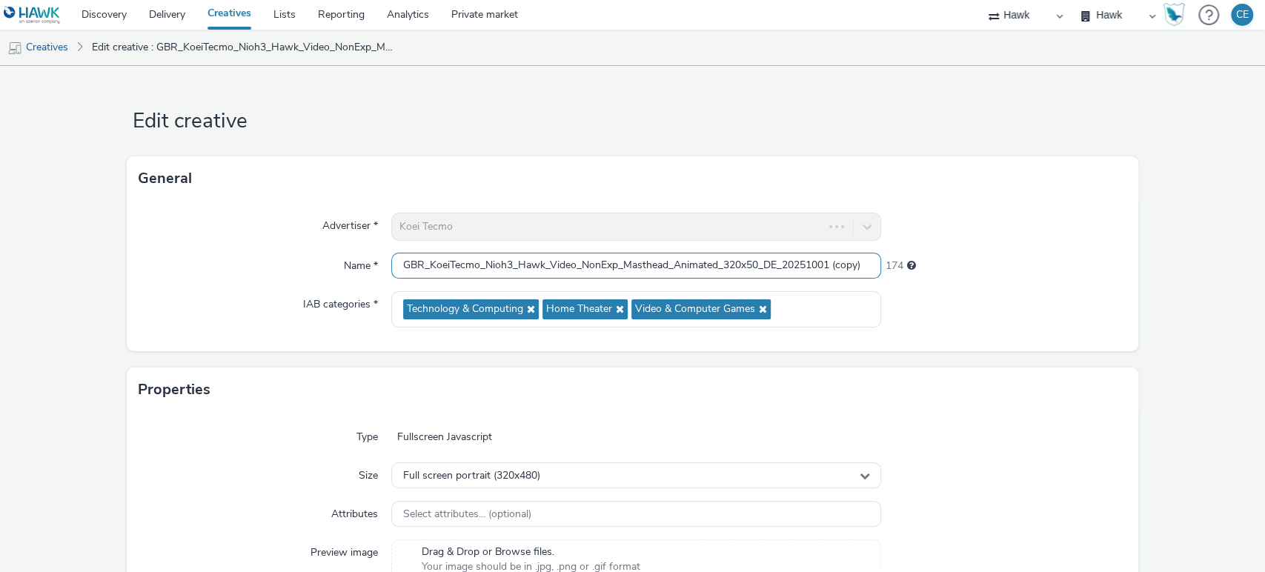
scroll to position [0, 2]
drag, startPoint x: 831, startPoint y: 271, endPoint x: 918, endPoint y: 269, distance: 86.7
click at [918, 269] on div "Name * GBR_KoeiTecmo_Nioh3_Hawk_Video_NonExp_Masthead_Animated_320x50_DE_202510…" at bounding box center [633, 266] width 989 height 27
click at [918, 269] on div "174" at bounding box center [1003, 263] width 245 height 21
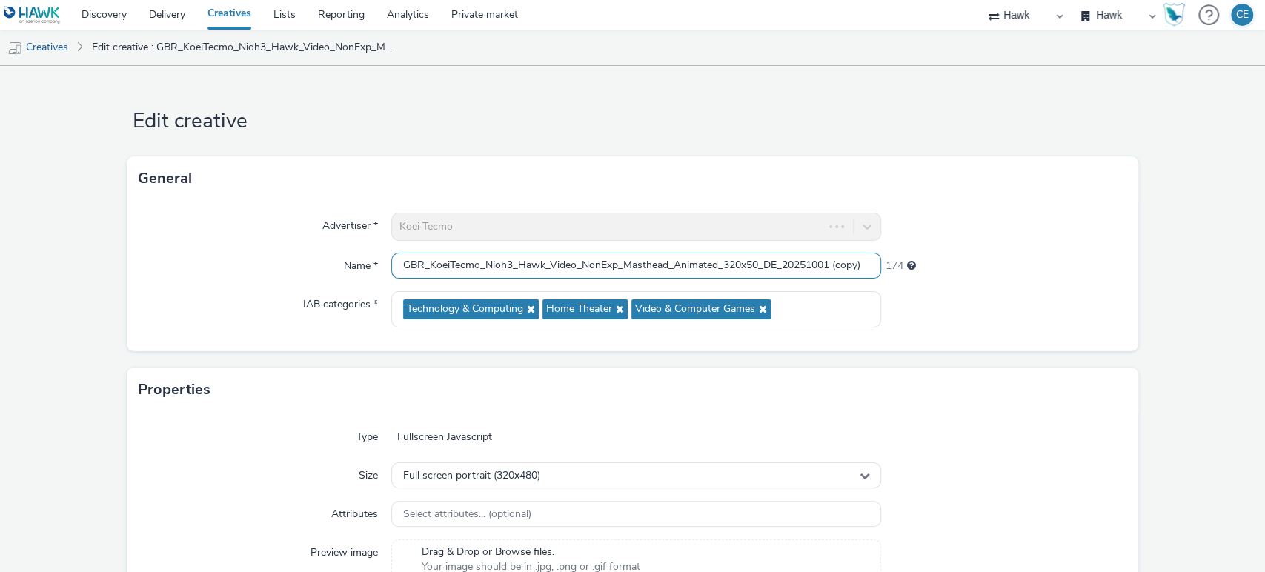
drag, startPoint x: 836, startPoint y: 267, endPoint x: 864, endPoint y: 267, distance: 28.2
click at [864, 267] on input "GBR_KoeiTecmo_Nioh3_Hawk_Video_NonExp_Masthead_Animated_320x50_DE_20251001 (cop…" at bounding box center [636, 266] width 491 height 26
click at [605, 485] on div "Full screen portrait (320x480)" at bounding box center [636, 475] width 491 height 26
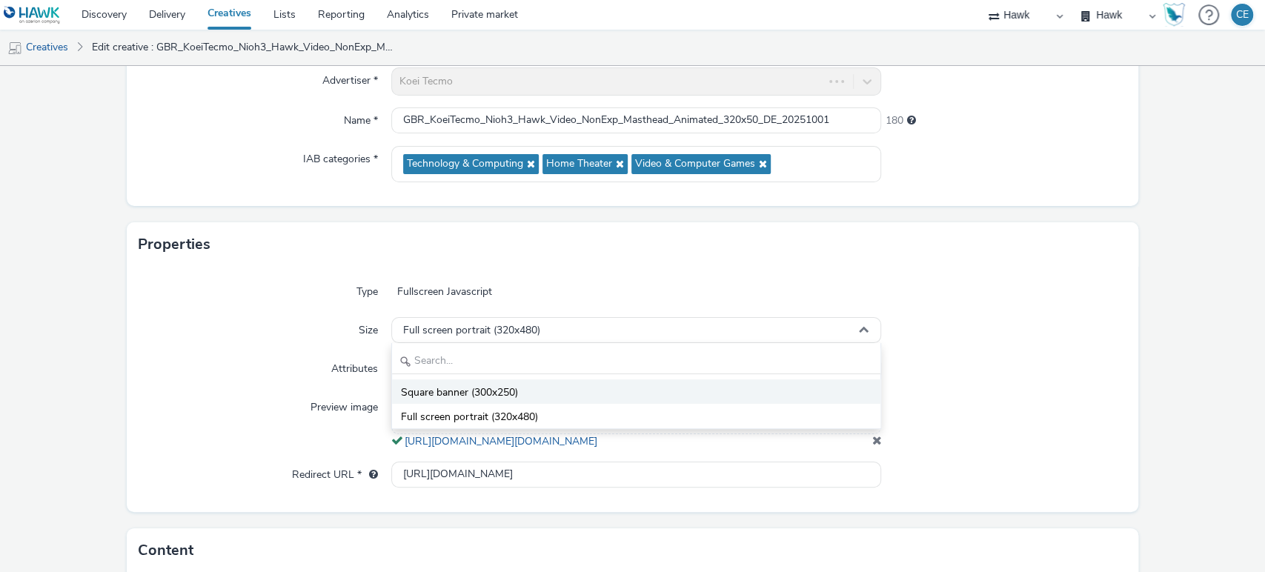
click at [563, 380] on li "Square banner (300x250)" at bounding box center [636, 391] width 489 height 24
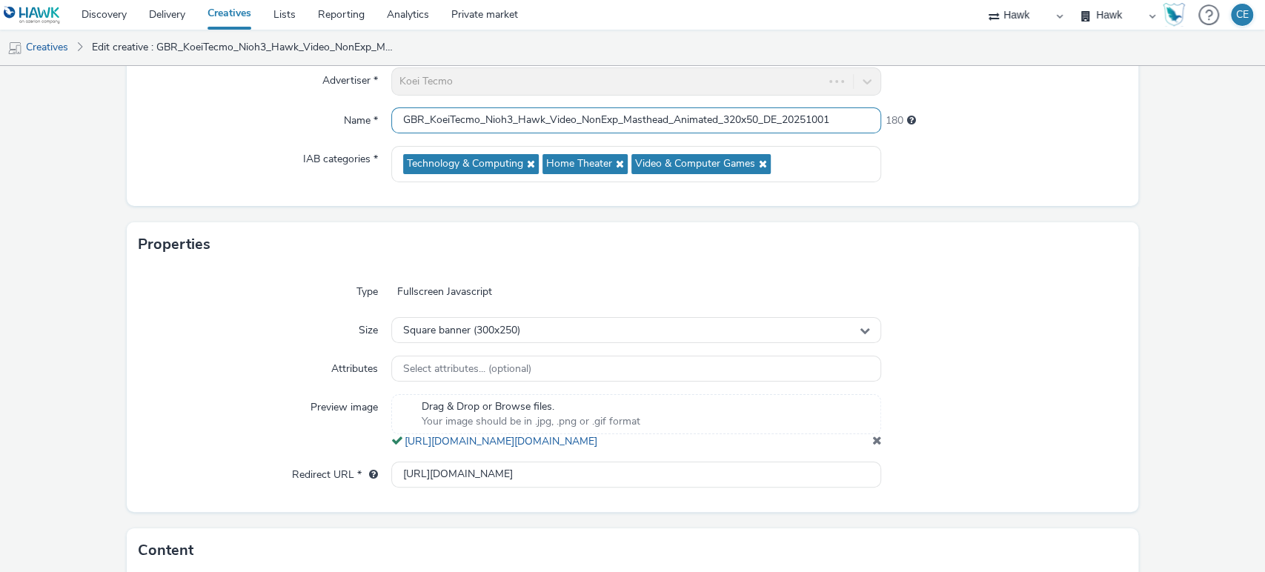
click at [733, 123] on input "GBR_KoeiTecmo_Nioh3_Hawk_Video_NonExp_Masthead_Animated_320x50_DE_20251001" at bounding box center [636, 120] width 491 height 26
click at [741, 124] on input "GBR_KoeiTecmo_Nioh3_Hawk_Video_NonExp_Masthead_Animated_300x50_DE_20251001" at bounding box center [636, 120] width 491 height 26
click at [747, 119] on input "GBR_KoeiTecmo_Nioh3_Hawk_Video_NonExp_Masthead_Animated_300x50_DE_20251001" at bounding box center [636, 120] width 491 height 26
click at [687, 122] on input "GBR_KoeiTecmo_Nioh3_Hawk_Video_NonExp_Masthead_Animated_300x250_DE_20251001" at bounding box center [636, 120] width 491 height 26
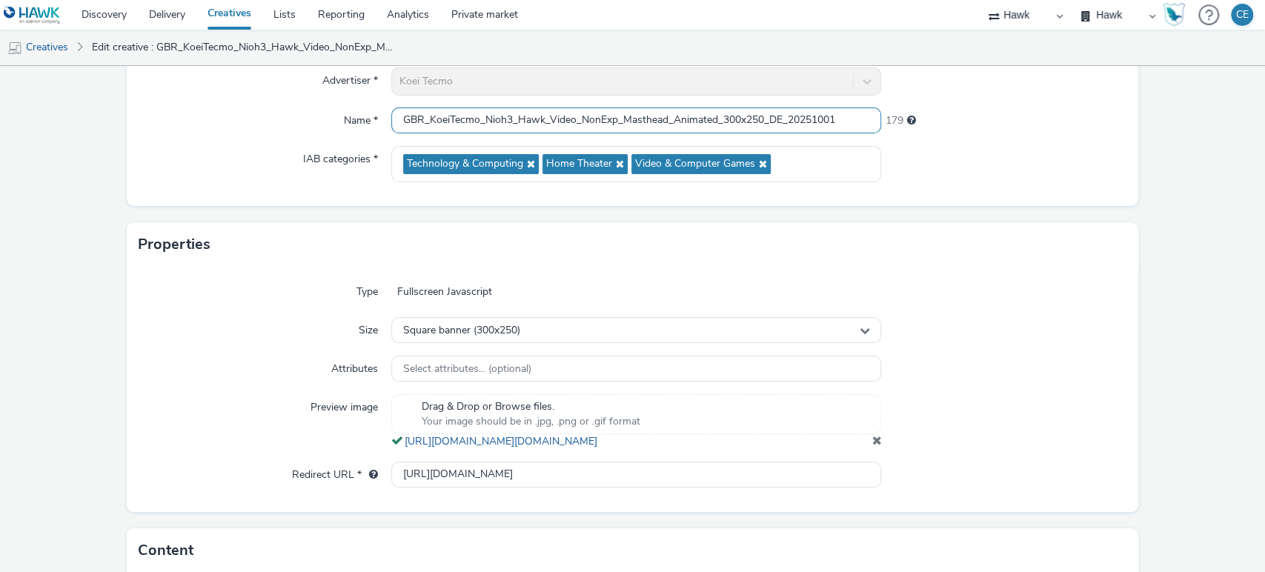
click at [687, 122] on input "GBR_KoeiTecmo_Nioh3_Hawk_Video_NonExp_Masthead_Animated_300x250_DE_20251001" at bounding box center [636, 120] width 491 height 26
click at [706, 122] on input "GBR_KoeiTecmo_Nioh3_Hawk_Video_NonExp_Masthead_Animated_300x250_DE_20251001" at bounding box center [636, 120] width 491 height 26
drag, startPoint x: 717, startPoint y: 117, endPoint x: 668, endPoint y: 113, distance: 49.8
click at [668, 113] on input "GBR_KoeiTecmo_Nioh3_Hawk_Video_NonExp_Masthead_Animated_300x250_DE_20251001" at bounding box center [636, 120] width 491 height 26
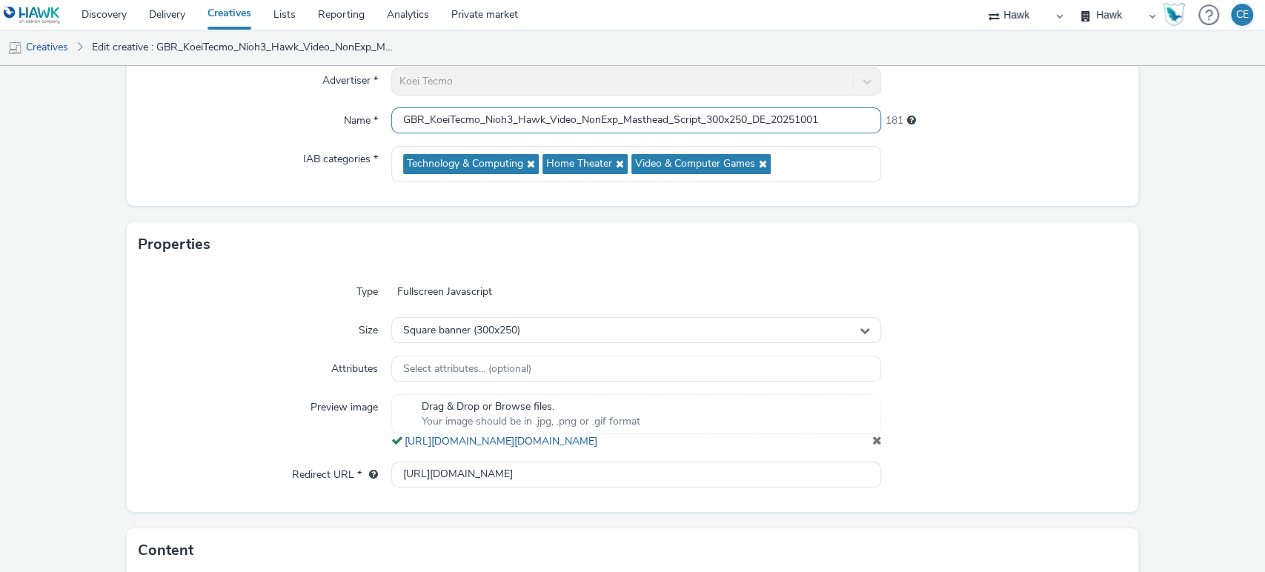
type input "GBR_KoeiTecmo_Nioh3_Hawk_Video_NonExp_Masthead_Script_300x250_DE_20251001"
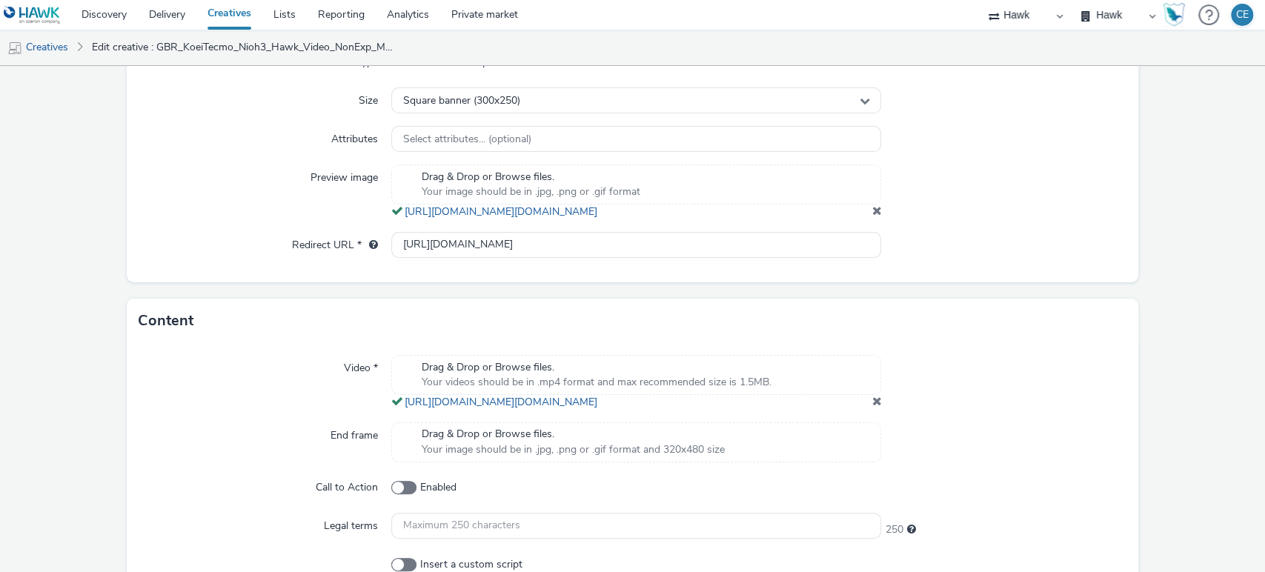
scroll to position [396, 0]
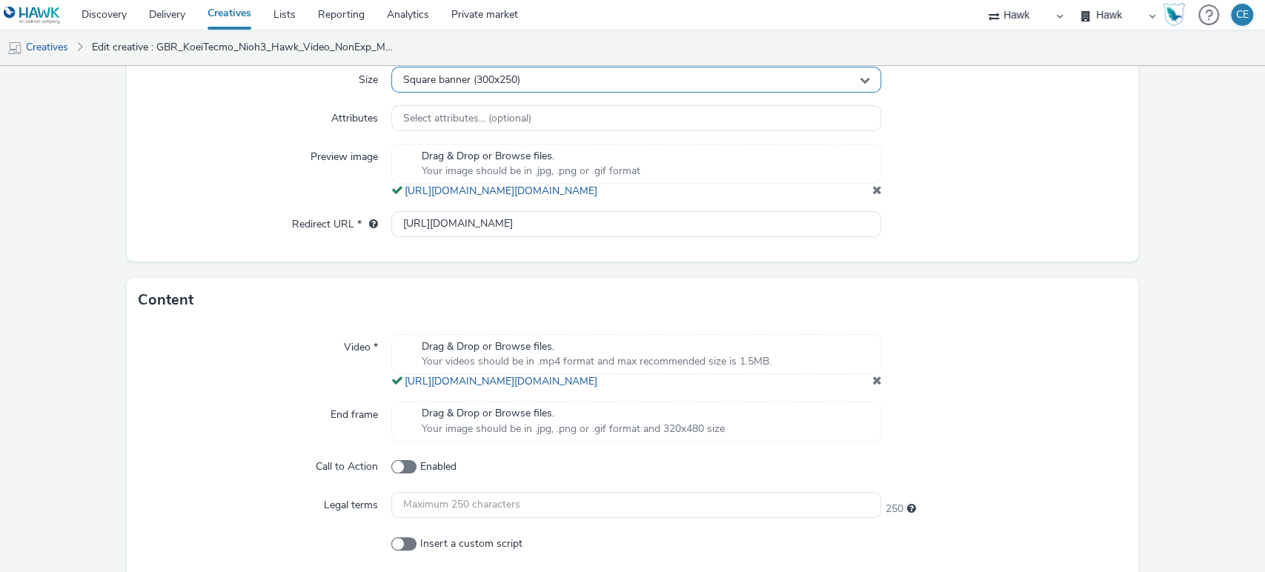
click at [830, 76] on div "Square banner (300x250)" at bounding box center [636, 80] width 491 height 26
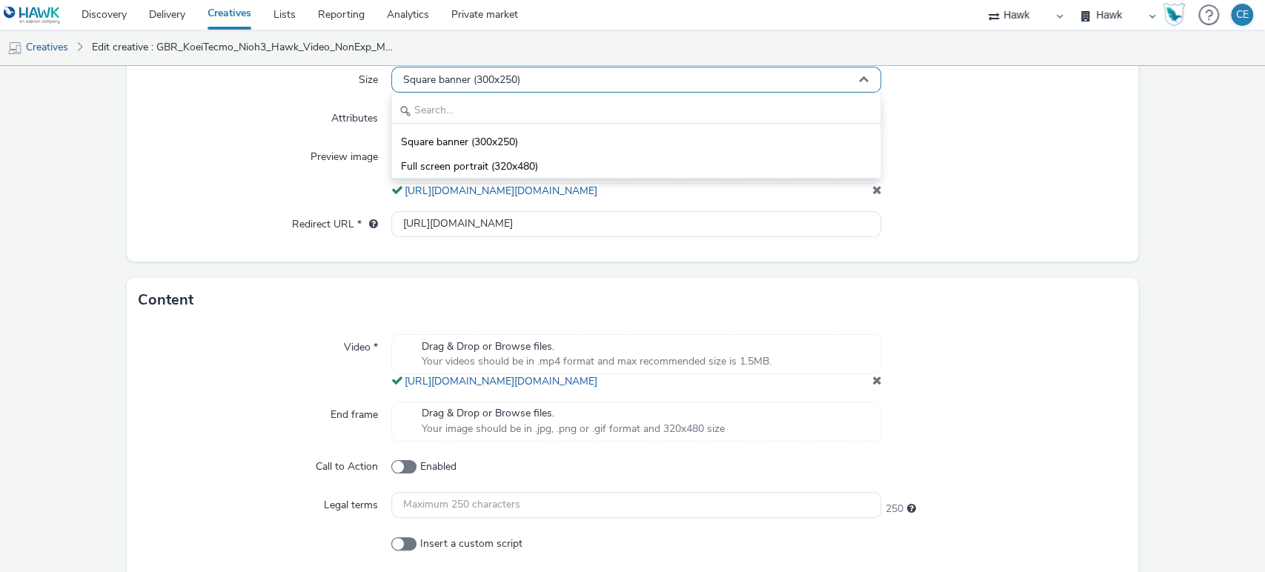
click at [830, 76] on div "Square banner (300x250)" at bounding box center [636, 80] width 491 height 26
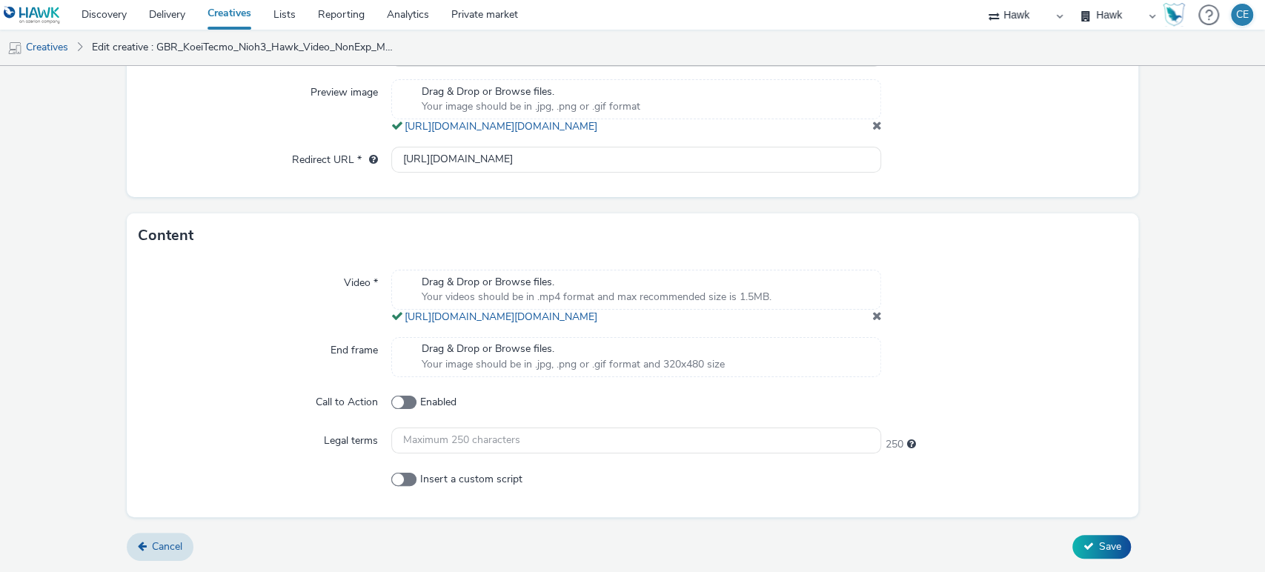
scroll to position [486, 0]
click at [870, 325] on div "Drag & Drop or Browse files. Your videos should be in .mp4 format and max recom…" at bounding box center [636, 297] width 491 height 55
click at [872, 317] on span at bounding box center [877, 316] width 10 height 12
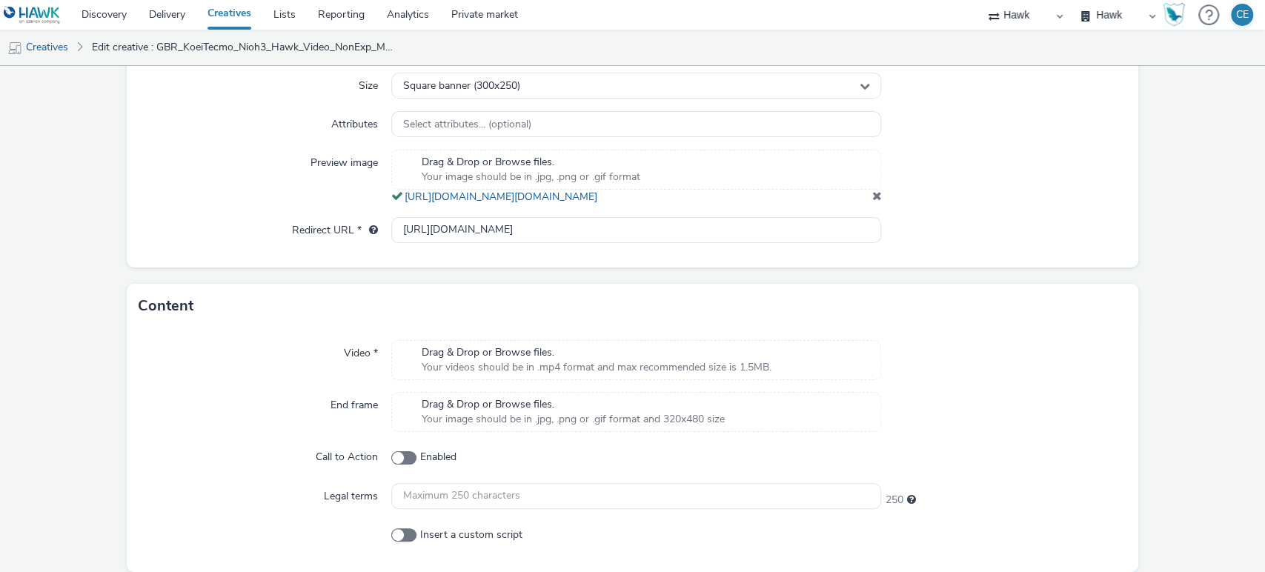
scroll to position [377, 0]
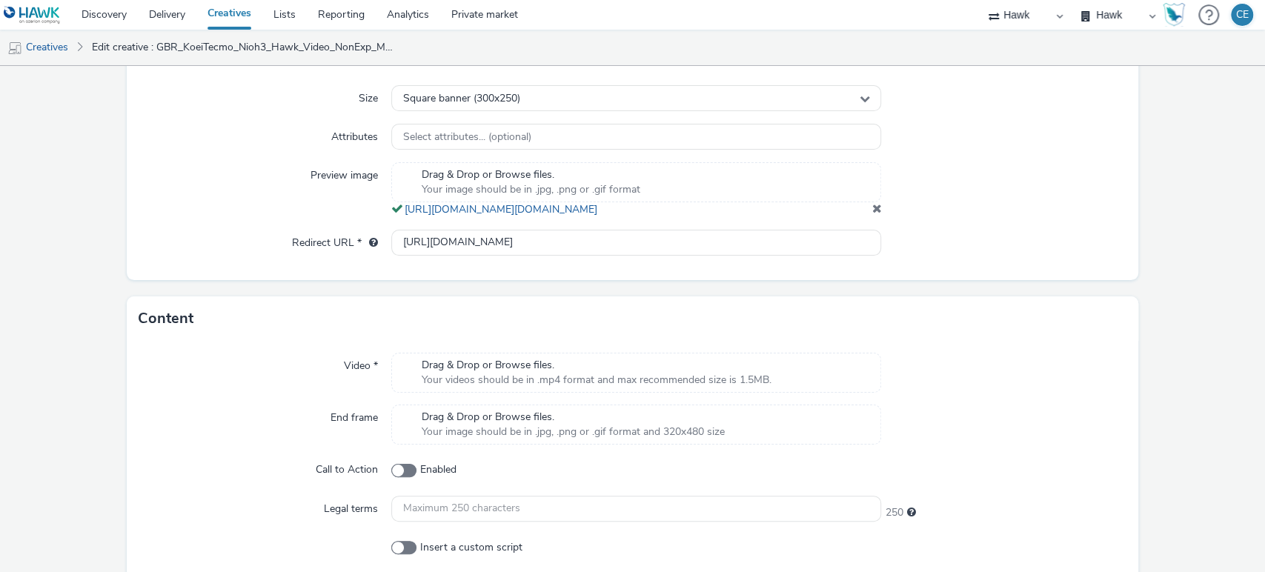
click at [872, 214] on span at bounding box center [877, 208] width 10 height 12
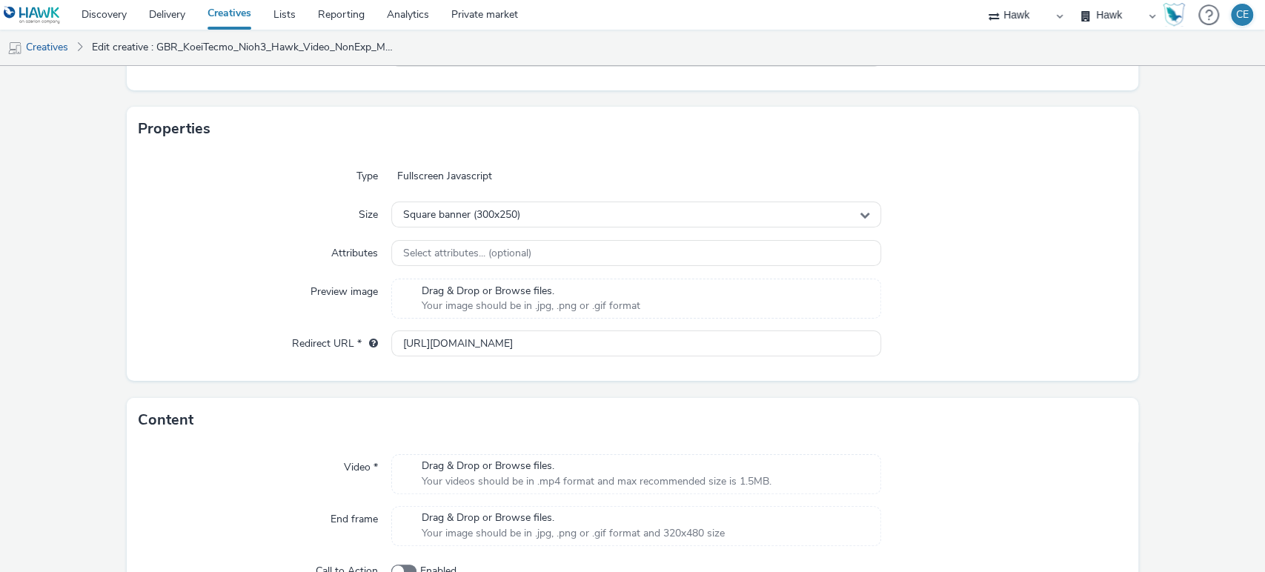
scroll to position [428, 0]
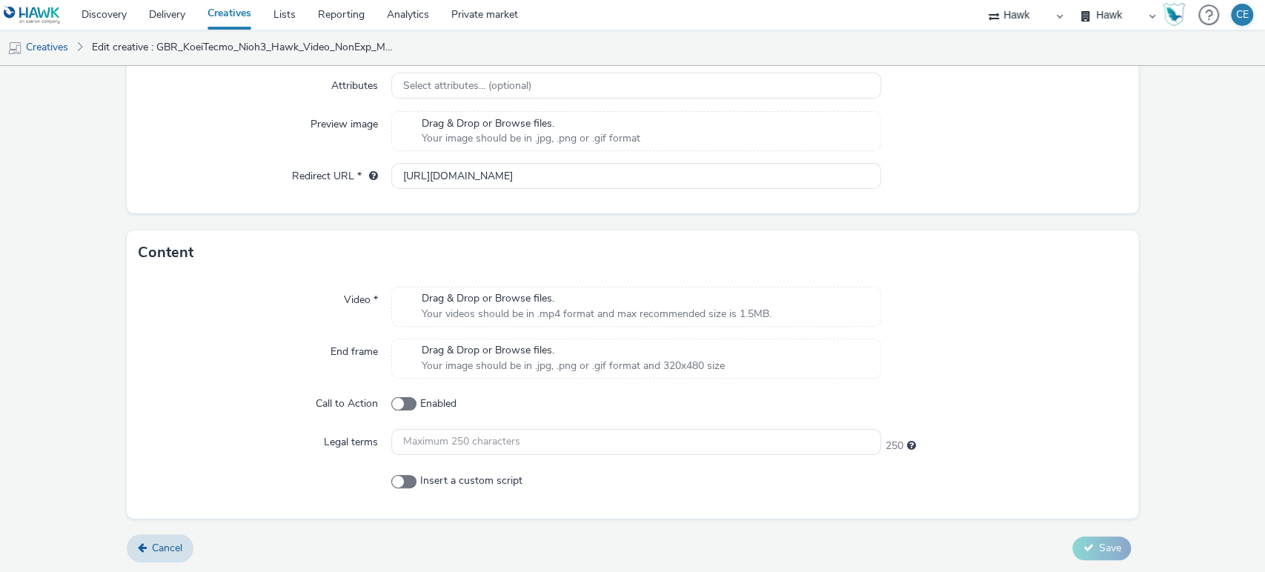
drag, startPoint x: 522, startPoint y: 382, endPoint x: 844, endPoint y: 214, distance: 363.7
click at [844, 214] on form "Edit creative General Advertiser * Koei Tecmo Name * GBR_KoeiTecmo_Nioh3_Hawk_V…" at bounding box center [632, 106] width 1265 height 936
click at [414, 484] on label "Insert a custom script" at bounding box center [636, 481] width 491 height 27
click at [401, 484] on input "Insert a custom script" at bounding box center [396, 482] width 10 height 10
checkbox input "true"
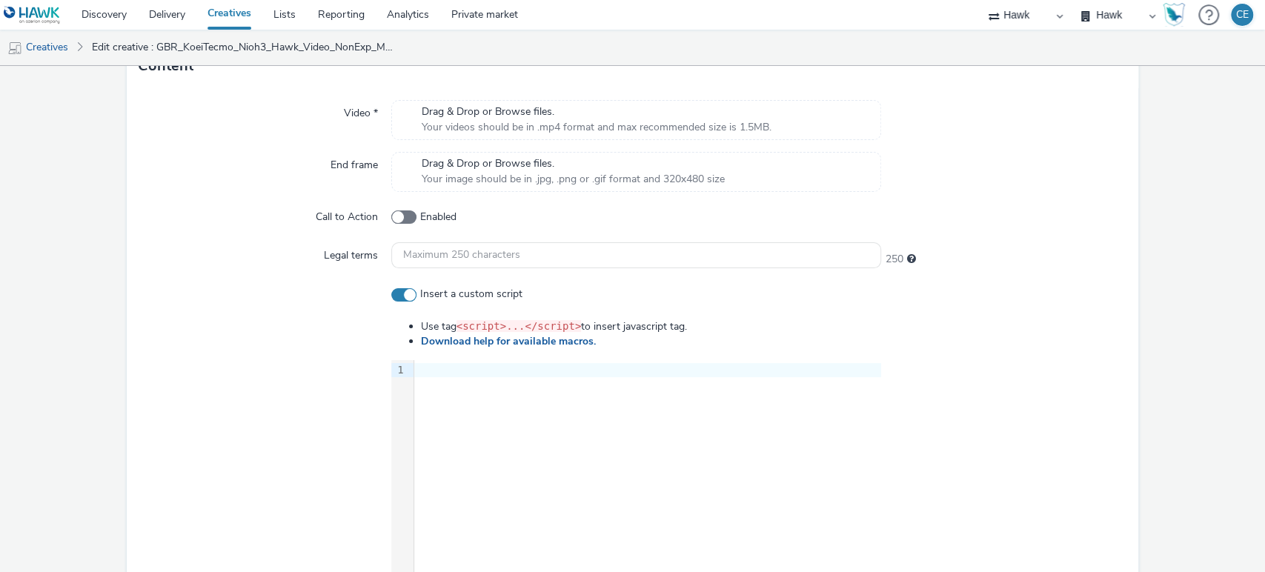
scroll to position [616, 0]
click at [478, 387] on div "9 1 ›" at bounding box center [636, 470] width 491 height 222
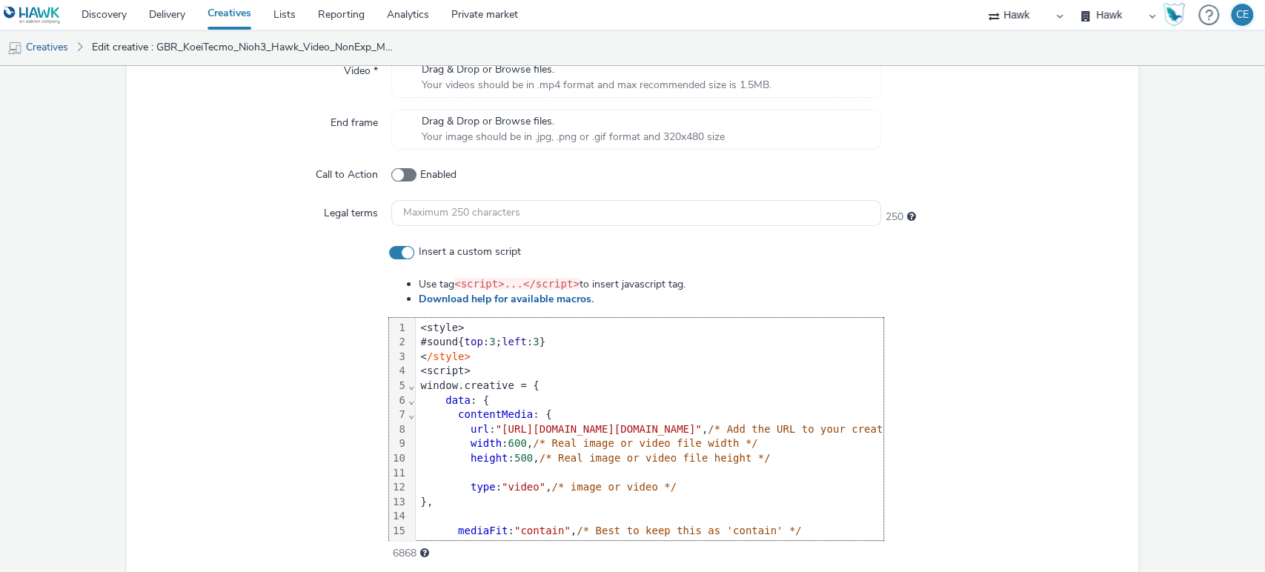
scroll to position [591, 0]
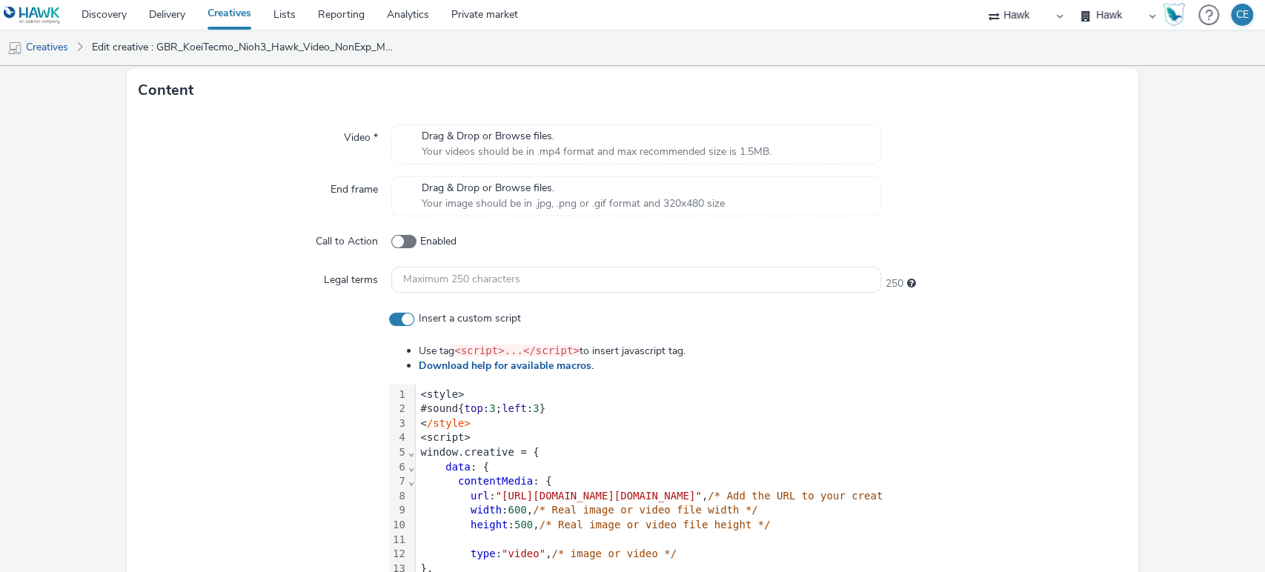
click at [575, 147] on span "Your videos should be in .mp4 format and max recommended size is 1.5MB." at bounding box center [597, 152] width 350 height 15
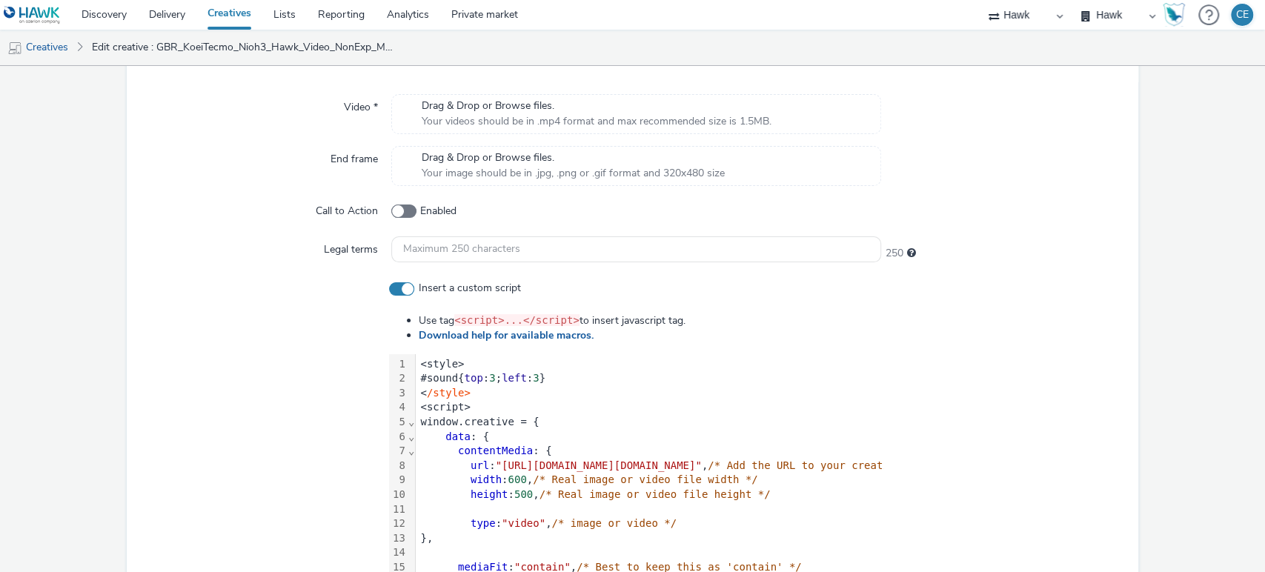
scroll to position [574, 0]
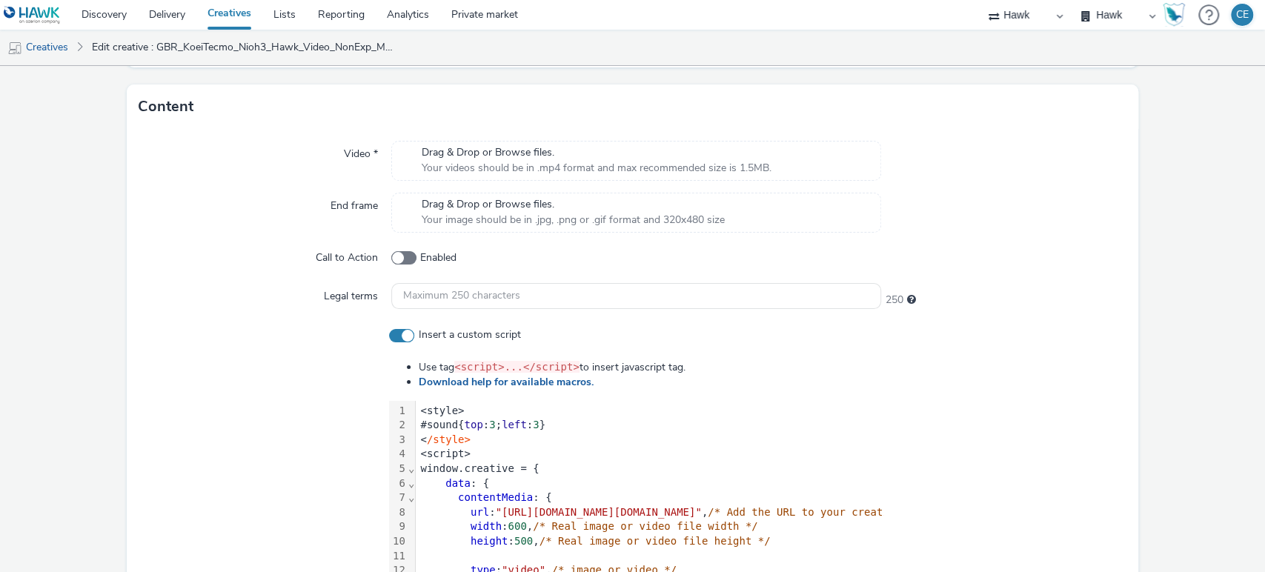
click at [464, 165] on span "Your videos should be in .mp4 format and max recommended size is 1.5MB." at bounding box center [597, 168] width 350 height 15
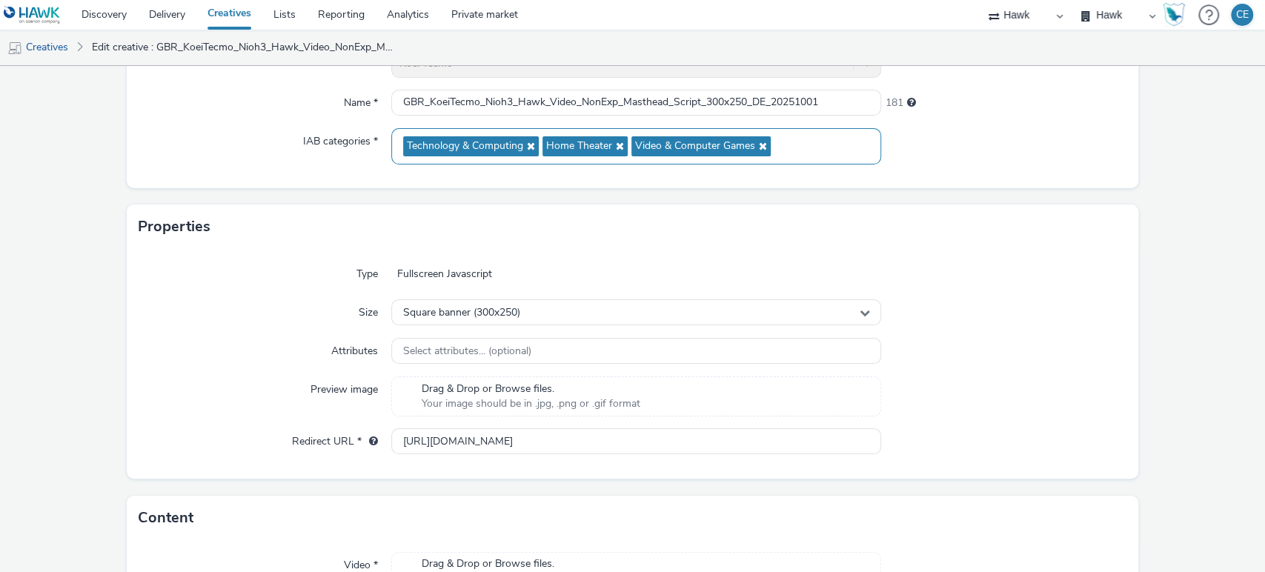
scroll to position [160, 0]
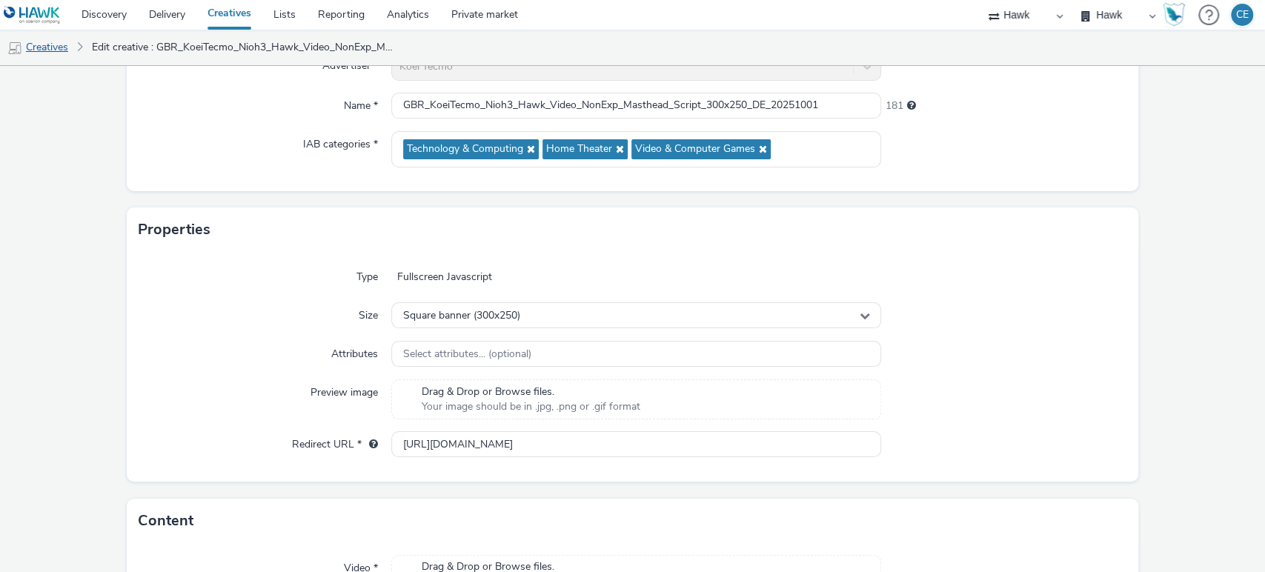
click at [44, 42] on link "Creatives" at bounding box center [38, 48] width 76 height 36
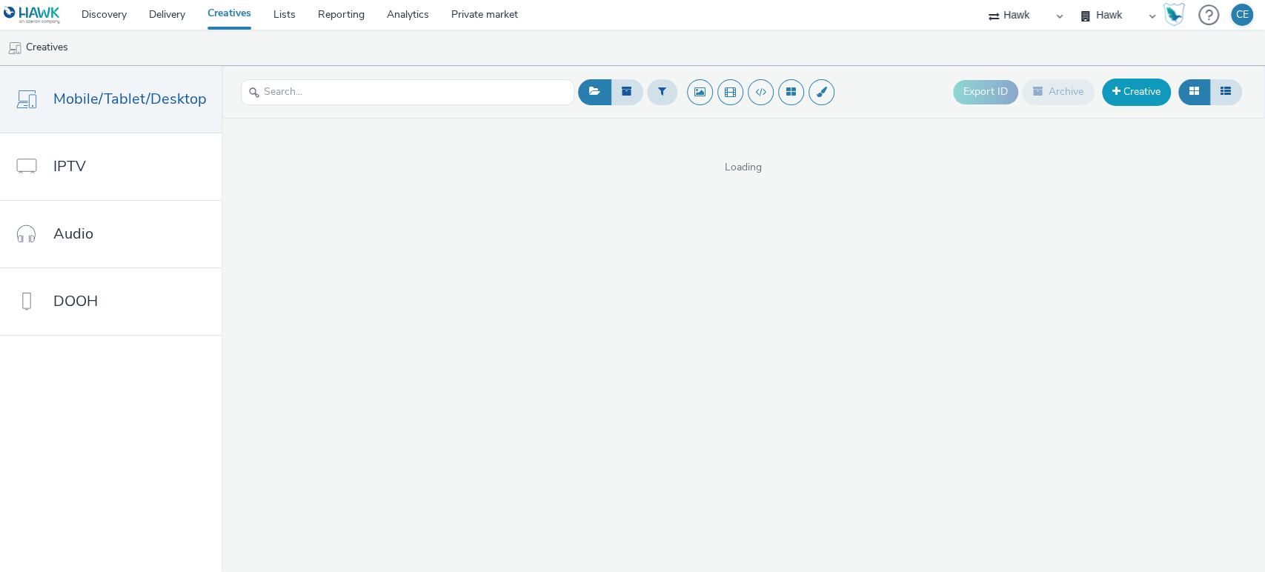
click at [1138, 98] on link "Creative" at bounding box center [1136, 92] width 69 height 27
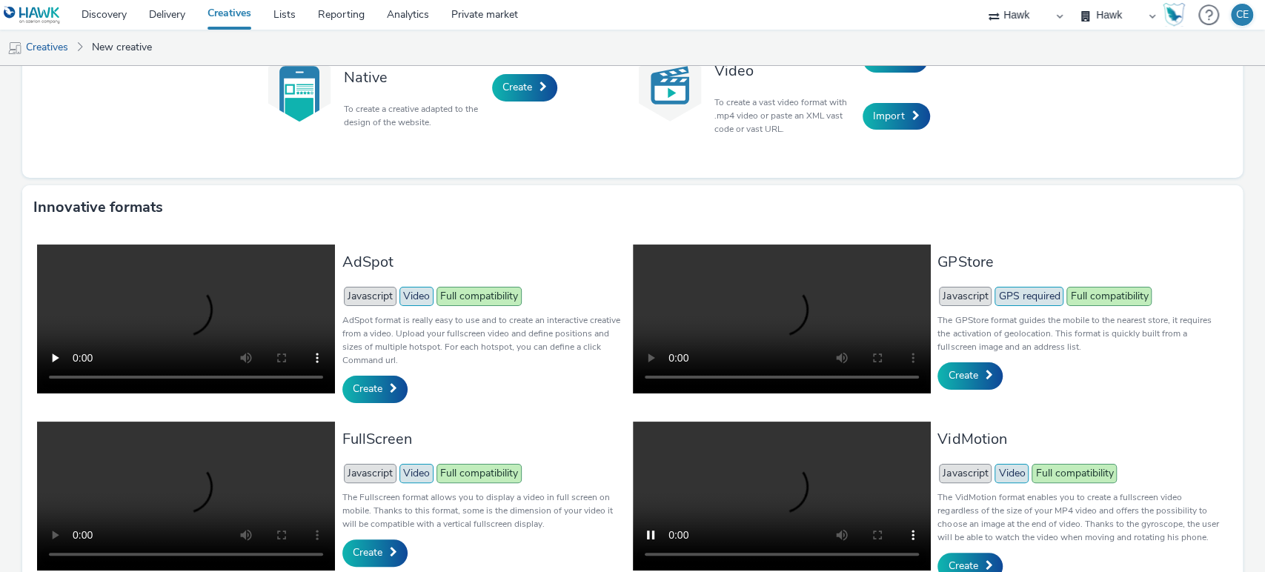
scroll to position [293, 0]
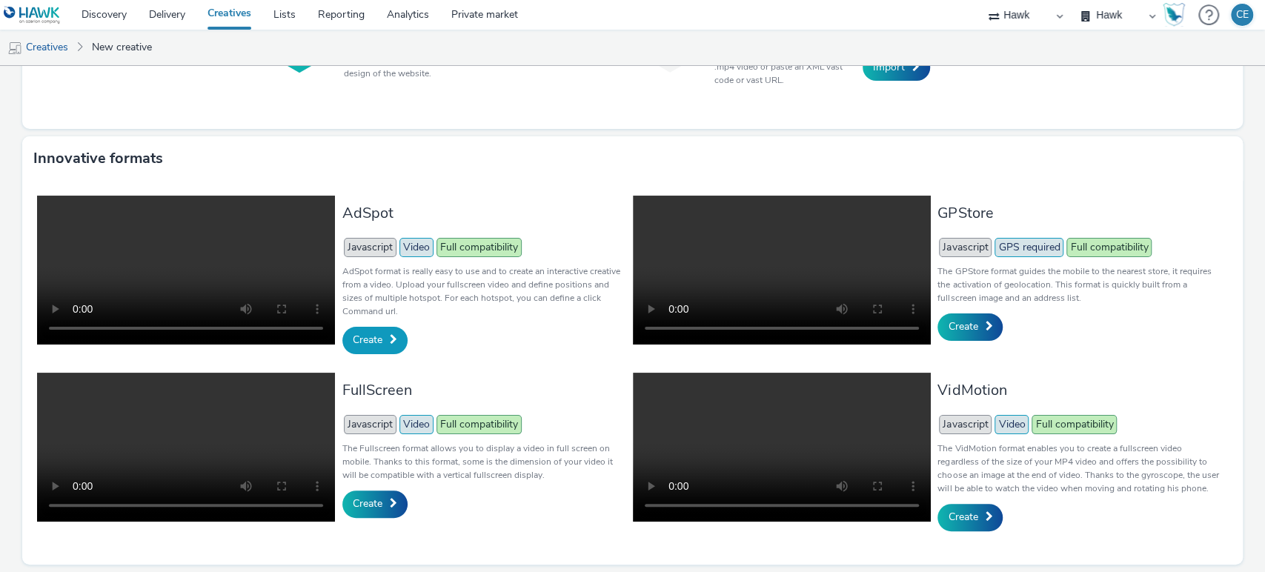
click at [385, 327] on link "Create" at bounding box center [374, 340] width 65 height 27
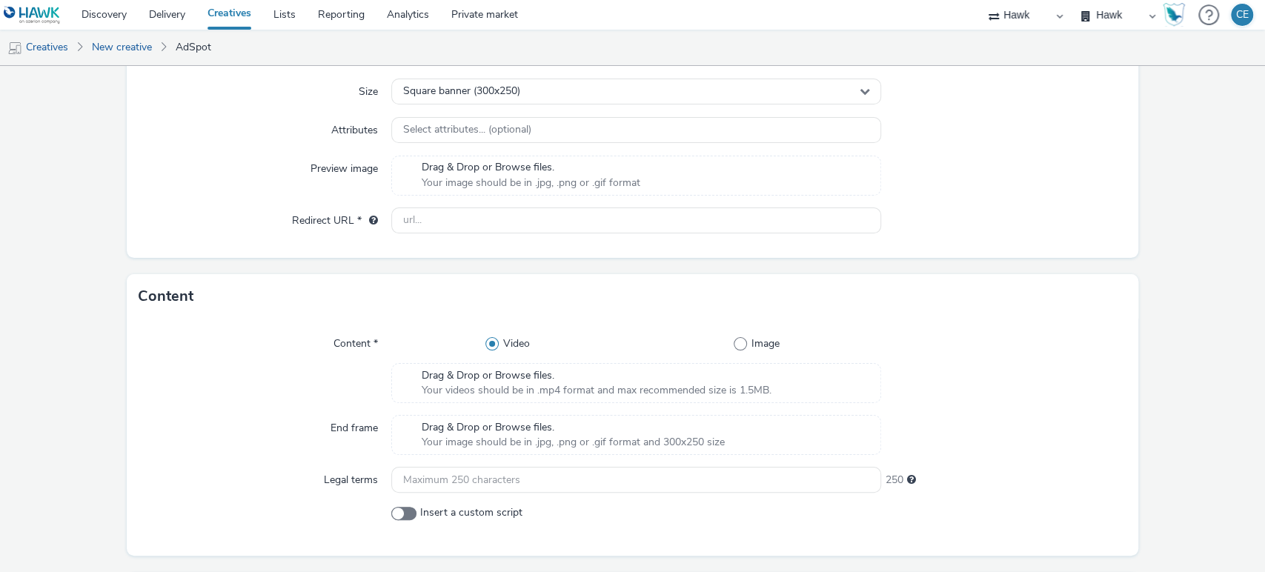
scroll to position [384, 0]
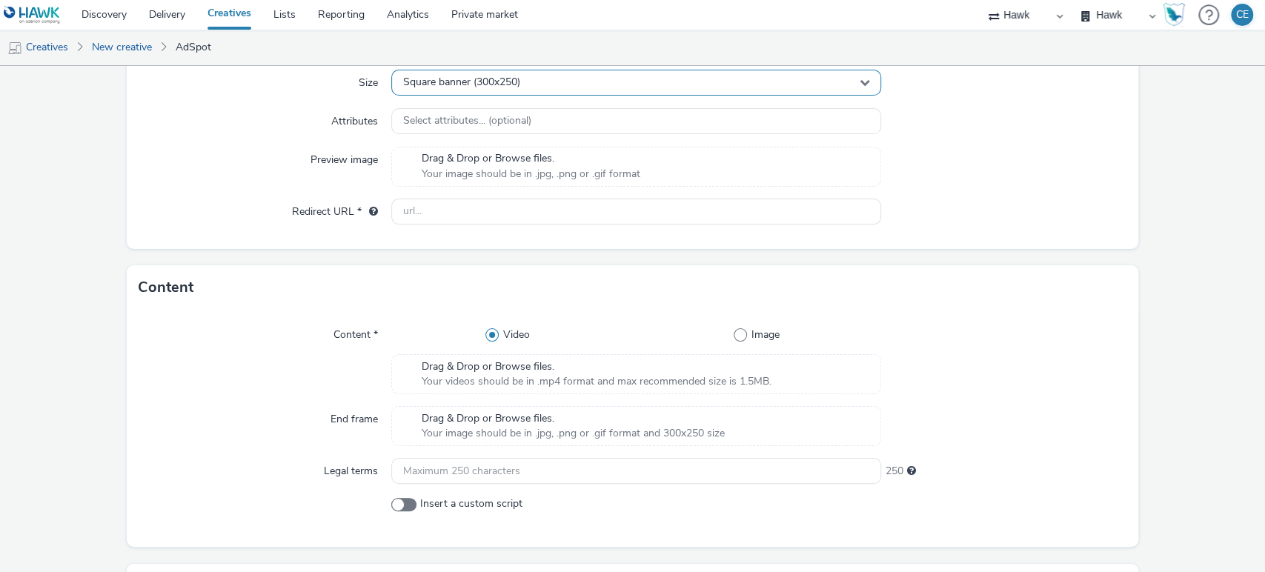
click at [593, 91] on div "Square banner (300x250)" at bounding box center [636, 83] width 491 height 26
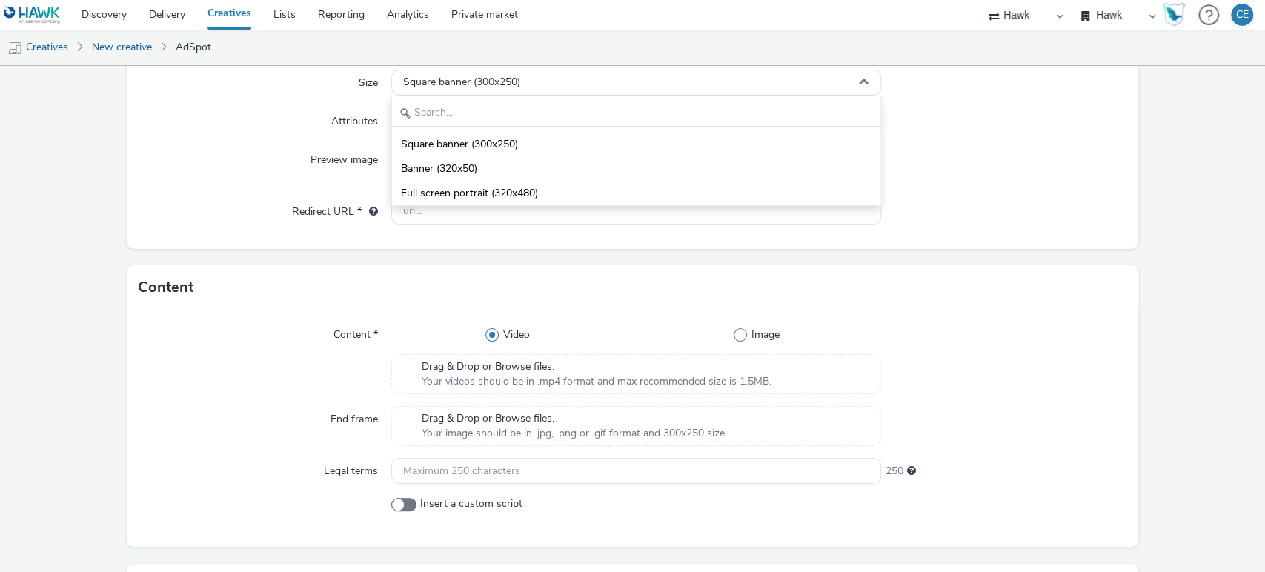
click at [295, 266] on div "Content" at bounding box center [633, 287] width 1012 height 44
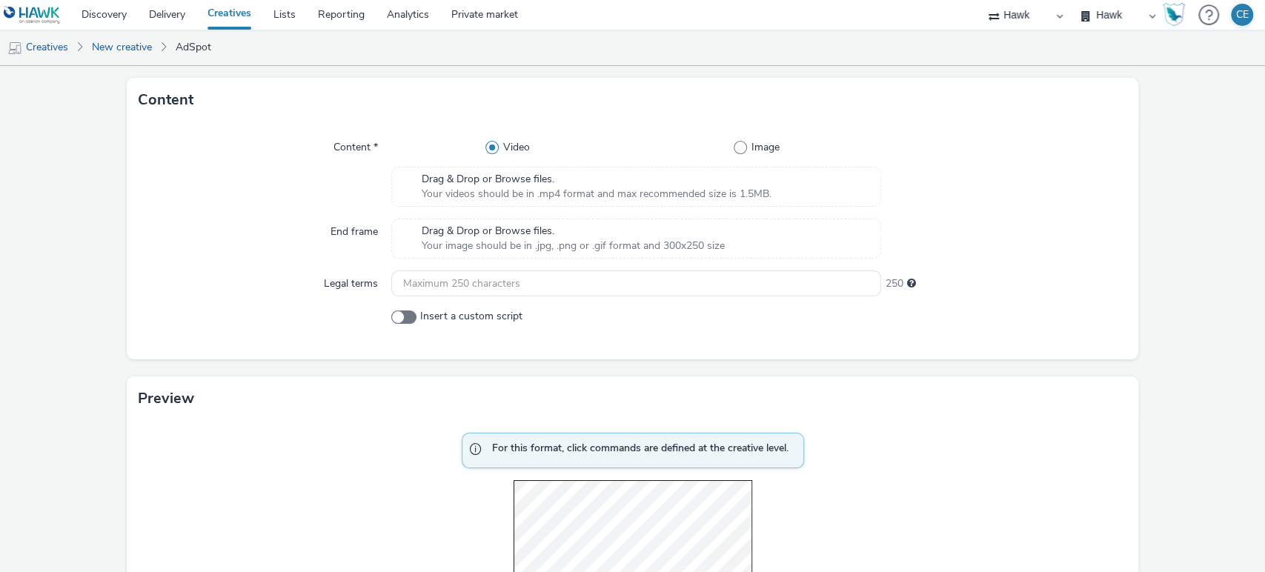
scroll to position [600, 0]
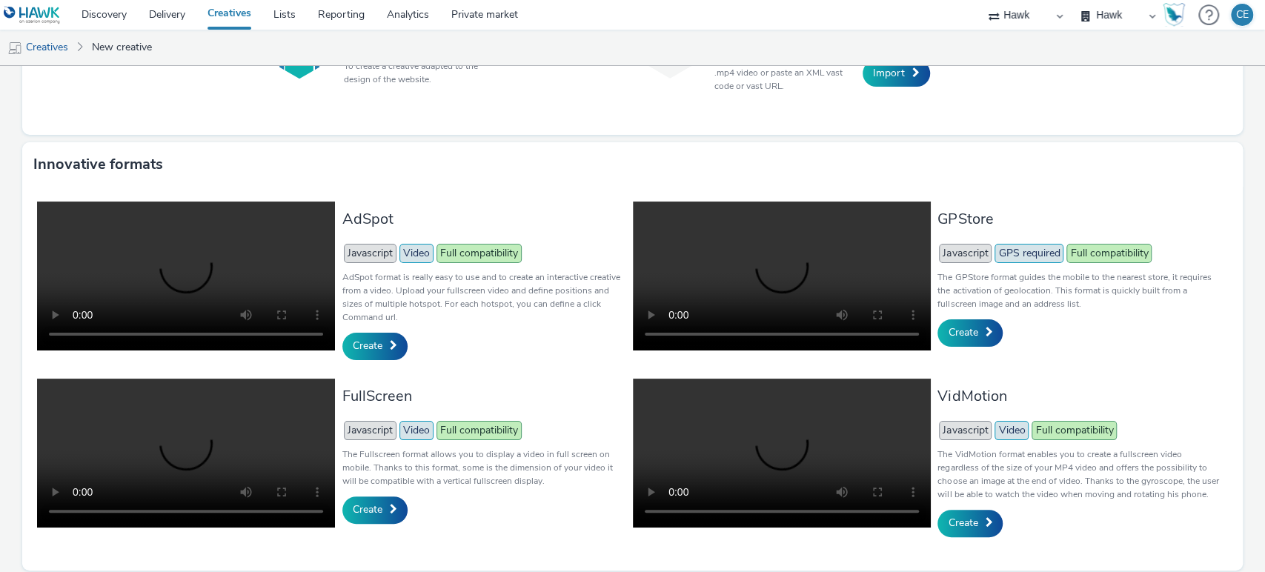
scroll to position [293, 0]
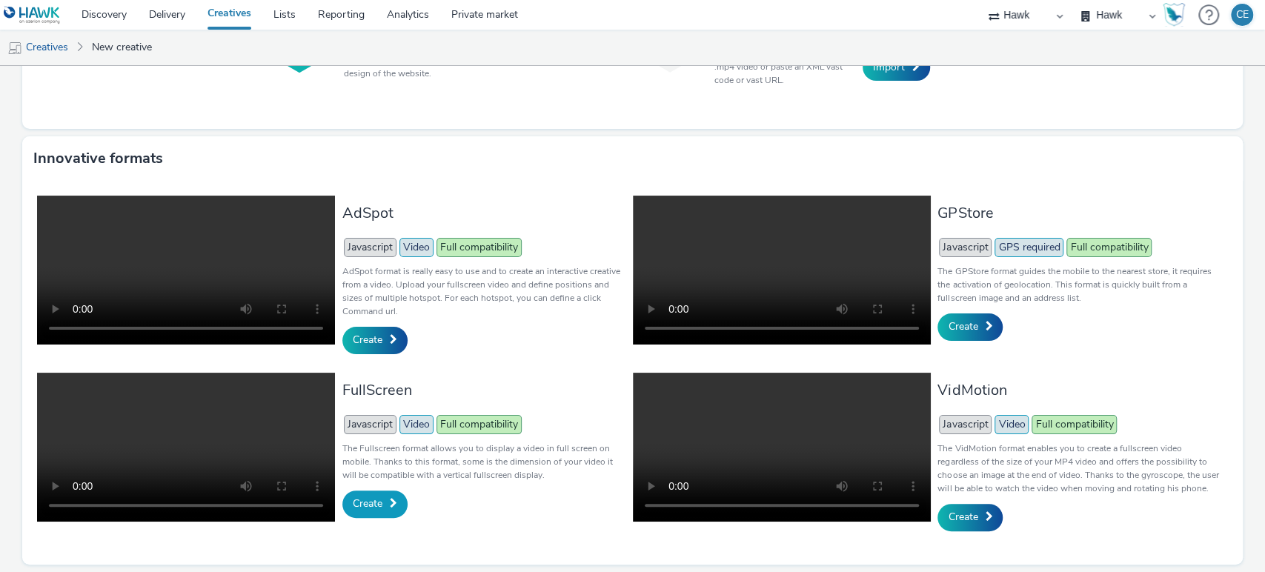
click at [368, 497] on span "Create" at bounding box center [368, 504] width 30 height 14
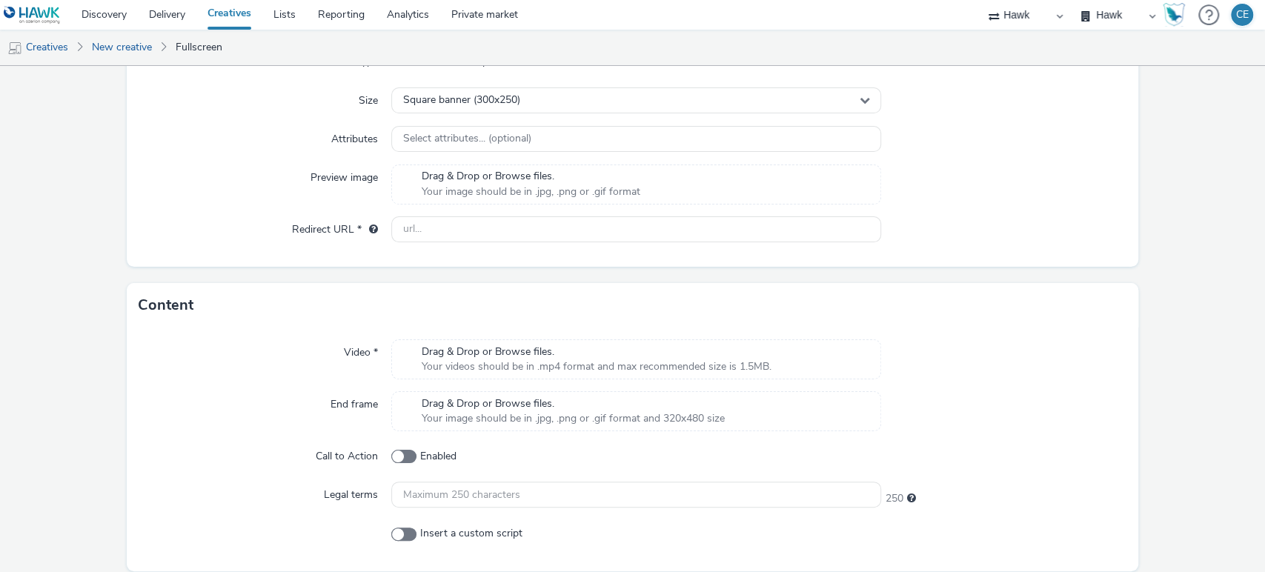
scroll to position [419, 0]
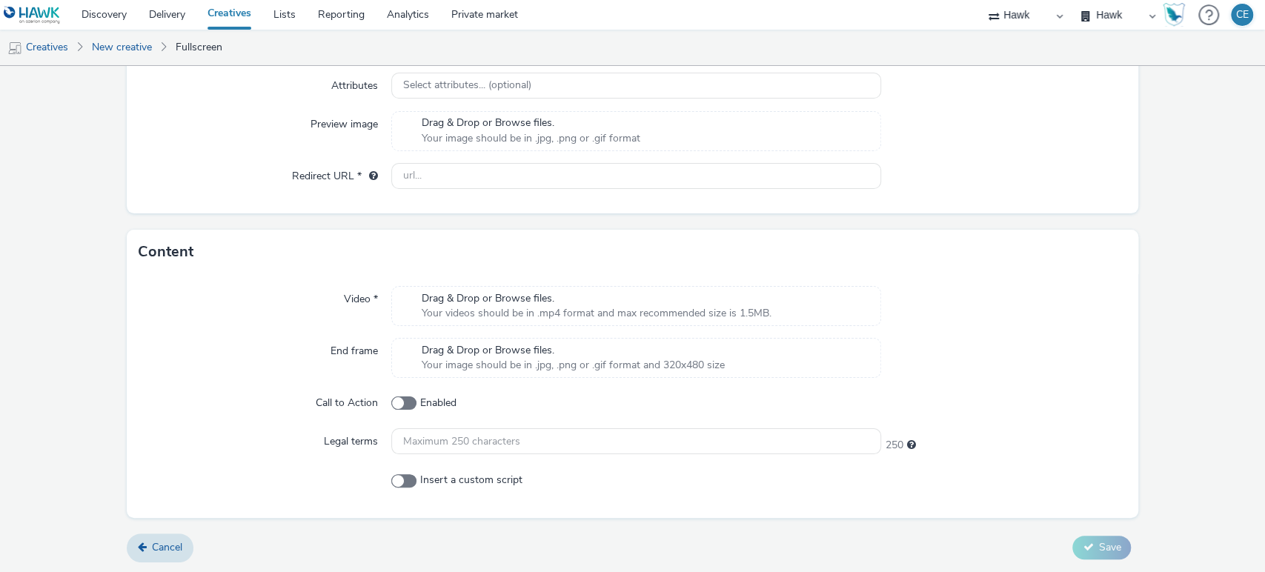
click at [551, 308] on span "Your videos should be in .mp4 format and max recommended size is 1.5MB." at bounding box center [597, 313] width 350 height 15
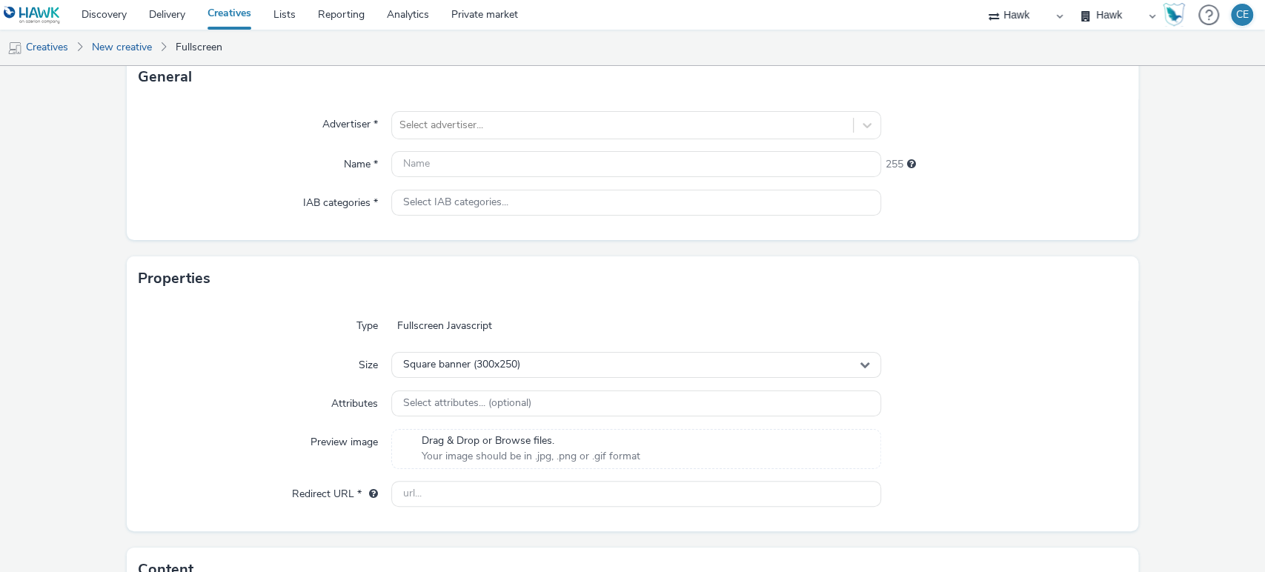
scroll to position [0, 0]
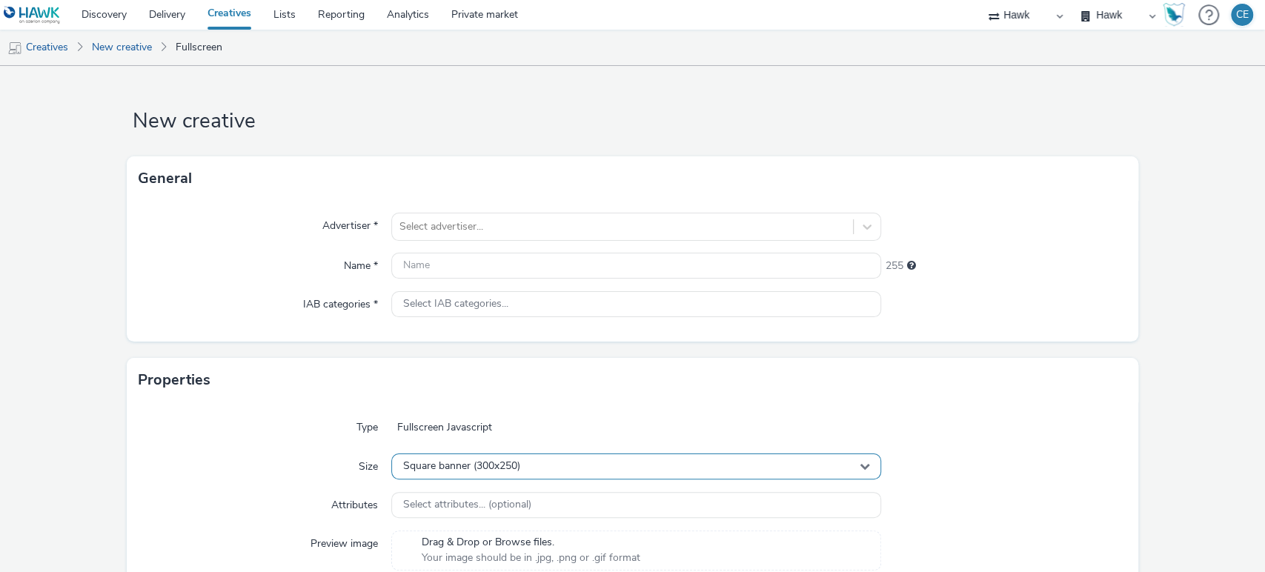
click at [516, 464] on span "Square banner (300x250)" at bounding box center [461, 466] width 117 height 13
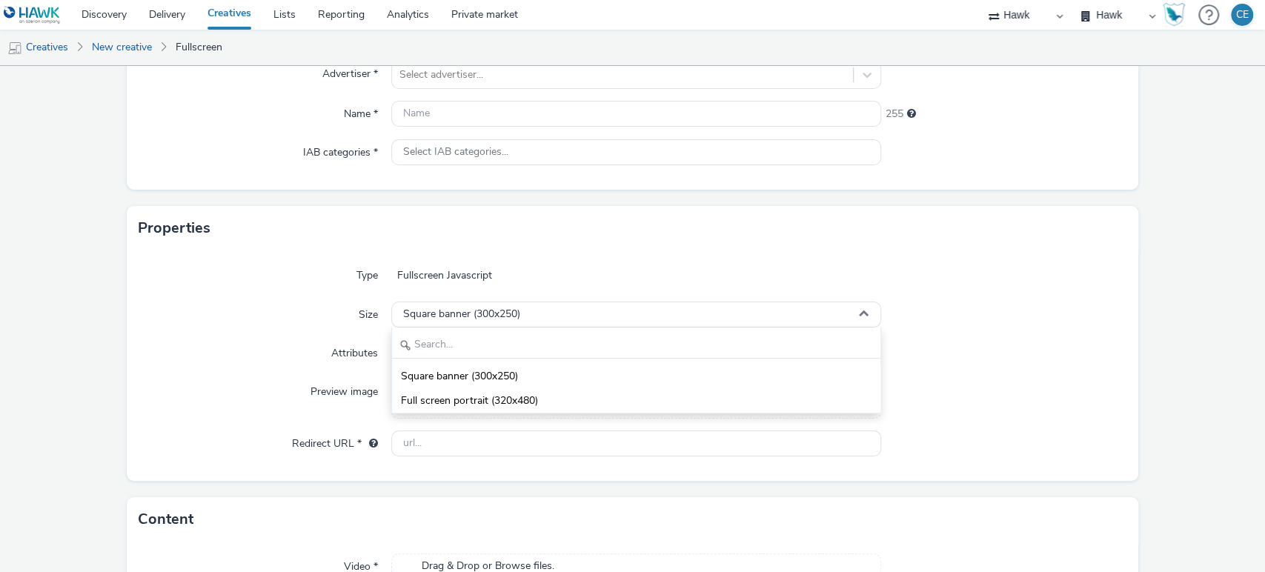
scroll to position [166, 0]
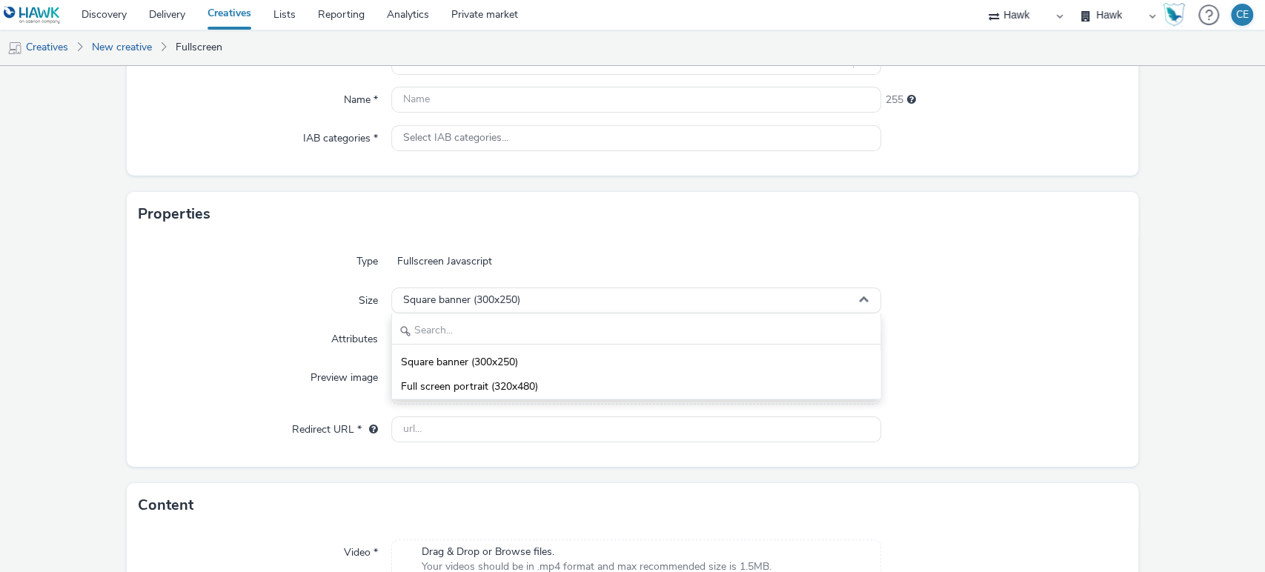
click at [293, 273] on div "Type" at bounding box center [265, 261] width 253 height 27
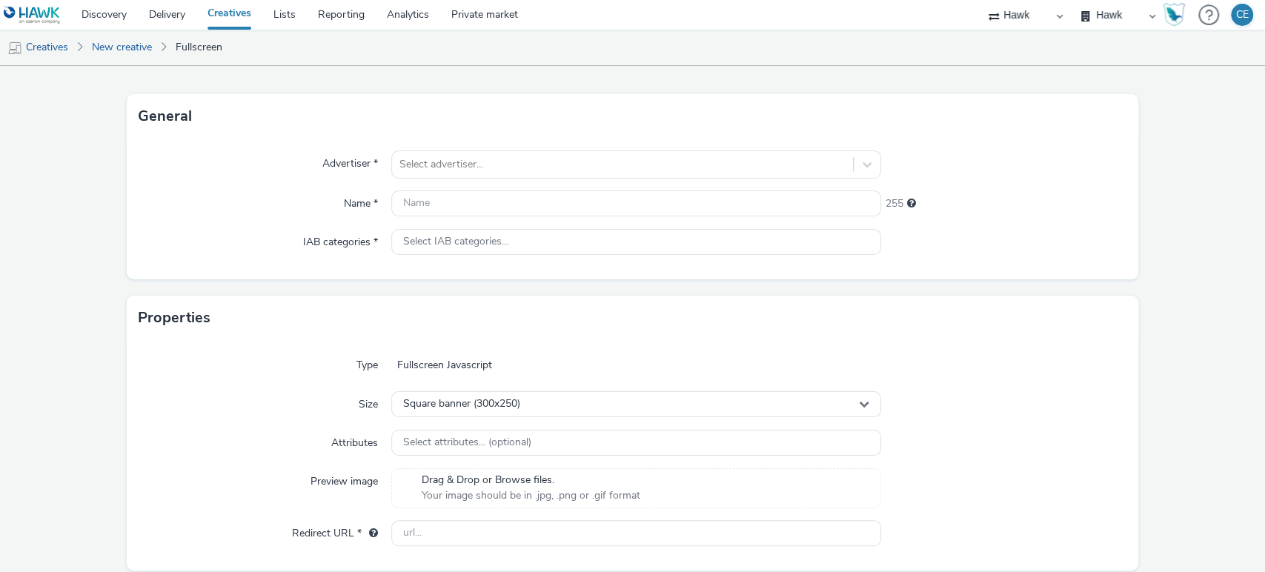
scroll to position [81, 0]
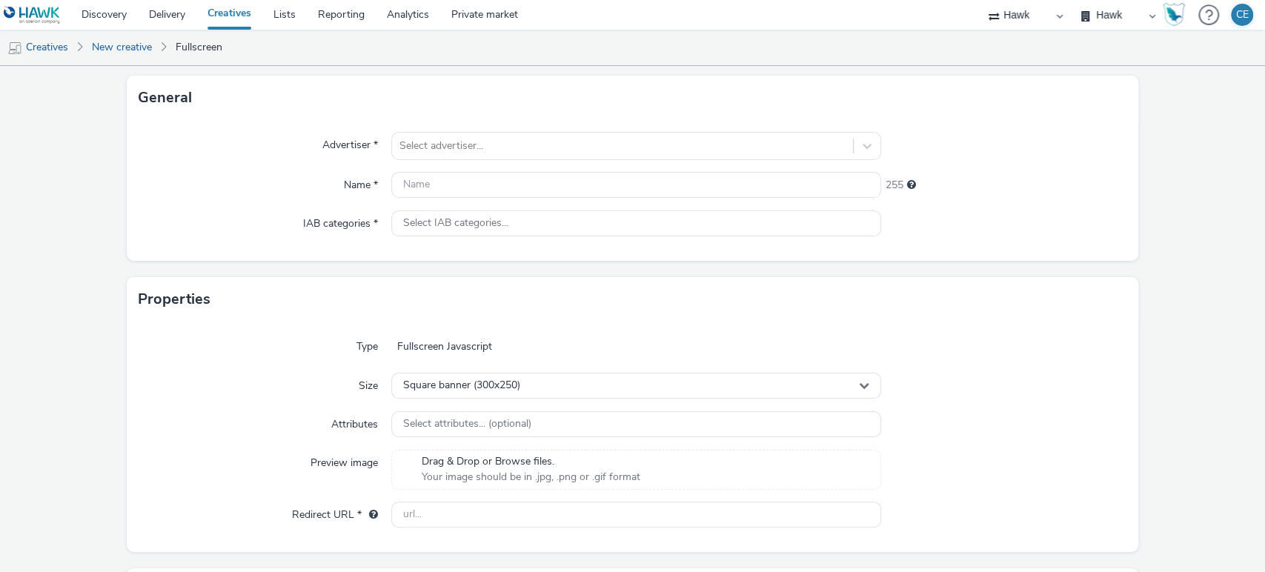
click at [431, 160] on div "Advertiser * Select advertiser... Name * 255 IAB categories * Select IAB catego…" at bounding box center [633, 190] width 1012 height 141
click at [437, 150] on div at bounding box center [622, 146] width 447 height 18
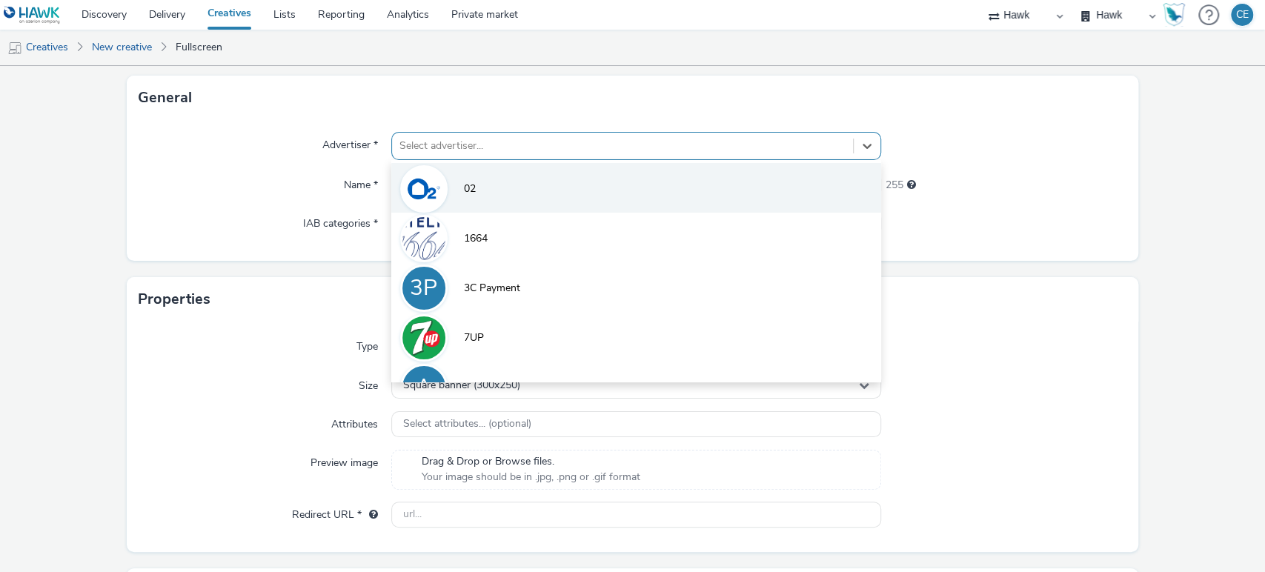
click at [464, 194] on span "02" at bounding box center [470, 189] width 12 height 15
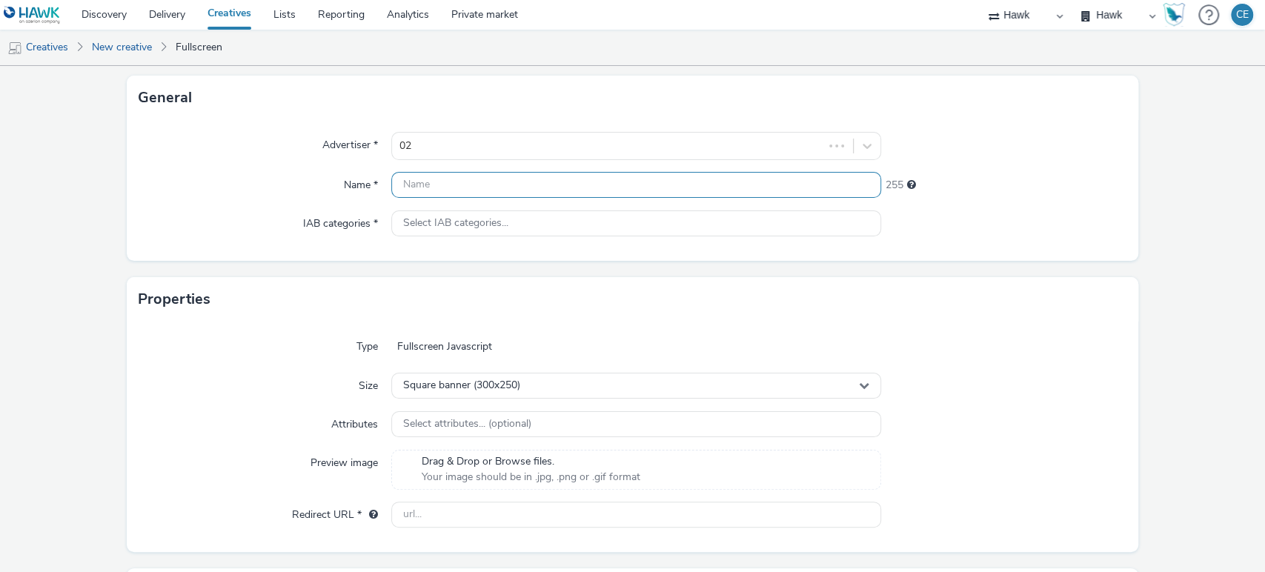
click at [448, 189] on input "text" at bounding box center [636, 185] width 491 height 26
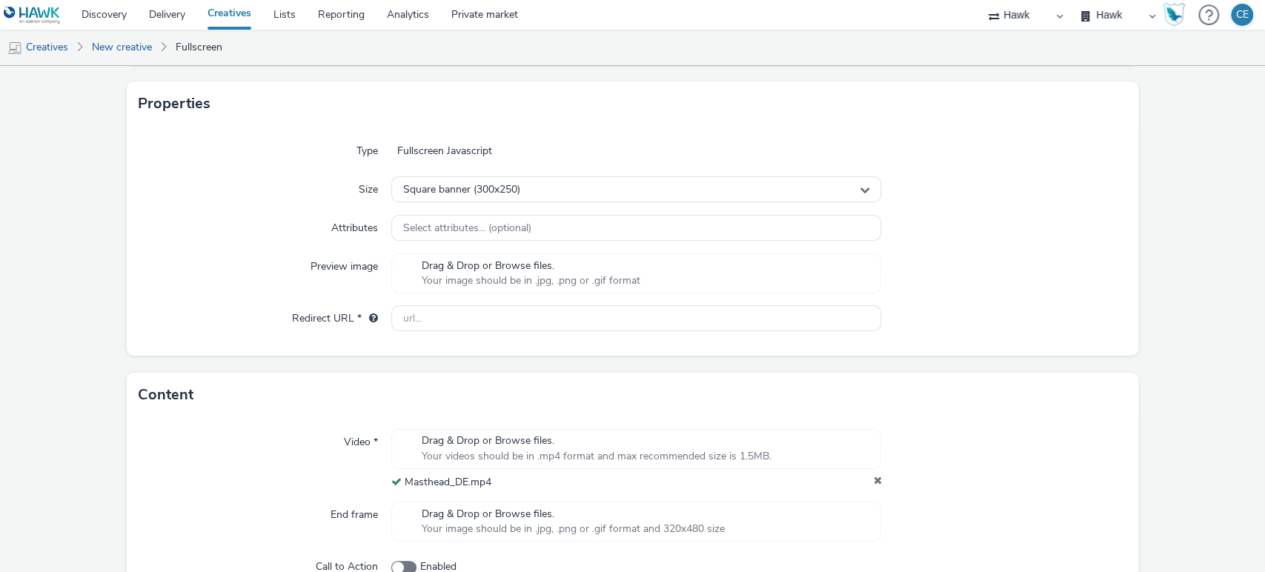
scroll to position [291, 0]
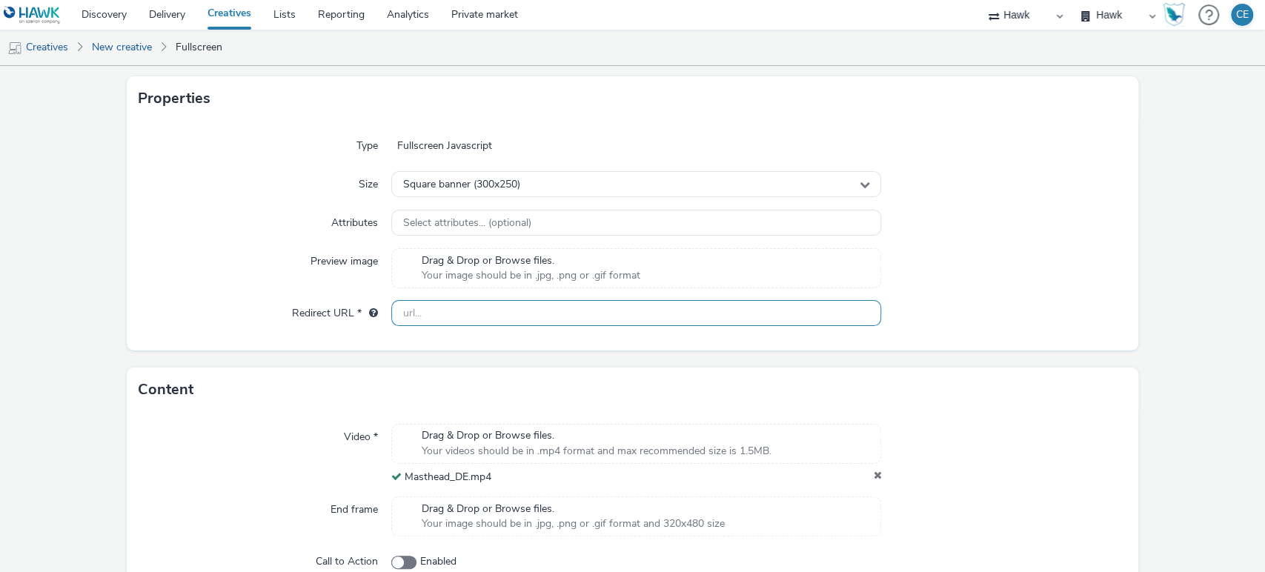
type input "Test"
click at [486, 305] on input "text" at bounding box center [636, 313] width 491 height 26
type input "https://walk.alzheimersresearchuk.org/event/walk-birmingham"
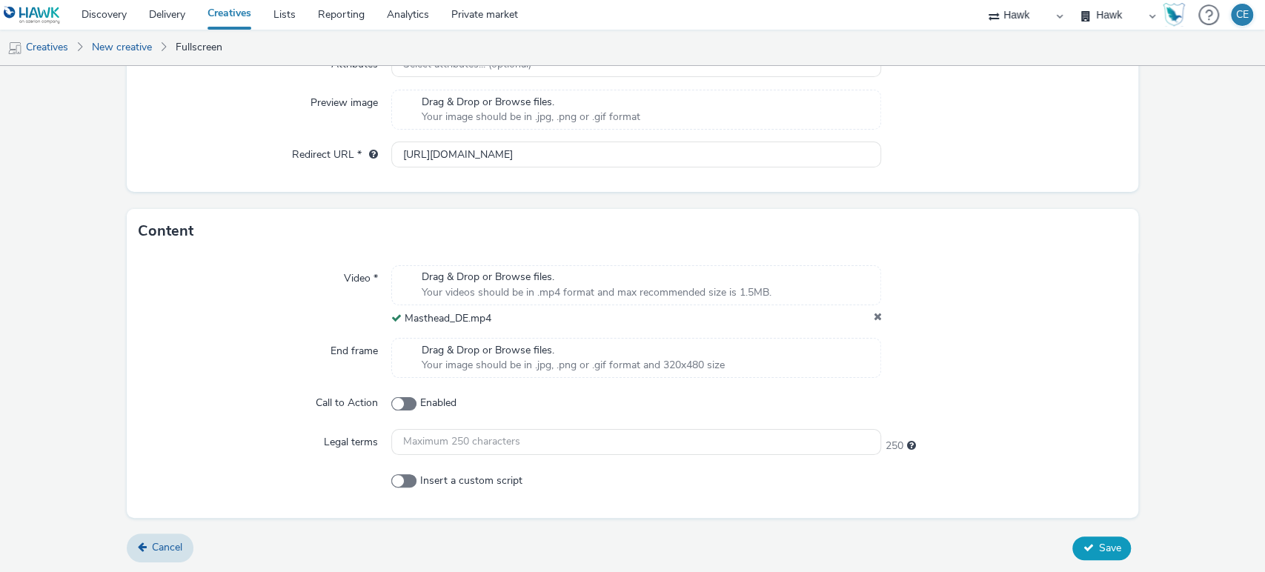
click at [1098, 551] on span "Save" at bounding box center [1109, 548] width 22 height 14
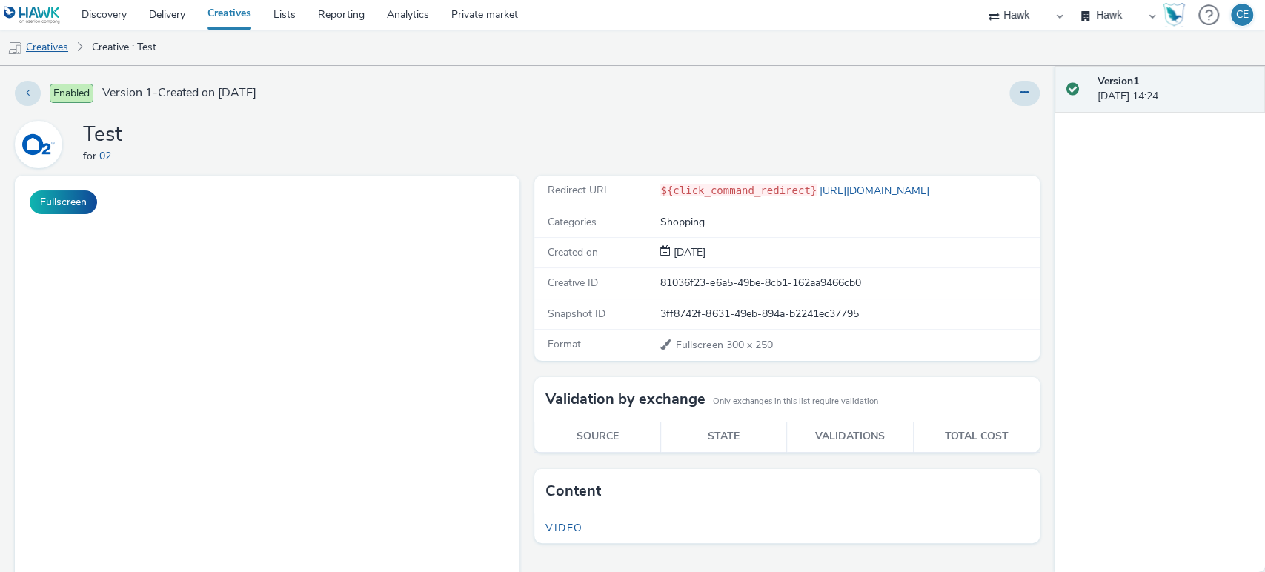
click at [50, 42] on link "Creatives" at bounding box center [38, 48] width 76 height 36
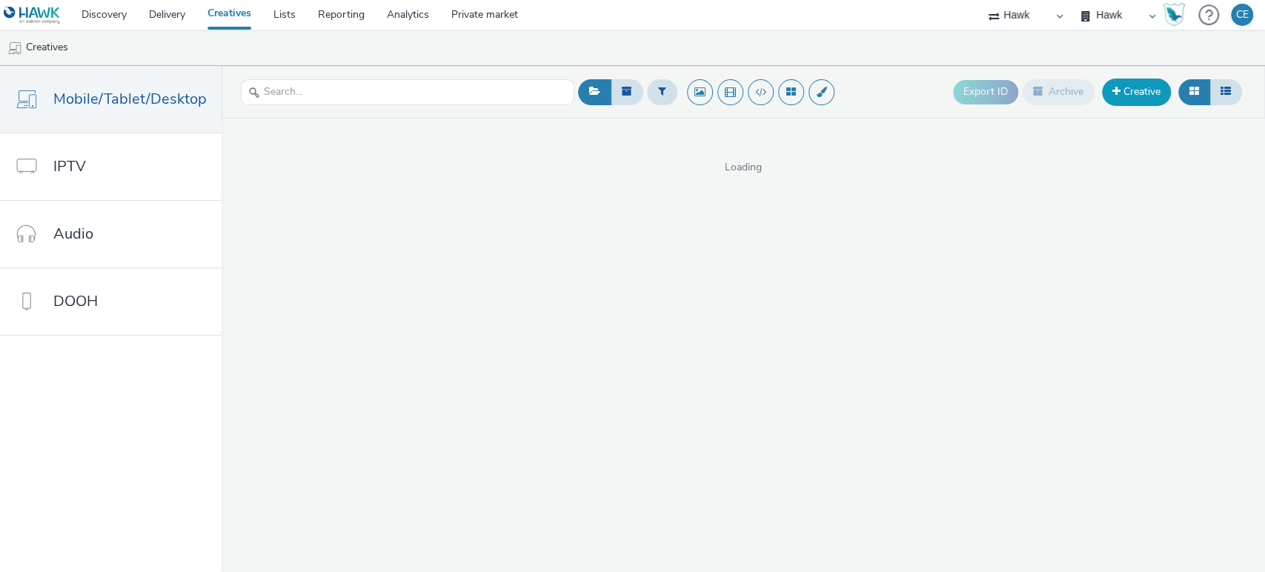
click at [1132, 93] on link "Creative" at bounding box center [1136, 92] width 69 height 27
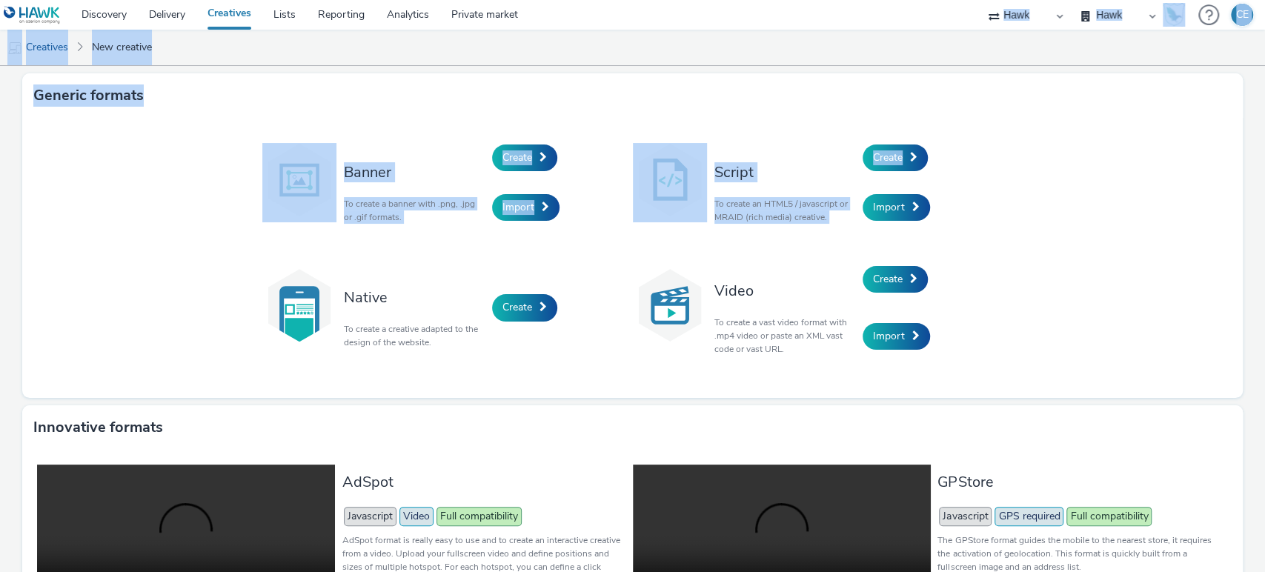
drag, startPoint x: 937, startPoint y: 172, endPoint x: 829, endPoint y: 18, distance: 187.9
click at [829, 18] on div "Discovery Delivery Creatives Lists Reporting Analytics Private market Hawk Hawk…" at bounding box center [632, 286] width 1265 height 572
click at [886, 276] on span "Create" at bounding box center [888, 279] width 30 height 14
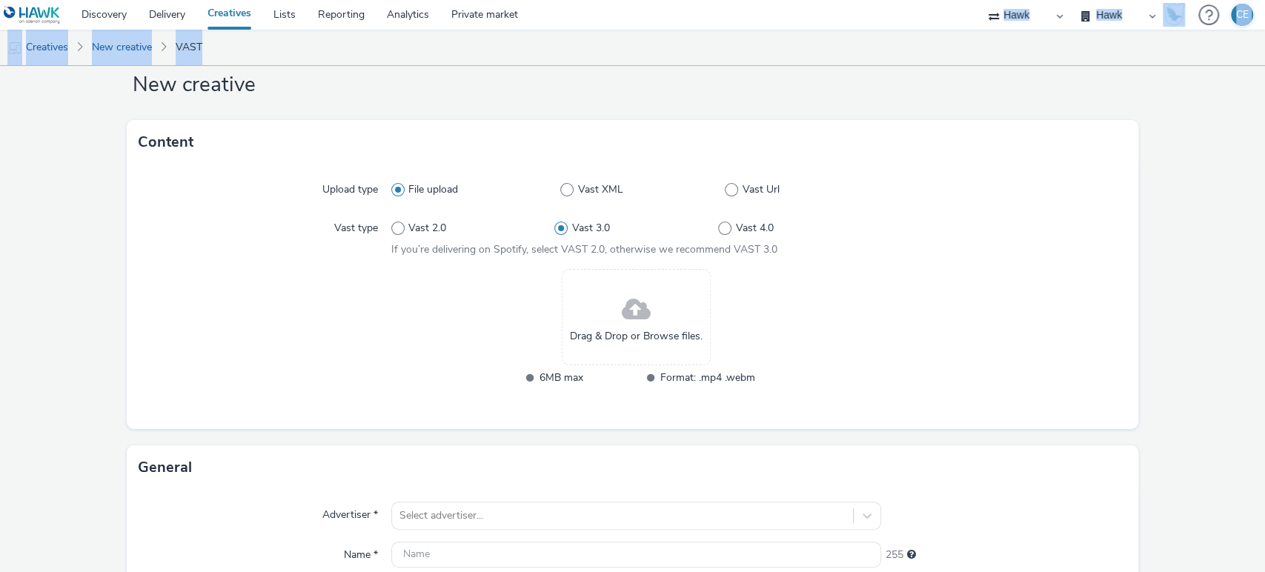
scroll to position [90, 0]
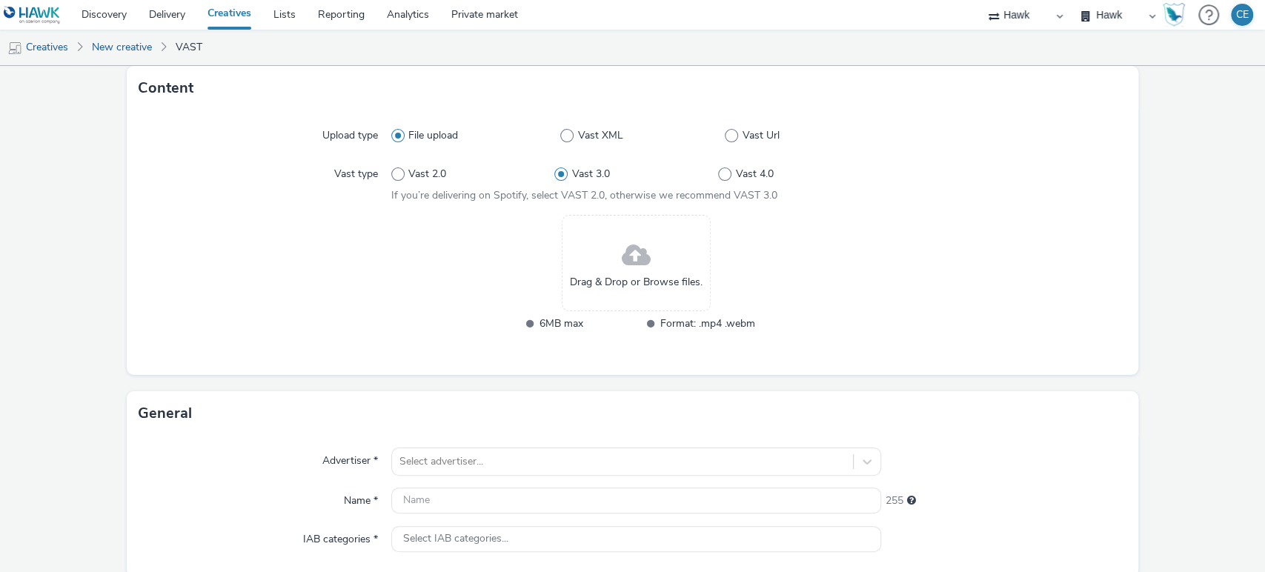
click at [681, 261] on div "Drag & Drop or Browse files." at bounding box center [636, 263] width 149 height 96
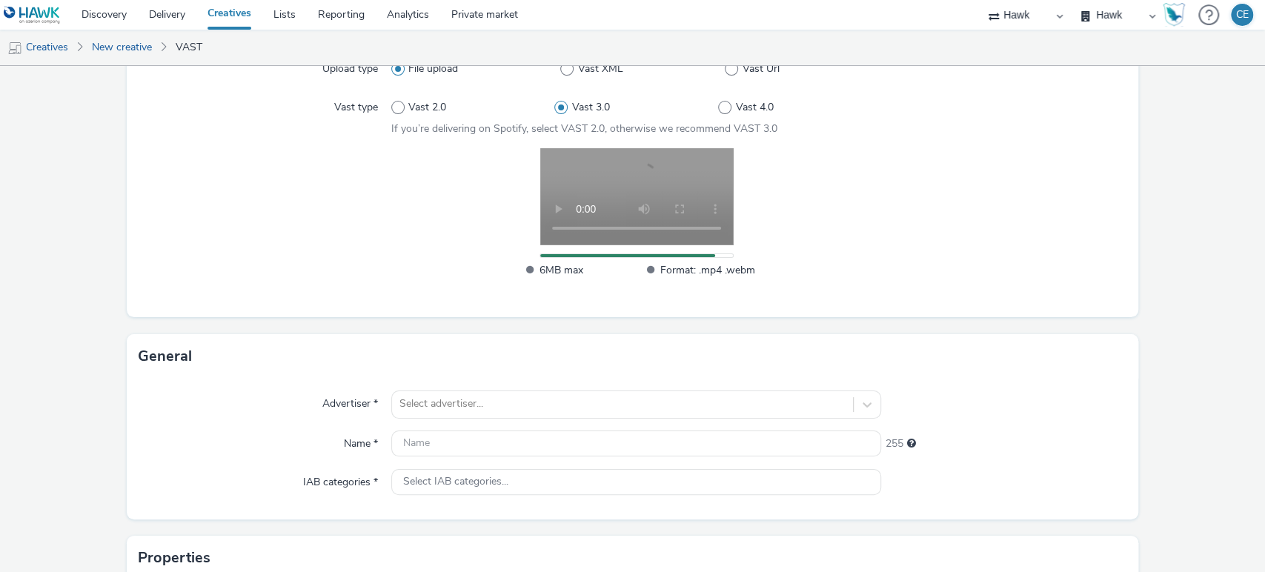
scroll to position [158, 0]
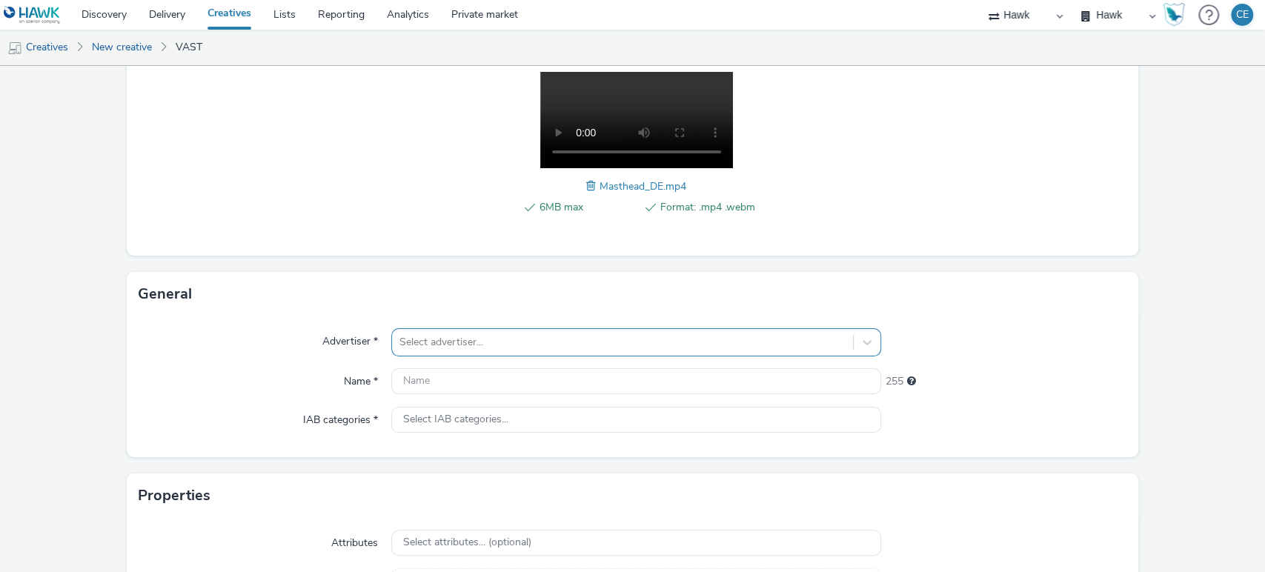
click at [461, 336] on div "Select advertiser..." at bounding box center [636, 342] width 491 height 28
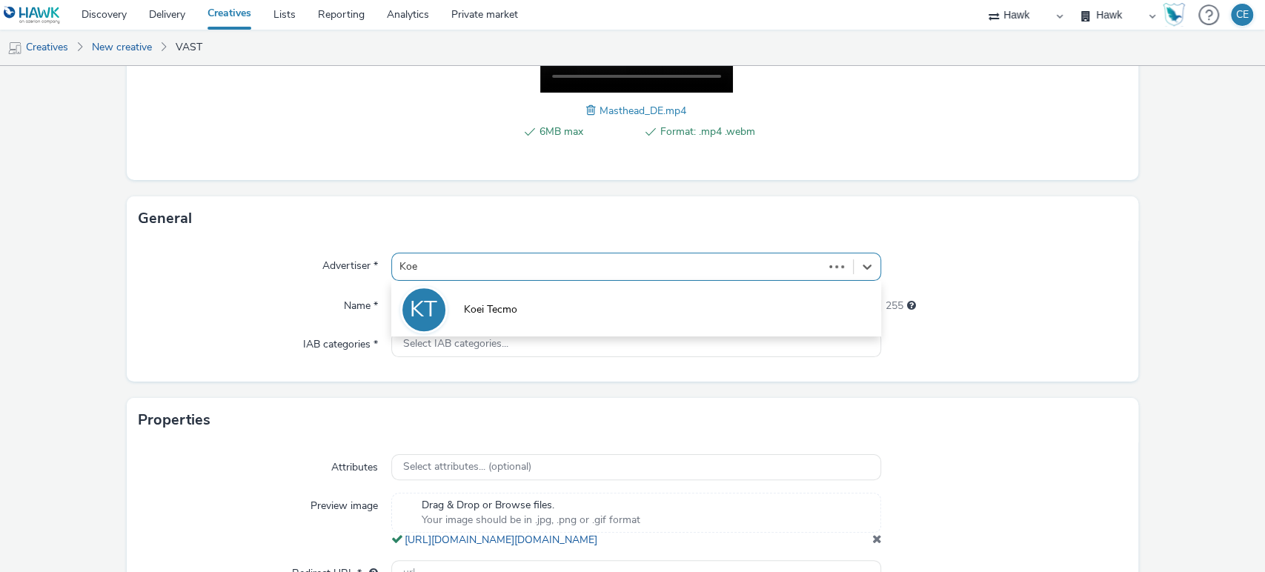
type input "Koei"
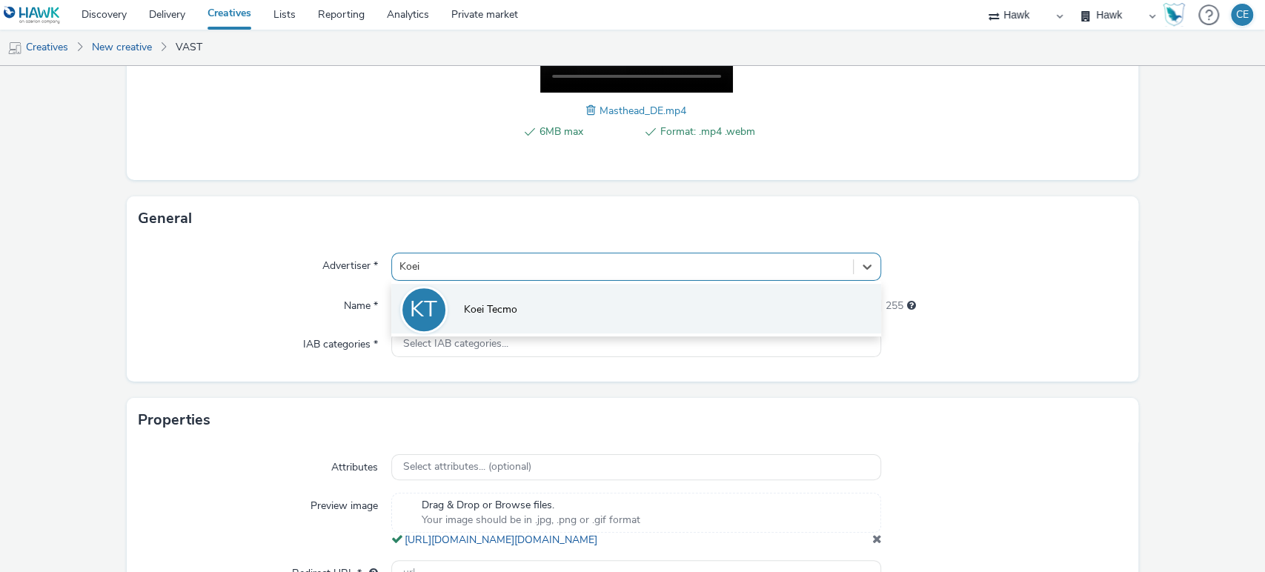
click at [504, 302] on span "Koei Tecmo" at bounding box center [490, 309] width 53 height 15
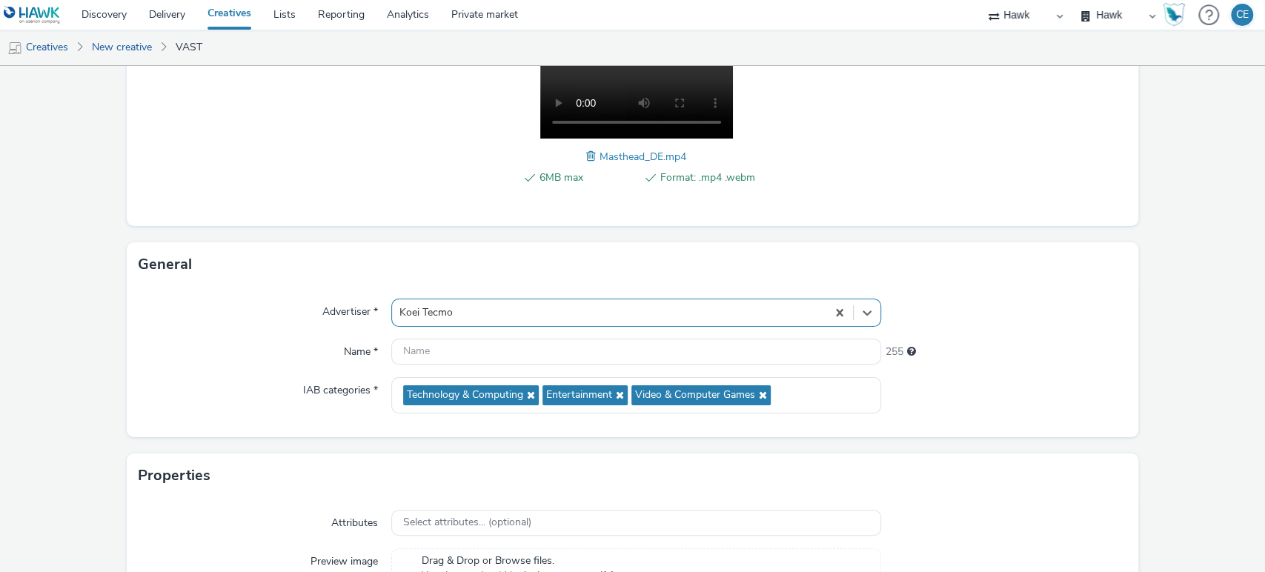
scroll to position [264, 0]
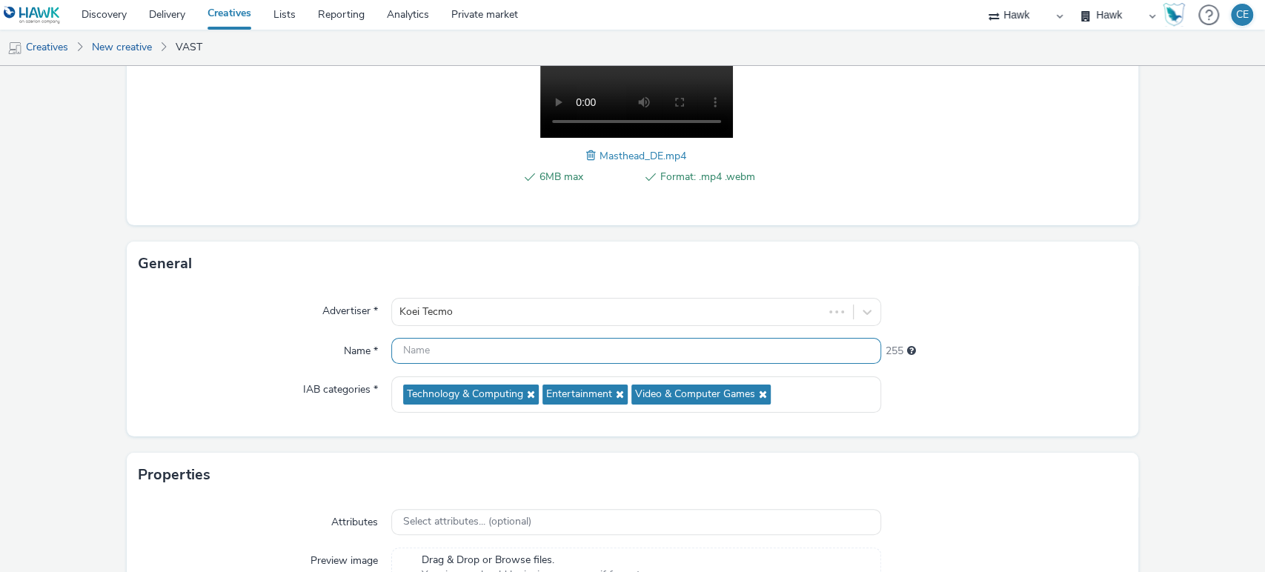
click at [444, 359] on input "text" at bounding box center [636, 351] width 491 height 26
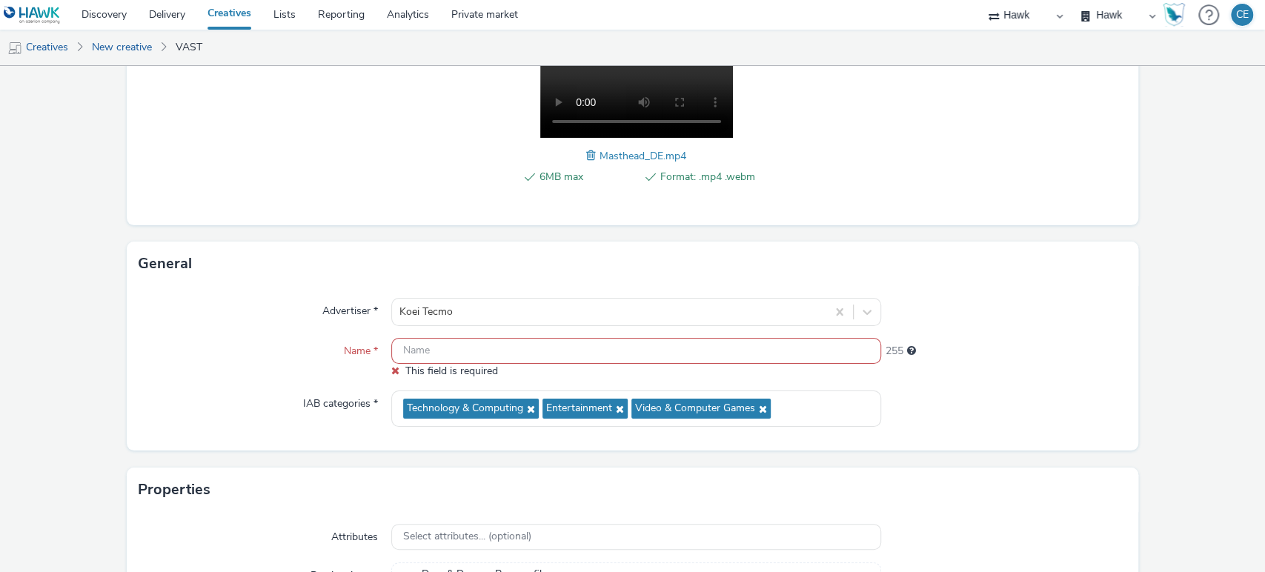
scroll to position [295, 0]
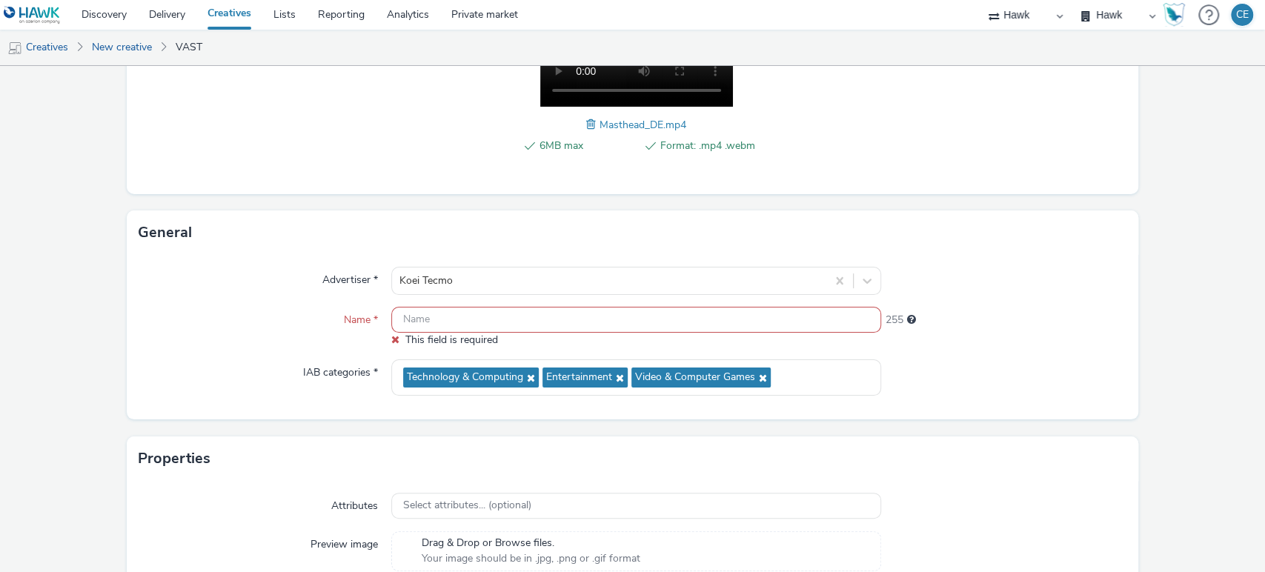
paste input "GBR_KoeiTecmo_Nioh3_Hawk_Video_NonExp_Masthead_Animated_320x50_DE_20251001"
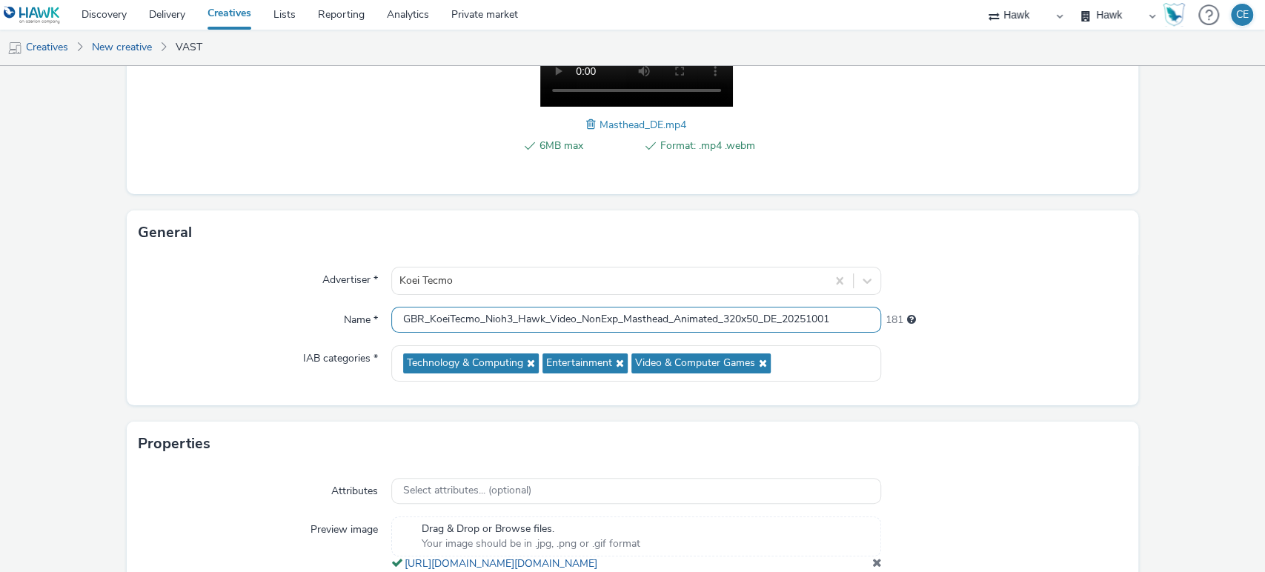
type input "GBR_KoeiTecmo_Nioh3_Hawk_Video_NonExp_Masthead_Animated_320x50_DE_20251001"
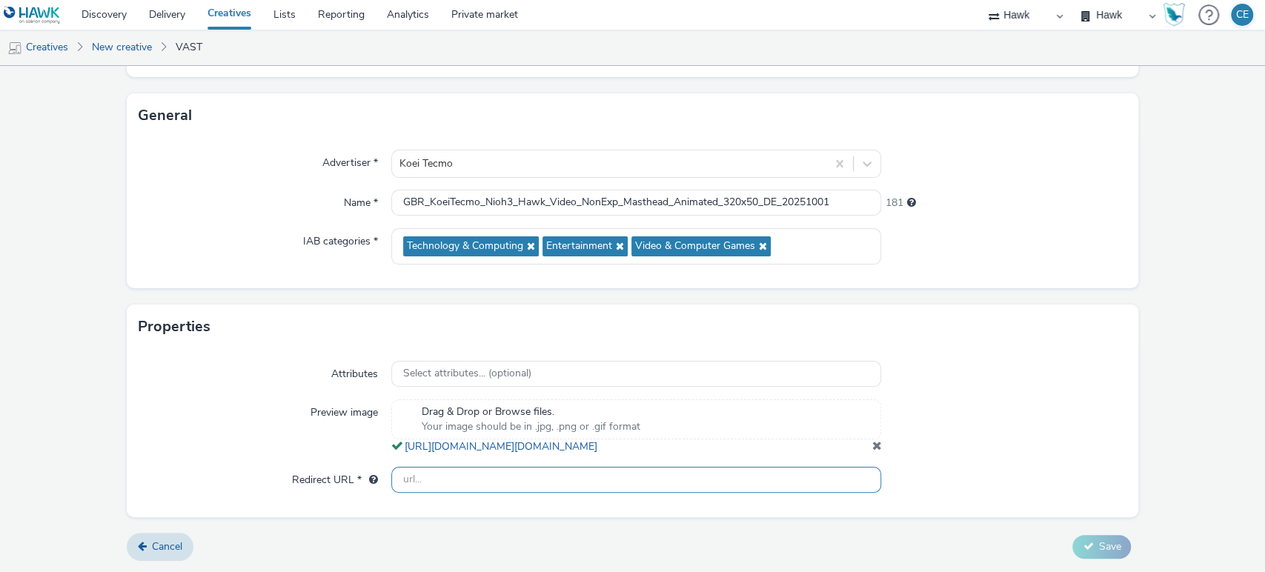
click at [454, 472] on input "text" at bounding box center [636, 480] width 491 height 26
paste input "[URL][DOMAIN_NAME]"
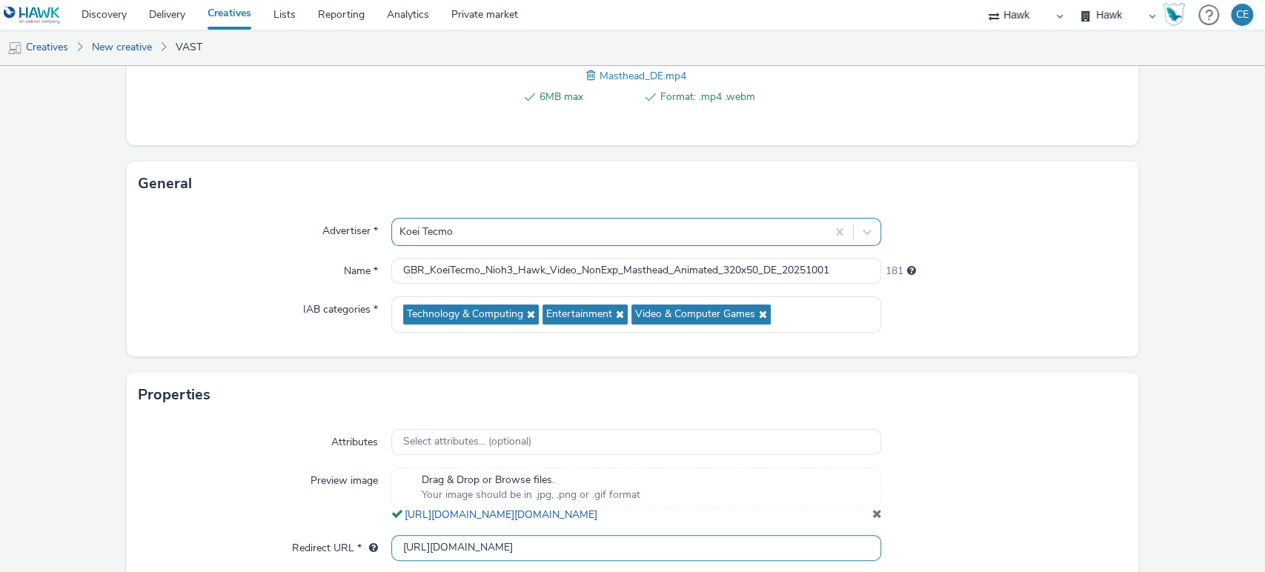
scroll to position [345, 0]
type input "[URL][DOMAIN_NAME]"
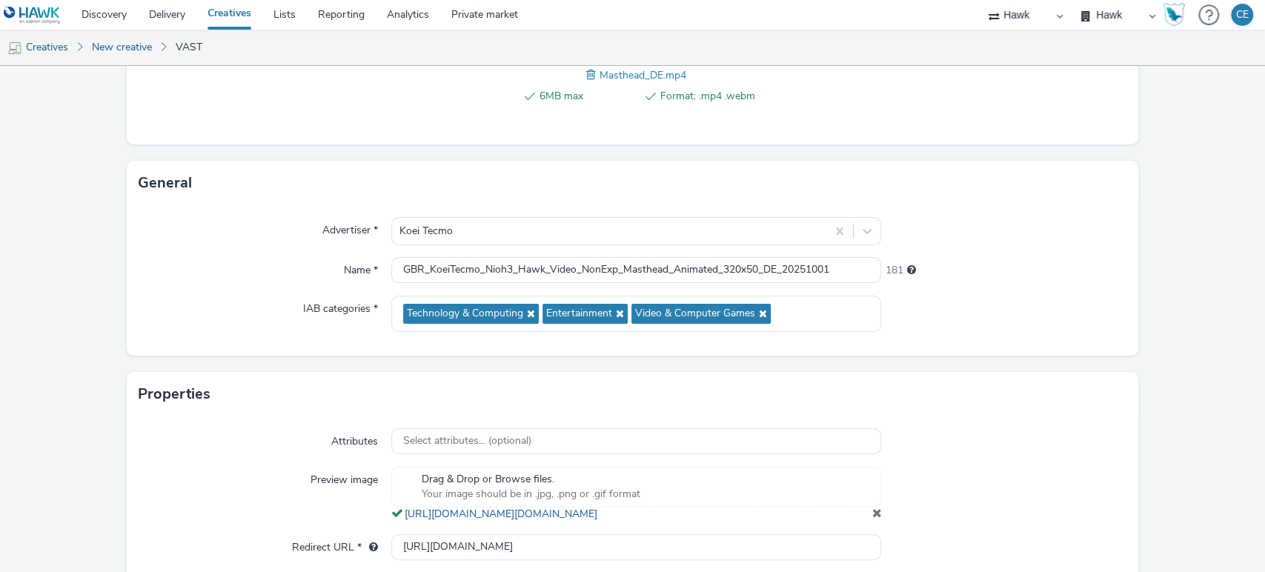
click at [569, 253] on div "Advertiser * Koei Tecmo Name * GBR_KoeiTecmo_Nioh3_Hawk_Video_NonExp_Masthead_A…" at bounding box center [633, 280] width 1012 height 150
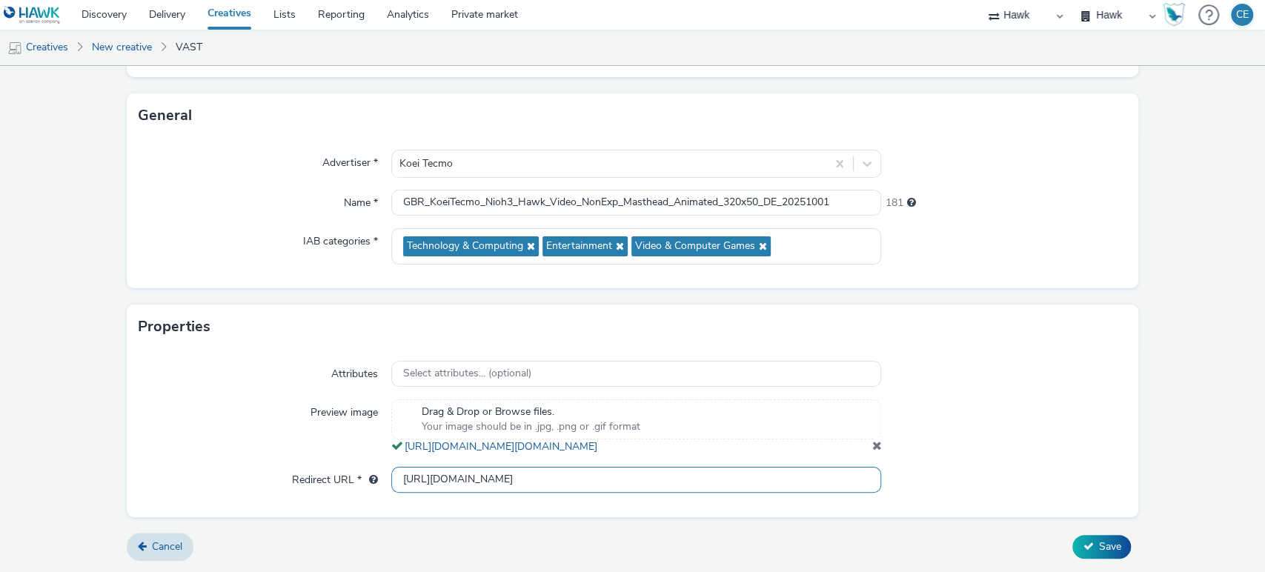
click at [595, 474] on input "[URL][DOMAIN_NAME]" at bounding box center [636, 480] width 491 height 26
click at [1084, 543] on button "Save" at bounding box center [1101, 547] width 59 height 24
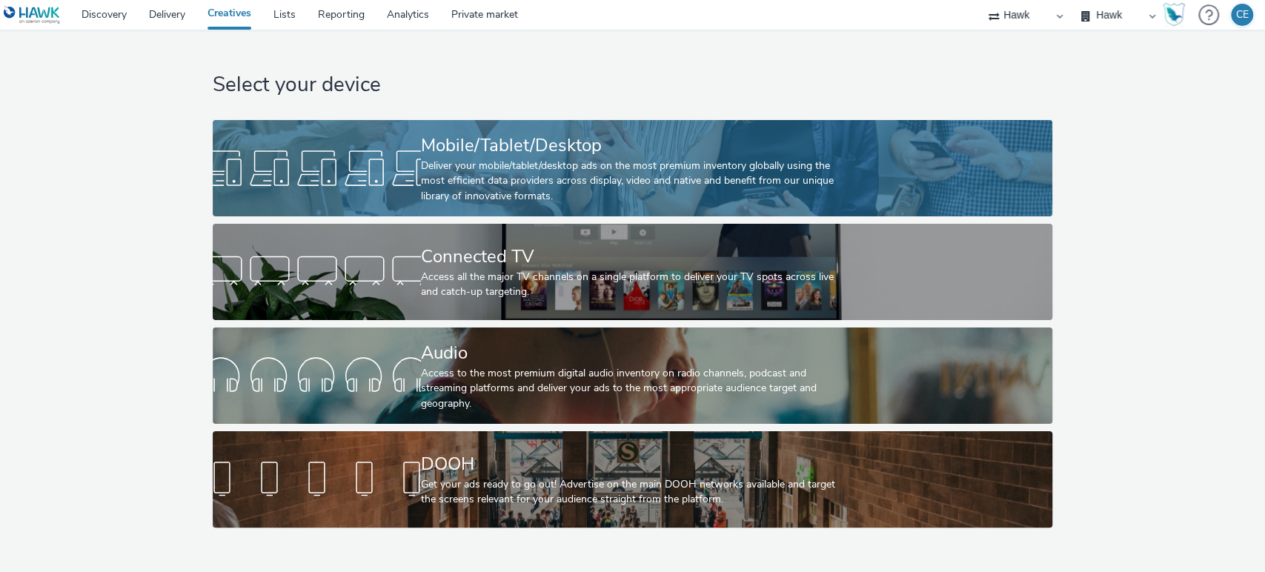
click at [414, 177] on div at bounding box center [317, 168] width 208 height 47
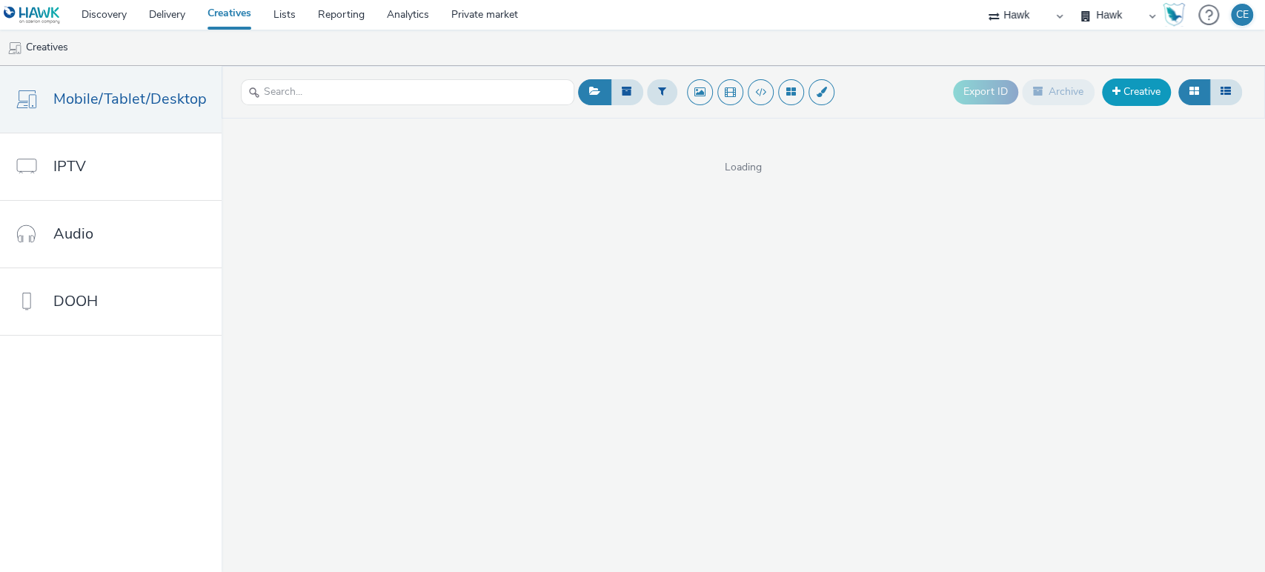
click at [1155, 96] on link "Creative" at bounding box center [1136, 92] width 69 height 27
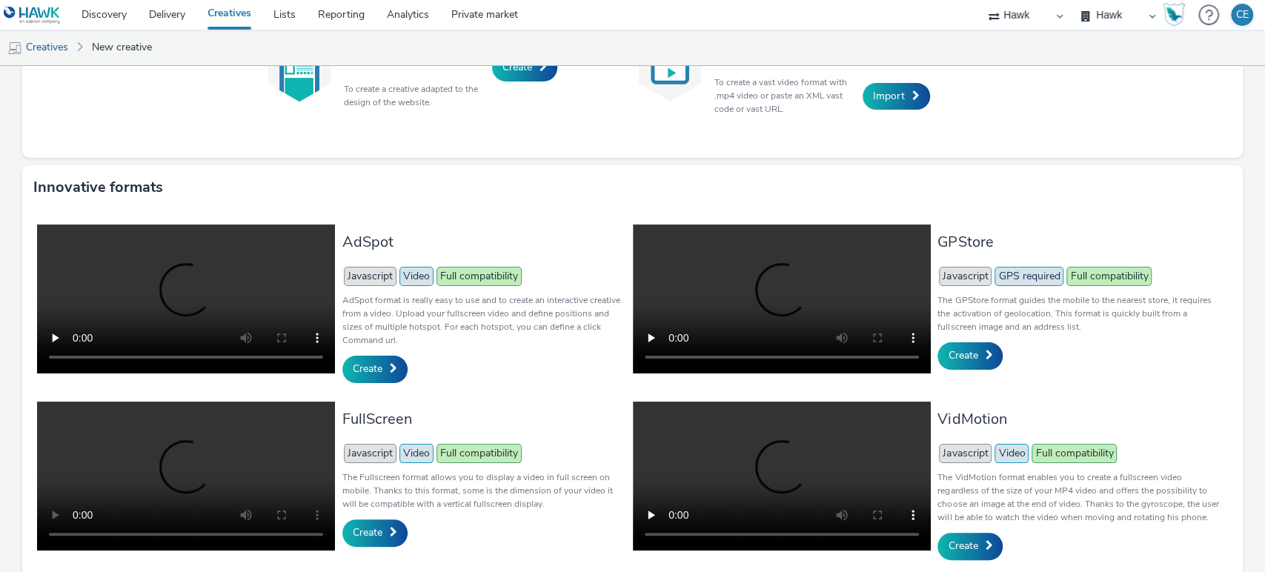
scroll to position [245, 0]
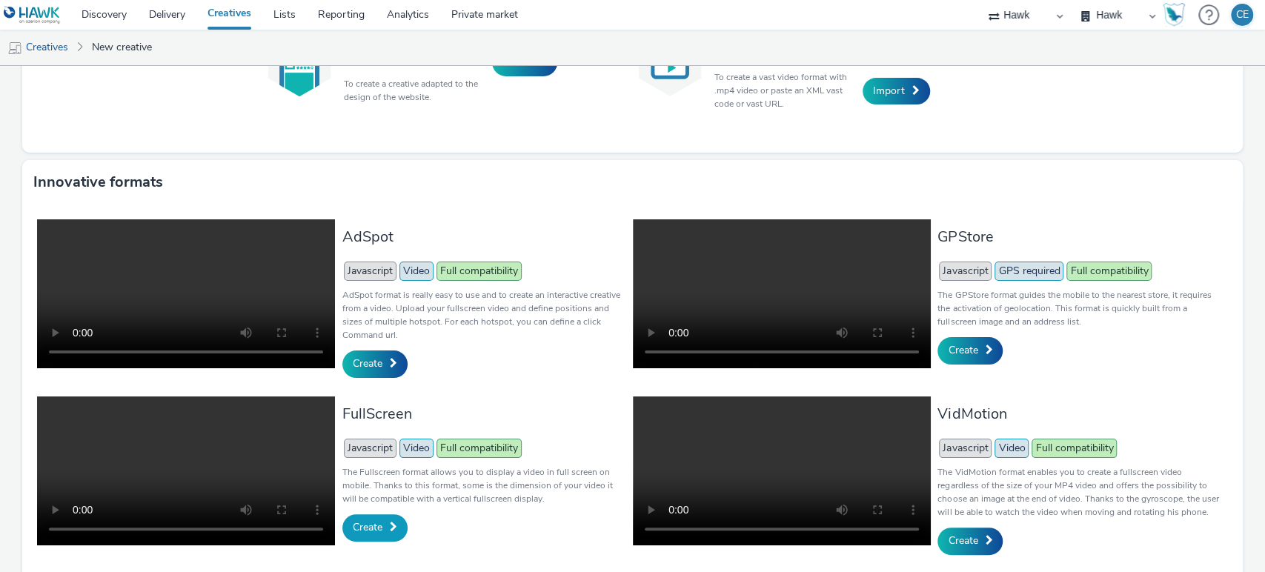
click at [368, 531] on link "Create" at bounding box center [374, 527] width 65 height 27
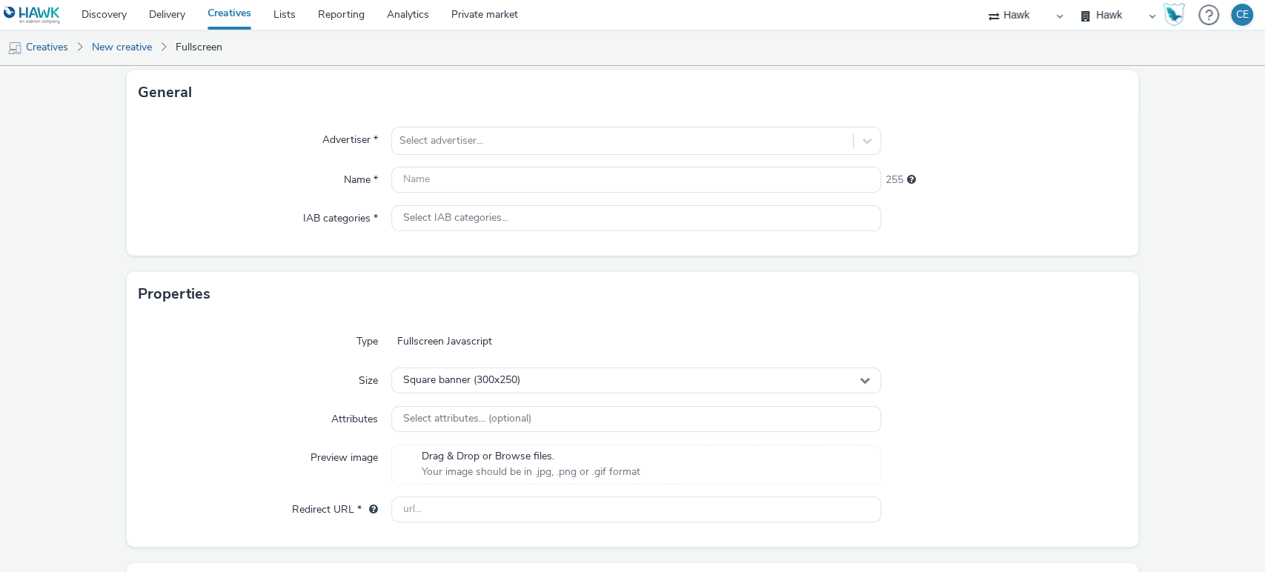
scroll to position [83, 0]
click at [399, 157] on div "Select advertiser..." at bounding box center [636, 144] width 491 height 28
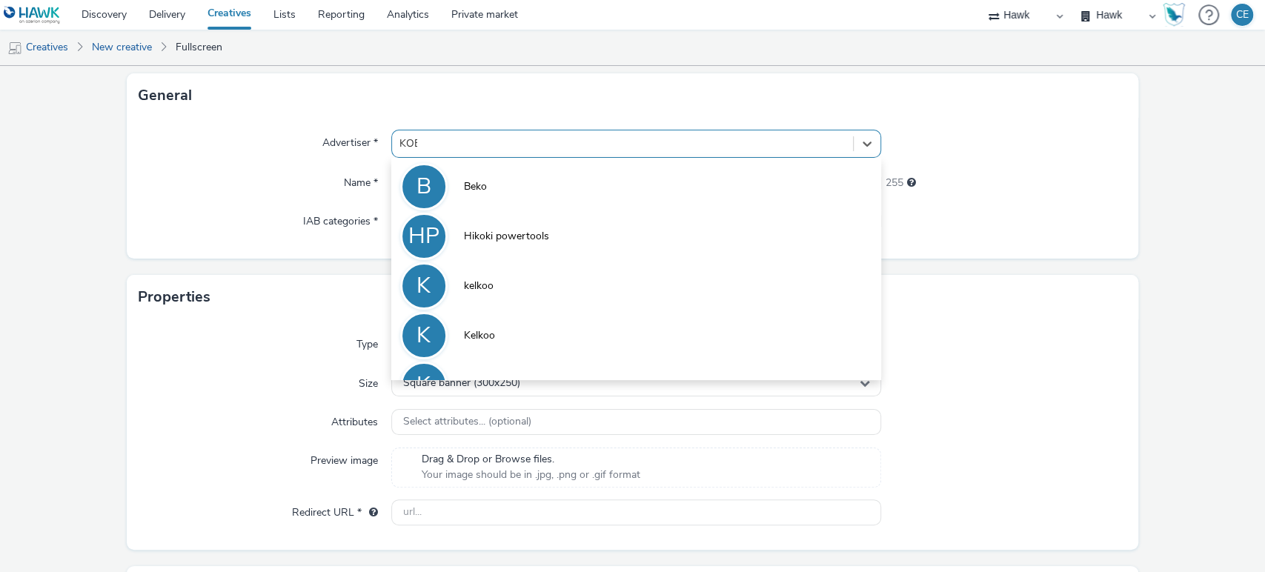
type input "KOEI"
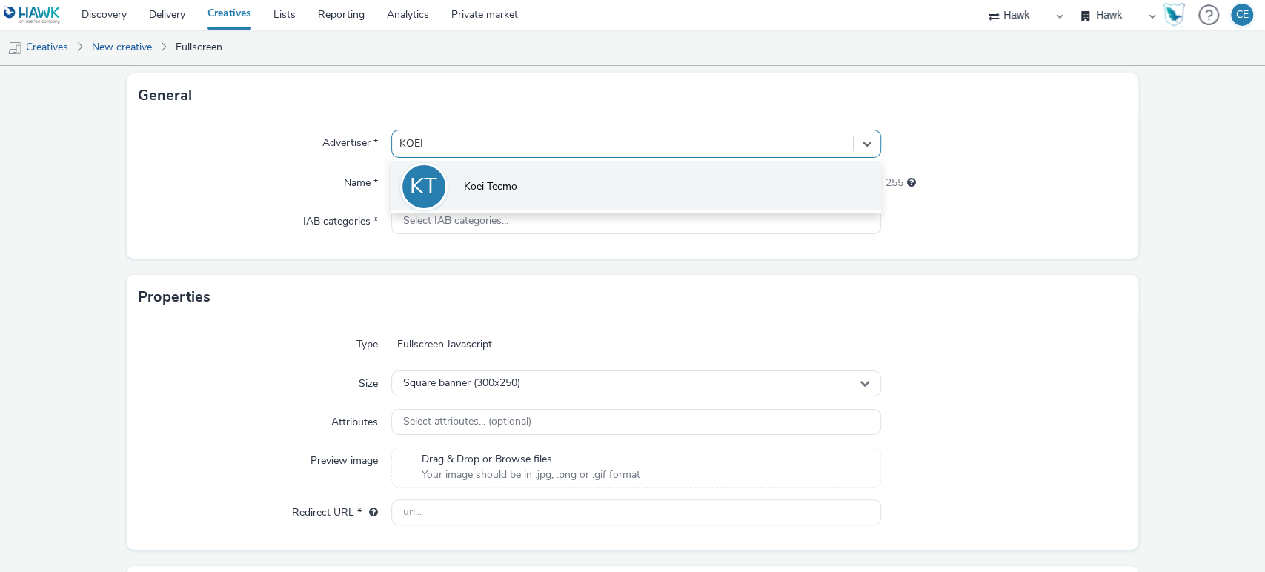
click at [492, 202] on li "KT Koei Tecmo" at bounding box center [636, 186] width 491 height 50
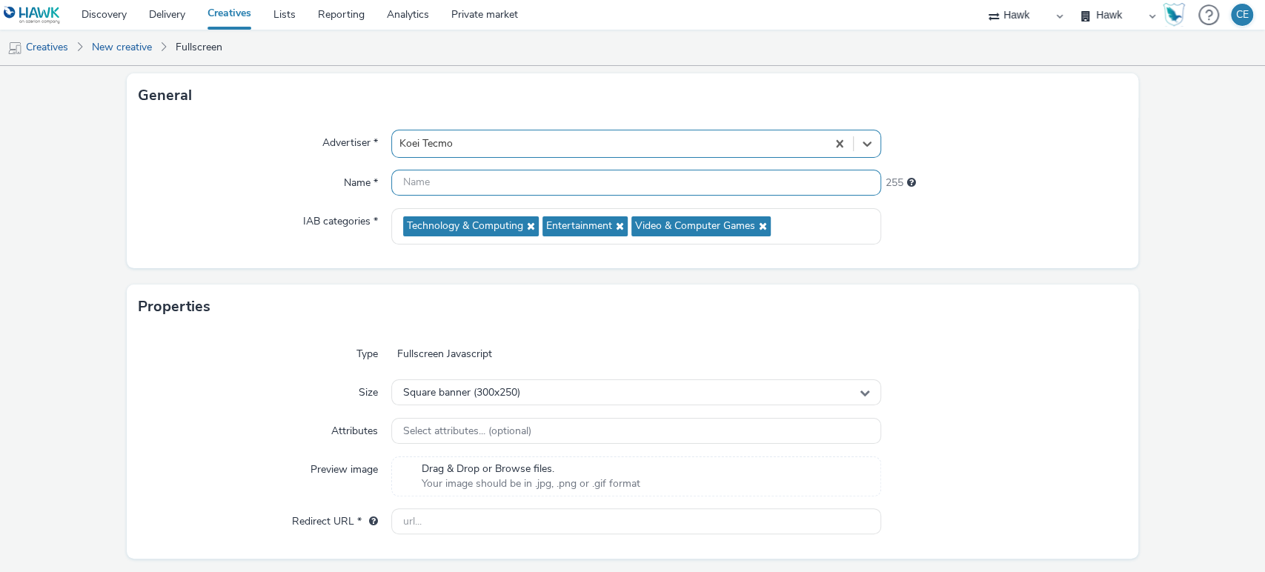
click at [474, 190] on input "text" at bounding box center [636, 183] width 491 height 26
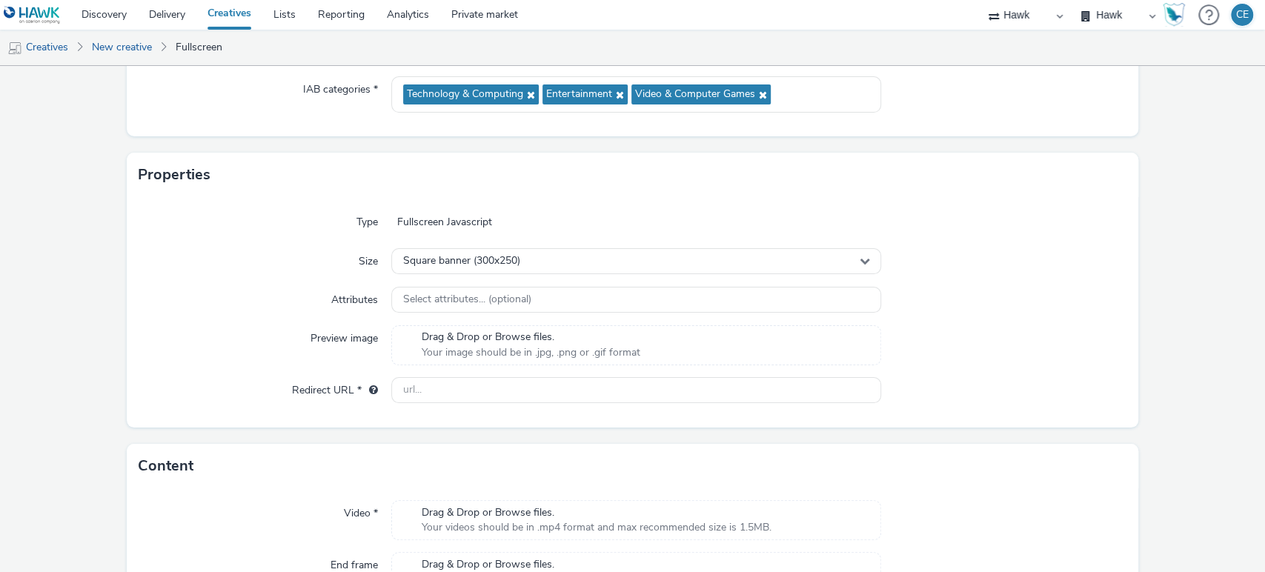
scroll to position [160, 0]
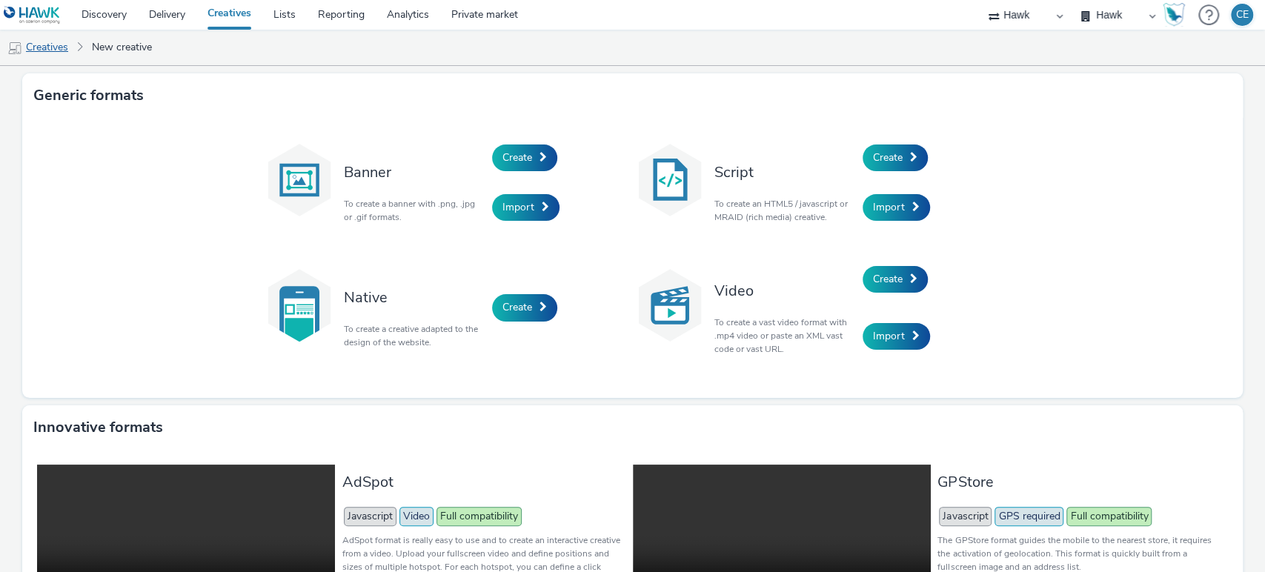
click at [58, 50] on link "Creatives" at bounding box center [38, 48] width 76 height 36
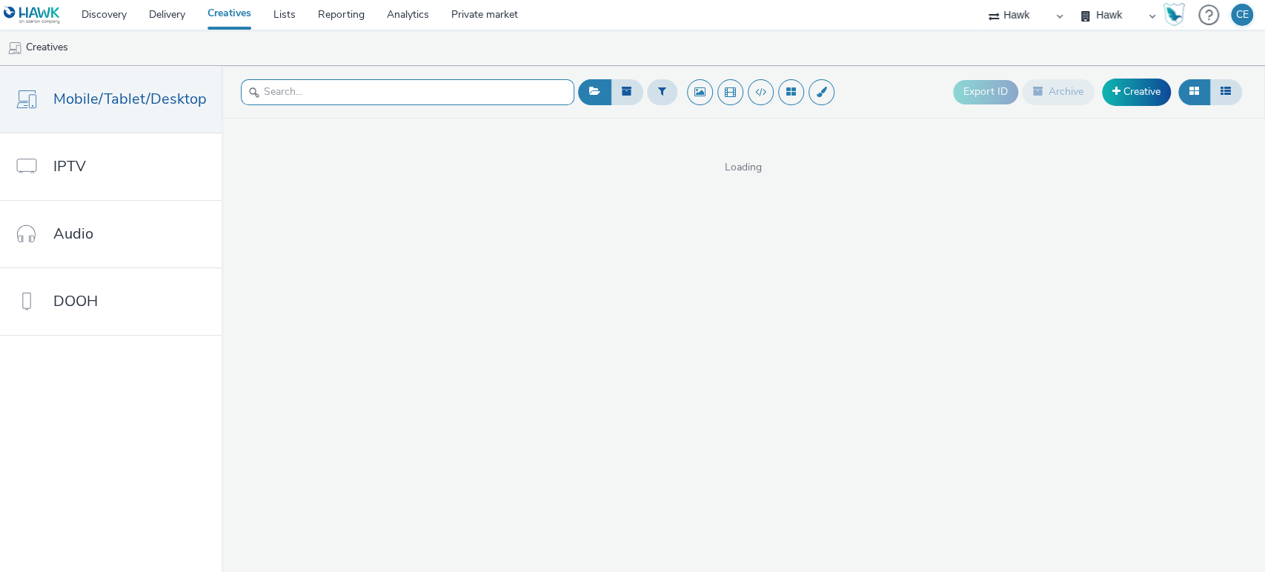
click at [388, 91] on input "text" at bounding box center [408, 92] width 334 height 26
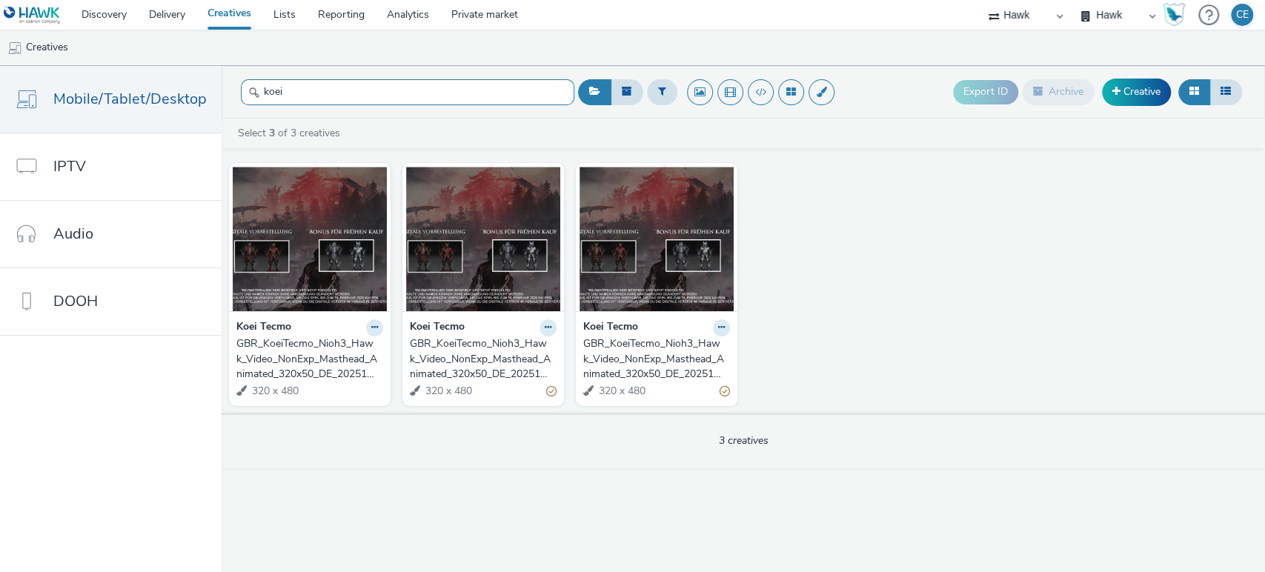
type input "koei"
click at [595, 379] on div "GBR_KoeiTecmo_Nioh3_Hawk_Video_NonExp_Masthead_Animated_320x50_DE_20251001" at bounding box center [653, 358] width 141 height 45
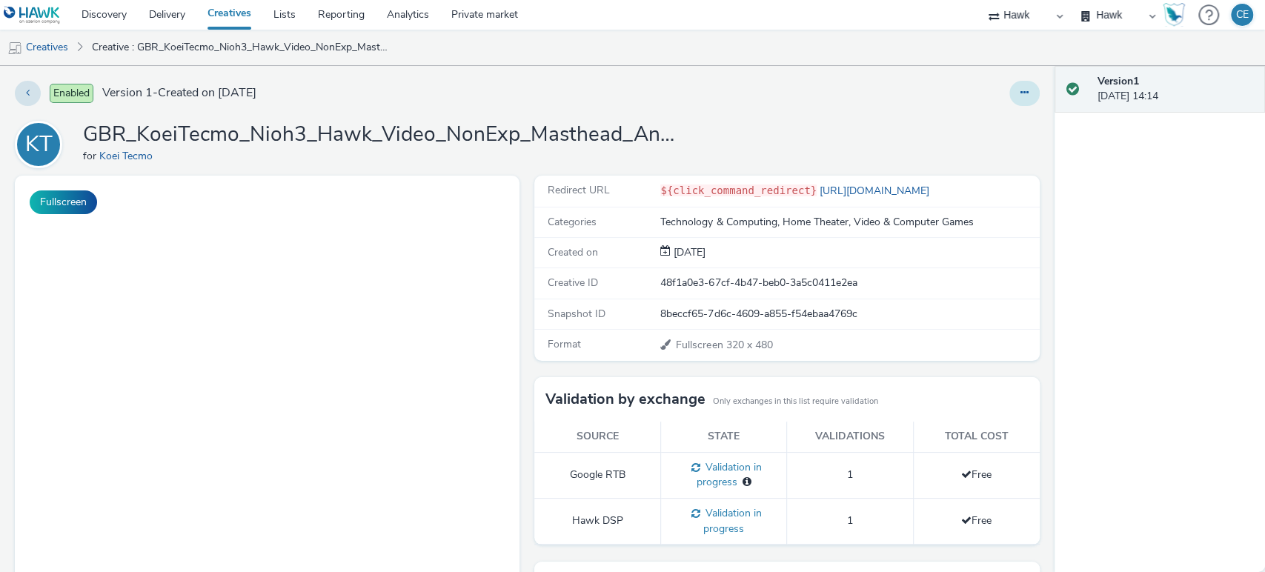
click at [1022, 89] on button at bounding box center [1024, 93] width 30 height 25
click at [975, 116] on link "Edit" at bounding box center [984, 123] width 111 height 30
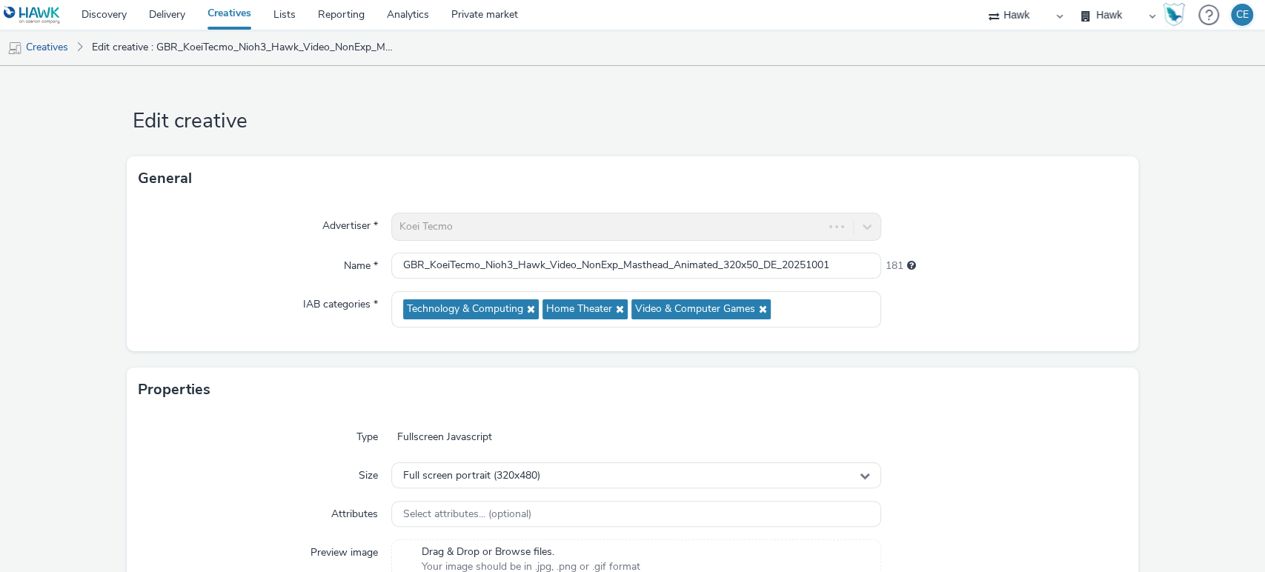
click at [858, 89] on form "Edit creative General Advertiser * Koei Tecmo Name * GBR_KoeiTecmo_Nioh3_Hawk_V…" at bounding box center [632, 549] width 1265 height 966
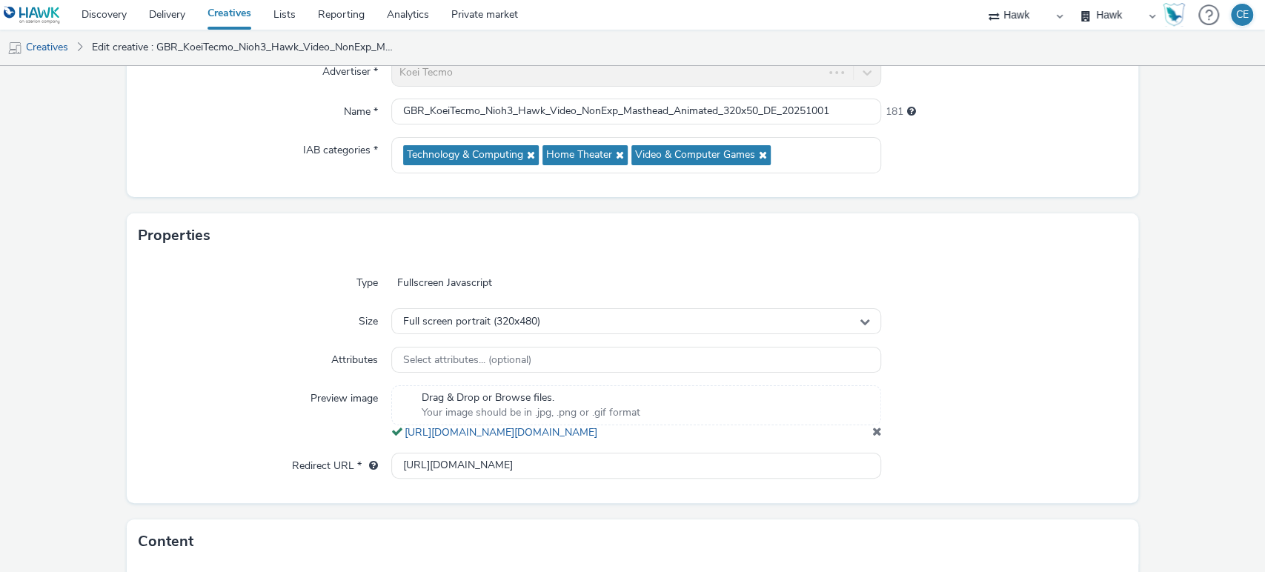
scroll to position [158, 0]
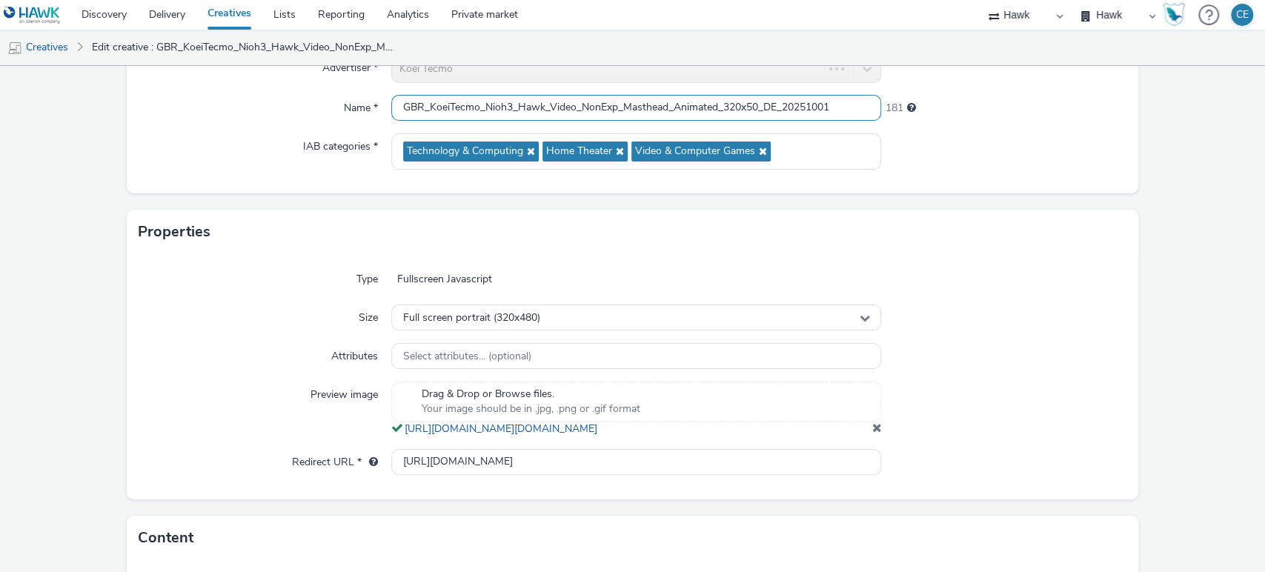
drag, startPoint x: 841, startPoint y: 116, endPoint x: 356, endPoint y: 109, distance: 485.5
click at [356, 109] on div "Name * GBR_KoeiTecmo_Nioh3_Hawk_Video_NonExp_Masthead_Animated_320x50_DE_202510…" at bounding box center [633, 108] width 989 height 27
drag, startPoint x: 582, startPoint y: 469, endPoint x: 255, endPoint y: 469, distance: 326.8
click at [255, 469] on div "Redirect URL * https://teamninja-studio.com/nioh3/de/" at bounding box center [633, 462] width 989 height 27
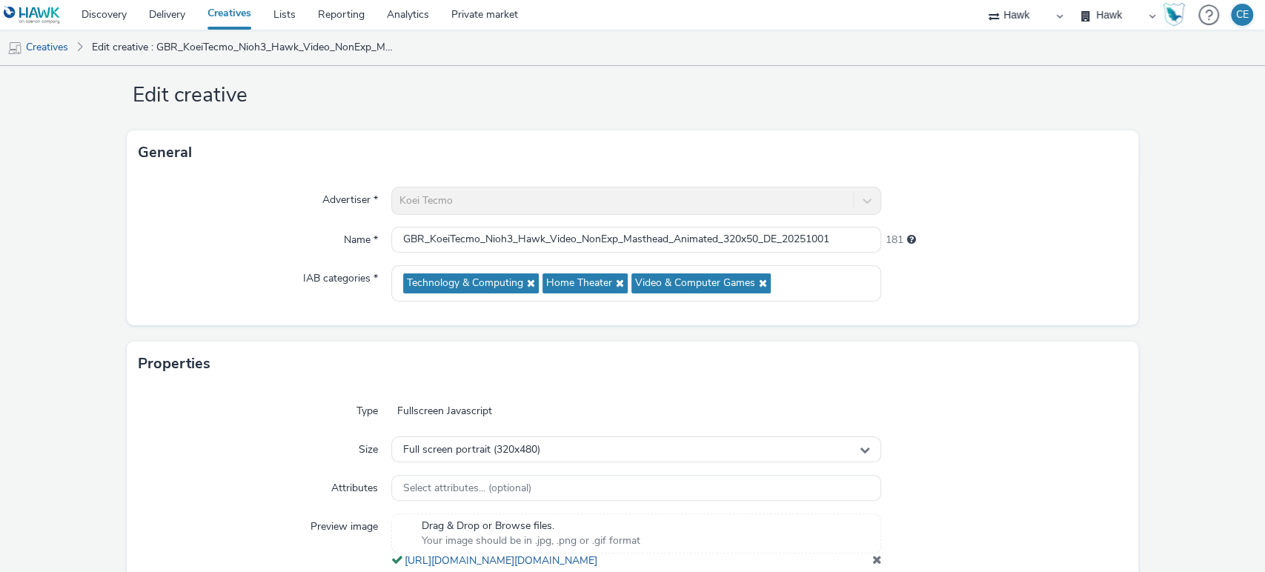
scroll to position [17, 0]
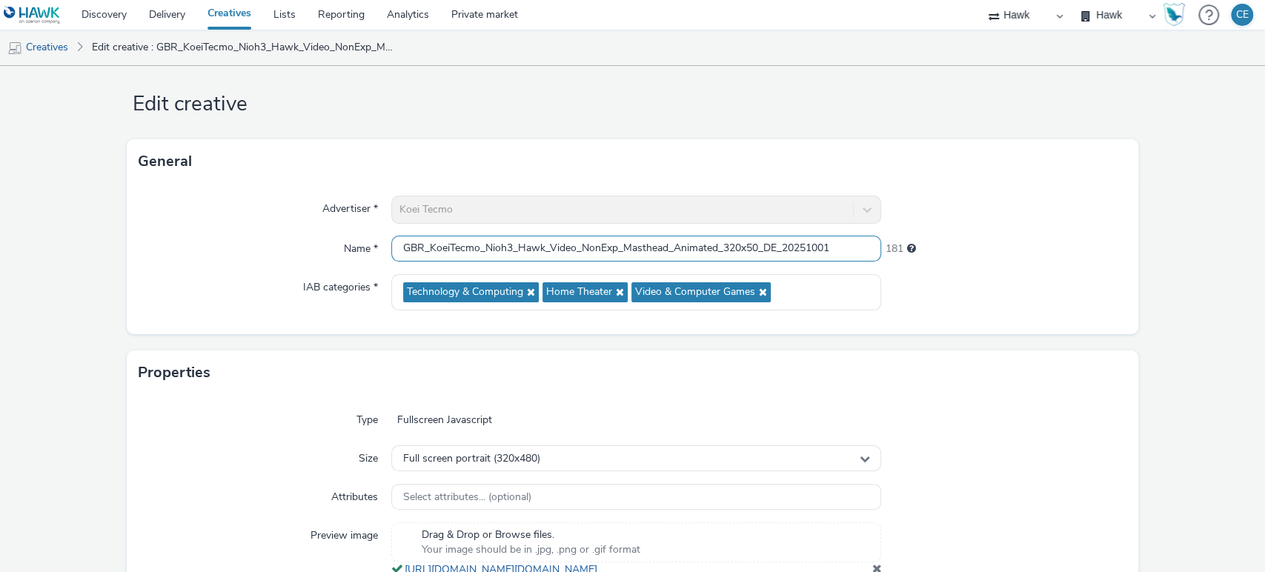
drag, startPoint x: 849, startPoint y: 259, endPoint x: 373, endPoint y: 205, distance: 479.0
click at [373, 205] on div "Advertiser * Koei Tecmo Name * GBR_KoeiTecmo_Nioh3_Hawk_Video_NonExp_Masthead_A…" at bounding box center [633, 259] width 1012 height 150
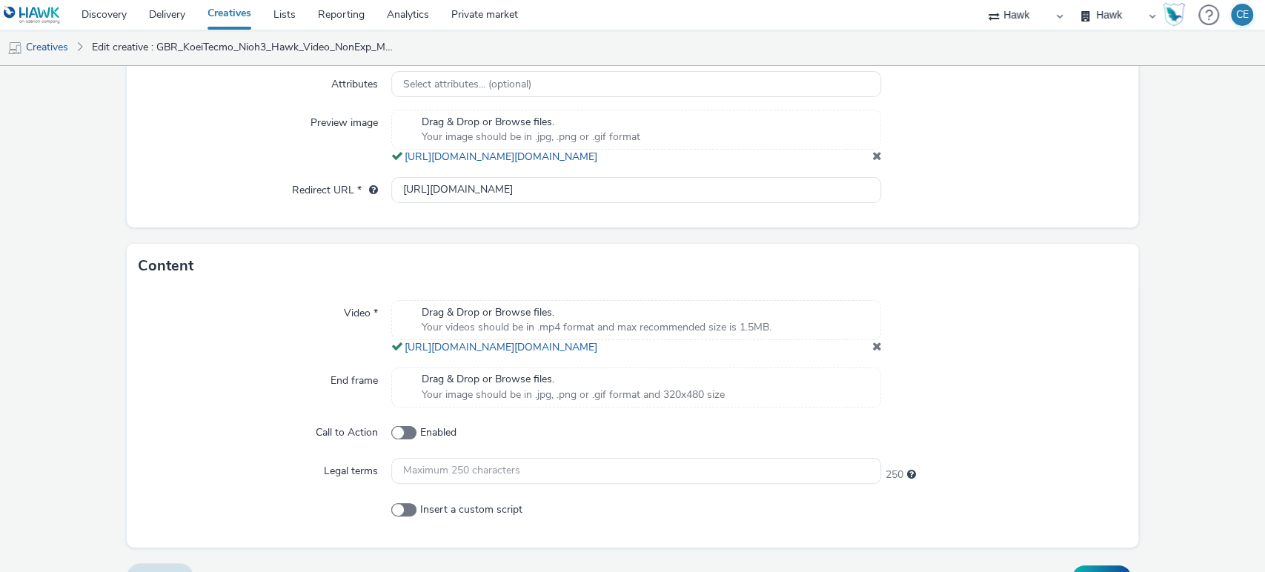
scroll to position [489, 0]
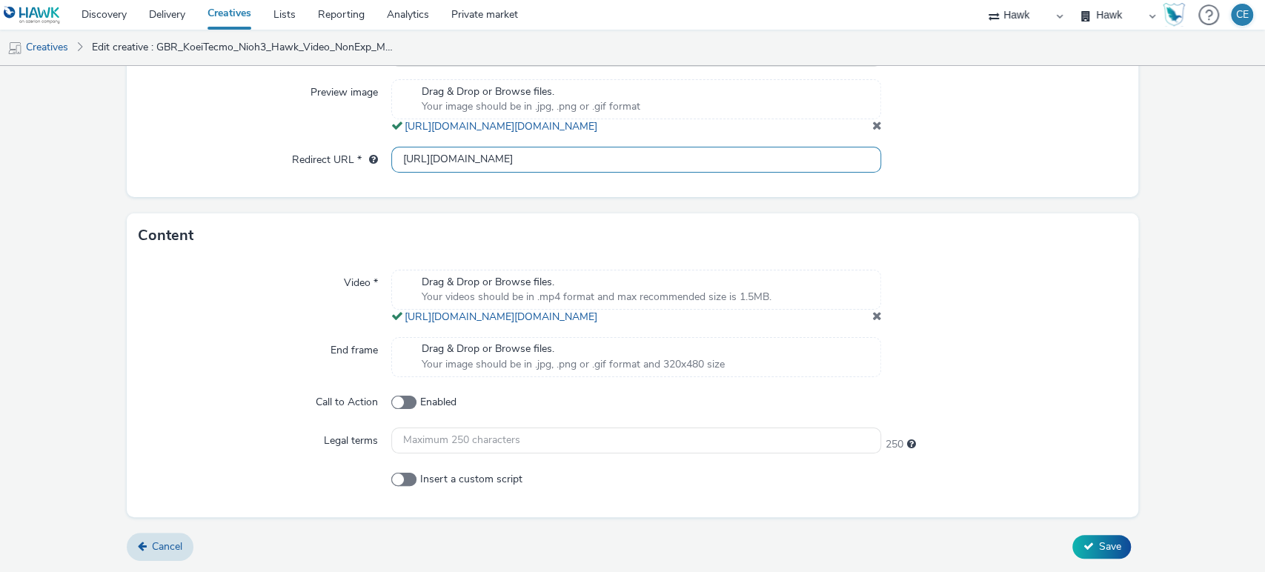
drag, startPoint x: 628, startPoint y: 135, endPoint x: 351, endPoint y: 137, distance: 277.9
click at [351, 147] on div "Redirect URL * https://teamninja-studio.com/nioh3/de/" at bounding box center [633, 160] width 989 height 27
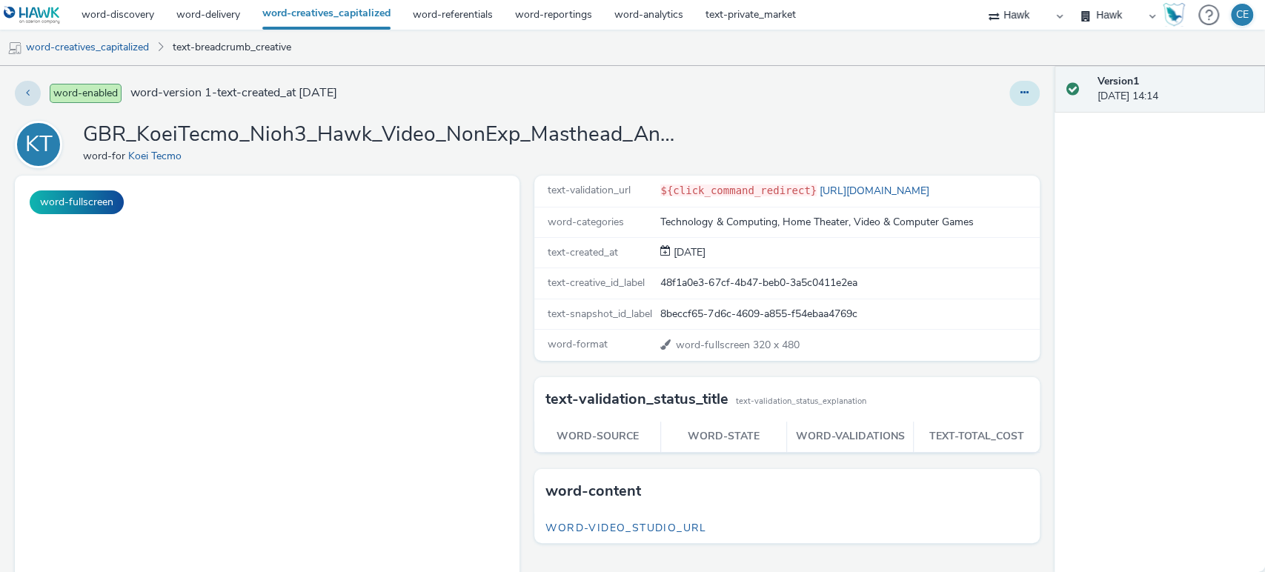
click at [1015, 96] on button at bounding box center [1024, 93] width 30 height 25
click at [993, 153] on link "word-duplicate" at bounding box center [984, 153] width 111 height 30
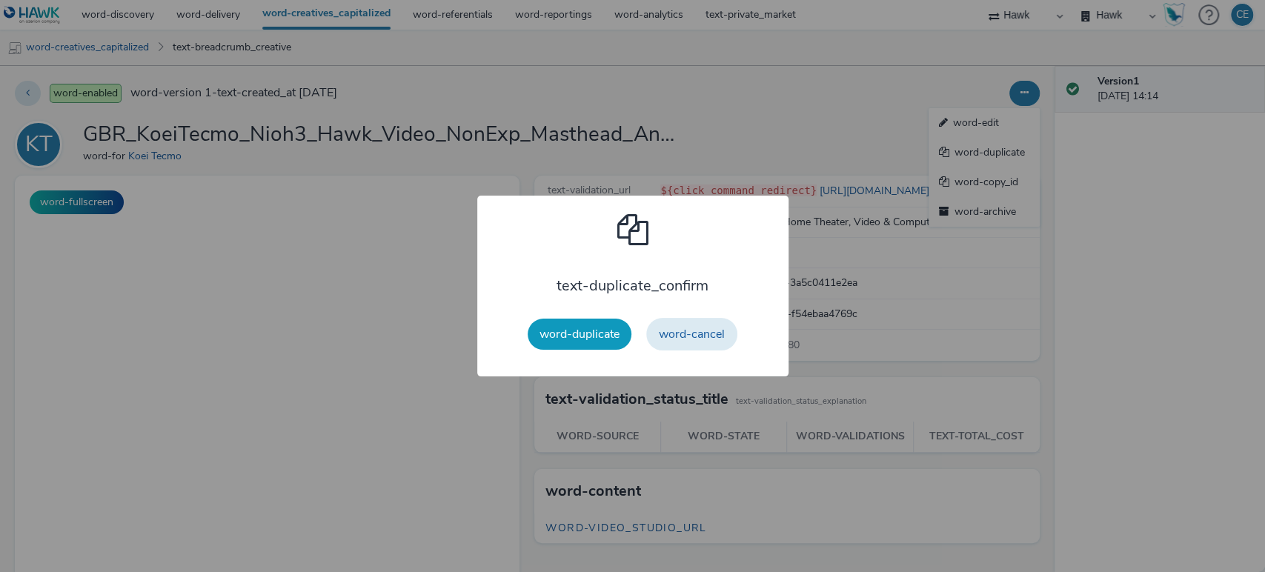
click at [550, 321] on button "word-duplicate" at bounding box center [580, 334] width 104 height 31
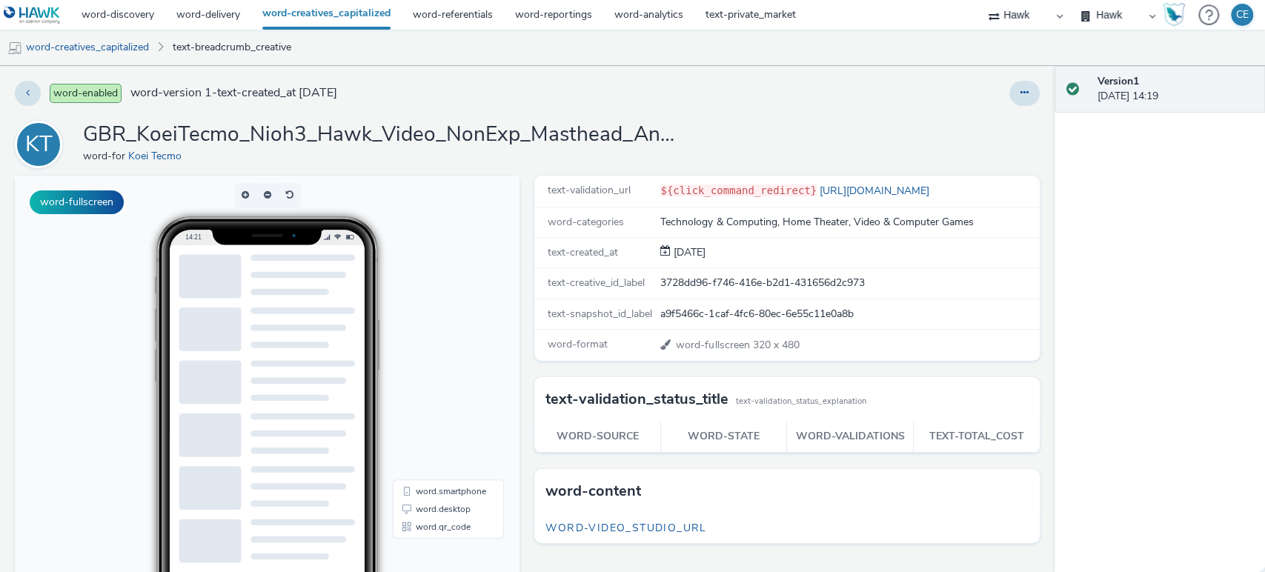
click at [333, 12] on link "word-creatives_capitalized" at bounding box center [326, 15] width 150 height 30
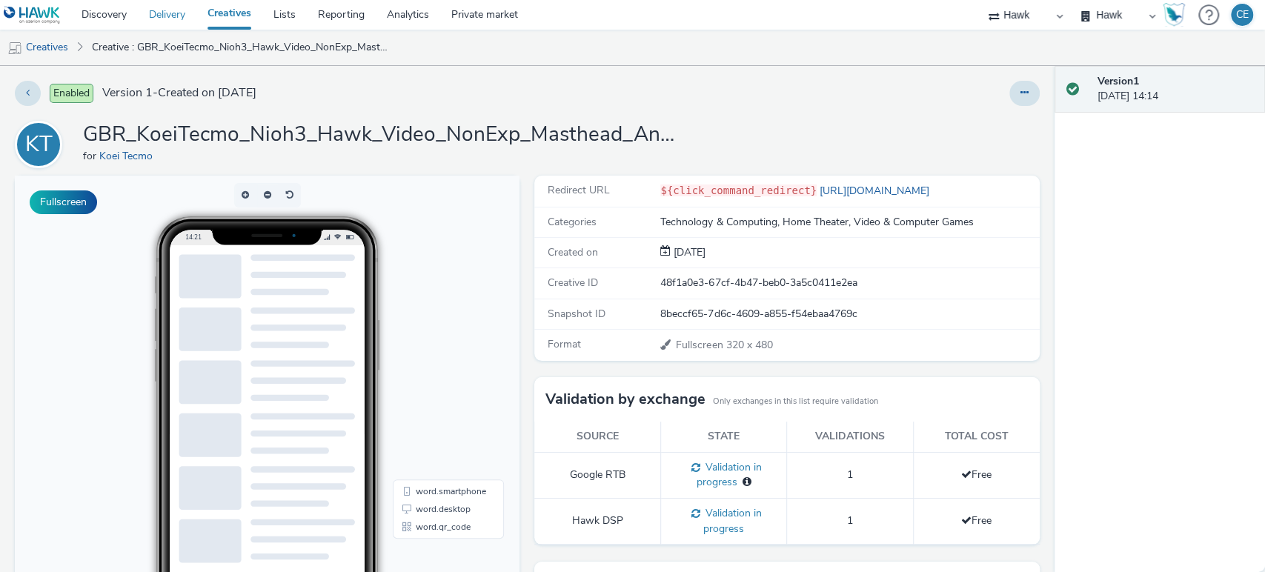
click at [157, 24] on link "Delivery" at bounding box center [167, 15] width 59 height 30
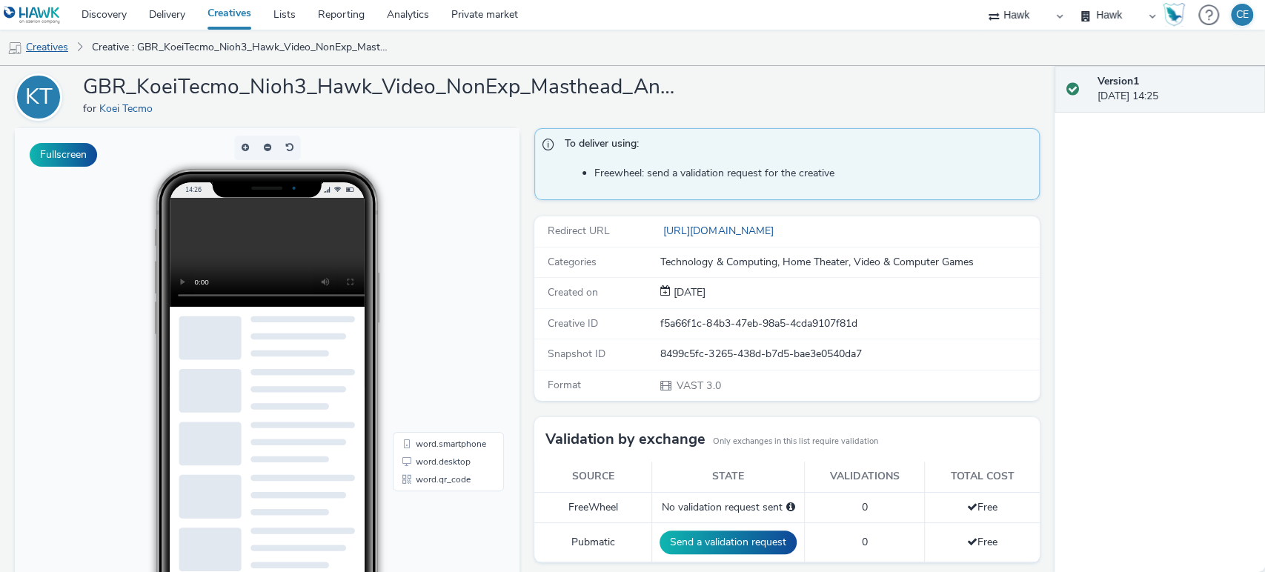
click at [59, 44] on link "Creatives" at bounding box center [38, 48] width 76 height 36
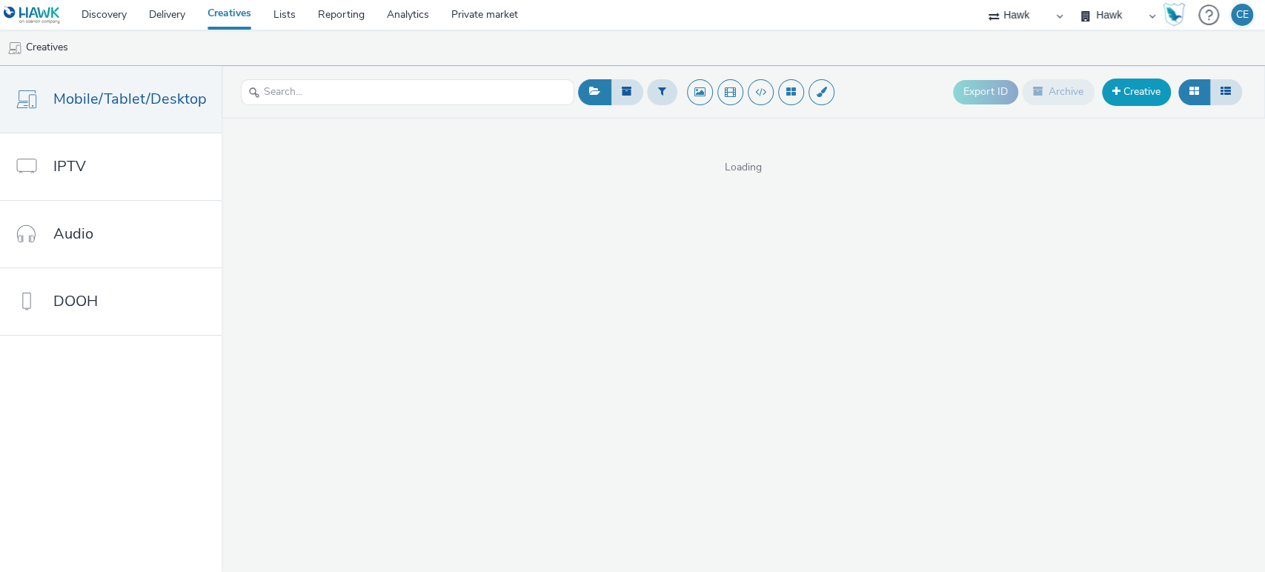
click at [1148, 90] on link "Creative" at bounding box center [1136, 92] width 69 height 27
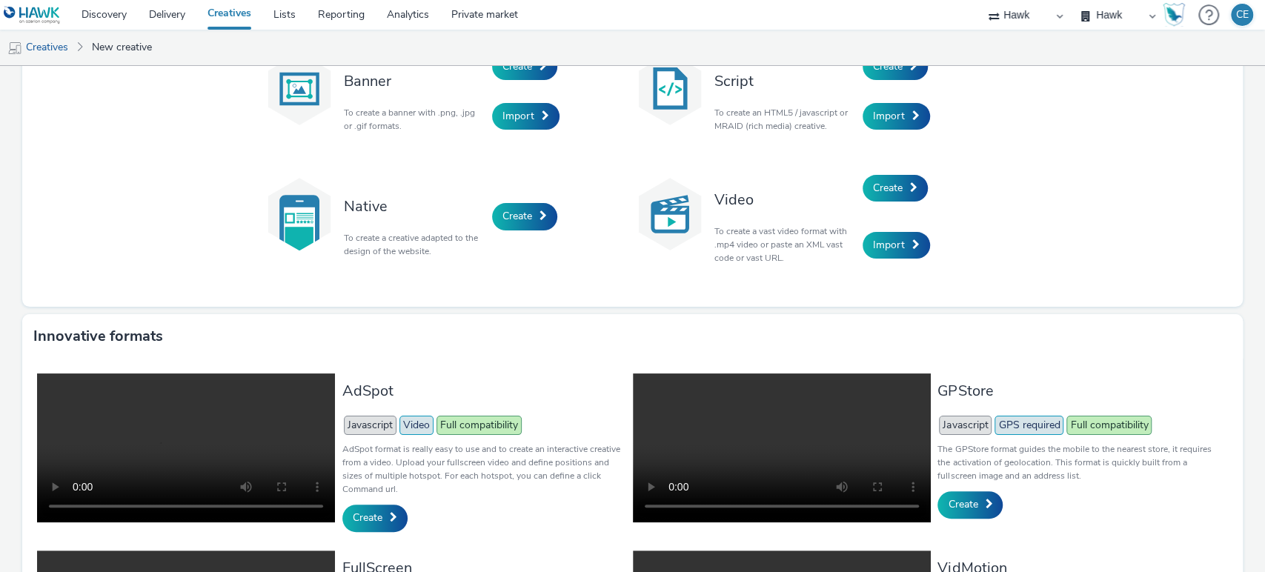
scroll to position [92, 0]
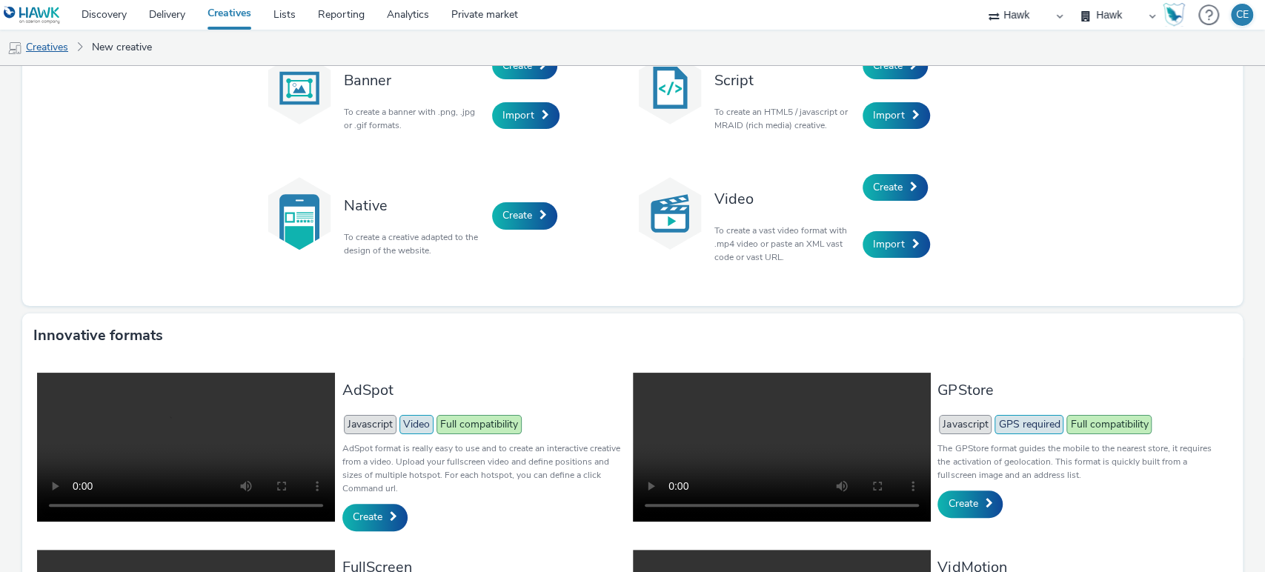
click at [44, 50] on link "Creatives" at bounding box center [38, 48] width 76 height 36
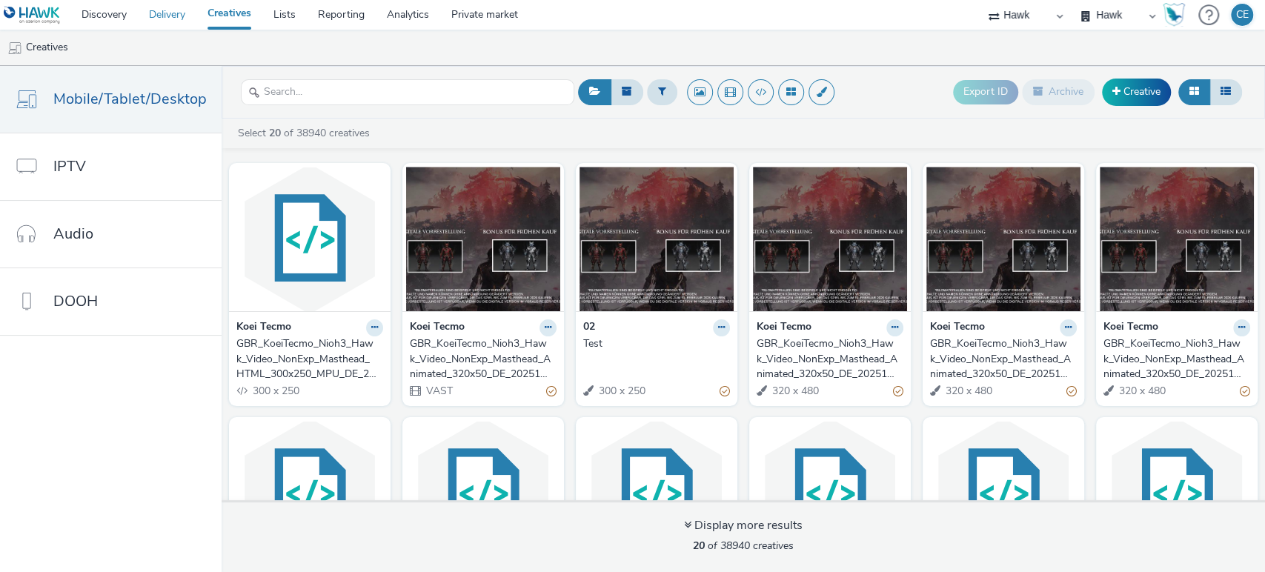
click at [148, 11] on link "Delivery" at bounding box center [167, 15] width 59 height 30
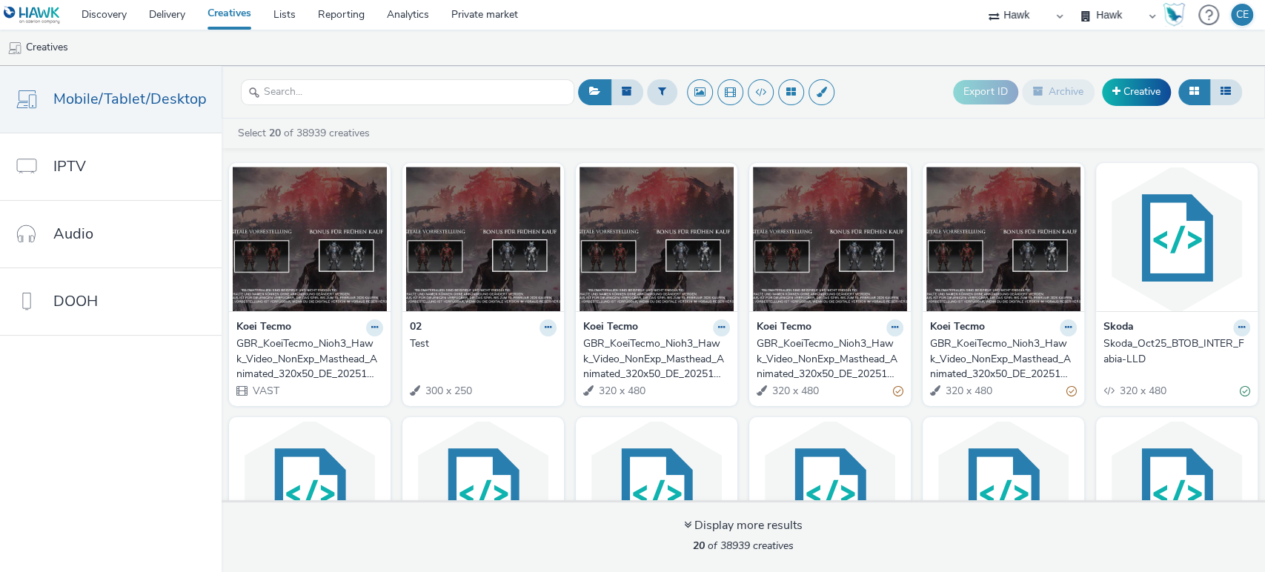
click at [786, 360] on div "GBR_KoeiTecmo_Nioh3_Hawk_Video_NonExp_Masthead_Animated_320x50_DE_20251001 (cop…" at bounding box center [827, 358] width 141 height 45
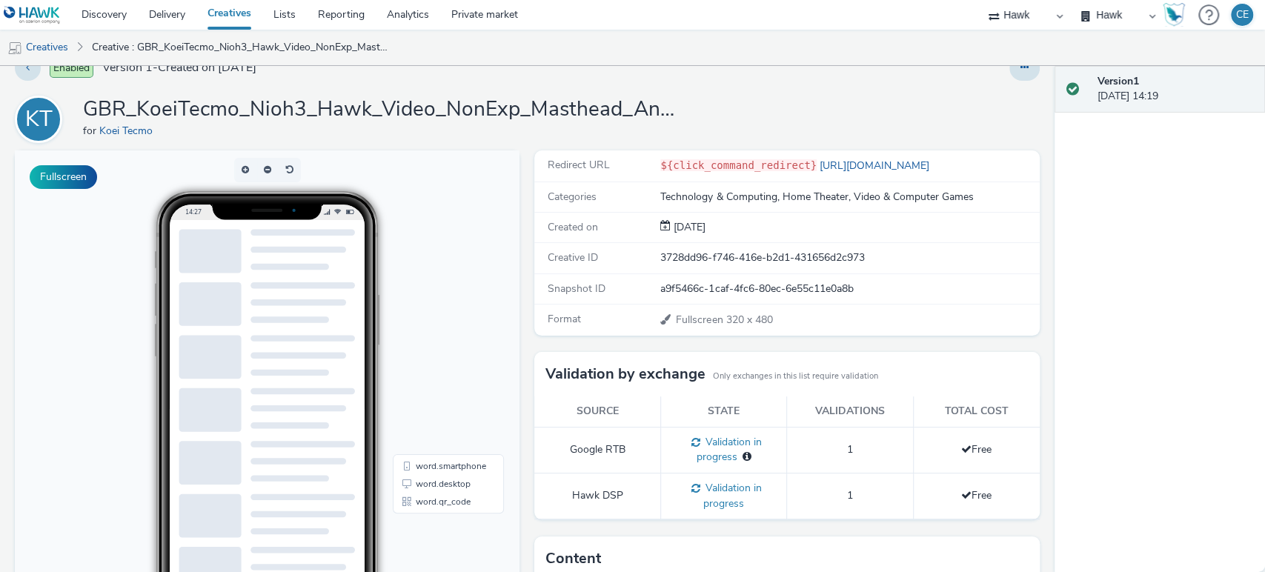
scroll to position [26, 0]
click at [371, 105] on h1 "GBR_KoeiTecmo_Nioh3_Hawk_Video_NonExp_Masthead_Animated_320x50_DE_20251001 (cop…" at bounding box center [379, 109] width 593 height 28
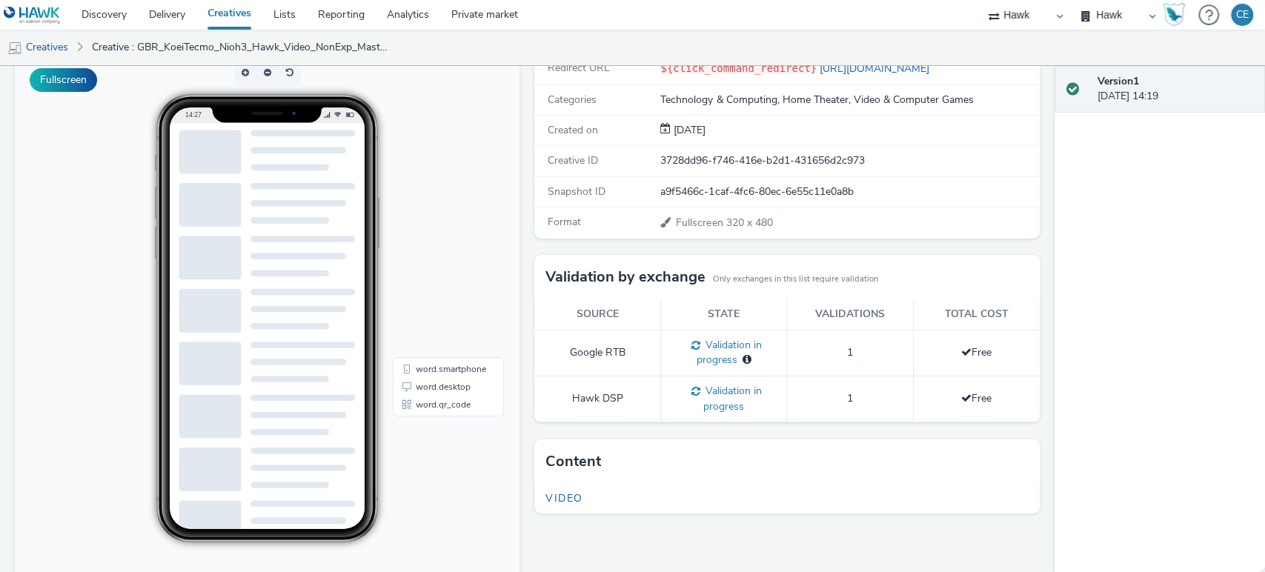
scroll to position [5, 0]
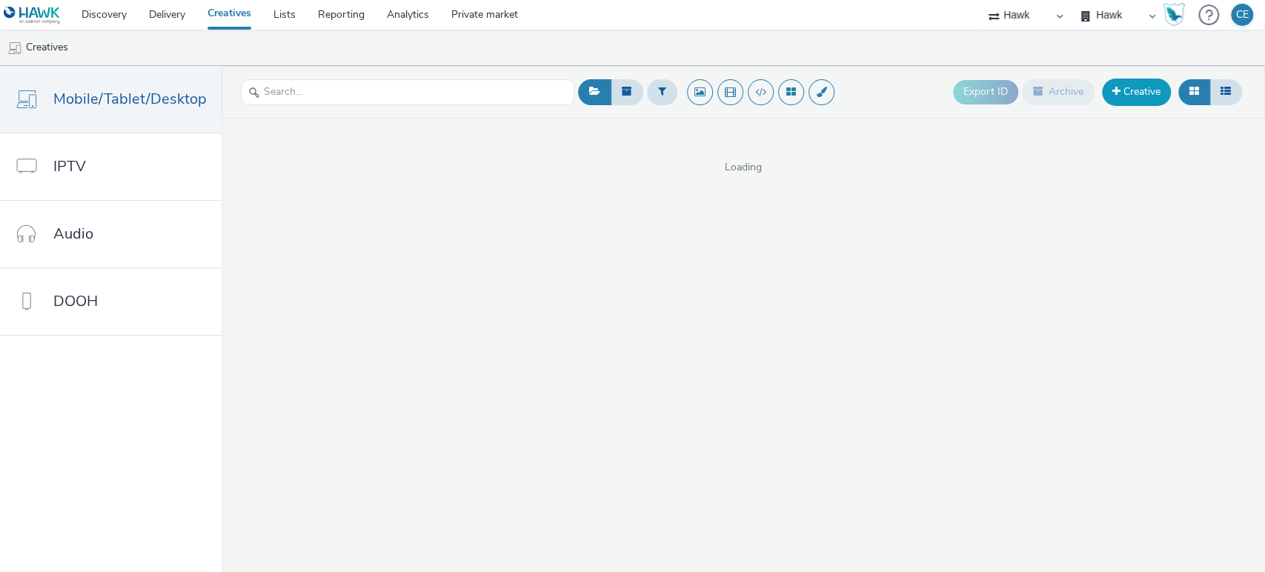
click at [1122, 93] on link "Creative" at bounding box center [1136, 92] width 69 height 27
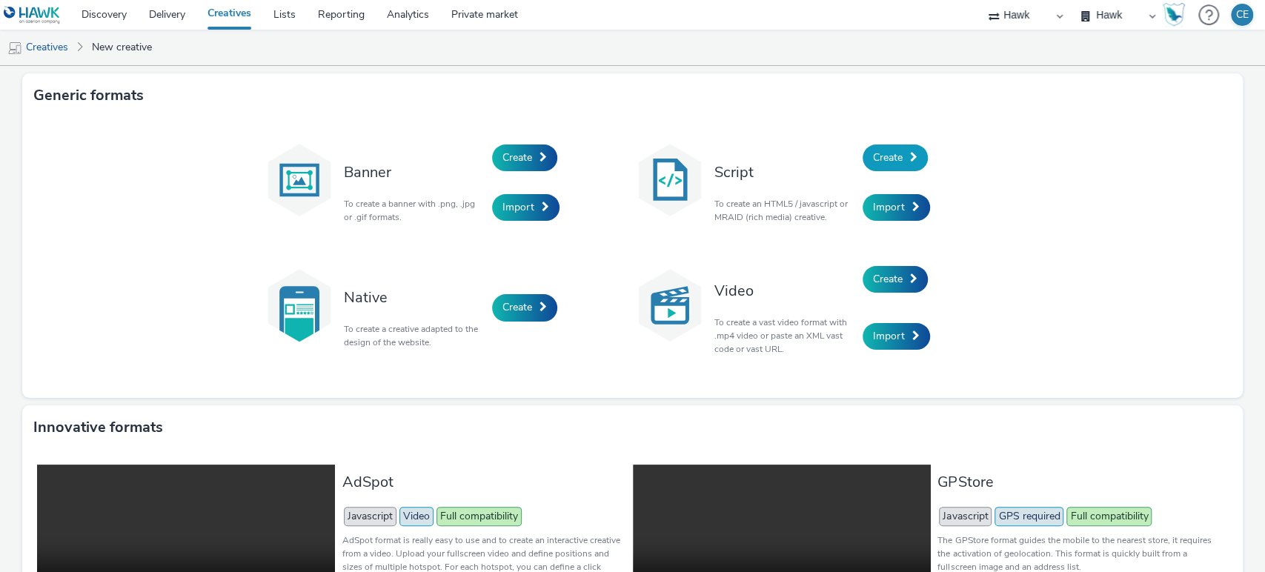
click at [883, 158] on span "Create" at bounding box center [888, 157] width 30 height 14
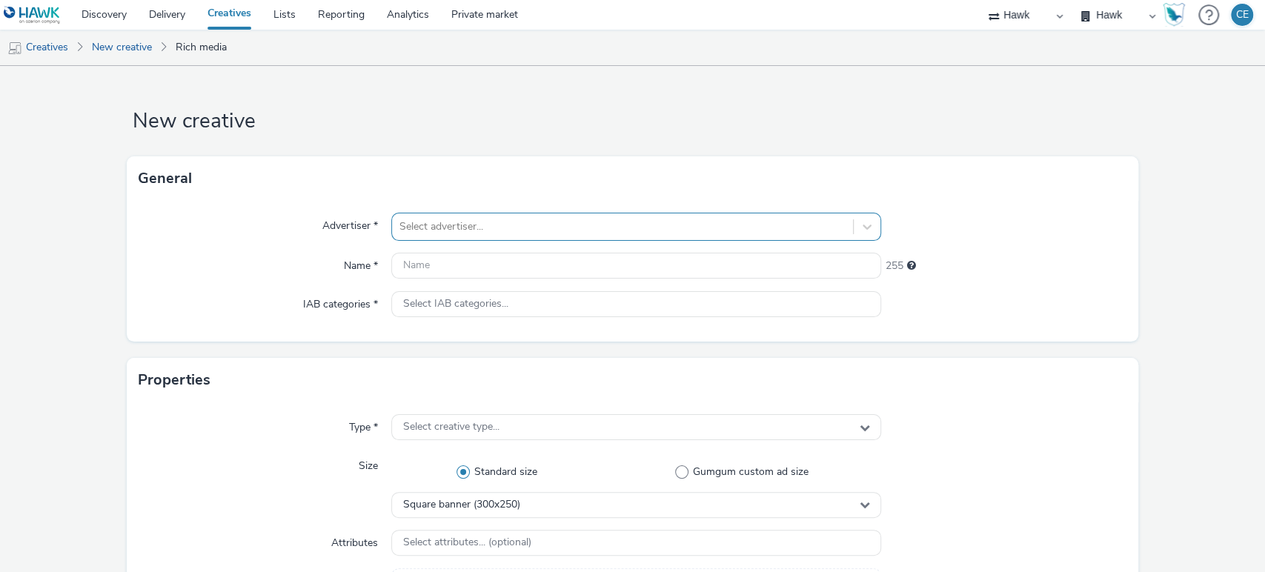
click at [504, 228] on div at bounding box center [622, 227] width 447 height 18
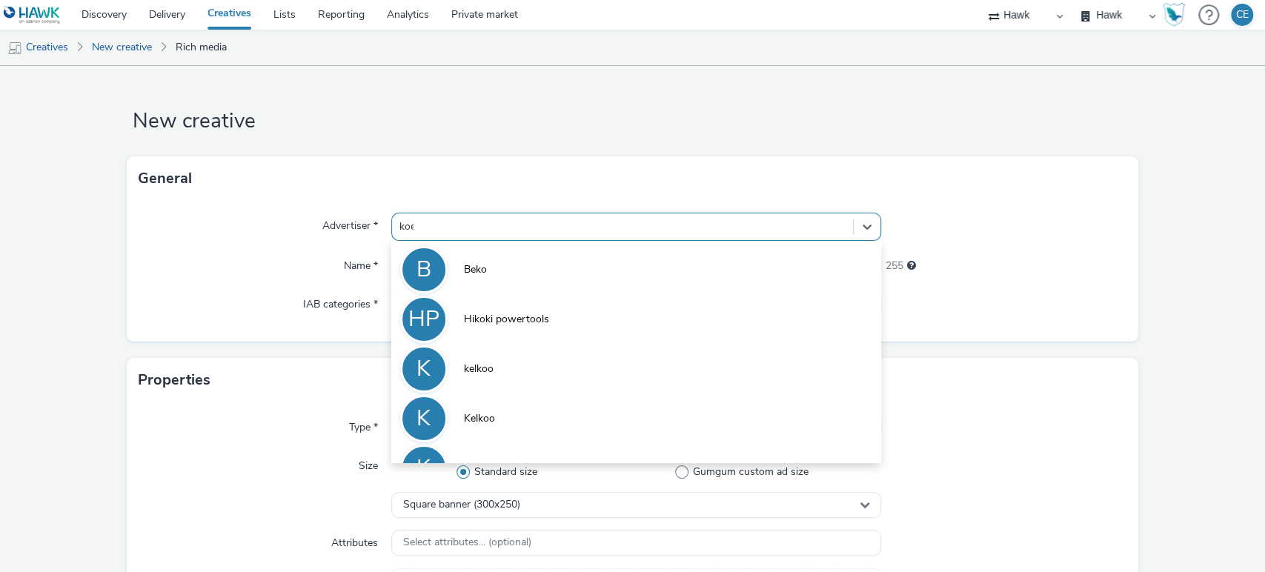
type input "koei"
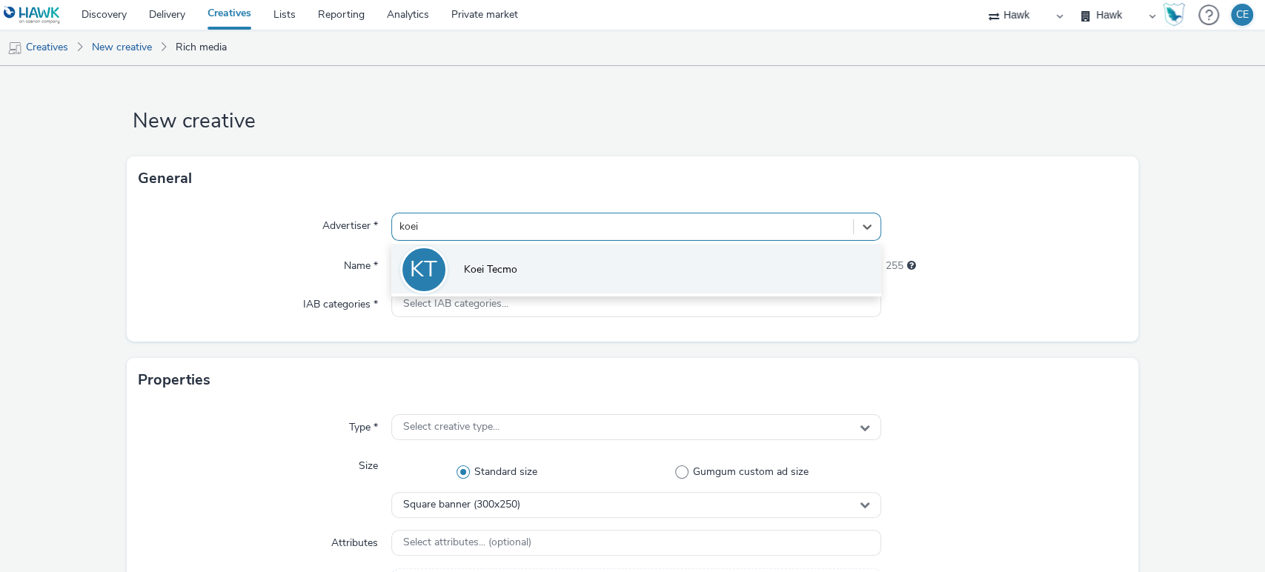
click at [473, 273] on span "Koei Tecmo" at bounding box center [490, 269] width 53 height 15
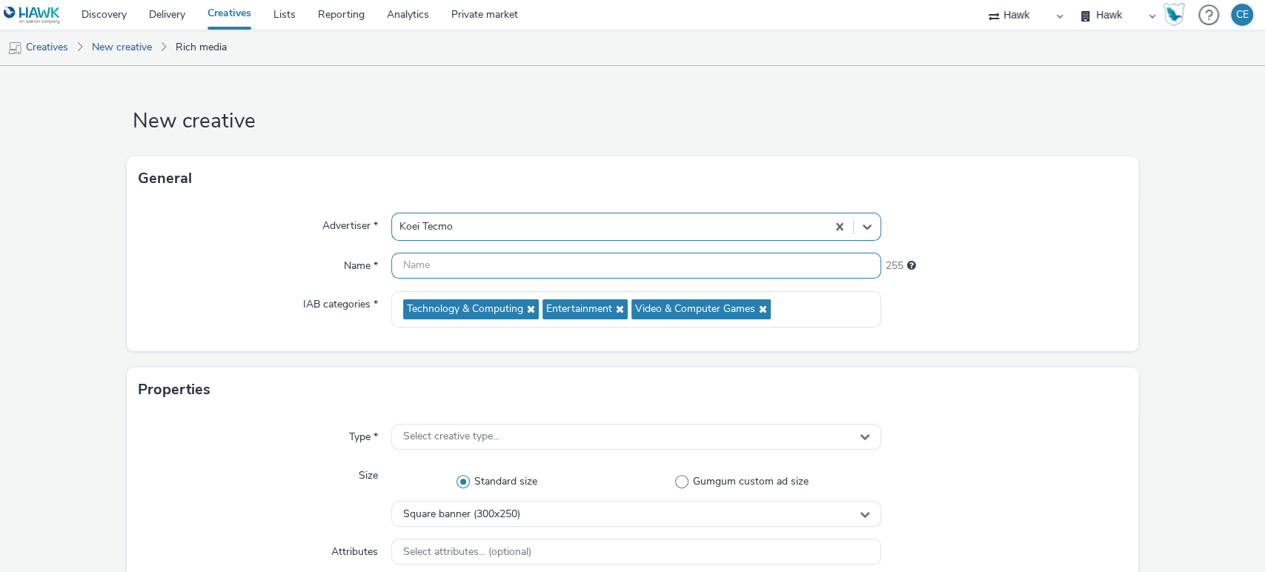
click at [424, 275] on input "text" at bounding box center [636, 266] width 491 height 26
paste input "GBR_KoeiTecmo_Nioh3_Hawk_Video_NonExp_Masthead_Animated_320x50_DE_20251001"
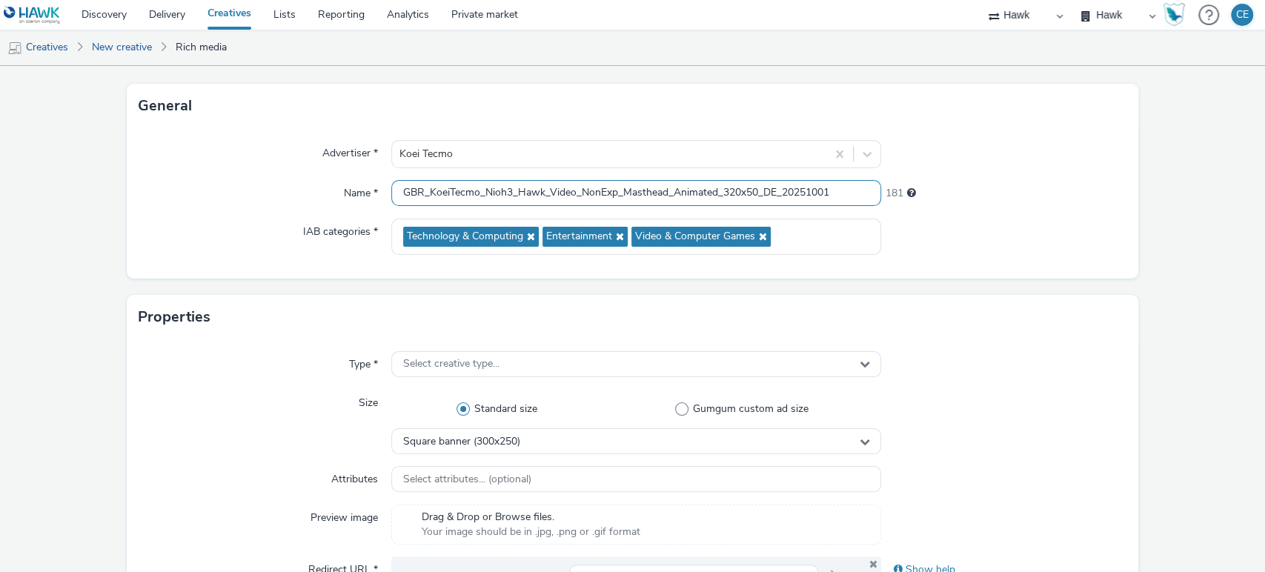
scroll to position [75, 0]
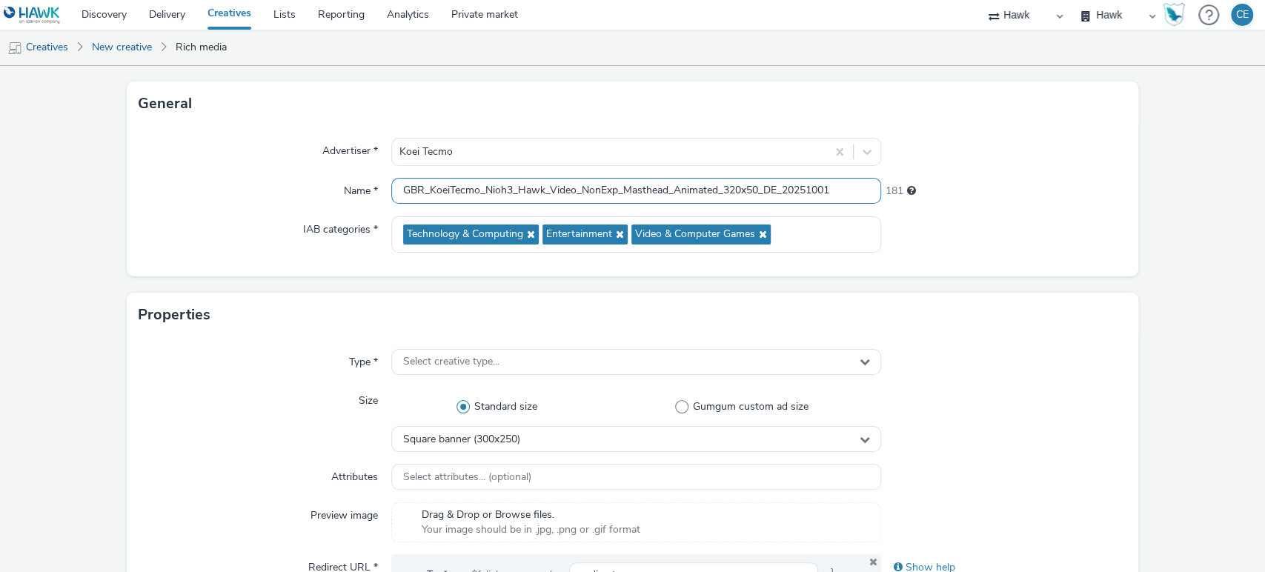
drag, startPoint x: 717, startPoint y: 188, endPoint x: 669, endPoint y: 182, distance: 48.5
click at [669, 182] on input "GBR_KoeiTecmo_Nioh3_Hawk_Video_NonExp_Masthead_Animated_320x50_DE_20251001" at bounding box center [636, 191] width 491 height 26
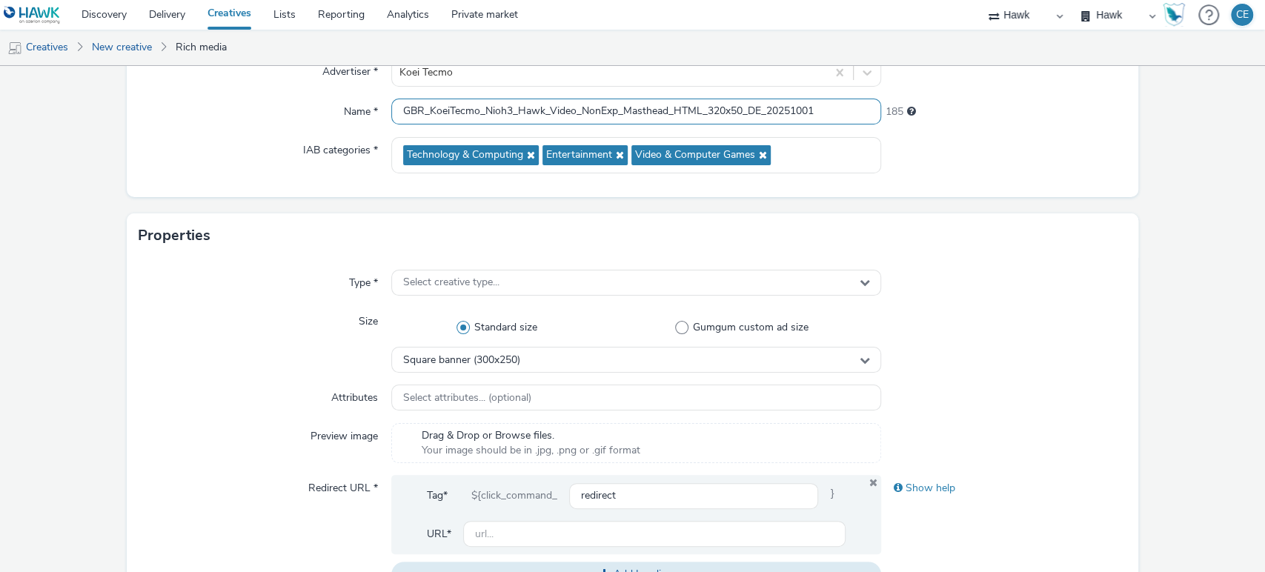
scroll to position [148, 0]
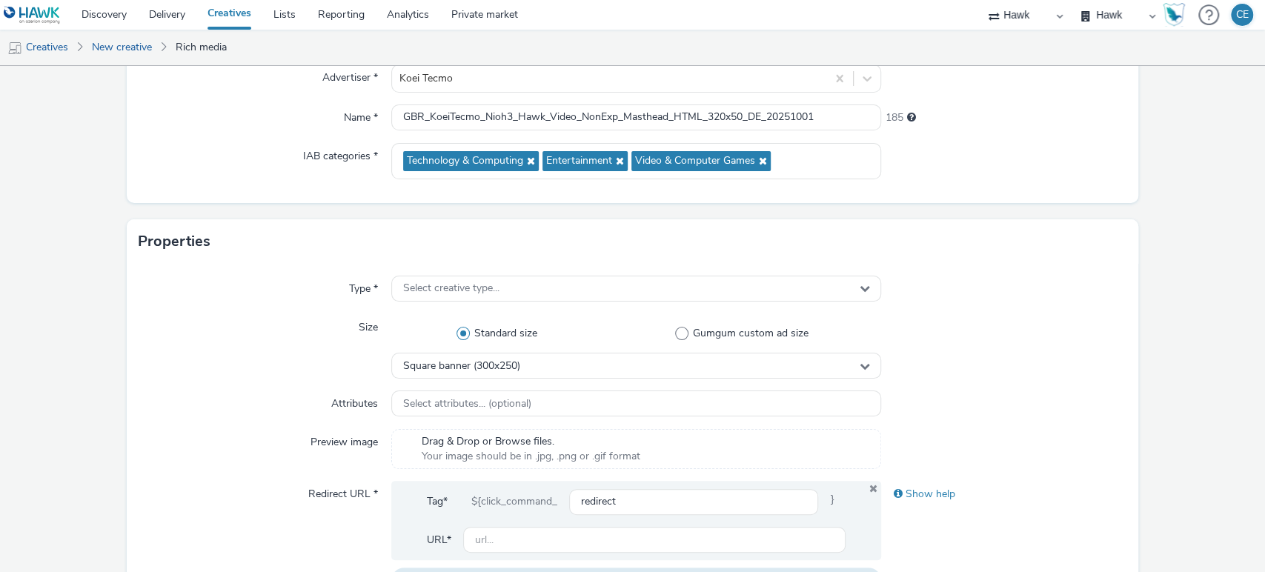
click at [177, 139] on div "Advertiser * Koei Tecmo Name * GBR_KoeiTecmo_Nioh3_Hawk_Video_NonExp_Masthead_H…" at bounding box center [633, 128] width 1012 height 150
drag, startPoint x: 740, startPoint y: 118, endPoint x: 714, endPoint y: 116, distance: 25.3
click at [714, 116] on input "GBR_KoeiTecmo_Nioh3_Hawk_Video_NonExp_Masthead_HTML_320x50_DE_20251001" at bounding box center [636, 118] width 491 height 26
click at [752, 116] on input "GBR_KoeiTecmo_Nioh3_Hawk_Video_NonExp_Masthead_HTML_300x250_DE_20251001" at bounding box center [636, 118] width 491 height 26
type input "GBR_KoeiTecmo_Nioh3_Hawk_Video_NonExp_Masthead_HTML_300x250_MPU_DE_20251001"
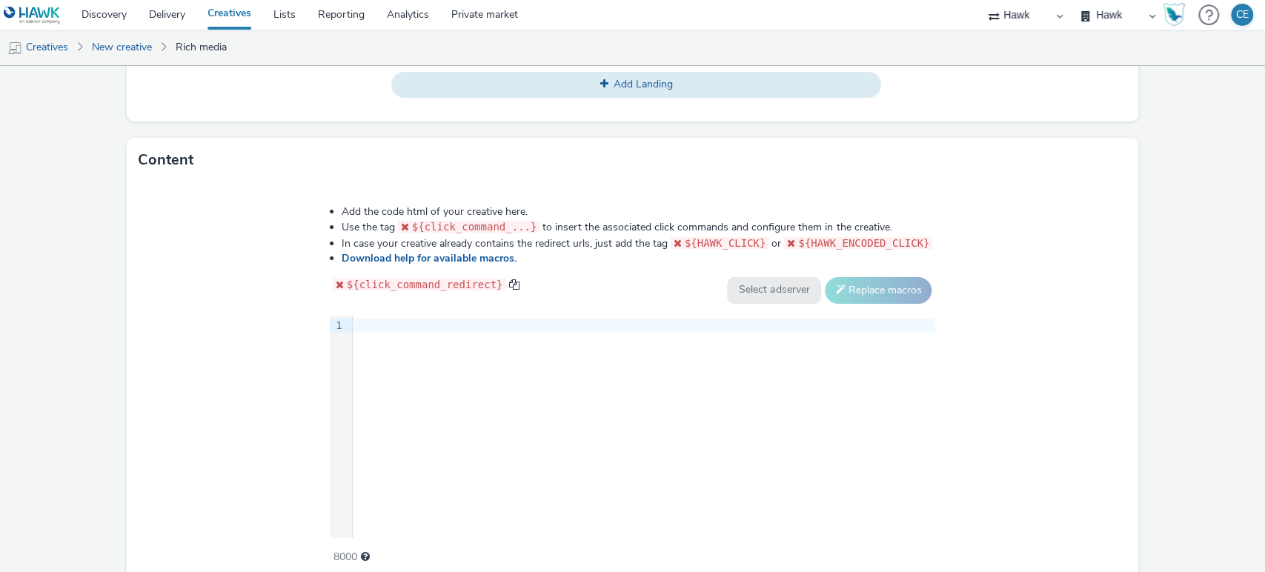
scroll to position [707, 0]
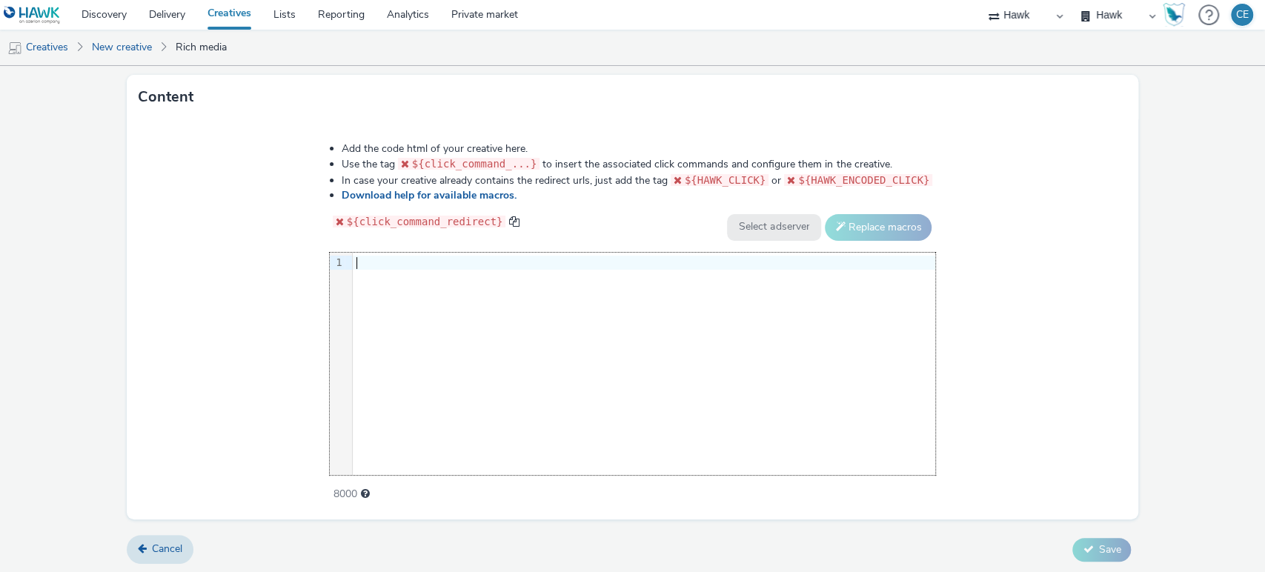
click at [397, 263] on div at bounding box center [644, 263] width 583 height 15
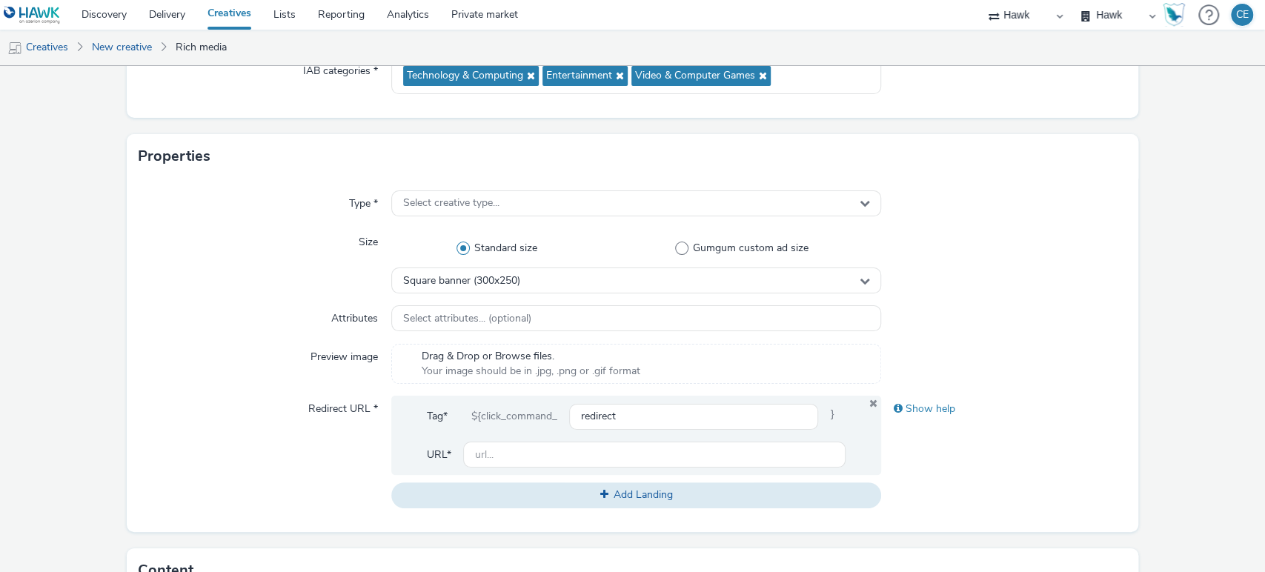
scroll to position [234, 0]
click at [498, 199] on div "Select creative type..." at bounding box center [636, 203] width 491 height 26
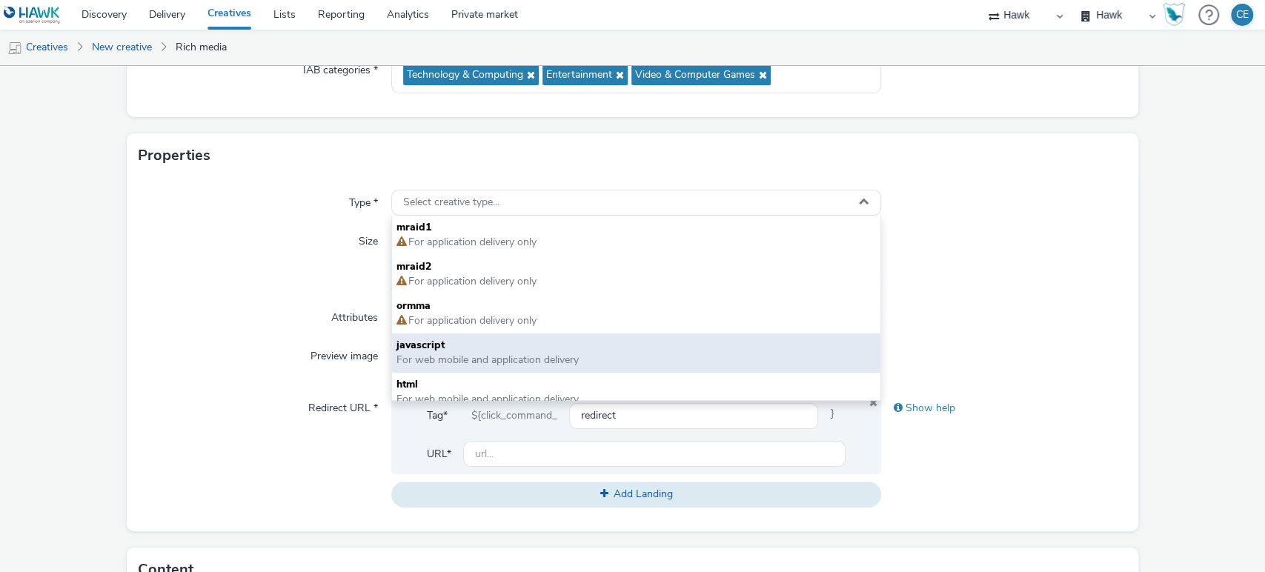
scroll to position [10, 0]
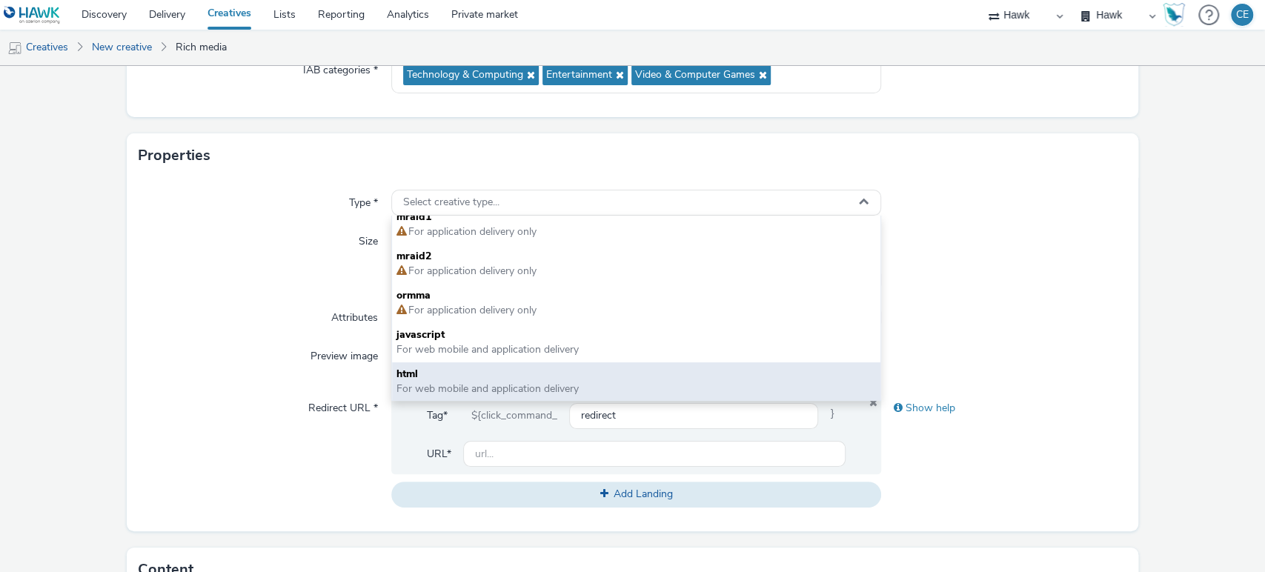
click at [451, 383] on span "For web mobile and application delivery" at bounding box center [488, 389] width 182 height 14
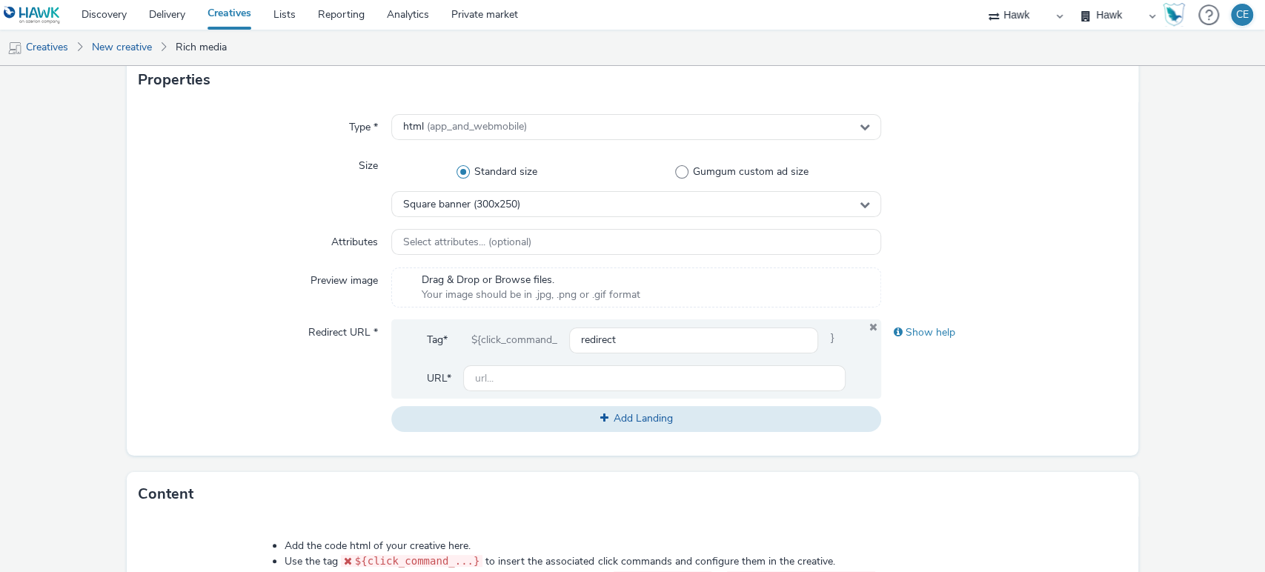
scroll to position [322, 0]
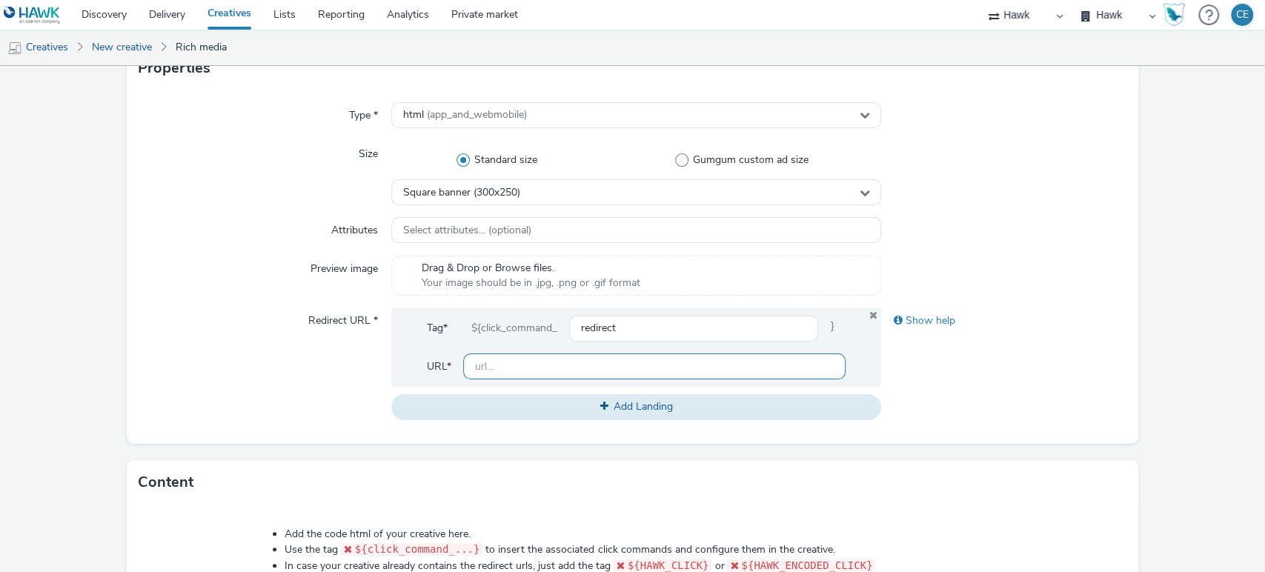
click at [497, 368] on input "text" at bounding box center [654, 367] width 383 height 26
paste input "[URL][DOMAIN_NAME]"
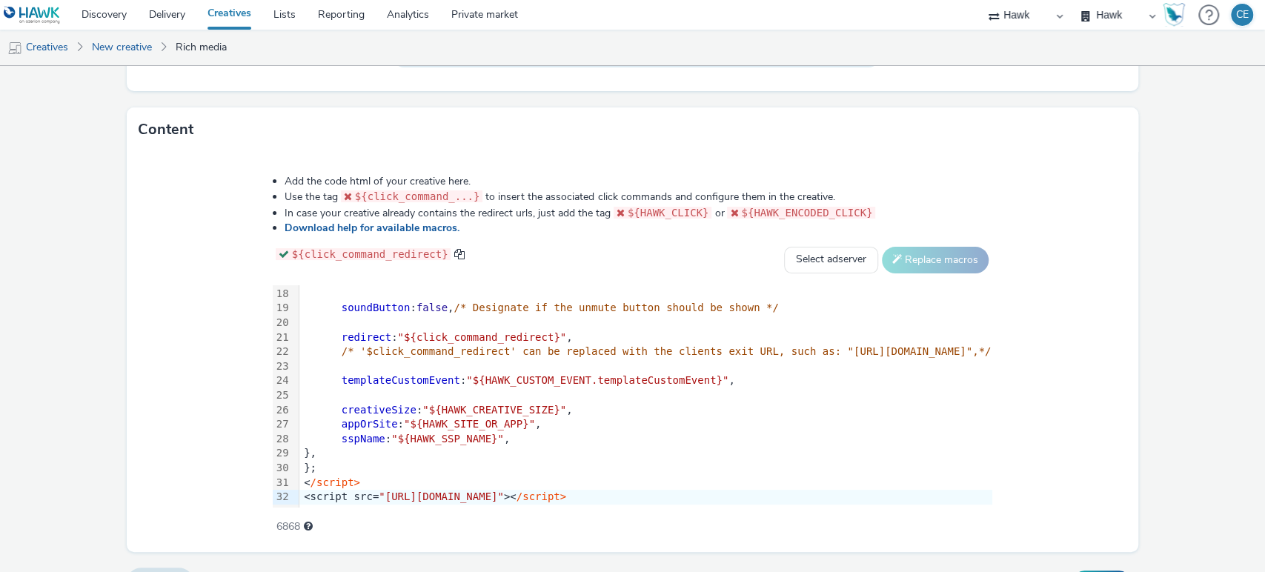
scroll to position [707, 0]
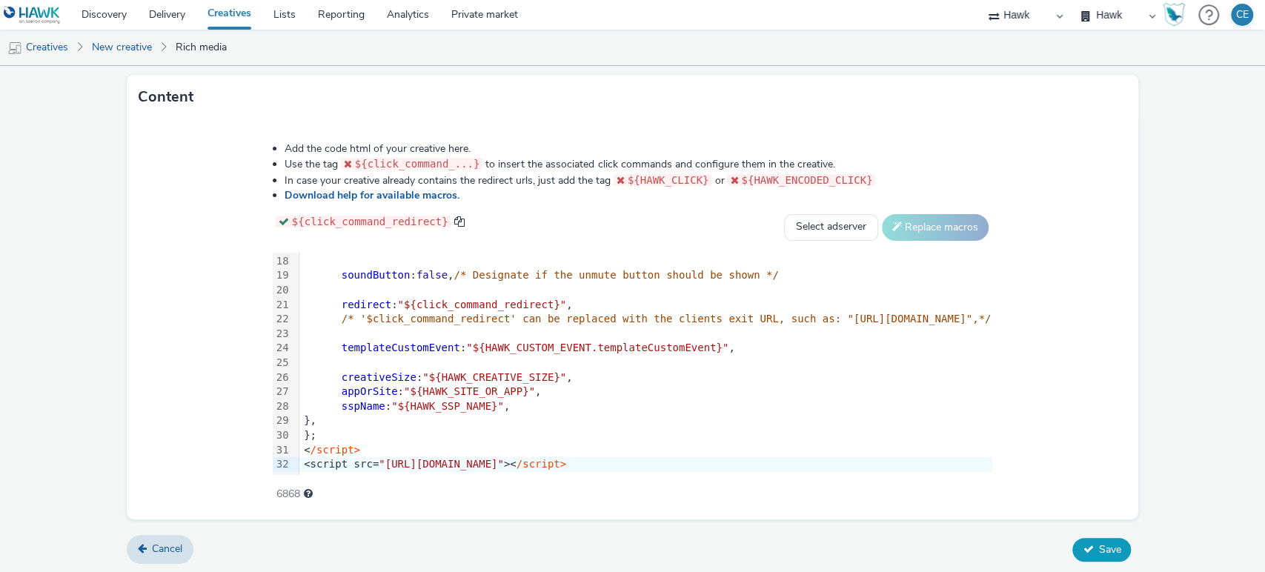
type input "[URL][DOMAIN_NAME]"
click at [1098, 546] on span "Save" at bounding box center [1109, 550] width 22 height 14
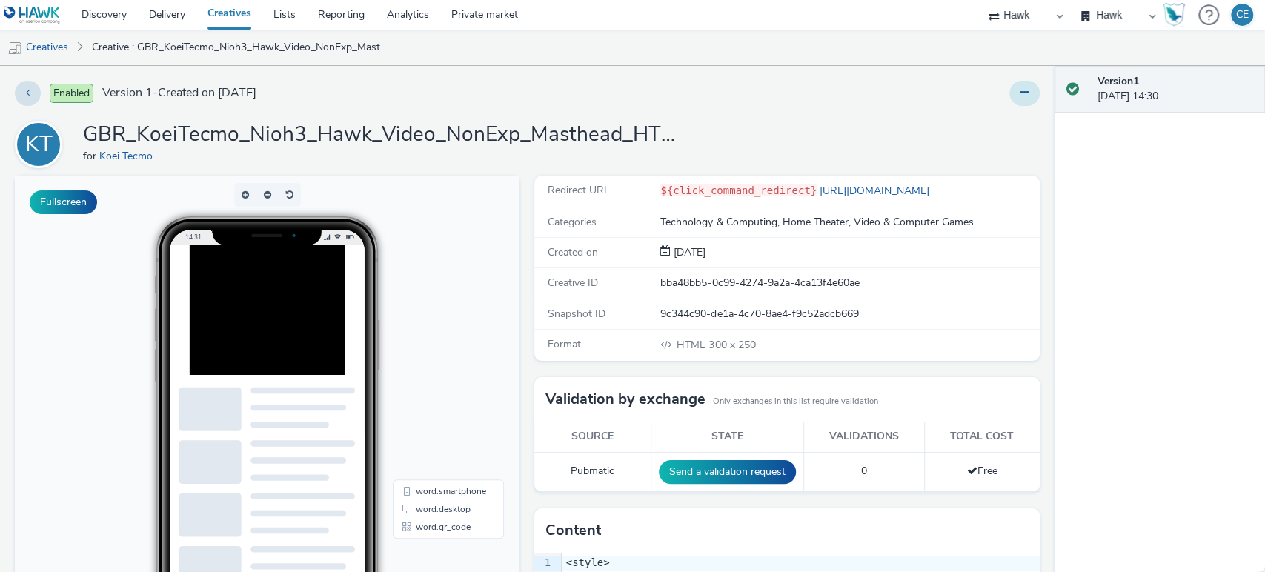
click at [1017, 93] on button at bounding box center [1024, 93] width 30 height 25
click at [988, 119] on link "Edit" at bounding box center [984, 123] width 111 height 30
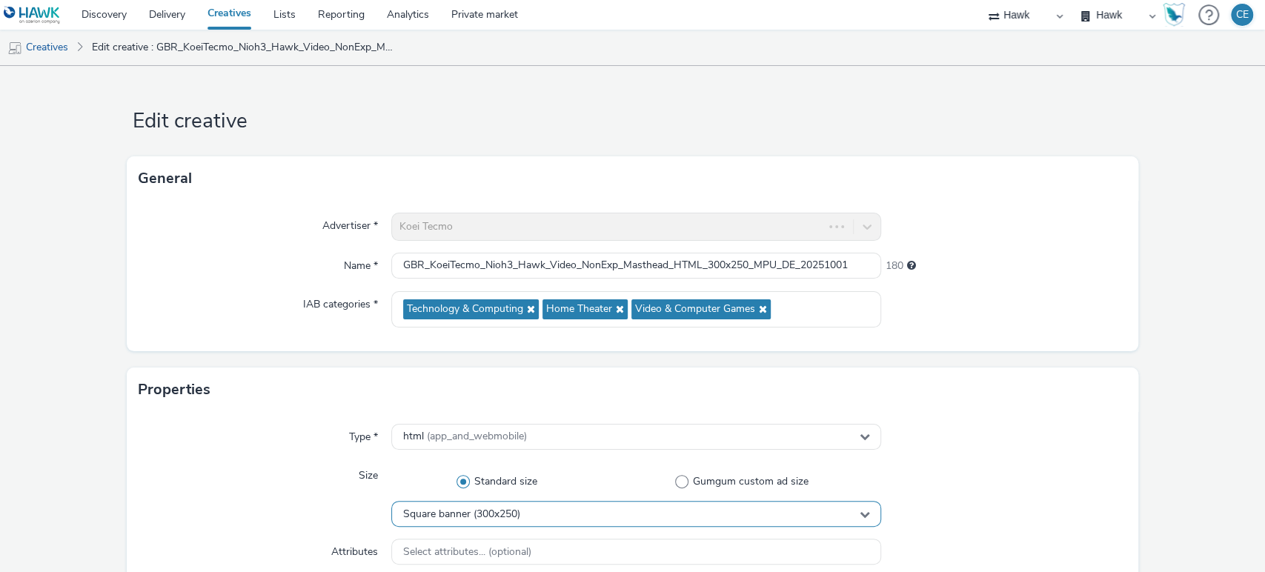
click at [503, 520] on div "Square banner (300x250)" at bounding box center [636, 514] width 491 height 26
click at [63, 59] on link "Creatives" at bounding box center [38, 48] width 76 height 36
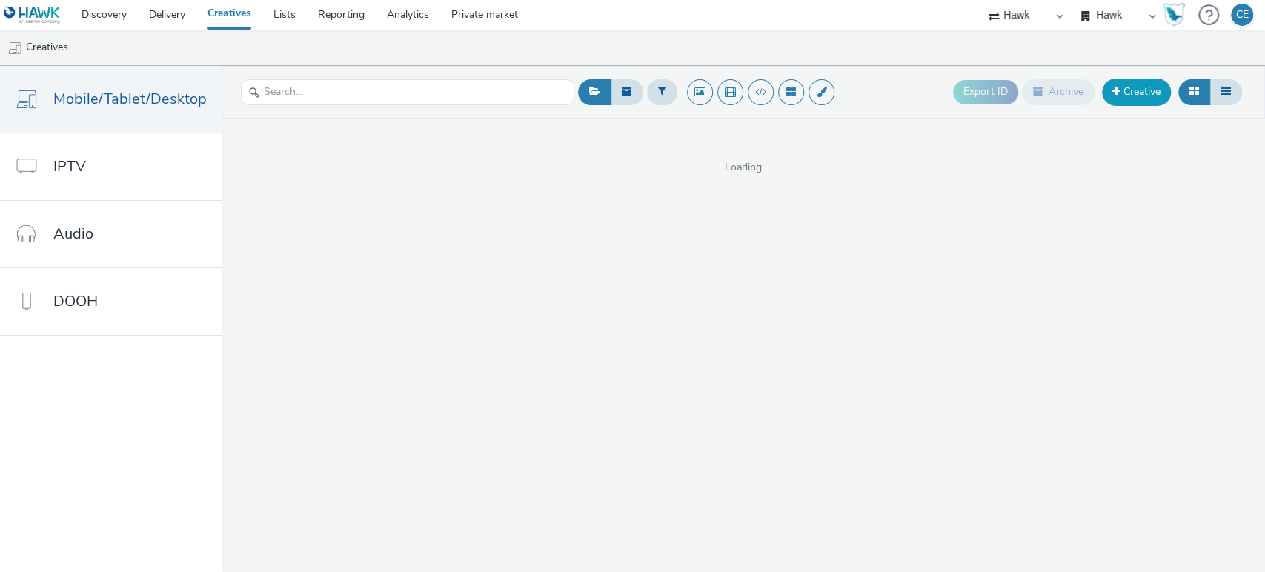
click at [1131, 95] on link "Creative" at bounding box center [1136, 92] width 69 height 27
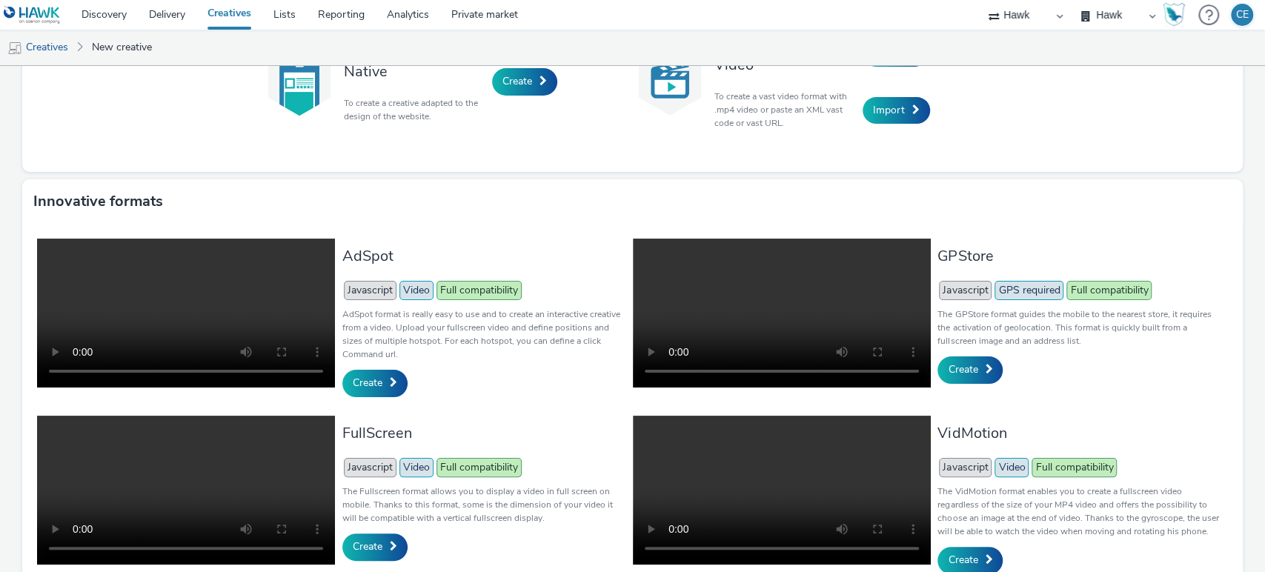
scroll to position [293, 0]
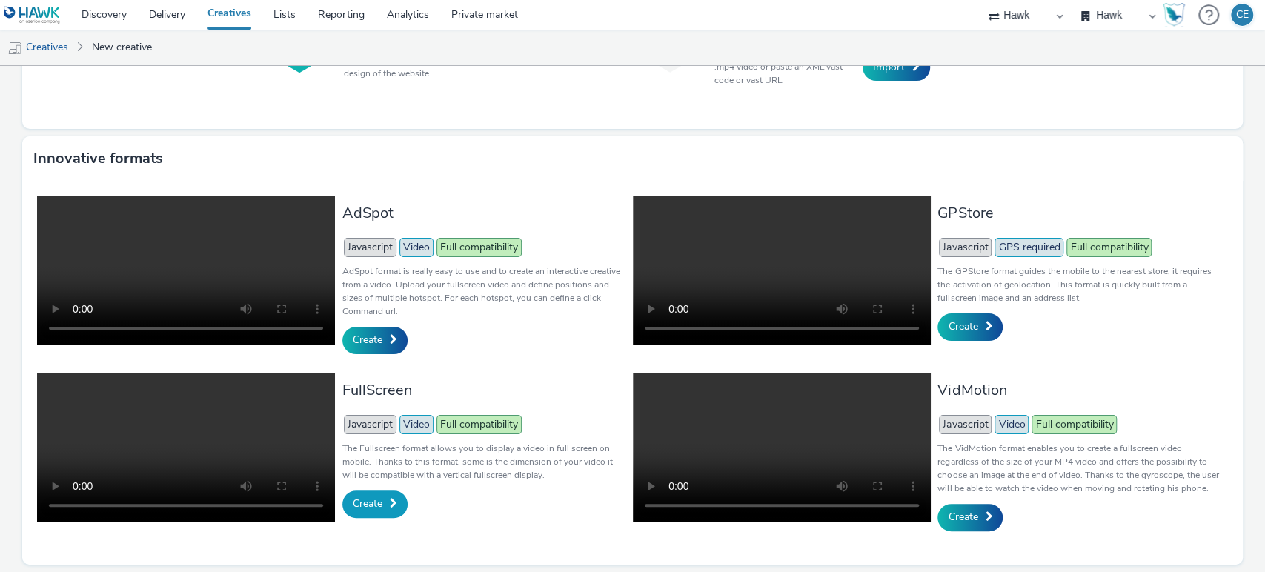
click at [368, 499] on link "Create" at bounding box center [374, 504] width 65 height 27
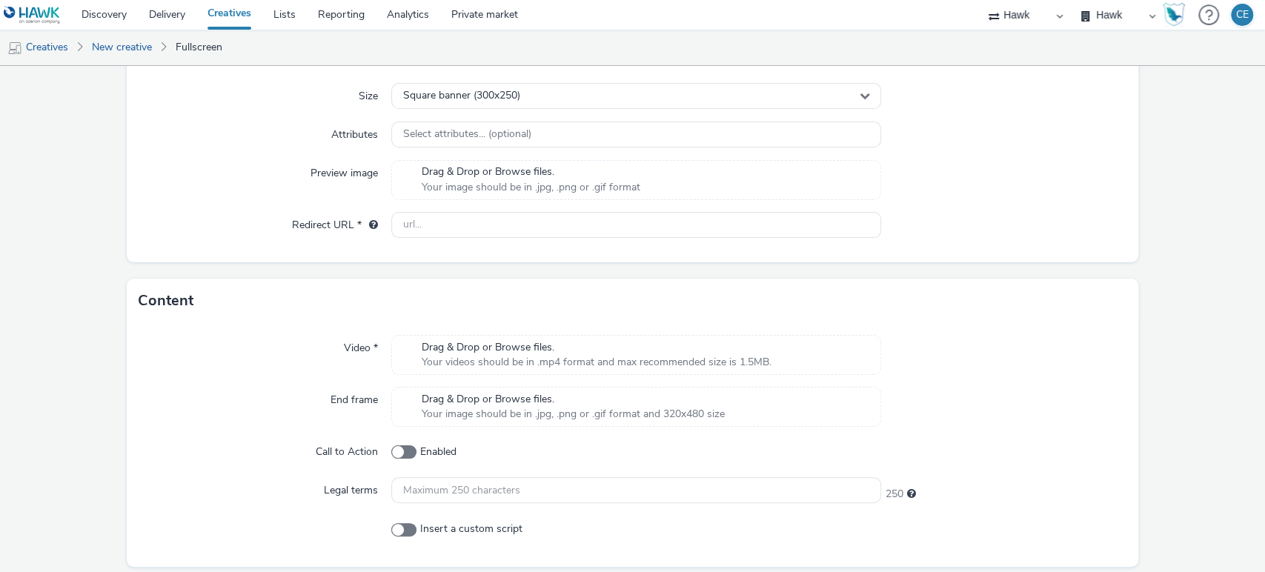
scroll to position [419, 0]
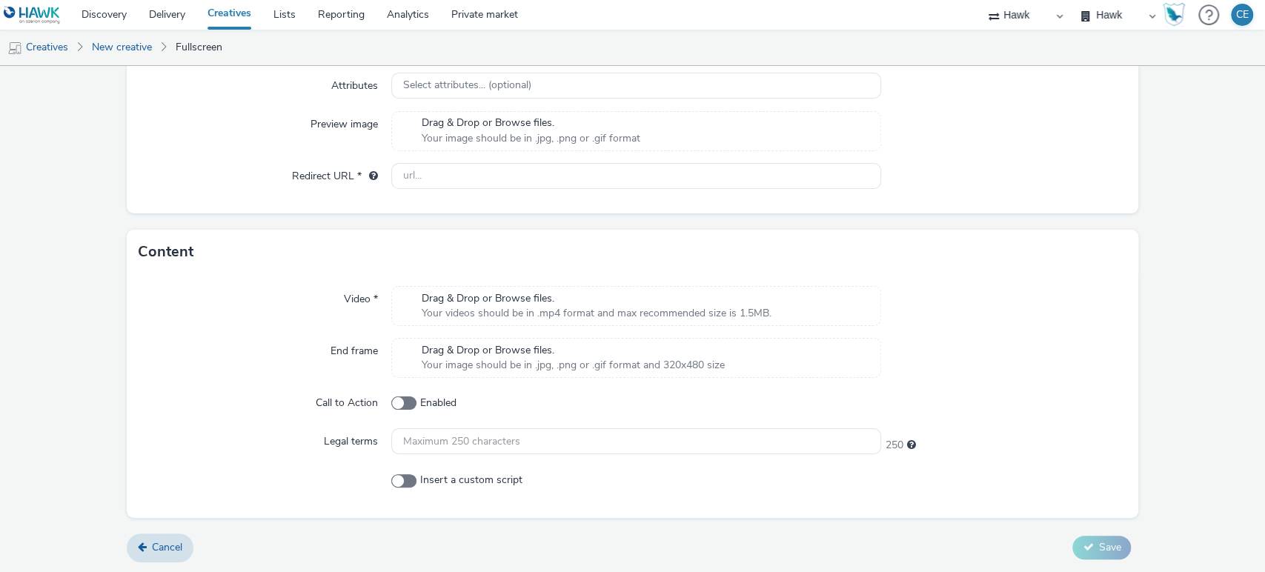
click at [528, 299] on span "Drag & Drop or Browse files." at bounding box center [597, 298] width 350 height 15
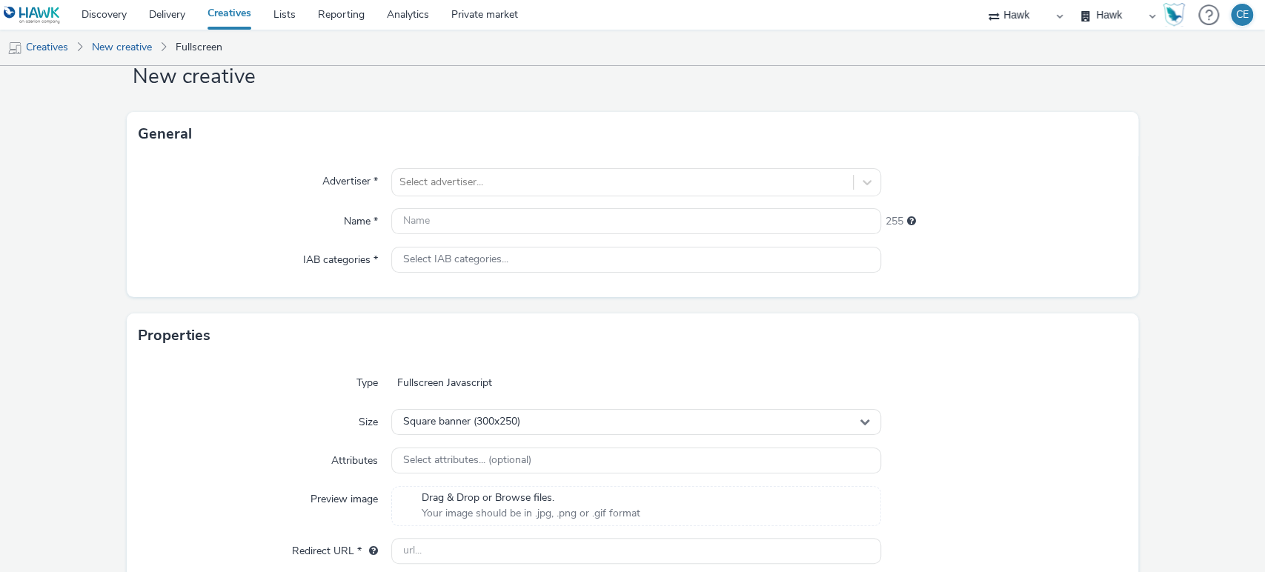
scroll to position [42, 0]
click at [451, 433] on div "Square banner (300x250)" at bounding box center [636, 424] width 491 height 26
click at [50, 48] on link "Creatives" at bounding box center [38, 48] width 76 height 36
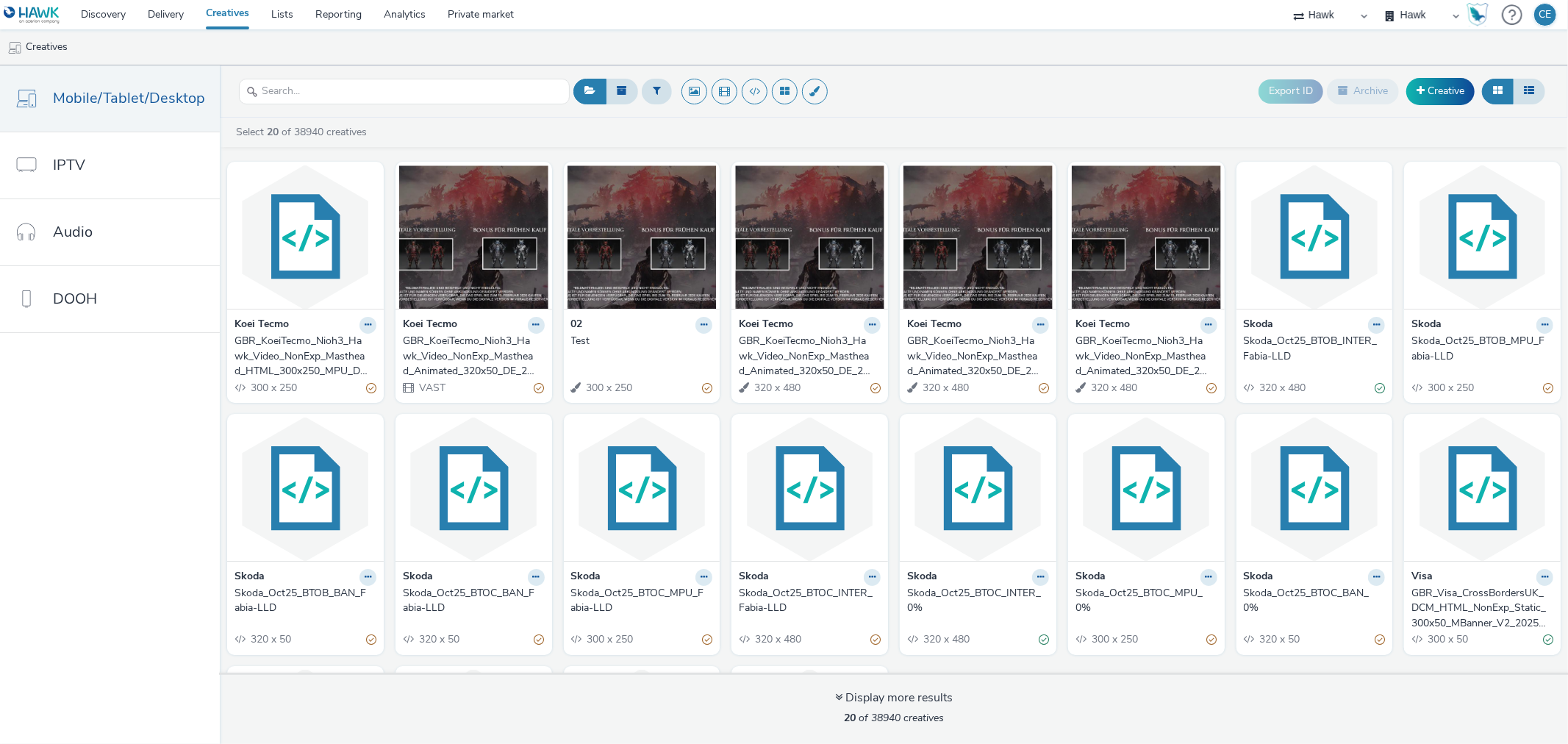
click at [1173, 366] on div "GBR_KoeiTecmo_Nioh3_Hawk_Video_NonExp_Masthead_Animated_320x50_DE_20251001" at bounding box center [1143, 355] width 136 height 45
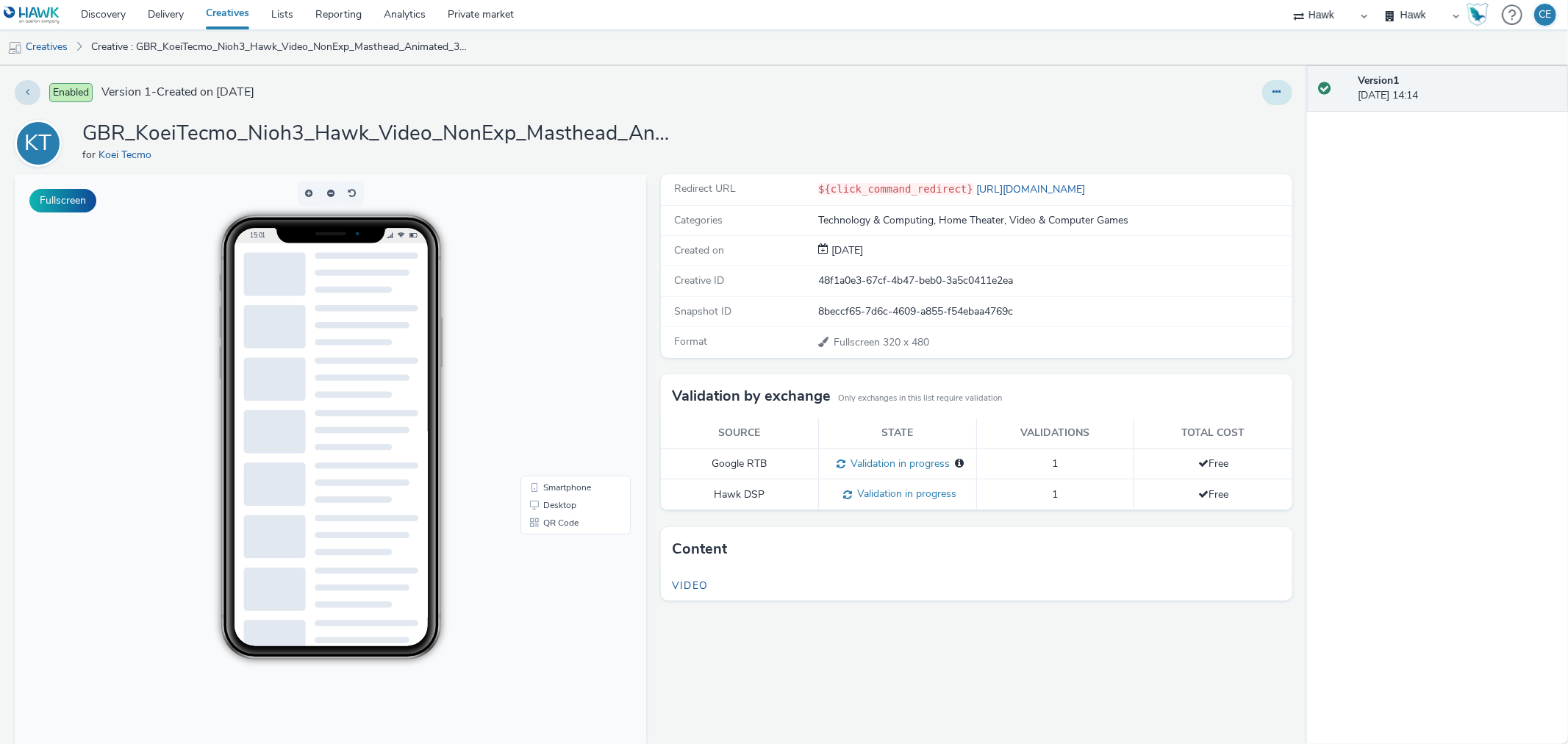
click at [1254, 95] on button at bounding box center [1277, 92] width 30 height 25
click at [1254, 118] on link "Edit" at bounding box center [1237, 122] width 110 height 30
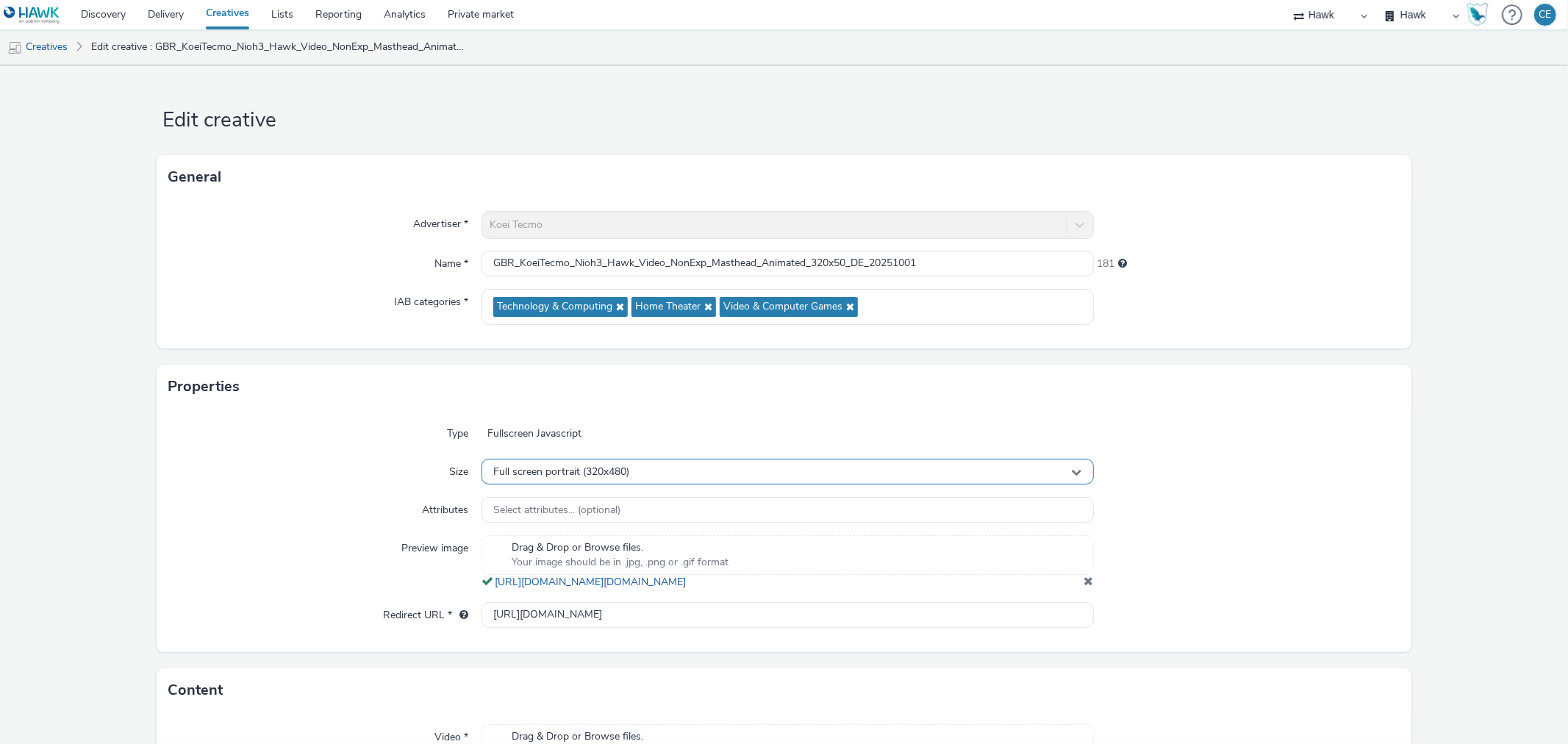
click at [876, 470] on div "Full screen portrait (320x480)" at bounding box center [786, 471] width 612 height 26
click at [973, 438] on div "Fullscreen Javascript" at bounding box center [786, 434] width 612 height 27
click at [933, 481] on div "Full screen portrait (320x480)" at bounding box center [786, 471] width 612 height 26
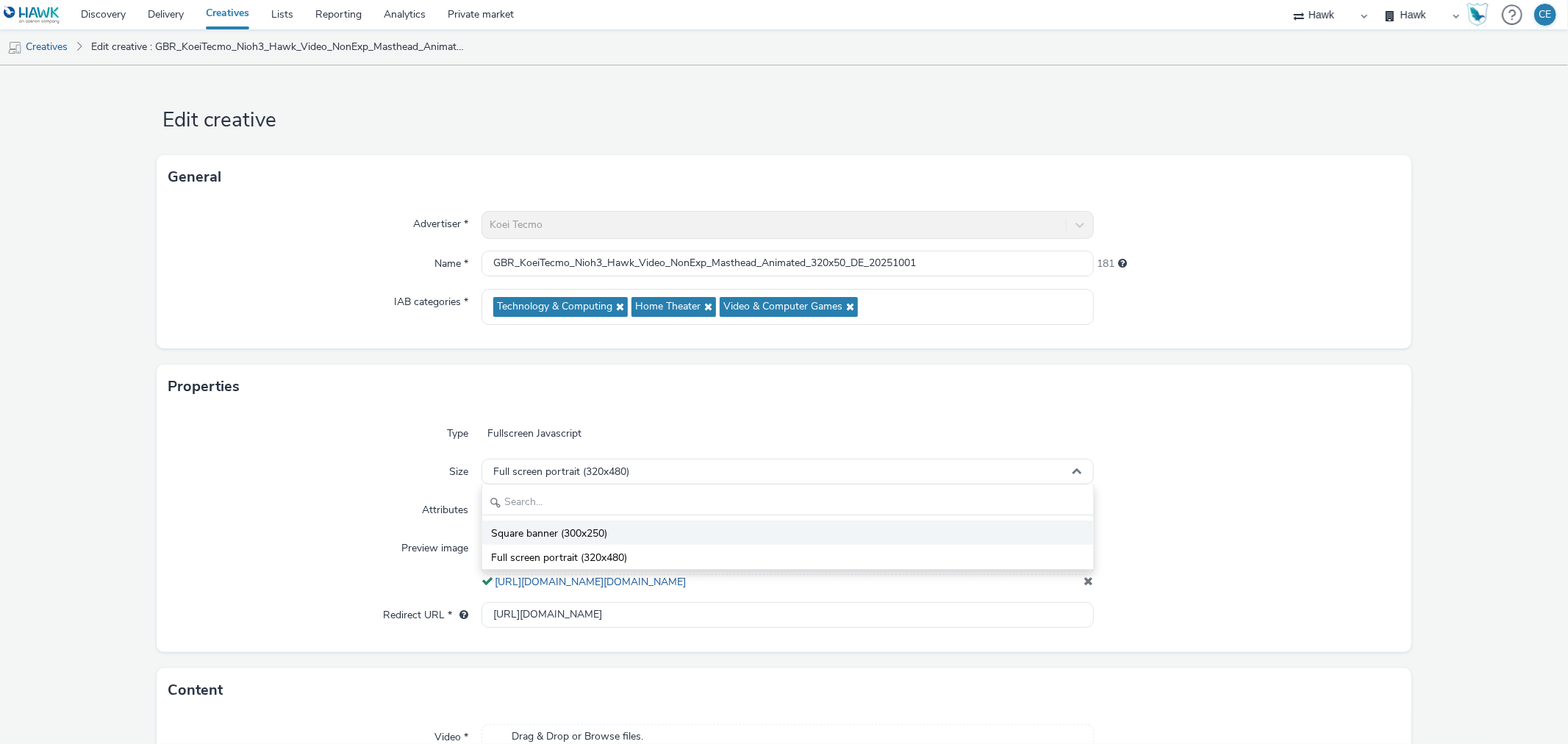
click at [848, 525] on li "Square banner (300x250)" at bounding box center [786, 533] width 610 height 24
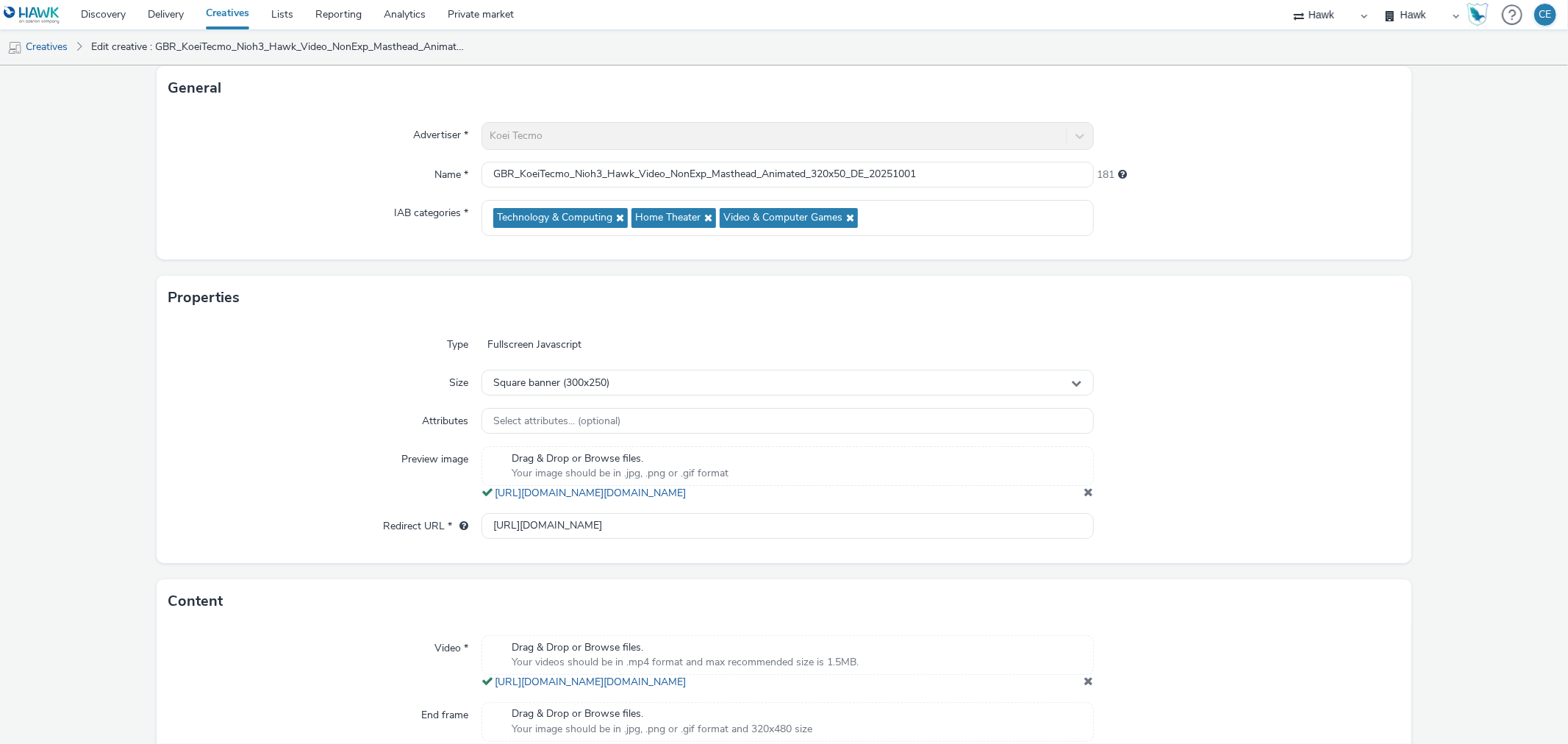
scroll to position [310, 0]
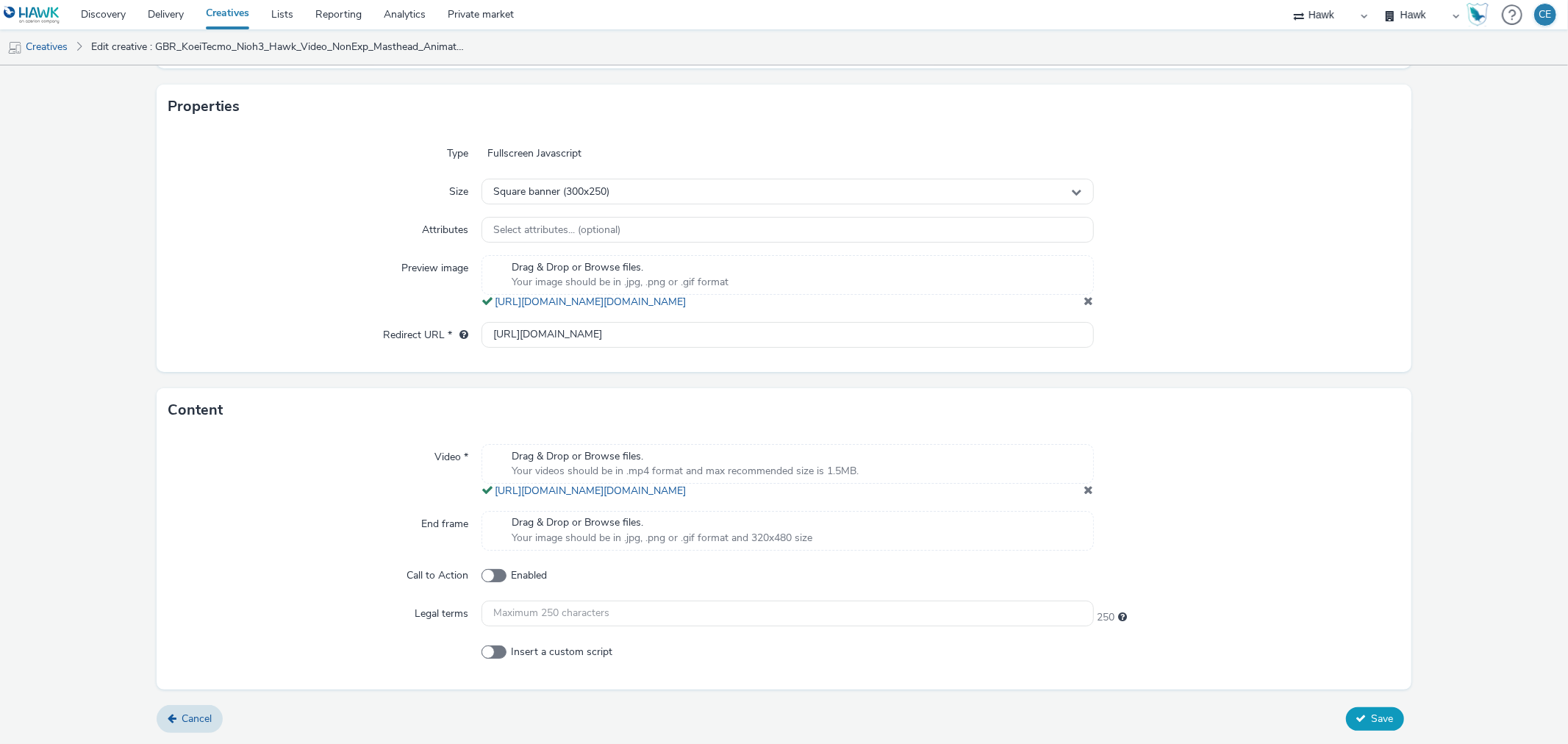
click at [1254, 566] on icon at bounding box center [1361, 718] width 10 height 10
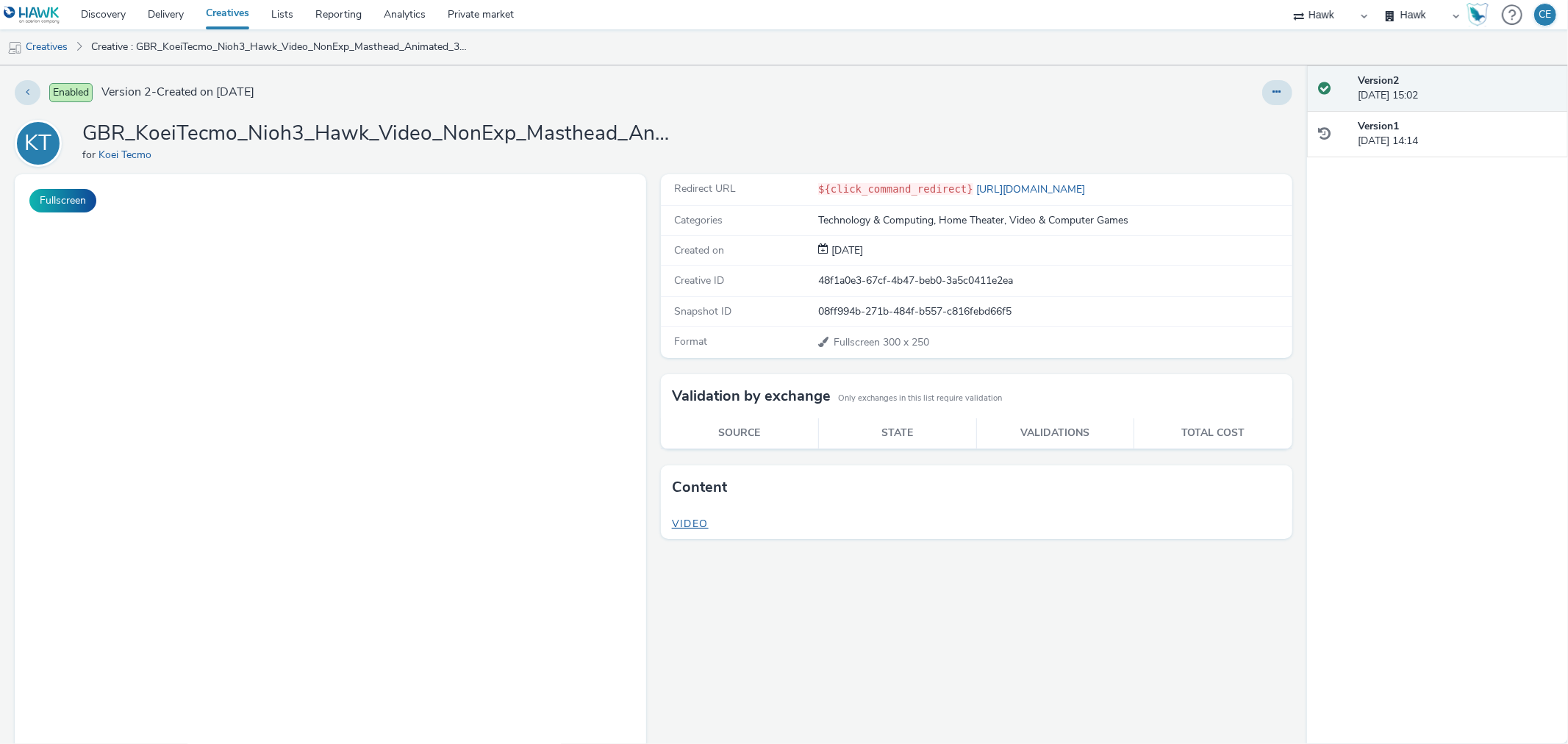
click at [698, 521] on span "Video" at bounding box center [689, 524] width 37 height 14
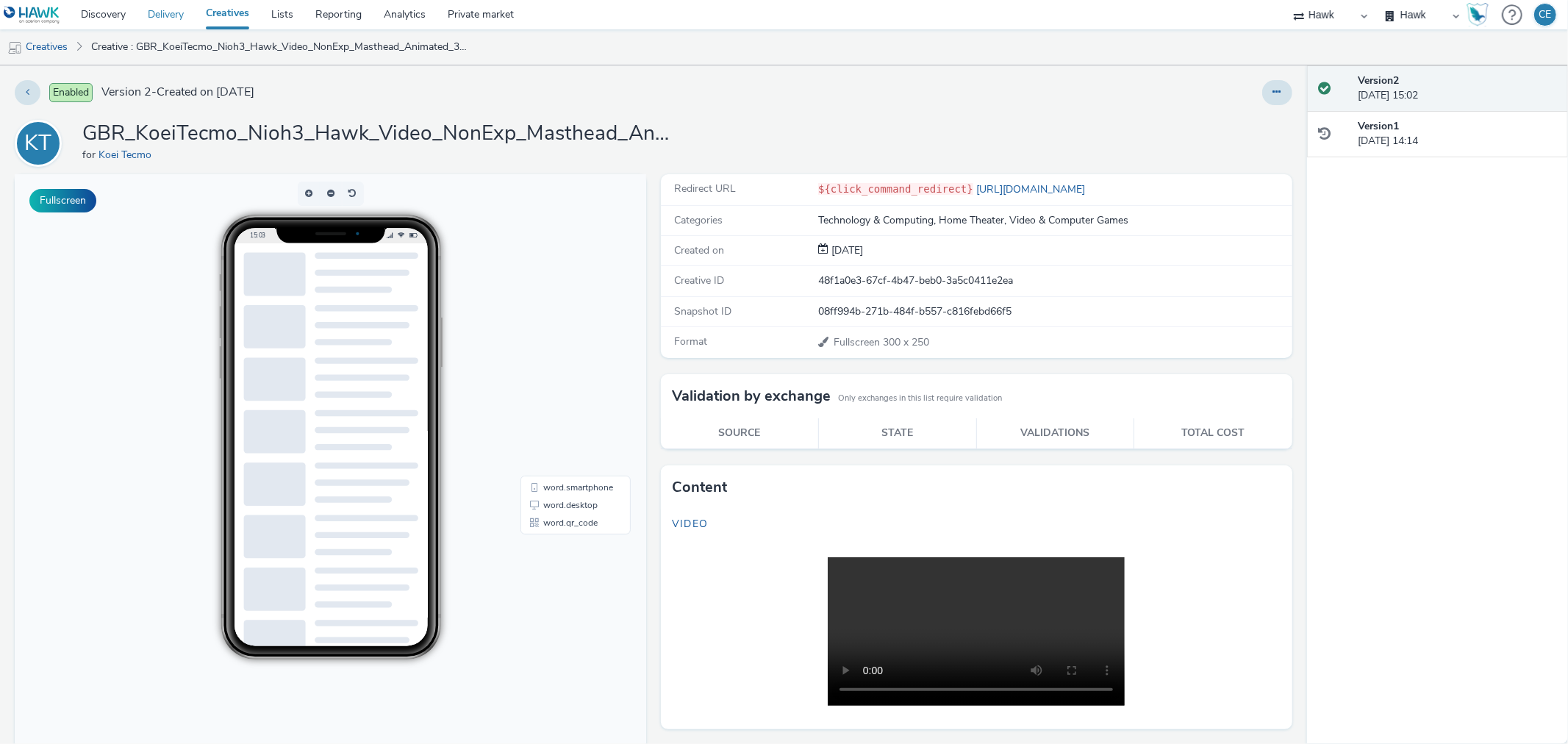
click at [181, 23] on link "Delivery" at bounding box center [166, 15] width 59 height 30
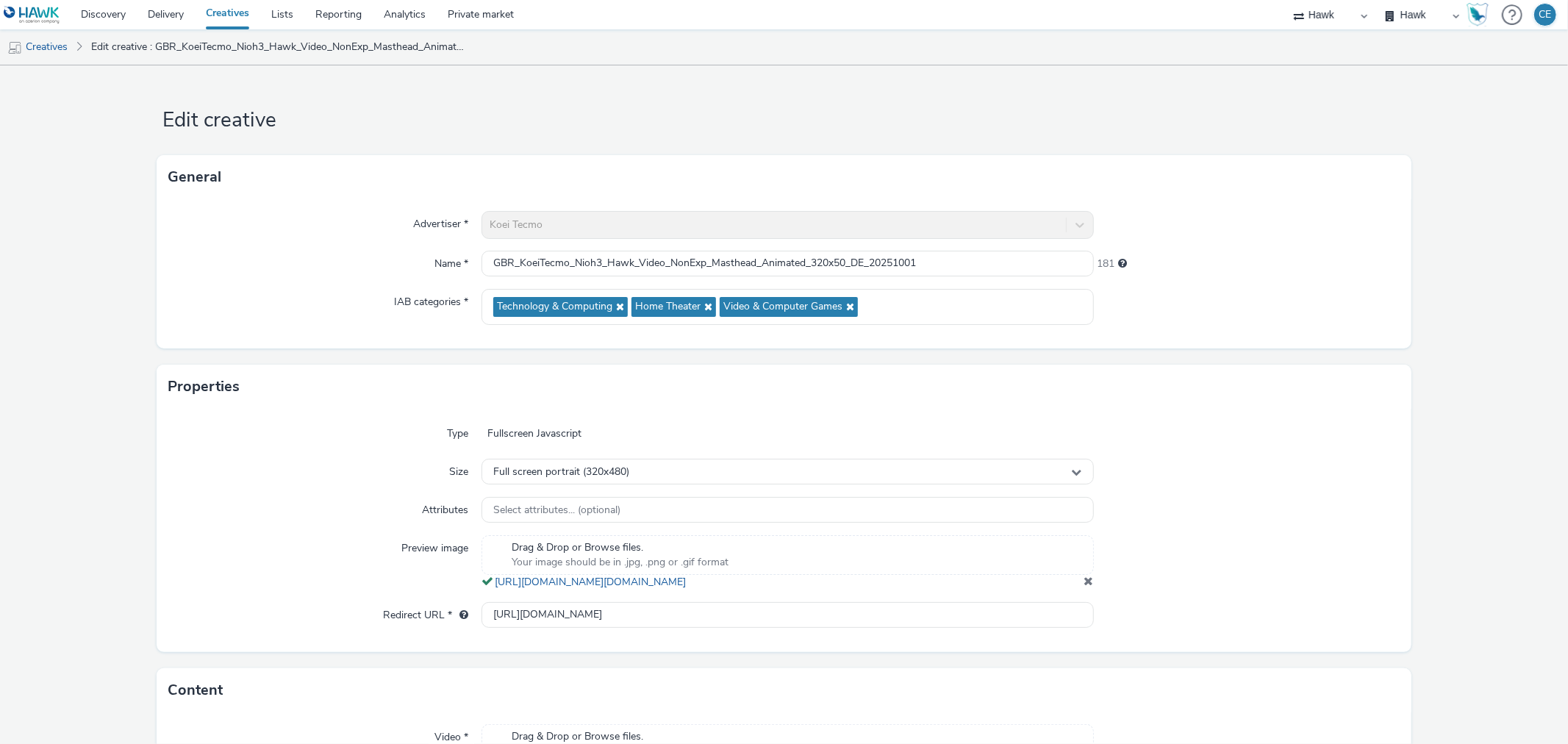
scroll to position [310, 0]
